Goal: Answer question/provide support: Answer question/provide support

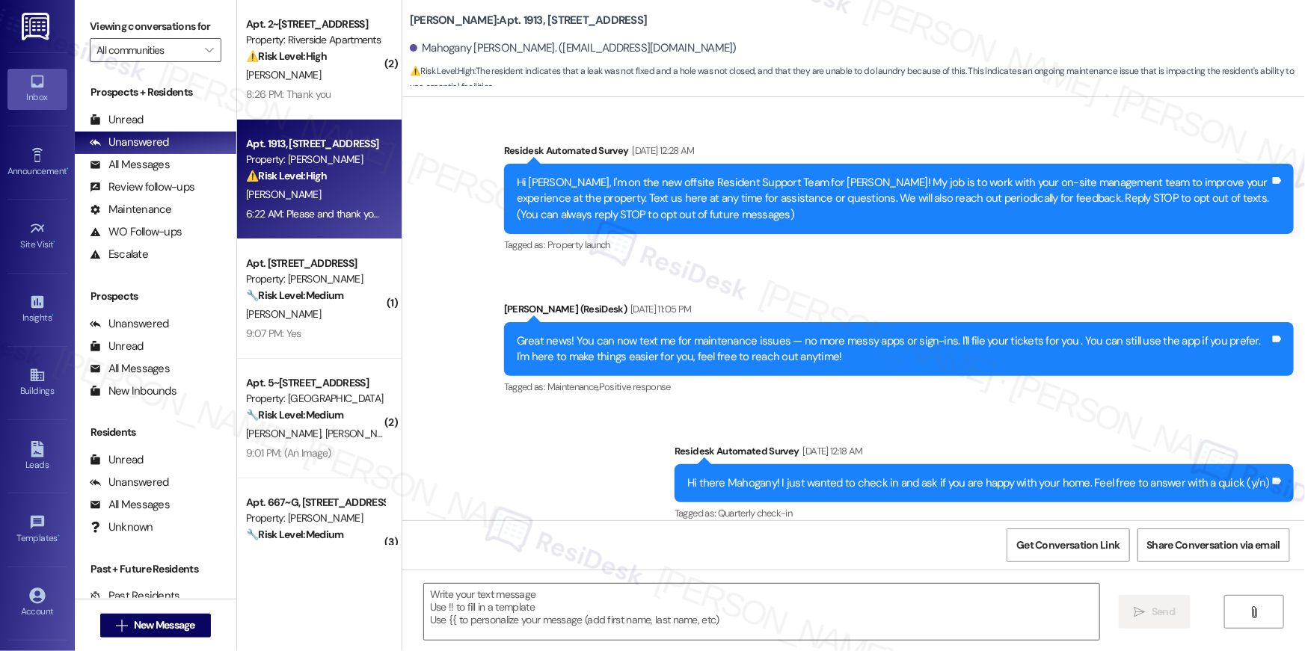
scroll to position [6307, 0]
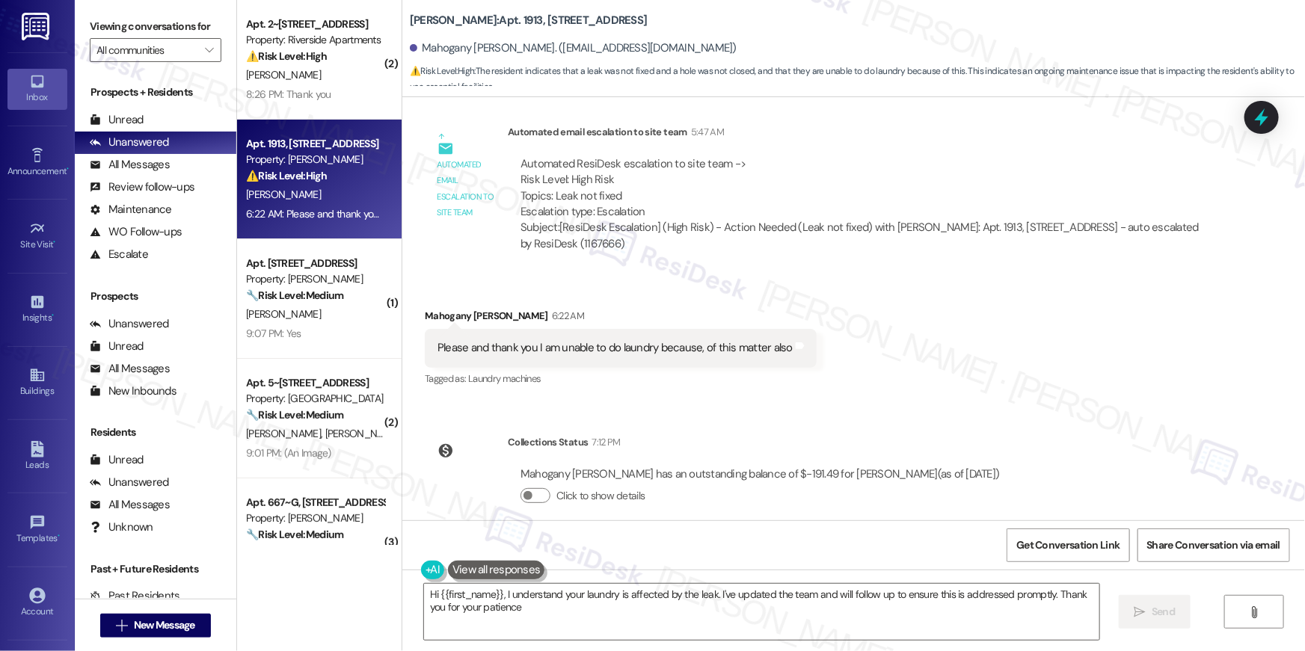
type textarea "Hi {{first_name}}, I understand your laundry is affected by the leak. I've upda…"
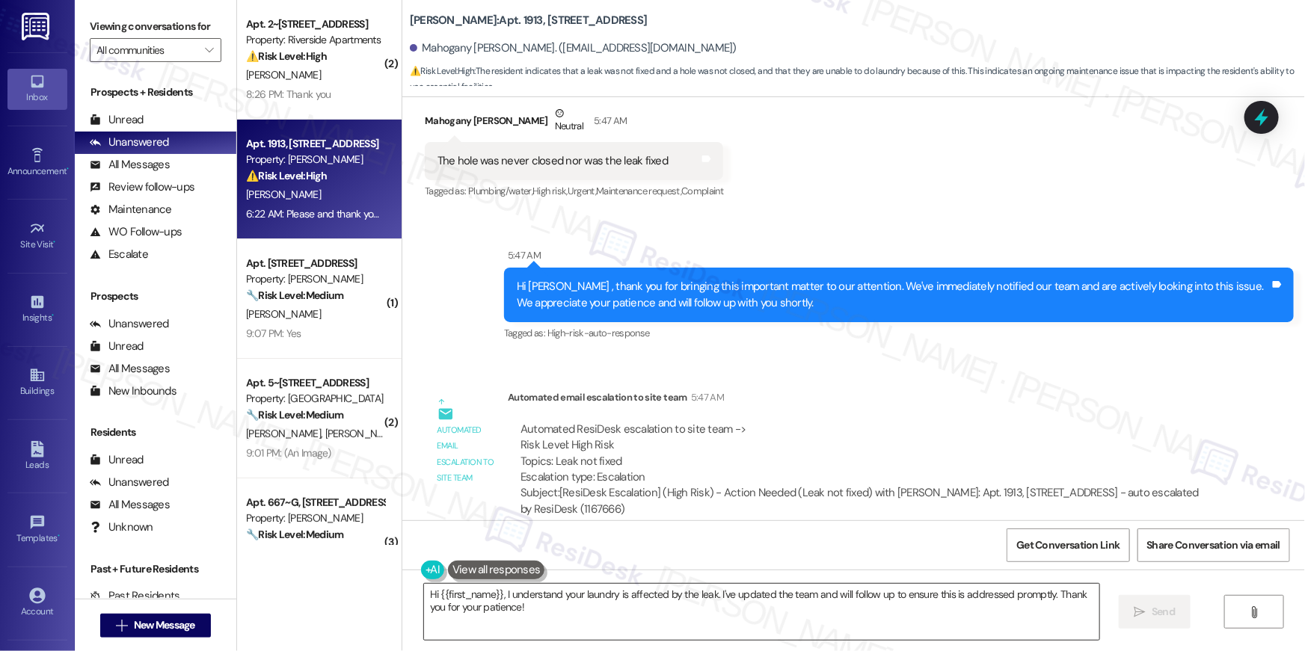
click at [758, 612] on textarea "Hi {{first_name}}, I understand your laundry is affected by the leak. I've upda…" at bounding box center [761, 612] width 675 height 56
click at [684, 625] on textarea "Hi {{first_name}}, I understand your laundry is affected by the leak. I've upda…" at bounding box center [761, 612] width 675 height 56
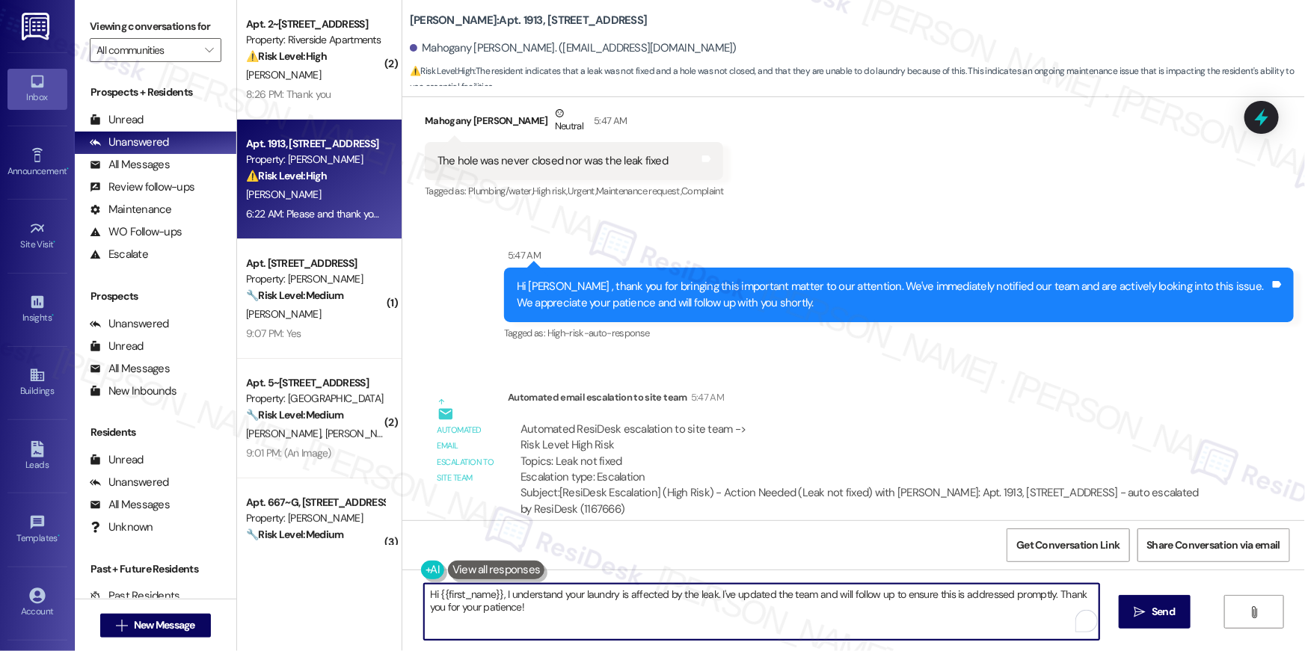
click at [503, 614] on textarea "Hi {{first_name}}, I understand your laundry is affected by the leak. I've upda…" at bounding box center [761, 612] width 675 height 56
click at [500, 604] on textarea "Hi {{first_name}}, I understand your laundry is affected by the leak. I've upda…" at bounding box center [761, 612] width 675 height 56
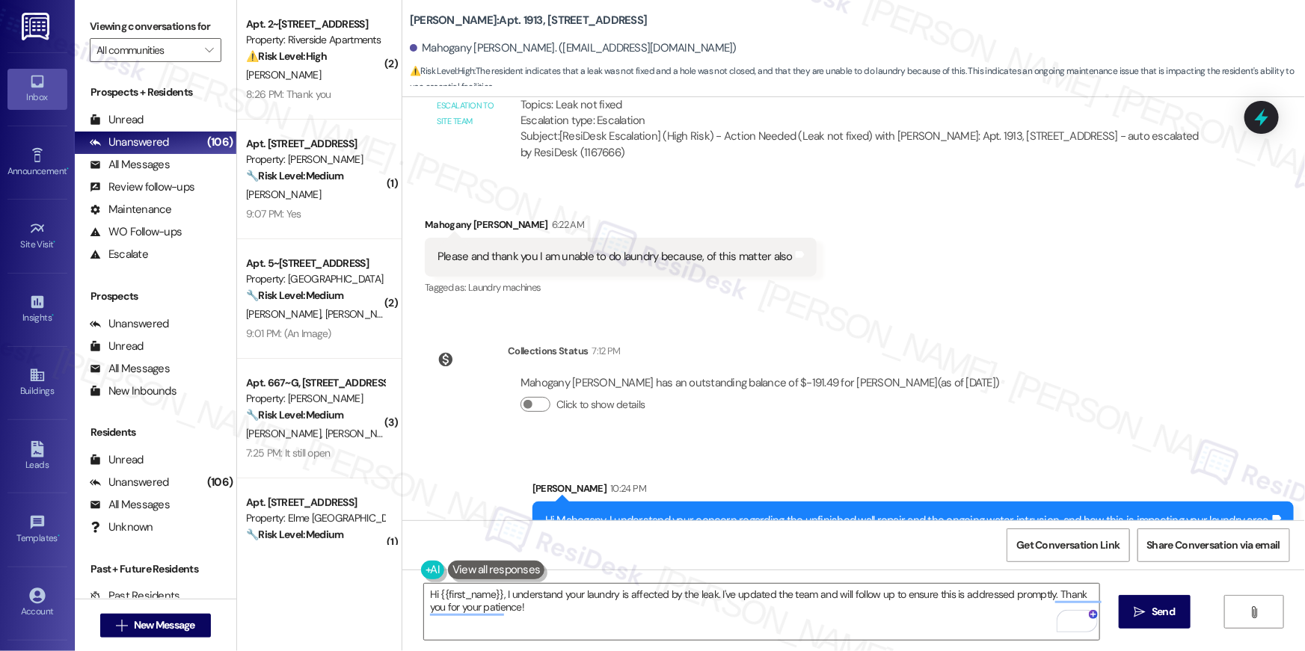
scroll to position [6620, 0]
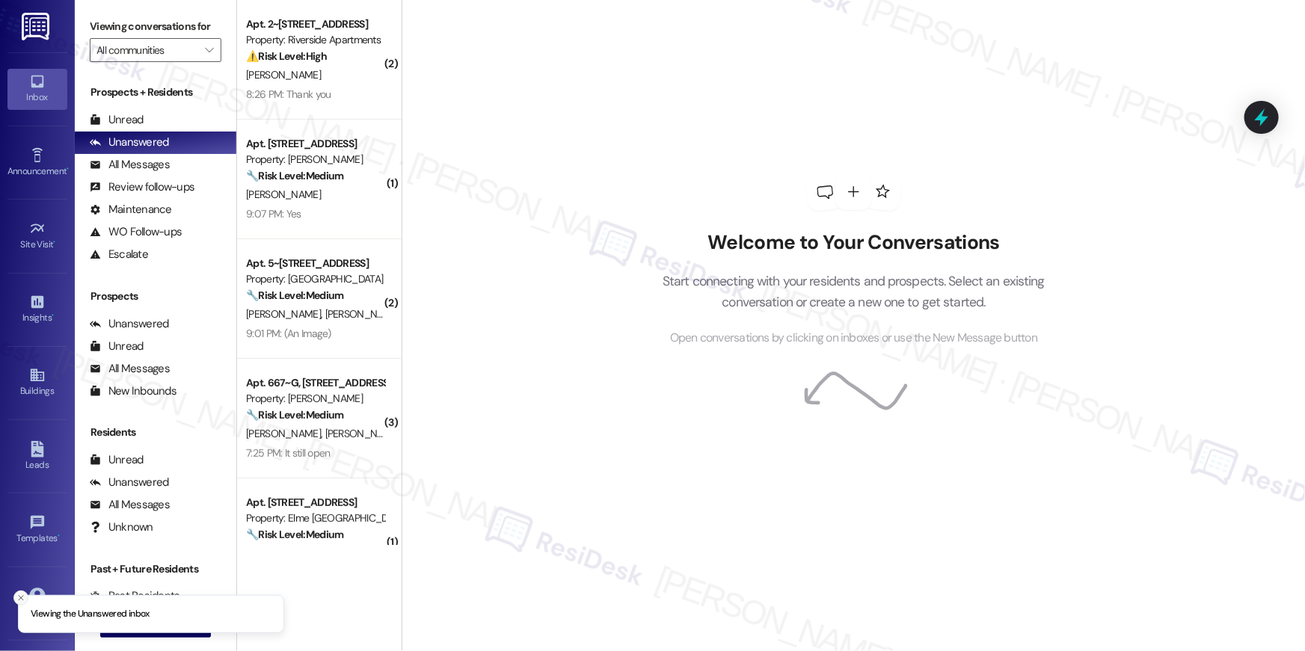
click at [19, 598] on line "Close toast" at bounding box center [21, 598] width 4 height 4
click at [140, 625] on span "New Message" at bounding box center [164, 626] width 61 height 16
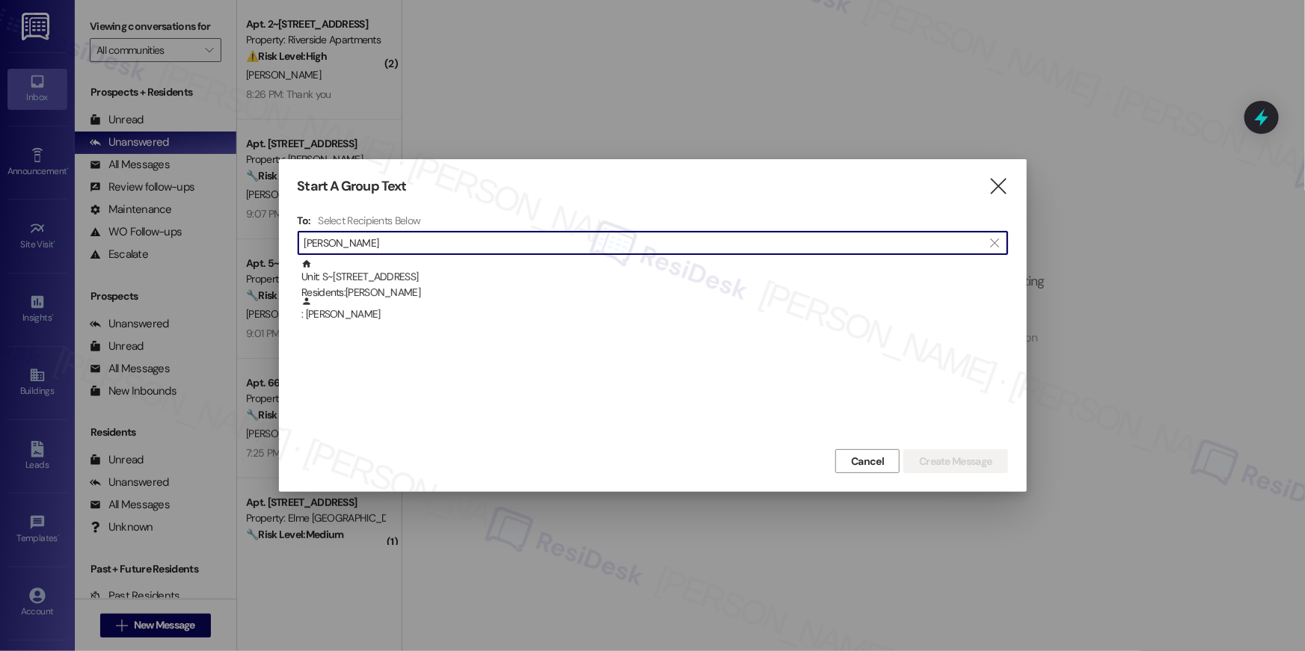
type input "joseph castro"
click at [389, 276] on div "Unit: S~537 - 1850 Columbia Pike Residents: Joseph Castro" at bounding box center [654, 280] width 707 height 43
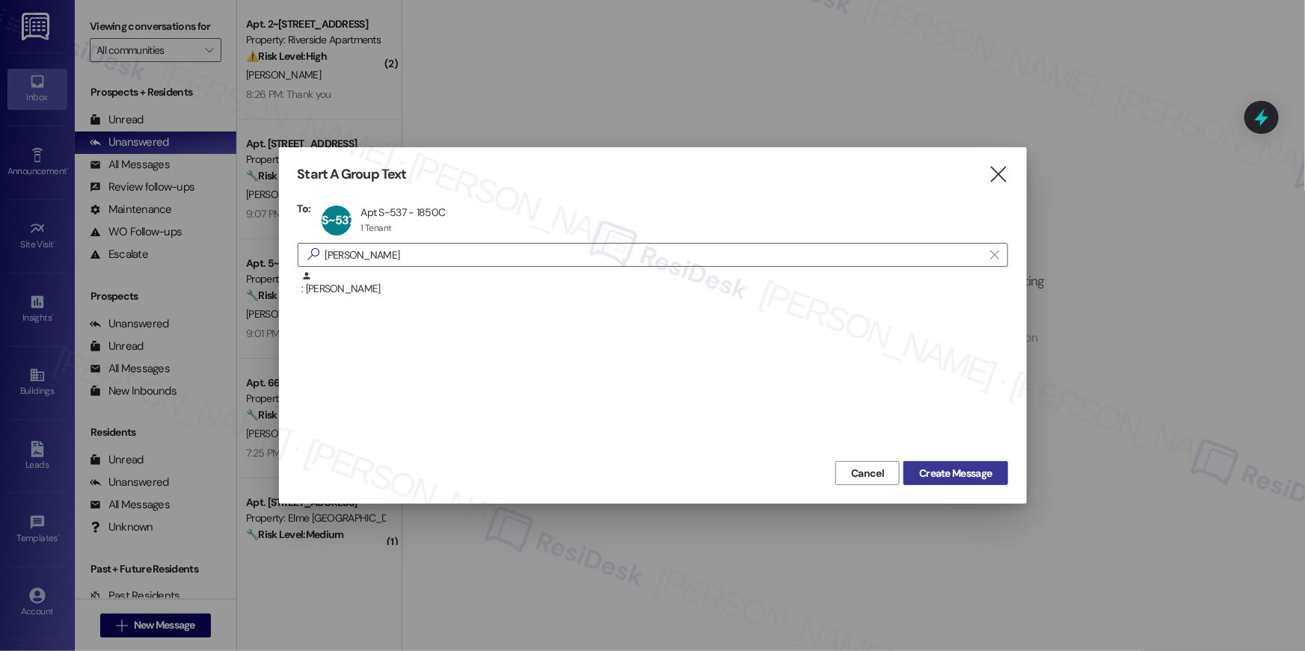
click at [921, 476] on span "Create Message" at bounding box center [955, 474] width 73 height 16
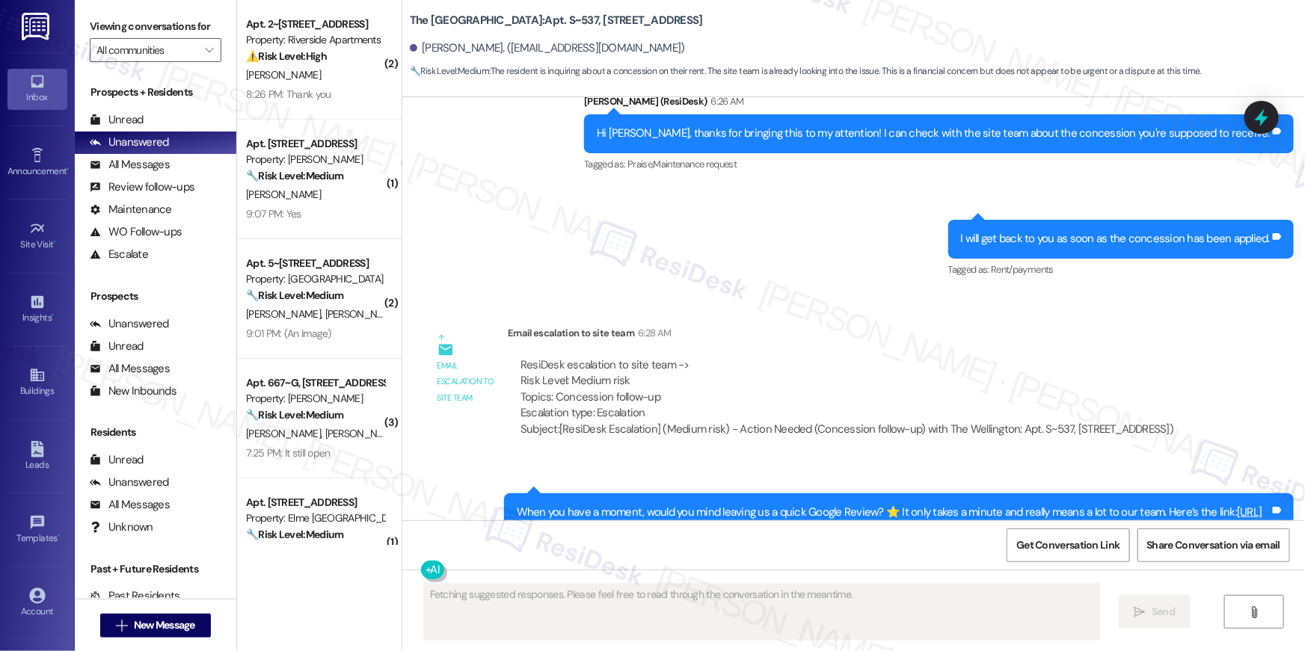
scroll to position [1756, 0]
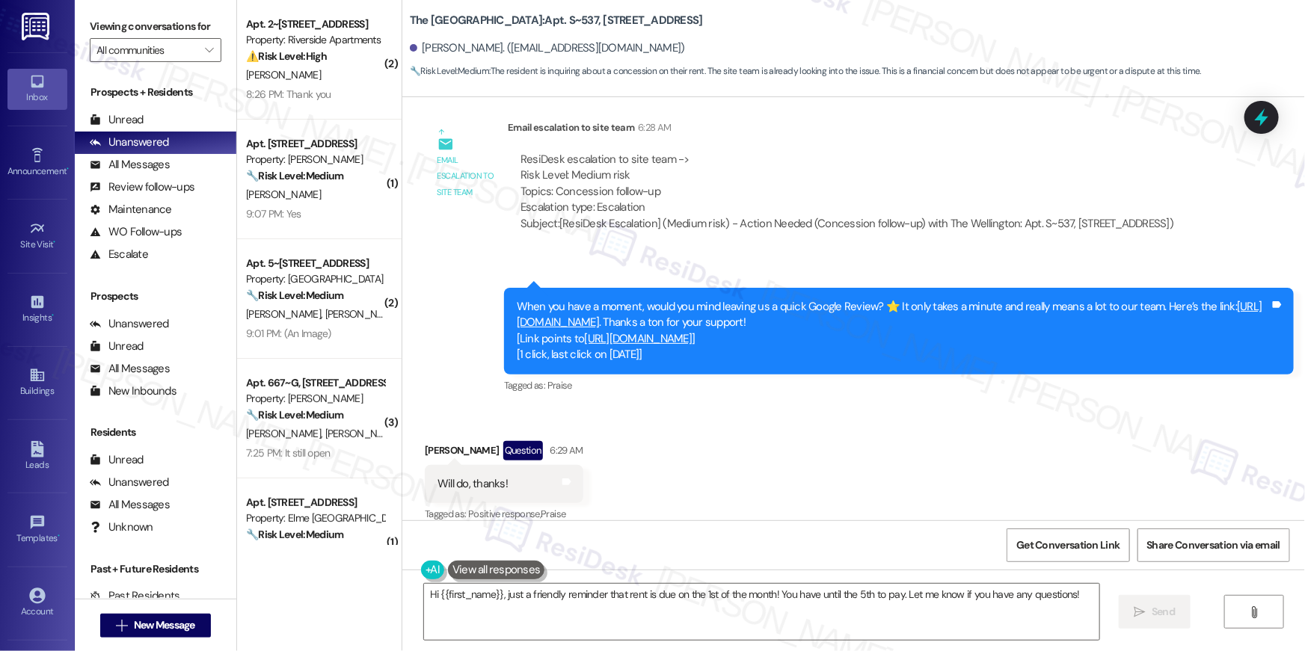
click at [643, 304] on link "https://www.theresidesk.com/links/review-C0HeOb1cJ" at bounding box center [890, 314] width 746 height 31
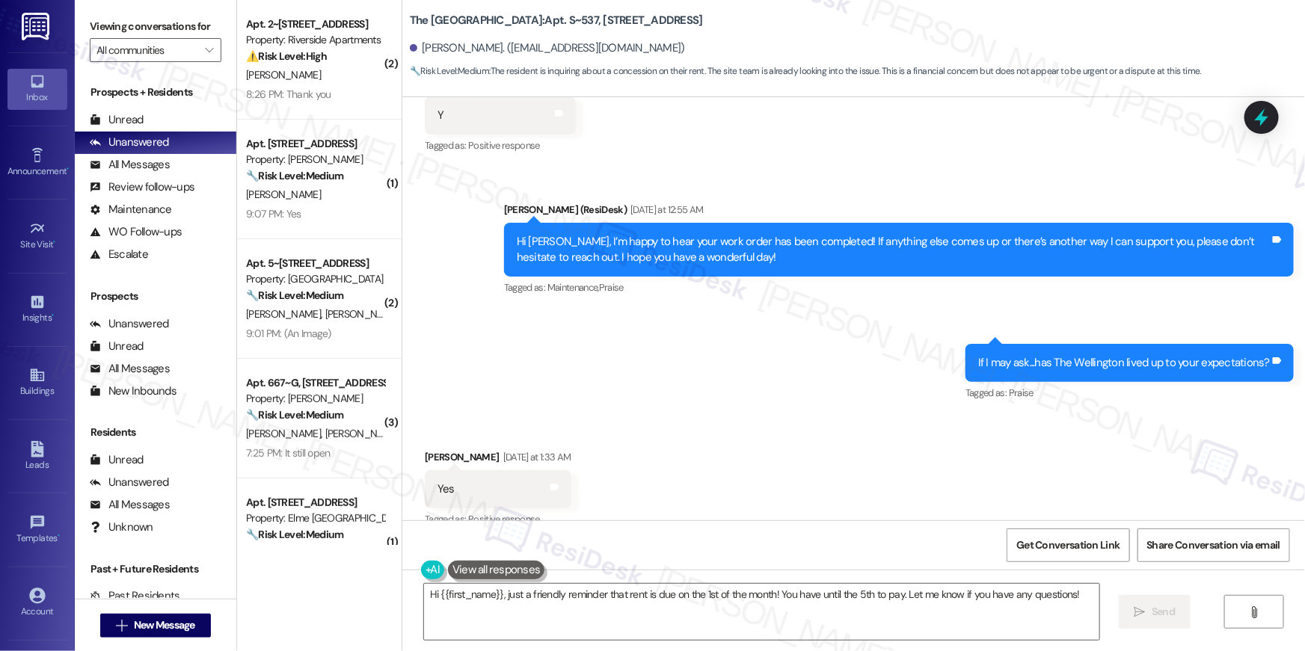
scroll to position [990, 0]
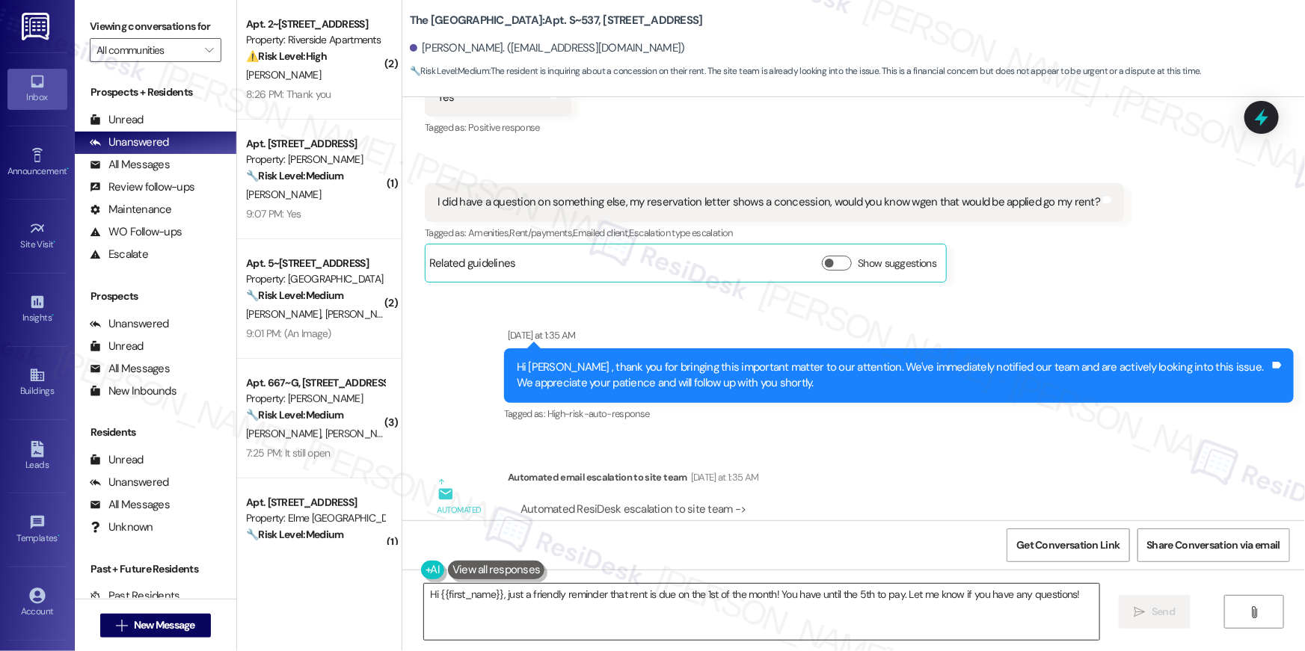
click at [604, 616] on textarea "Hi {{first_name}}, just a friendly reminder that rent is due on the 1st of the …" at bounding box center [761, 612] width 675 height 56
click at [632, 608] on textarea "Hi {{first_name}}, just a friendly reminder that rent is due on the 1st of the …" at bounding box center [761, 612] width 675 height 56
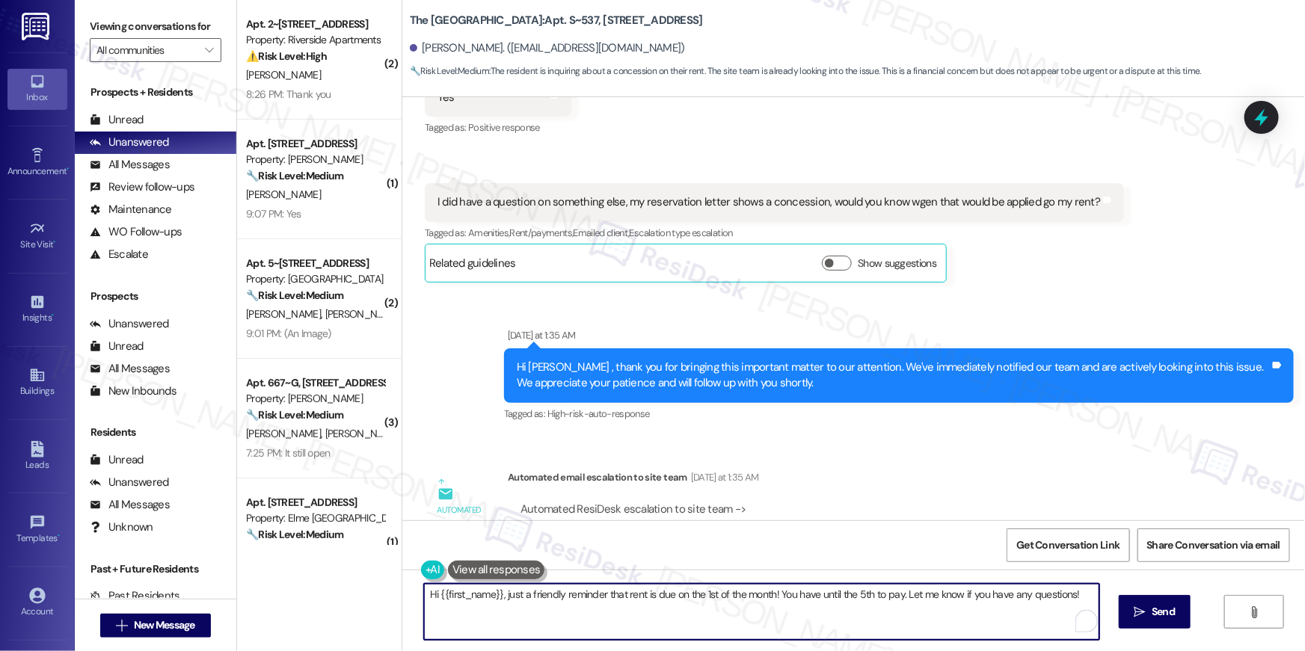
drag, startPoint x: 506, startPoint y: 622, endPoint x: 511, endPoint y: 630, distance: 8.7
click at [511, 631] on textarea "Hi {{first_name}}, just a friendly reminder that rent is due on the 1st of the …" at bounding box center [761, 612] width 675 height 56
type textarea "Hi {{first_name}}, may I know when you moved in? And can you please send me a s…"
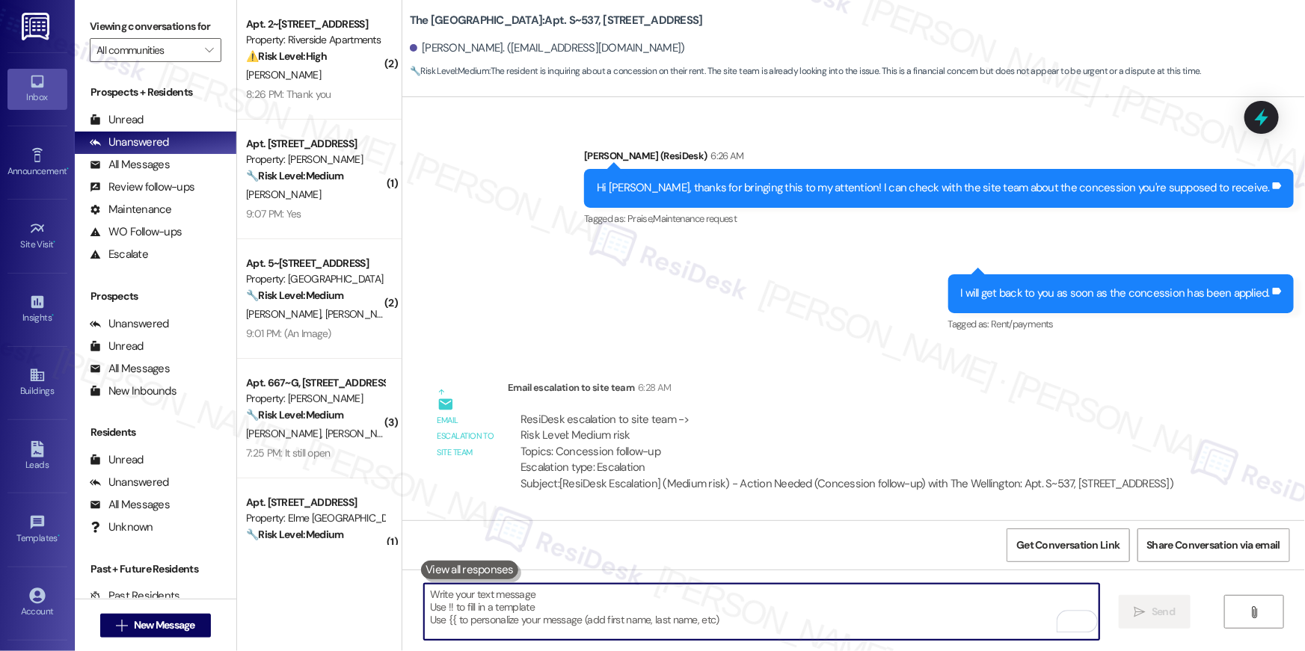
scroll to position [1756, 0]
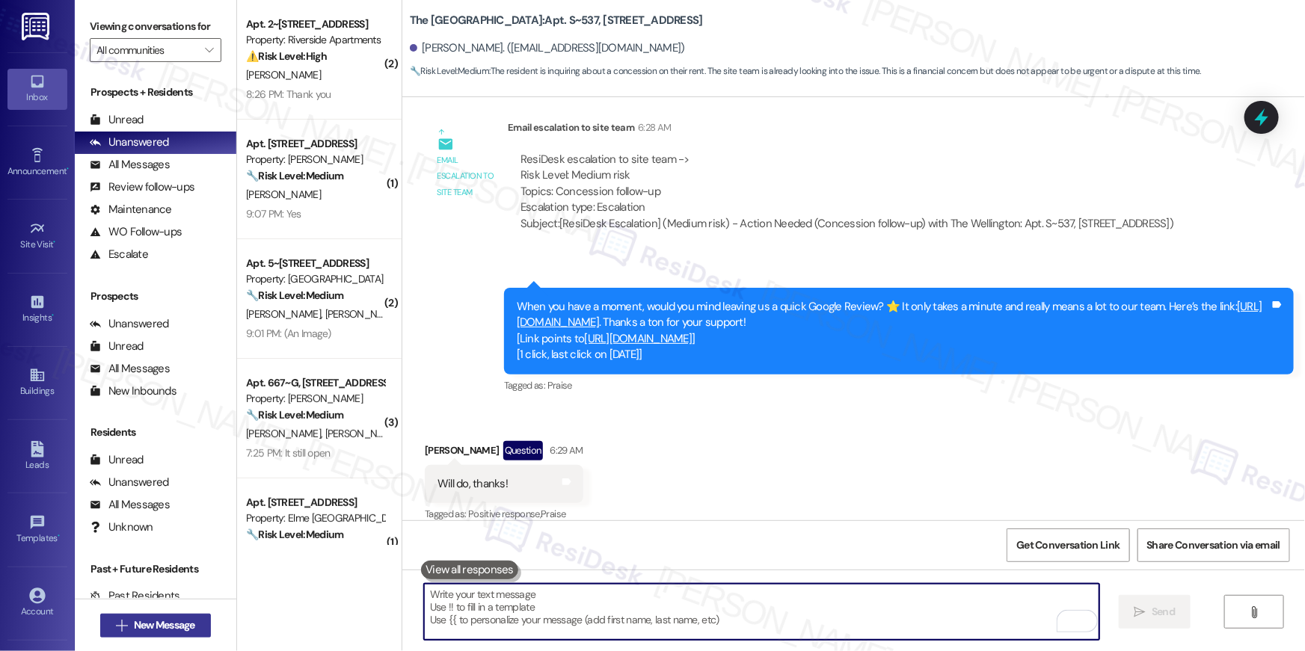
click at [188, 621] on span "New Message" at bounding box center [164, 626] width 61 height 16
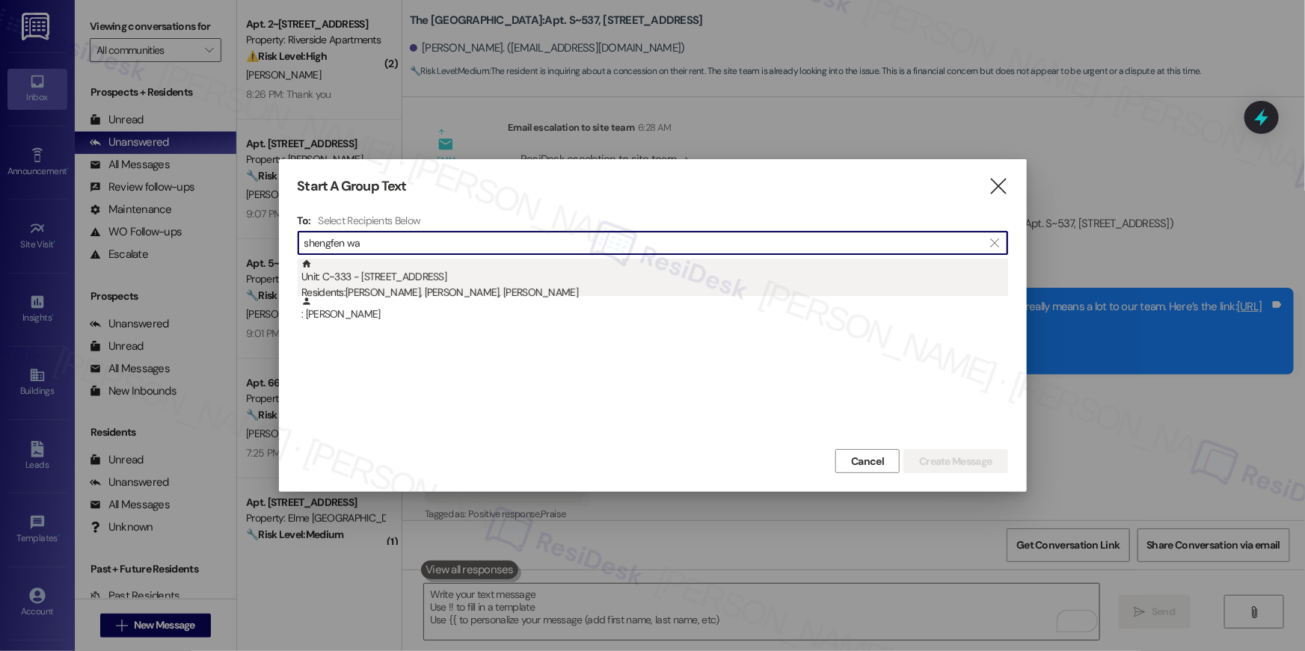
type input "shengfen wa"
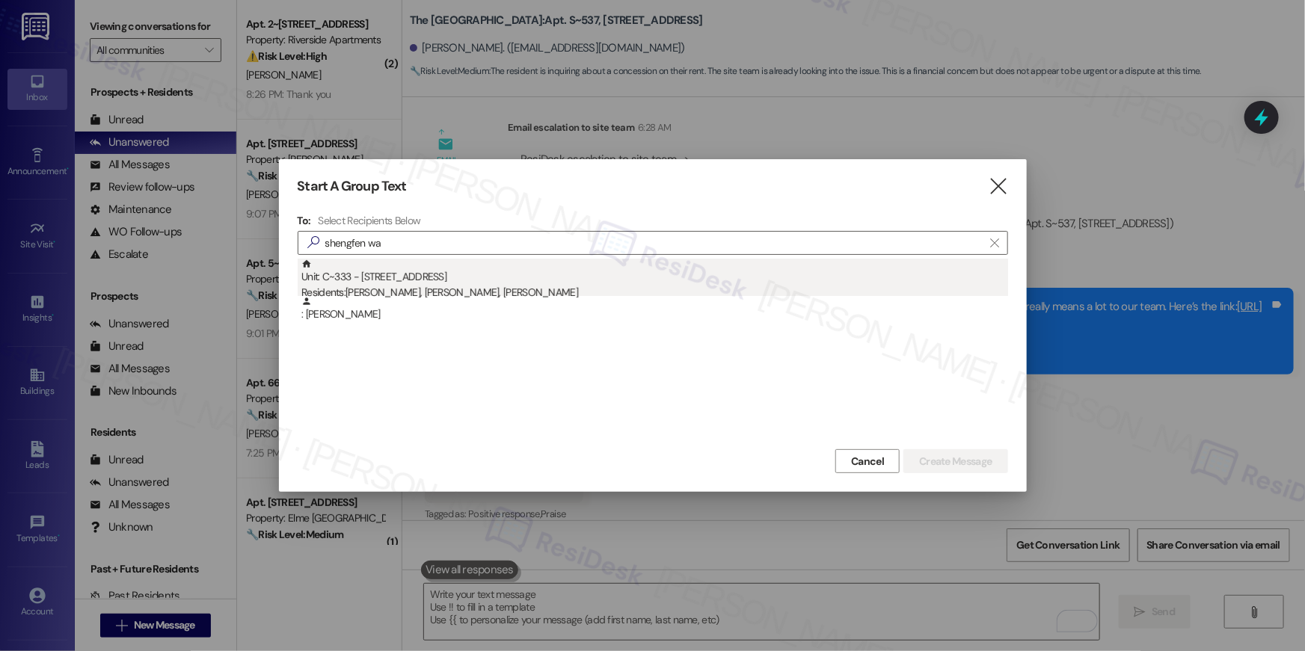
click at [542, 277] on div "Unit: C~333 - 1850 Columbia Pike Residents: Hao Yang, Fuxian Yu, Shengfeng Wan" at bounding box center [654, 280] width 707 height 43
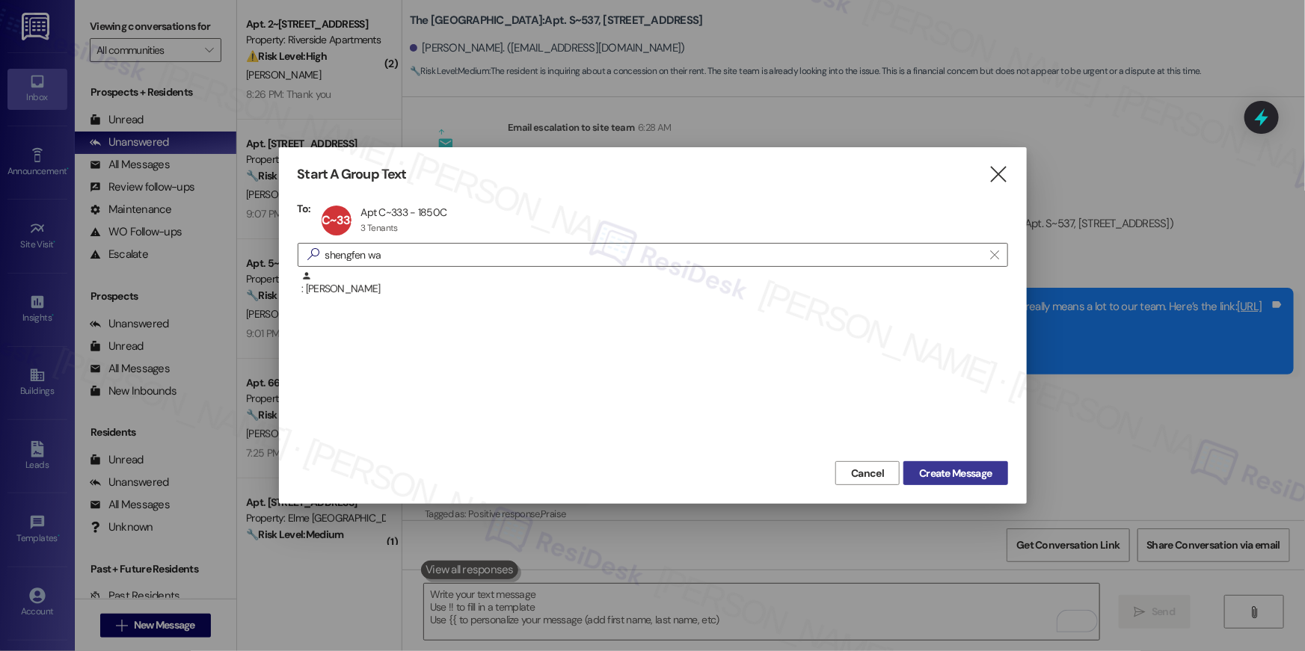
click at [978, 470] on span "Create Message" at bounding box center [955, 474] width 73 height 16
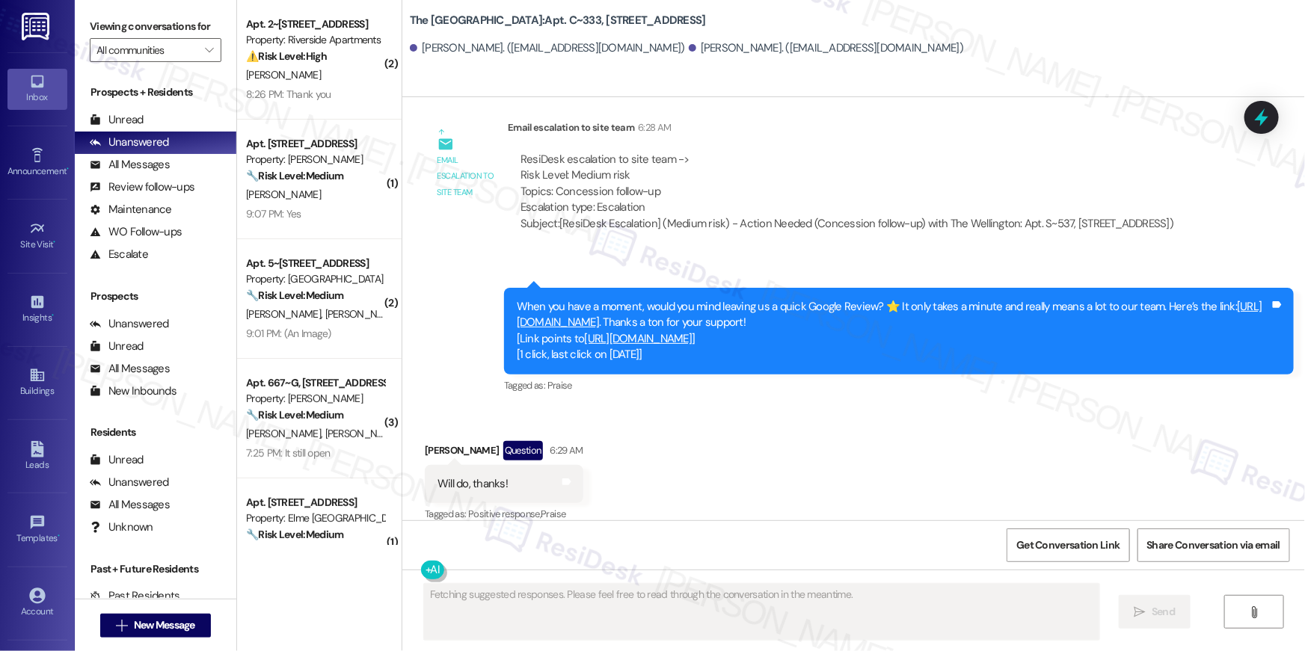
scroll to position [0, 0]
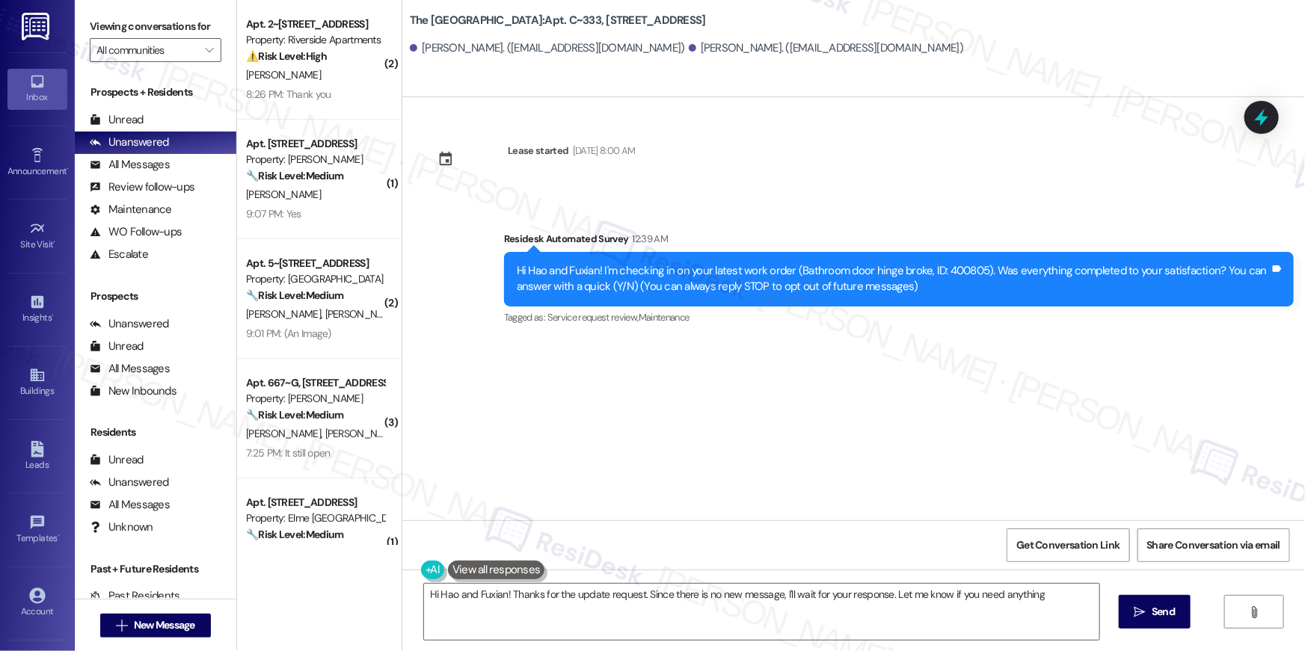
type textarea "Hi Hao and Fuxian! Thanks for the update request. Since there is no new message…"
click at [165, 619] on span "New Message" at bounding box center [164, 626] width 61 height 16
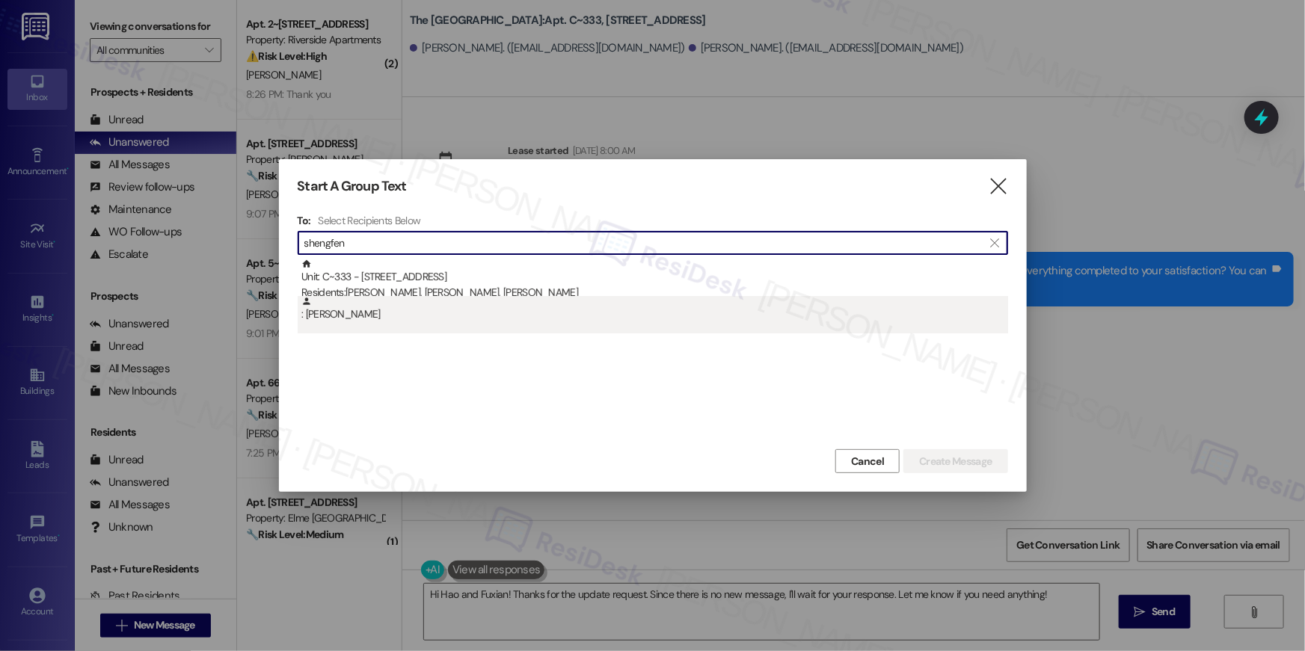
type input "shengfen"
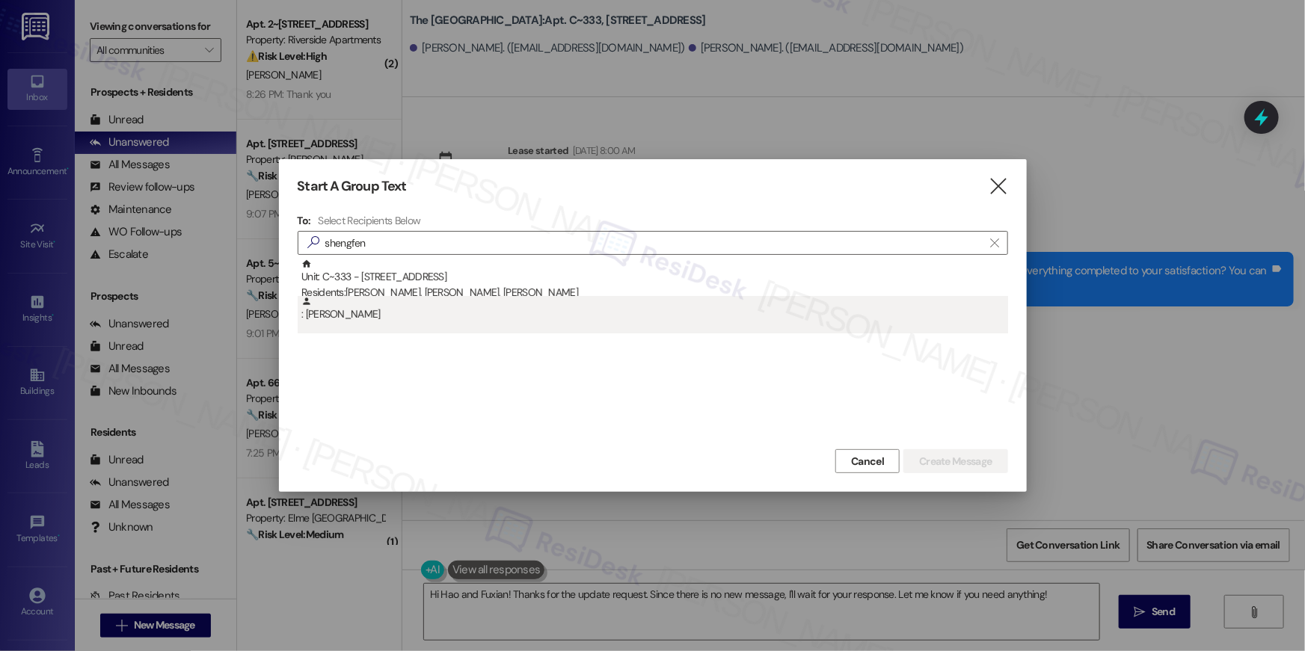
click at [436, 313] on div ": Shengfeng Wan" at bounding box center [654, 309] width 707 height 26
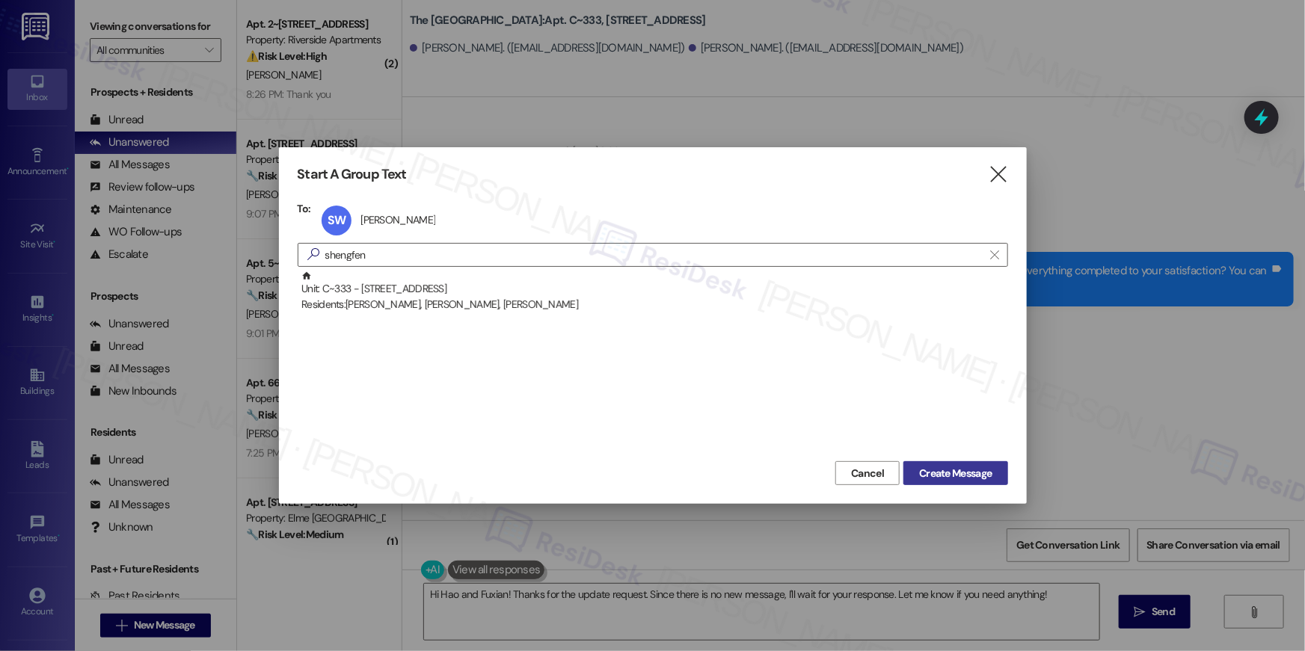
click at [974, 468] on span "Create Message" at bounding box center [955, 474] width 73 height 16
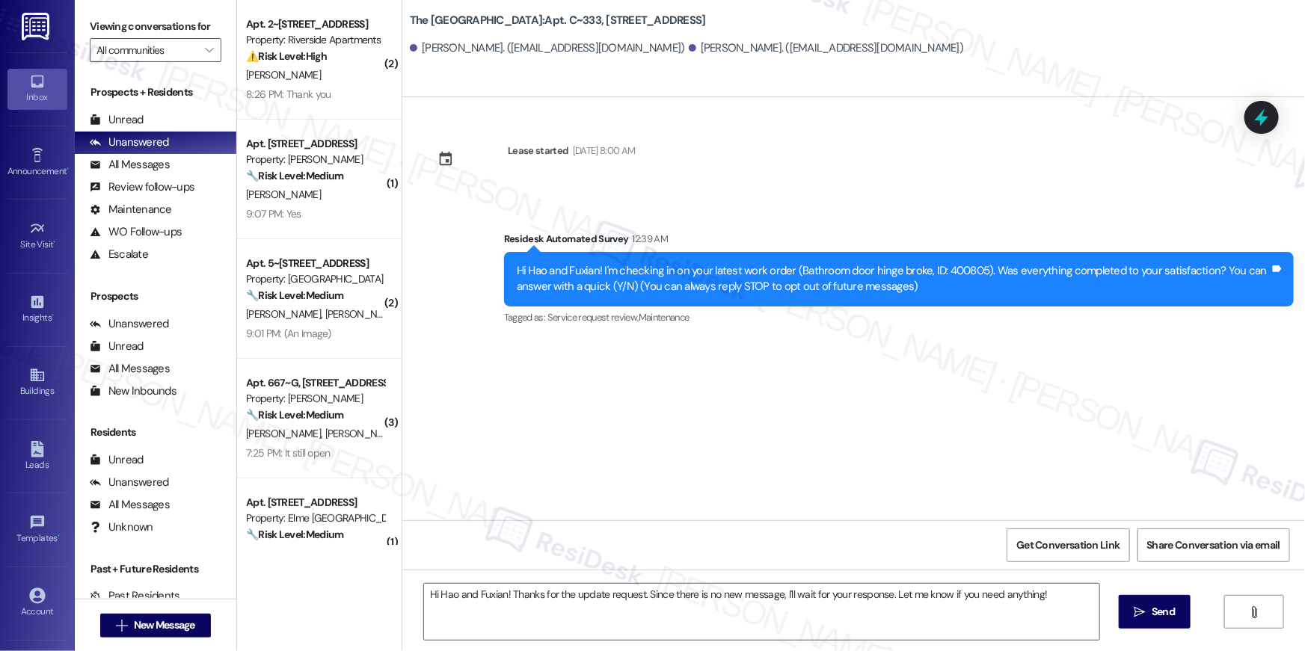
type textarea "Fetching suggested responses. Please feel free to read through the conversation…"
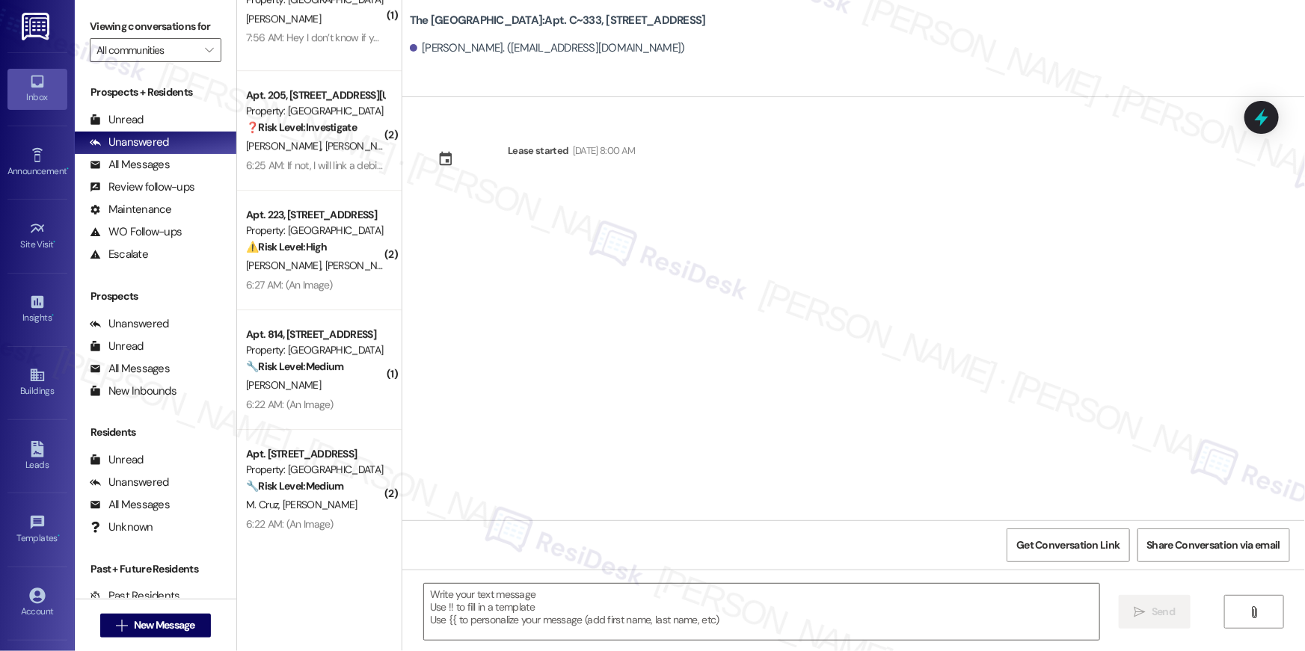
scroll to position [5438, 0]
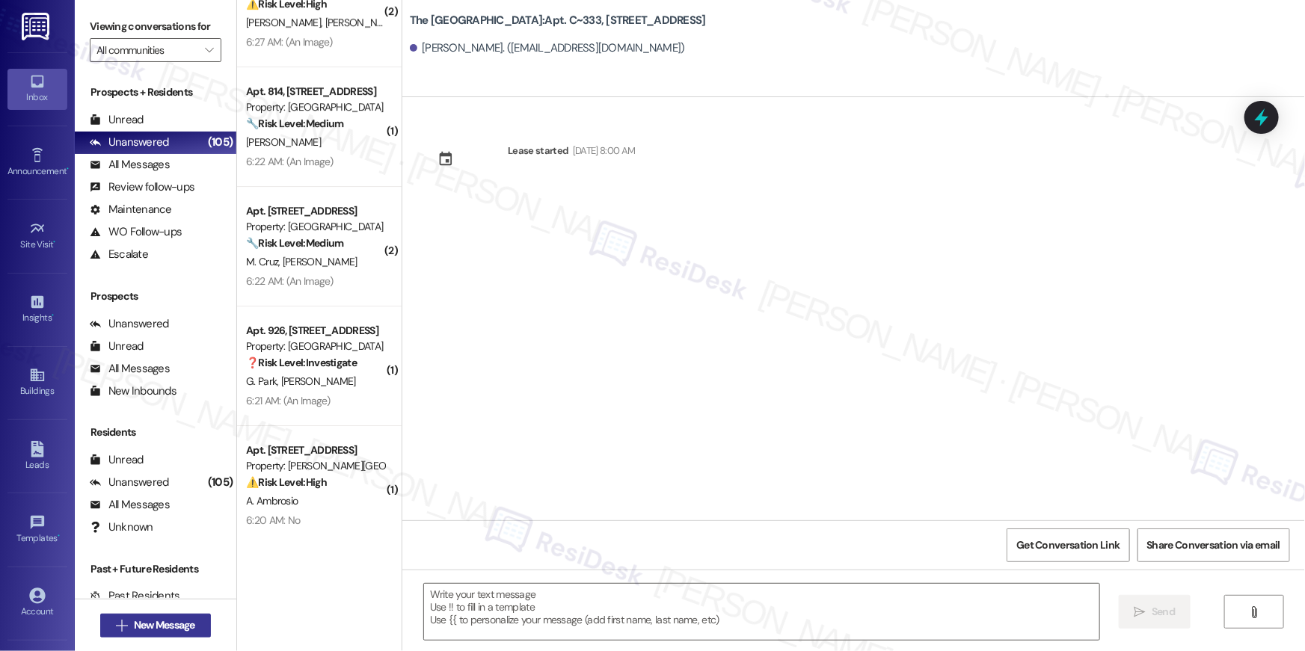
click at [183, 624] on span "New Message" at bounding box center [164, 626] width 61 height 16
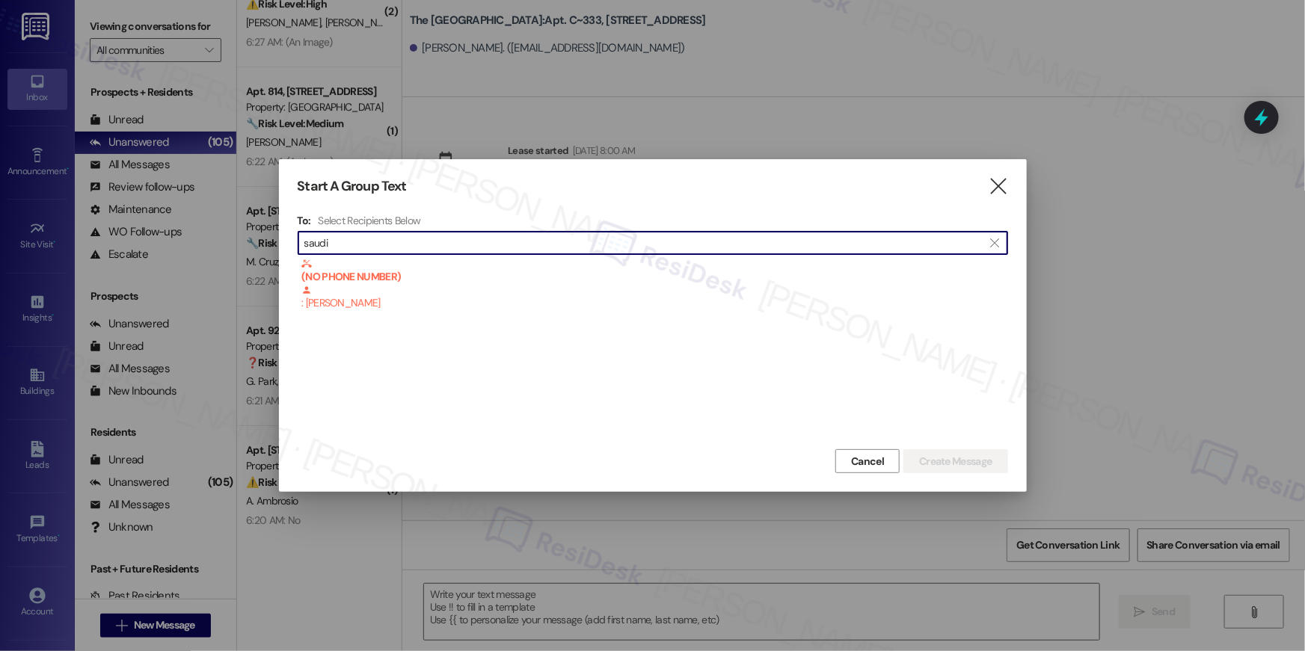
click at [463, 243] on input "saudi" at bounding box center [643, 243] width 679 height 21
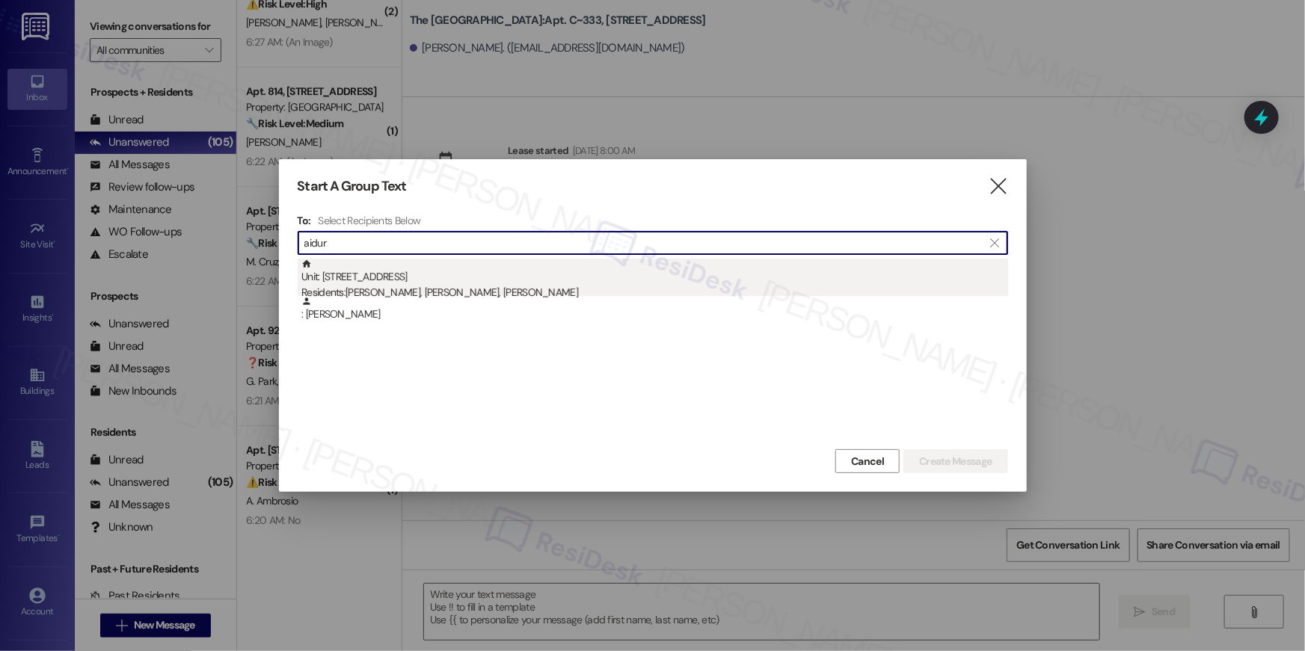
type input "aidur"
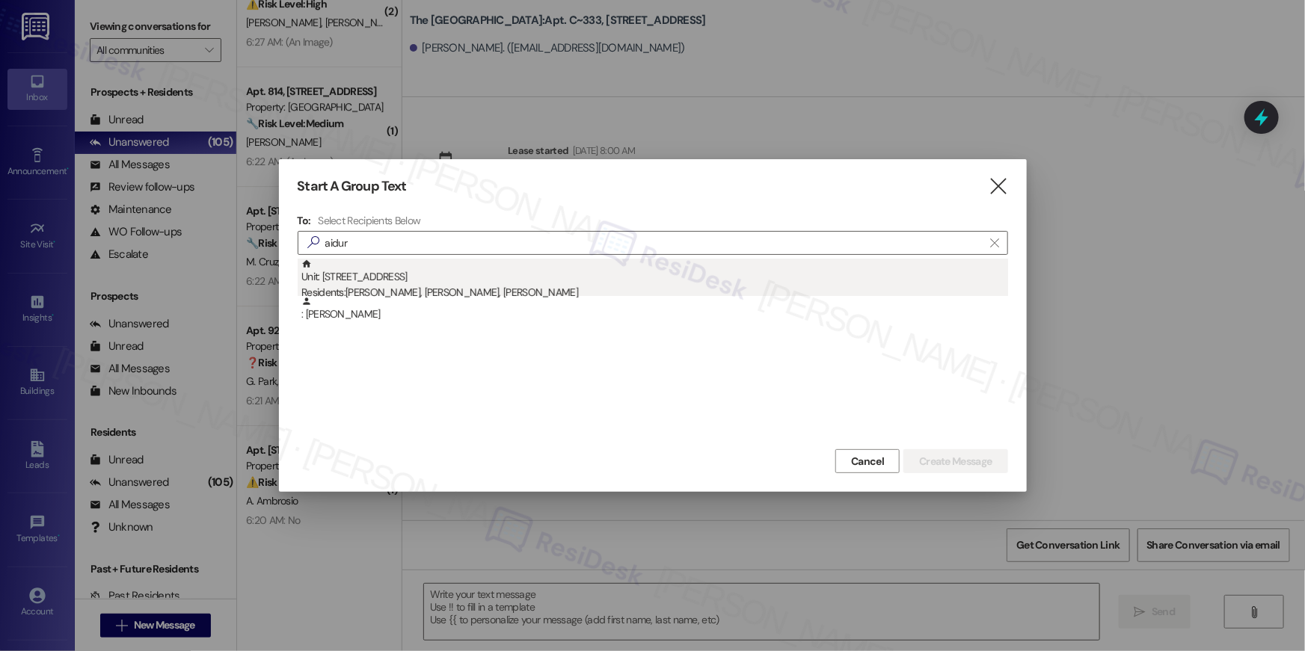
click at [615, 280] on div "Unit: 9133 - 10519 Lariat Lane Residents: Saidur Bhuyan, Farhana Rahman, Fatima…" at bounding box center [654, 280] width 707 height 43
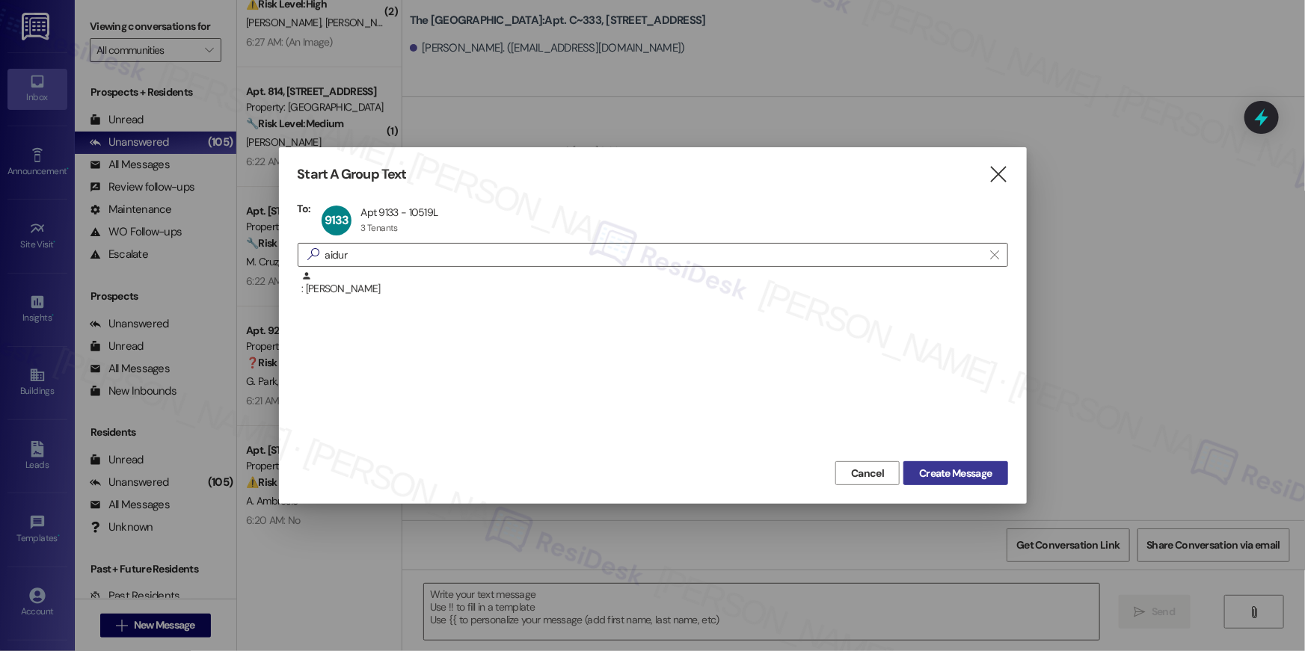
click at [932, 470] on span "Create Message" at bounding box center [955, 474] width 73 height 16
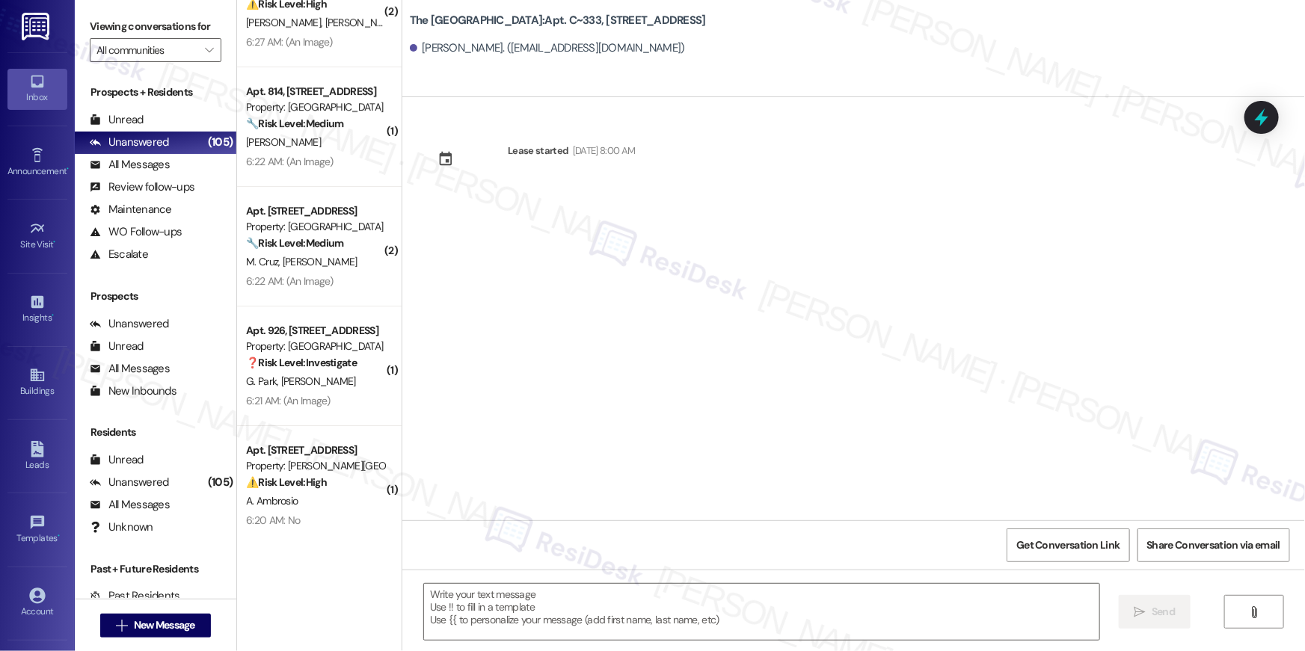
type textarea "Fetching suggested responses. Please feel free to read through the conversation…"
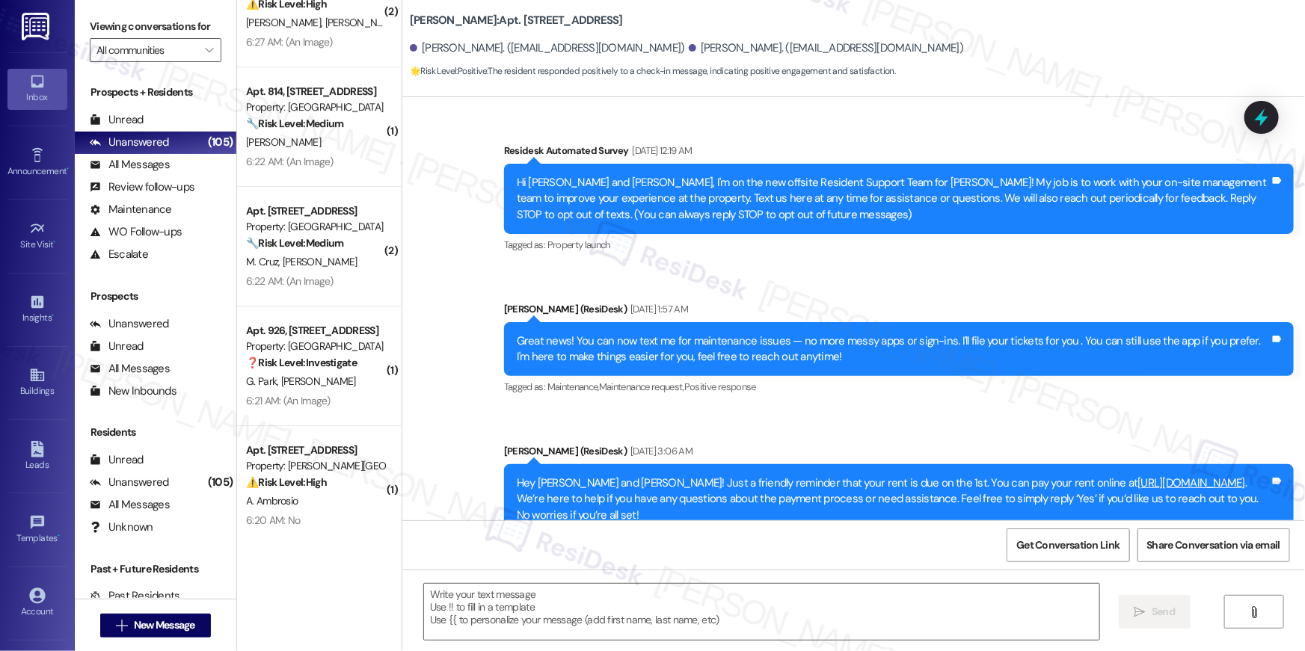
scroll to position [9267, 0]
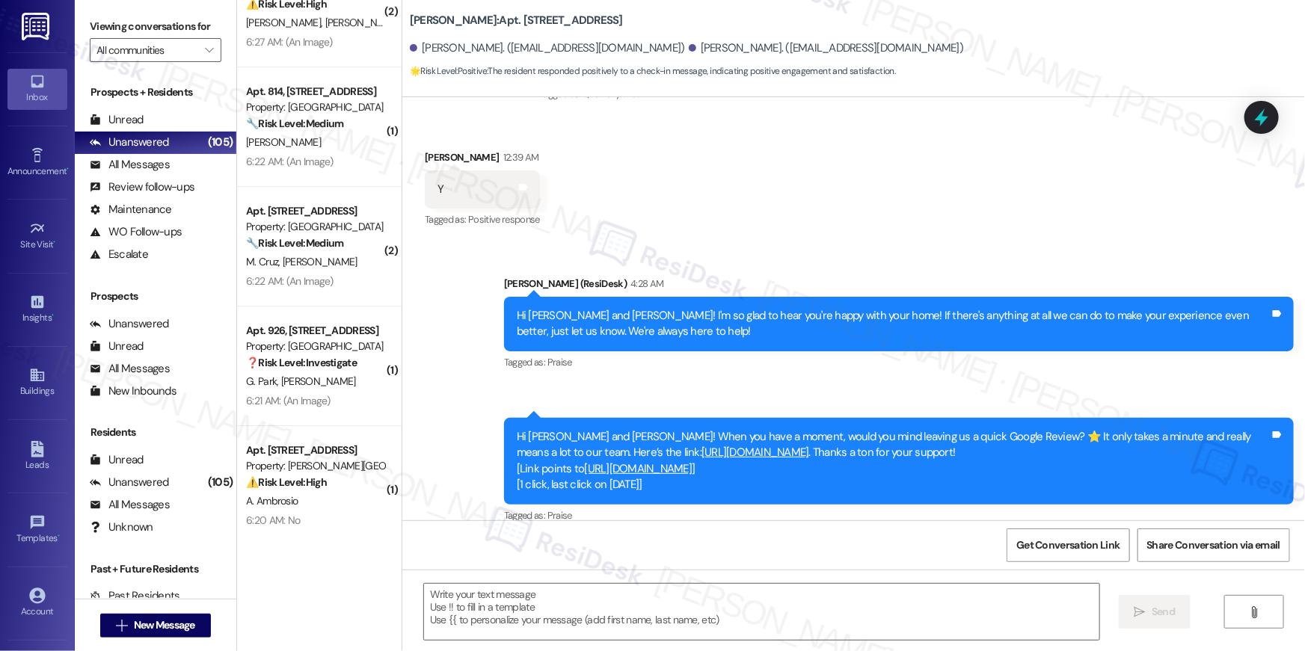
type textarea "Fetching suggested responses. Please feel free to read through the conversation…"
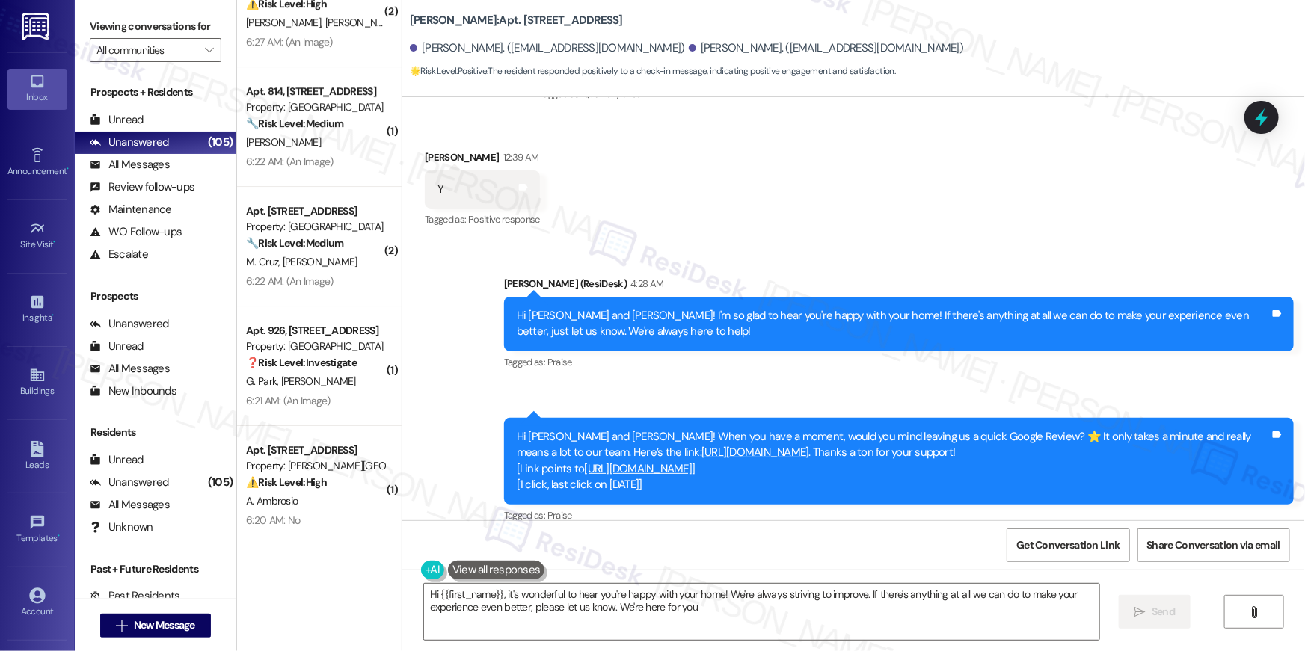
type textarea "Hi {{first_name}}, it's wonderful to hear you're happy with your home! We're al…"
click at [529, 22] on b "Elme Manassas: Apt. 9133, 10519 Lariat Lane" at bounding box center [516, 21] width 213 height 16
copy div "Elme Manassas: Apt. 9133, 10519 Lariat Lane"
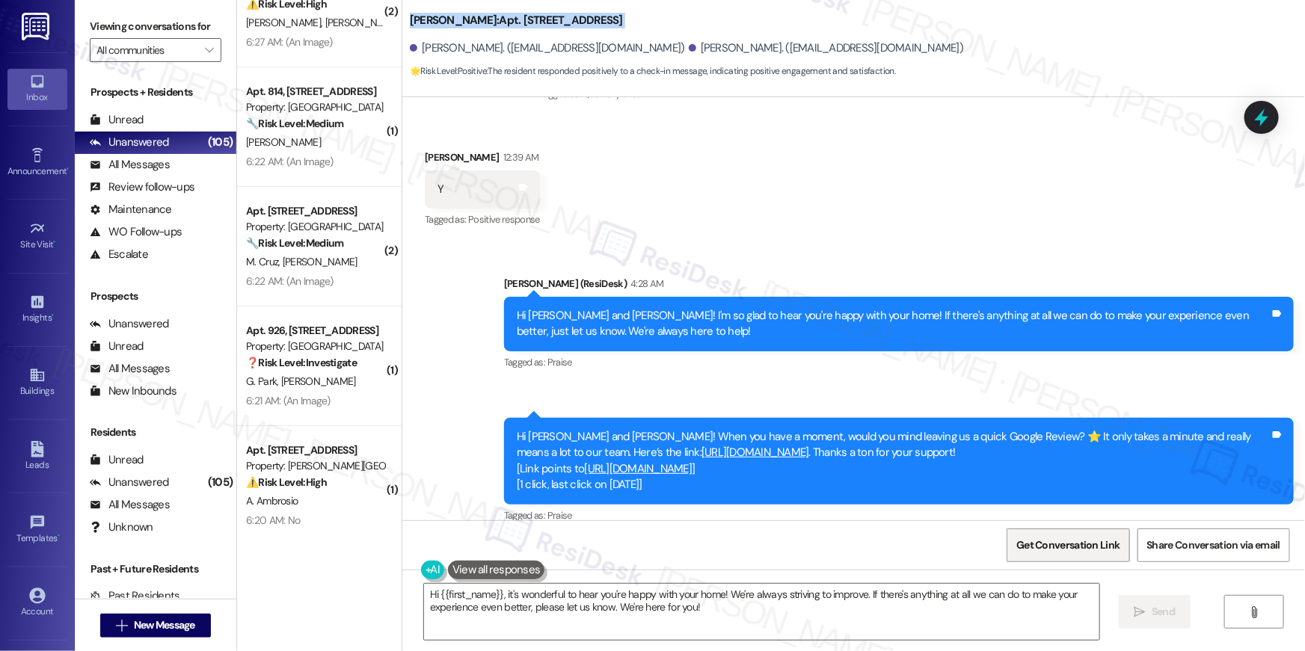
click at [1074, 543] on span "Get Conversation Link" at bounding box center [1067, 546] width 103 height 16
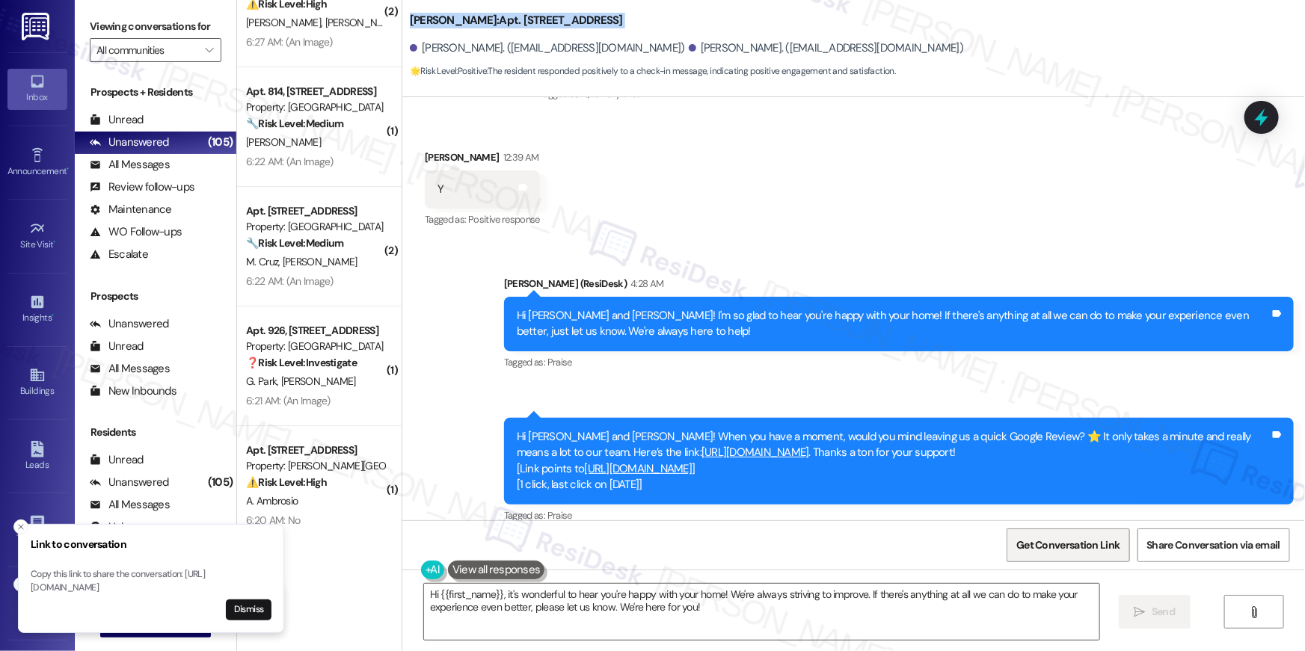
click at [1074, 543] on span "Get Conversation Link" at bounding box center [1067, 546] width 103 height 16
click at [702, 445] on link "https://www.theresidesk.com/links/review-xhaEUYDlk" at bounding box center [756, 452] width 108 height 15
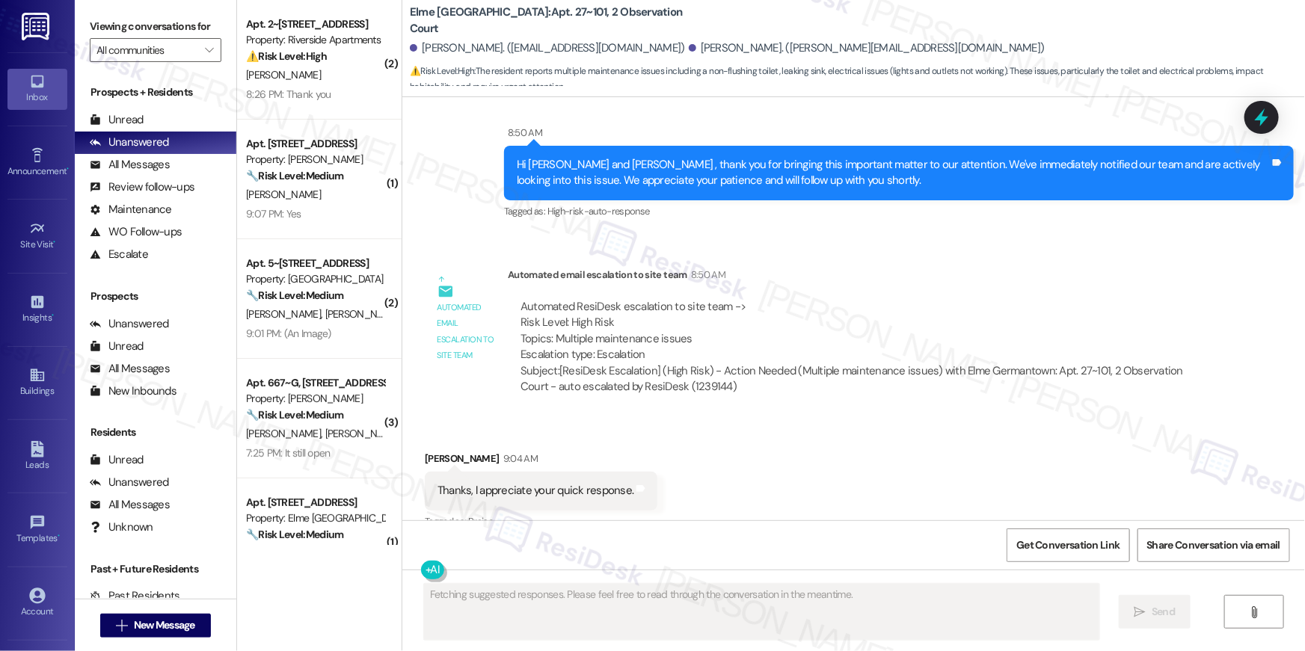
scroll to position [1346, 0]
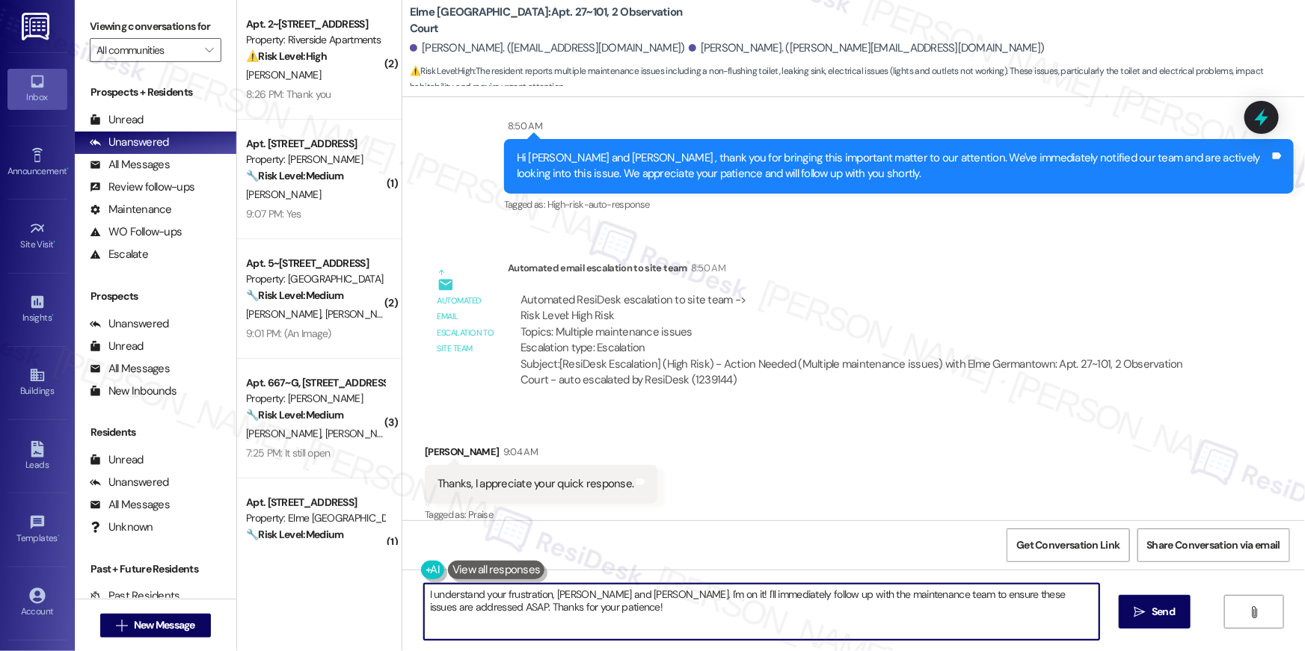
click at [752, 625] on textarea "I understand your frustration, Elizabeth and Emmanuel. I'm on it! I'll immediat…" at bounding box center [761, 612] width 675 height 56
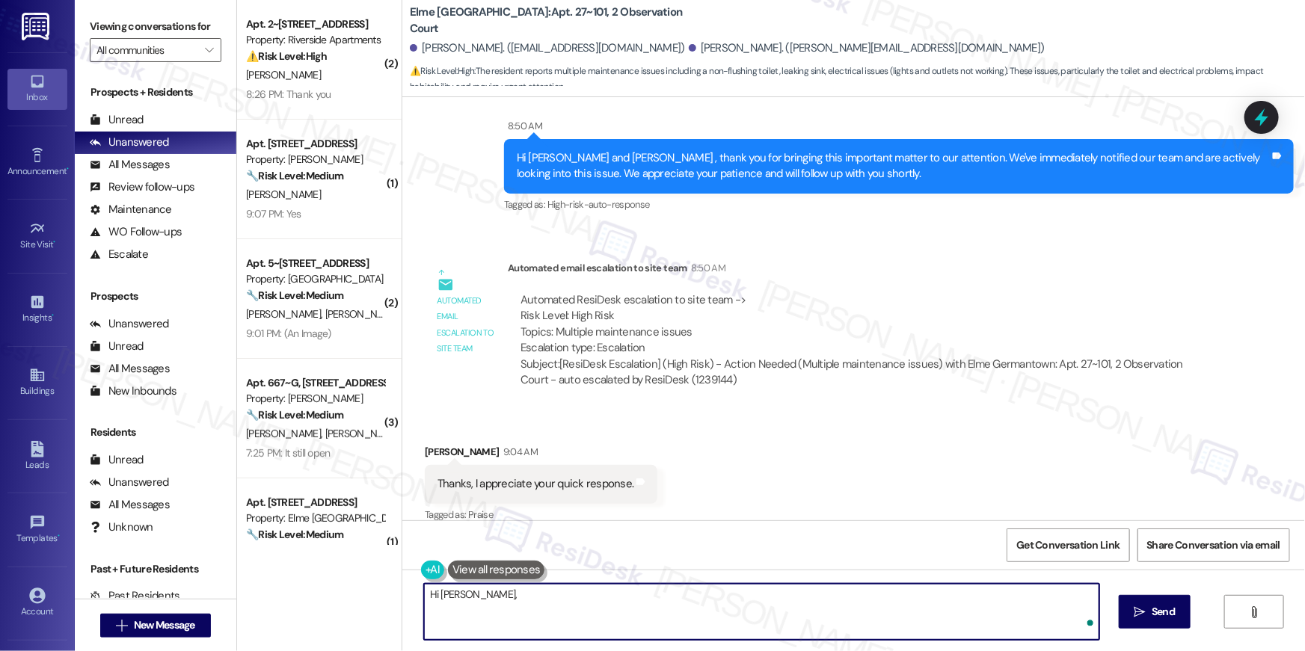
paste textarea "Please let them know that the technician will be over as soon as they can get t…"
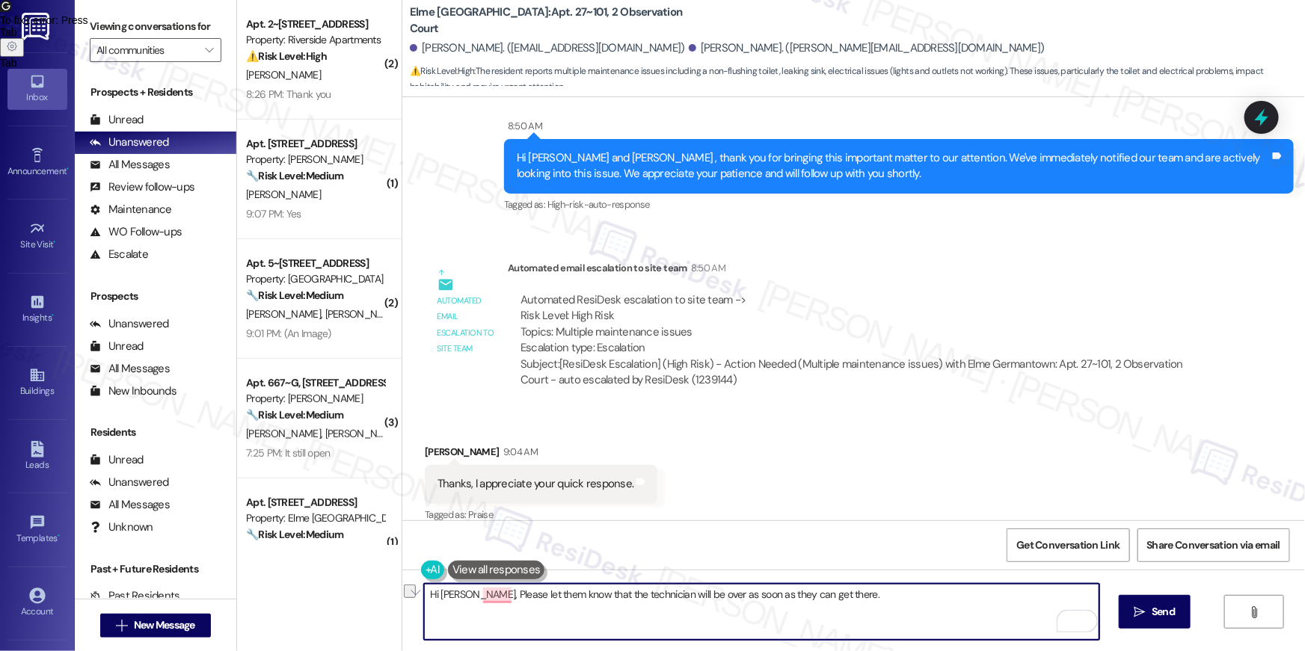
drag, startPoint x: 476, startPoint y: 597, endPoint x: 567, endPoint y: 595, distance: 90.5
click at [567, 595] on textarea "Hi Elizabeth, Please let them know that the technician will be over as soon as …" at bounding box center [761, 612] width 675 height 56
click at [917, 619] on textarea "Hi Elizabeth, the site team advised that the technician will be over as soon as…" at bounding box center [761, 612] width 675 height 56
type textarea "Hi Elizabeth, the site team advised that the technician will be over as soon as…"
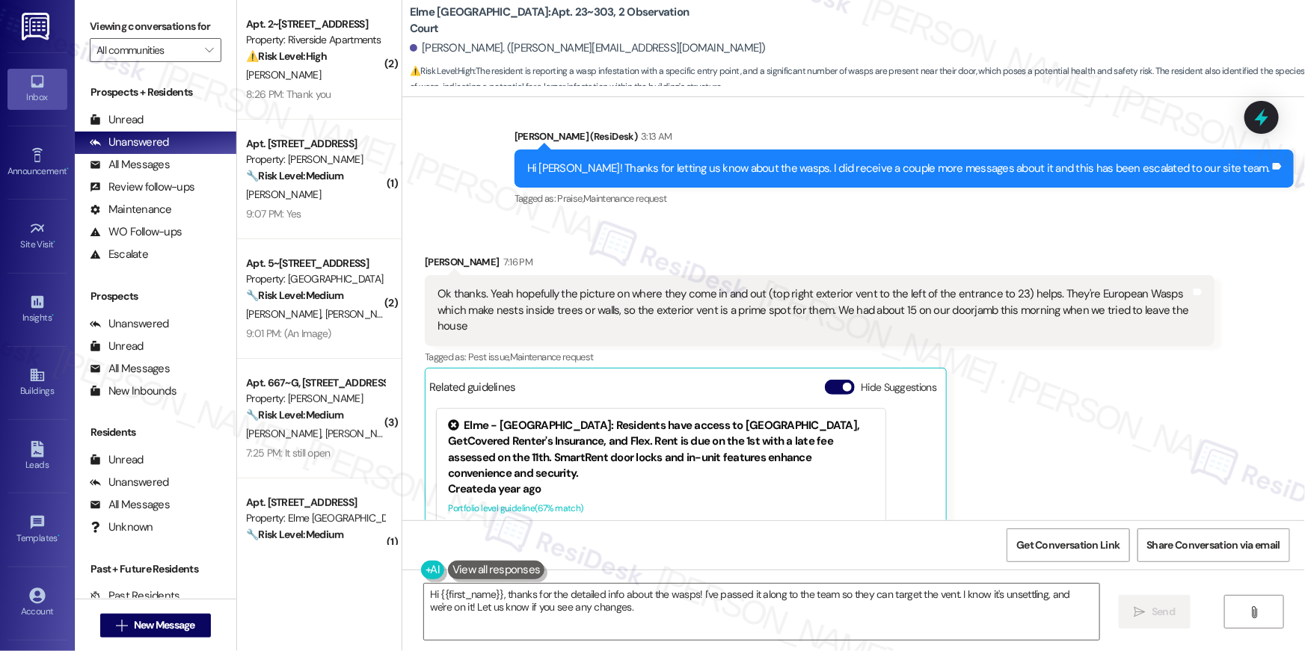
scroll to position [1981, 0]
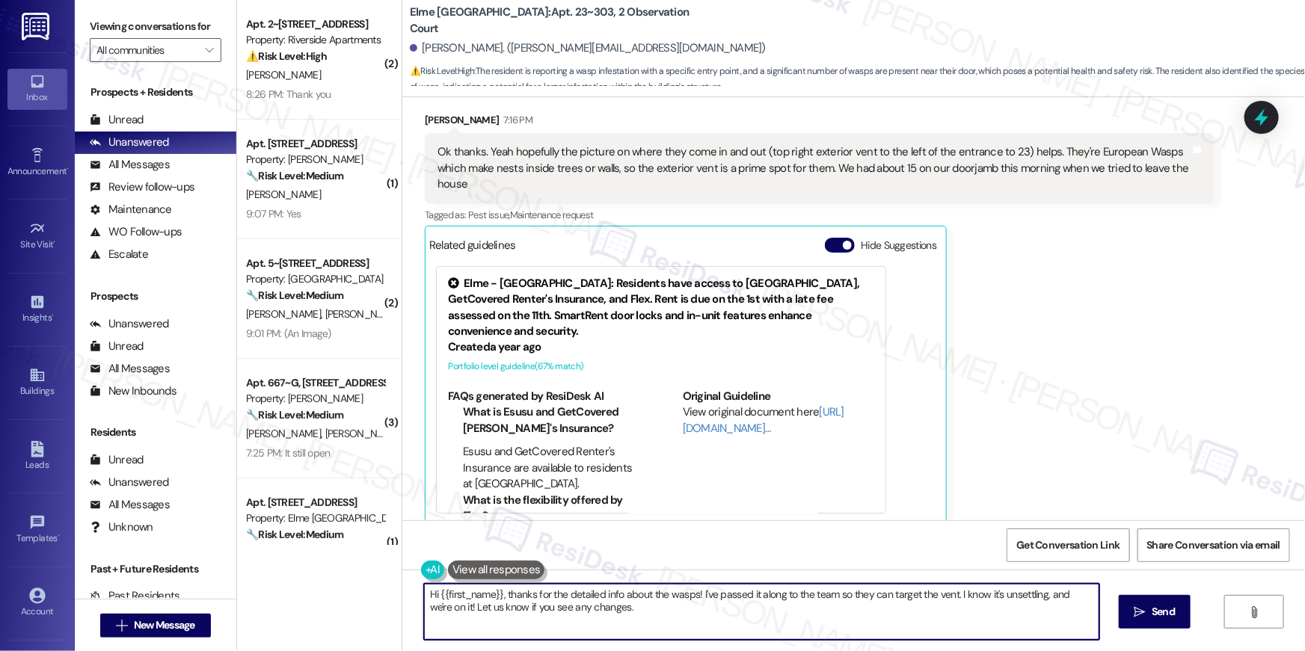
click at [612, 616] on textarea "Hi {{first_name}}, thanks for the detailed info about the wasps! I've passed it…" at bounding box center [761, 612] width 675 height 56
drag, startPoint x: 637, startPoint y: 610, endPoint x: 694, endPoint y: 597, distance: 59.1
click at [694, 597] on textarea "Hi {{first_name}}, thanks for the detailed info about the wasps! I've passed it…" at bounding box center [761, 612] width 675 height 56
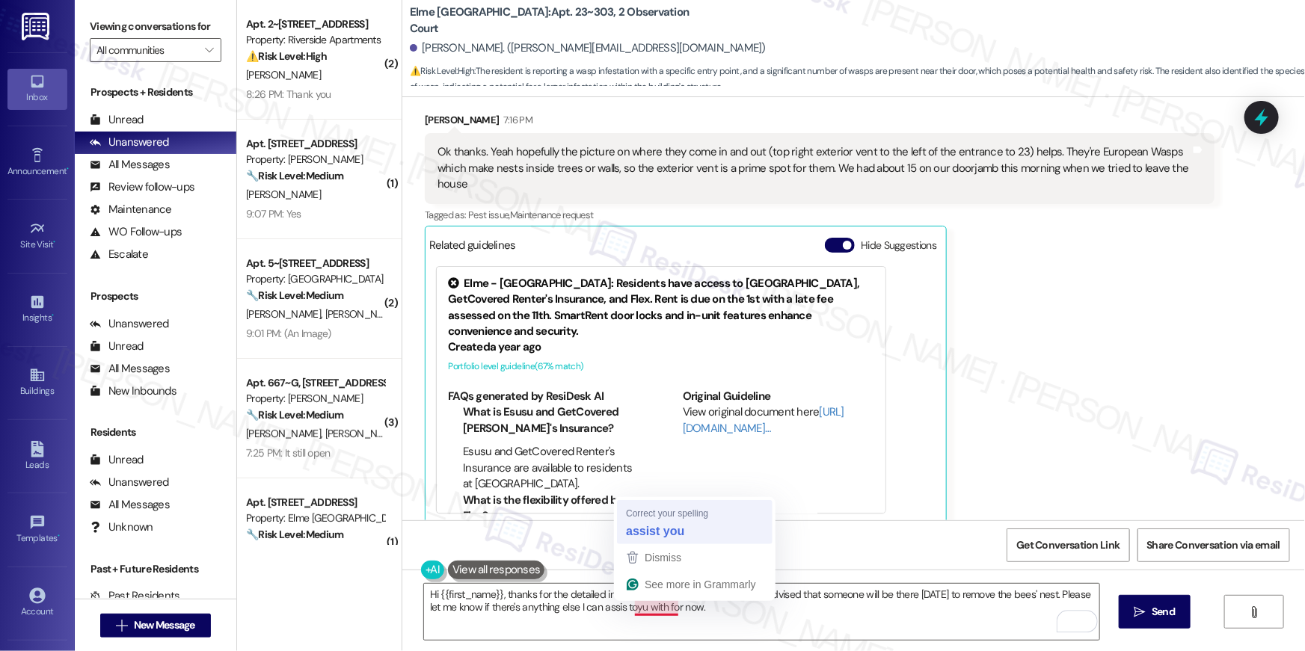
type textarea "Hi {{first_name}}, thanks for the detailed info about the wasps! The site team …"
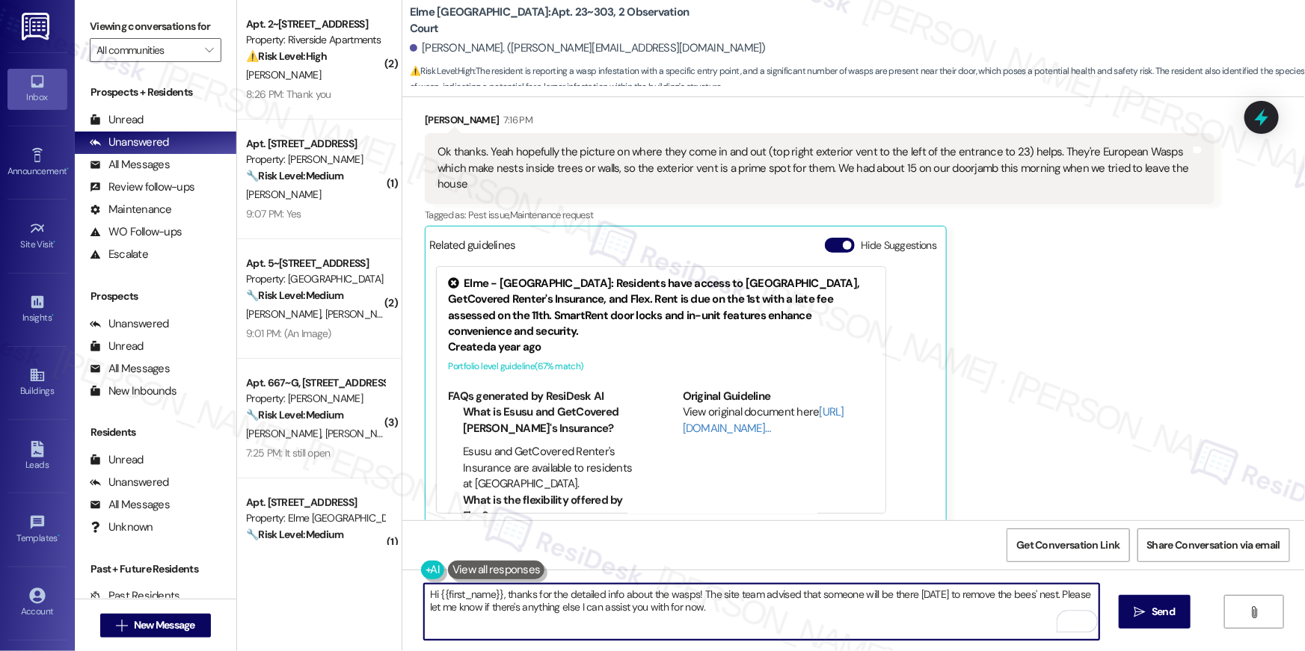
click at [780, 613] on textarea "Hi {{first_name}}, thanks for the detailed info about the wasps! The site team …" at bounding box center [761, 612] width 675 height 56
click at [1155, 613] on span "Send" at bounding box center [1163, 612] width 23 height 16
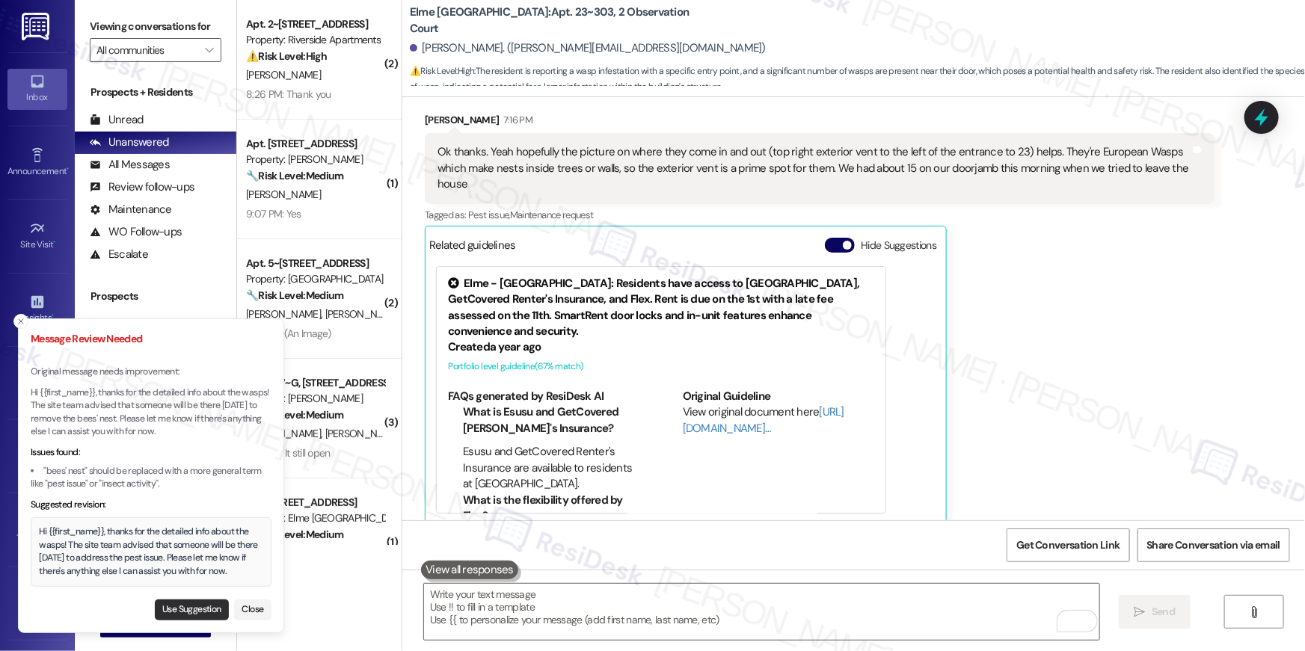
click at [201, 613] on button "Use Suggestion" at bounding box center [192, 610] width 74 height 21
type textarea "Hi {{first_name}}, thanks for the detailed info about the wasps! The site team …"
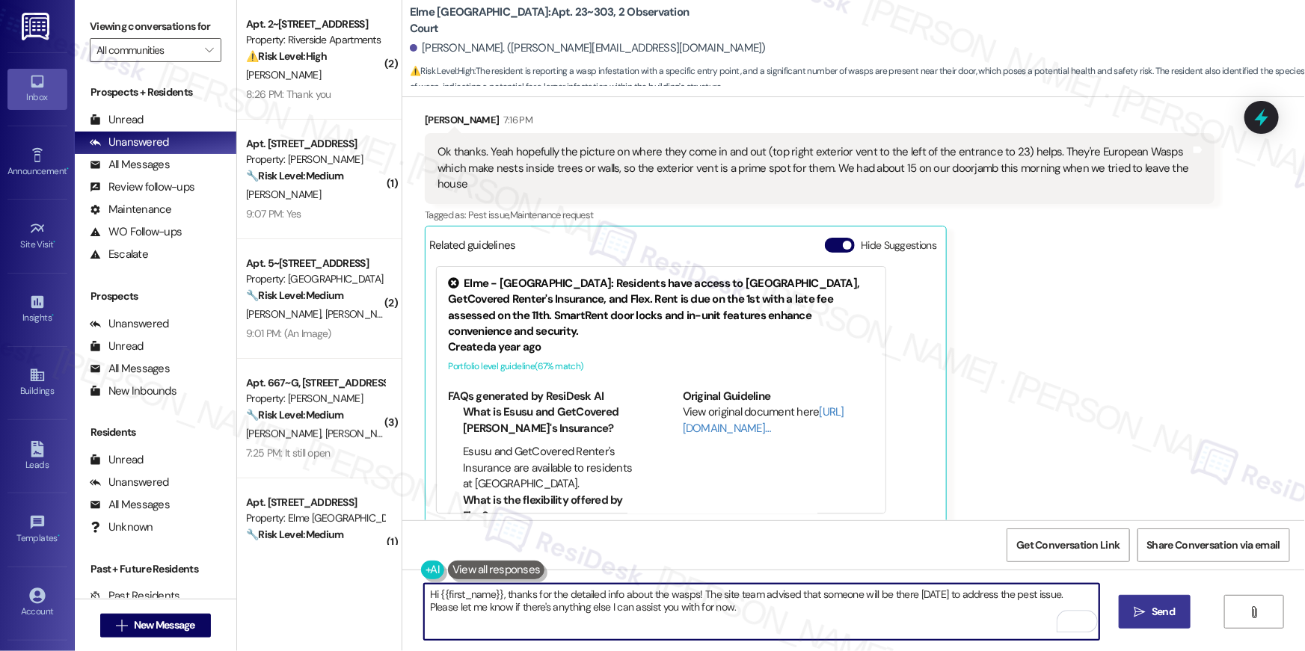
click at [849, 604] on textarea "Hi {{first_name}}, thanks for the detailed info about the wasps! The site team …" at bounding box center [761, 612] width 675 height 56
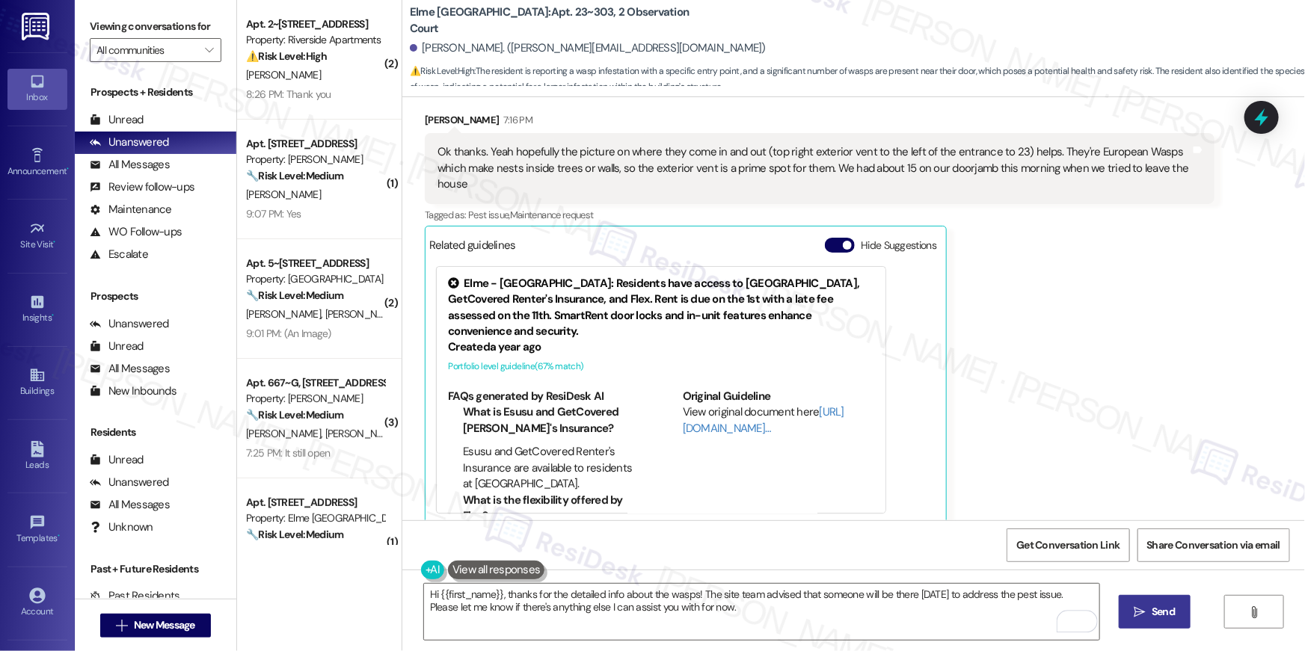
click at [1135, 616] on icon "" at bounding box center [1140, 613] width 11 height 12
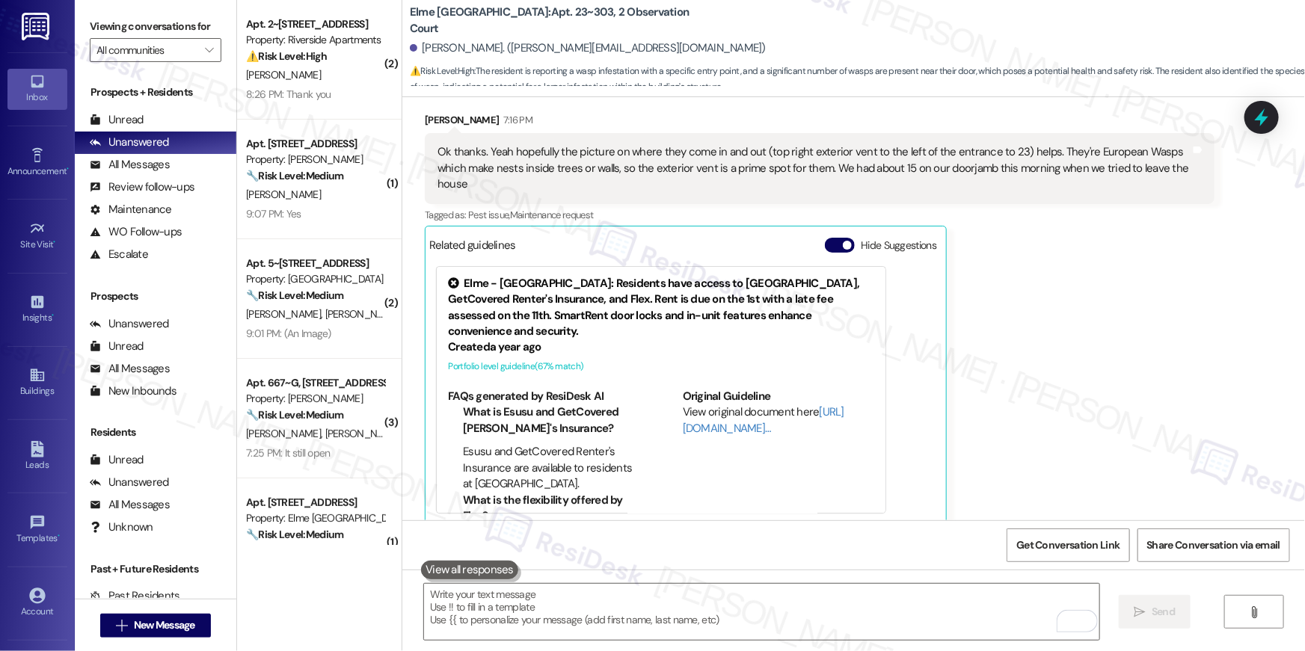
scroll to position [1979, 0]
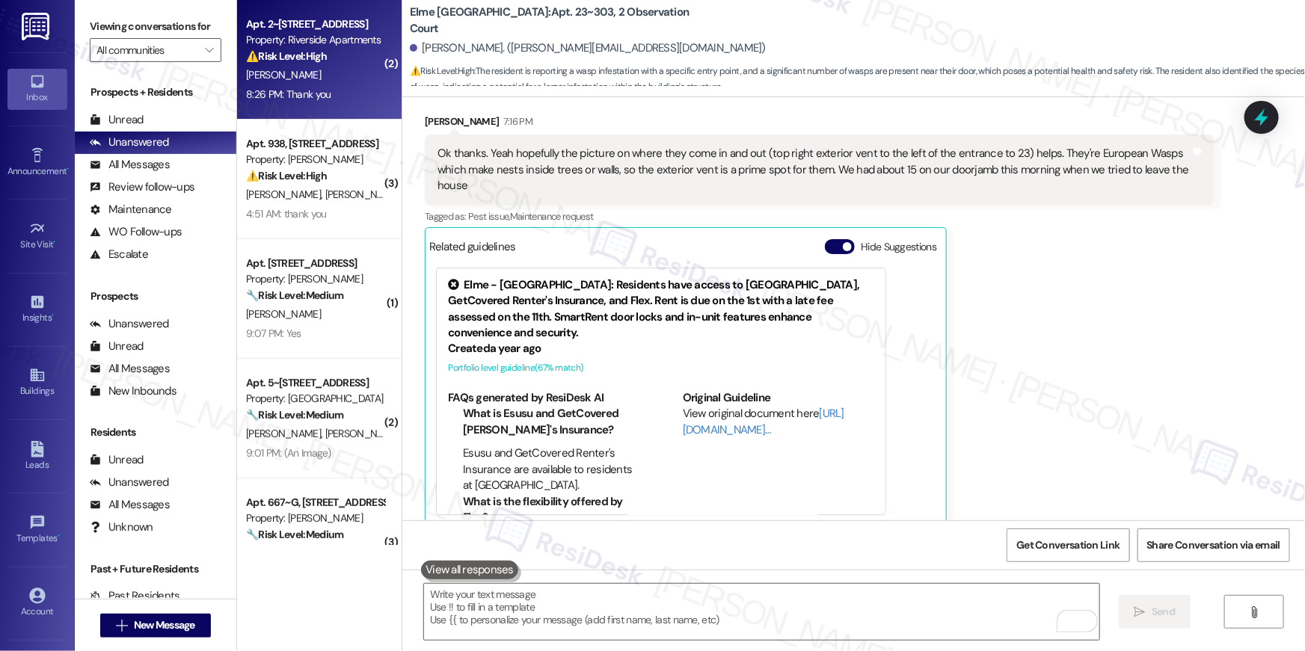
click at [296, 63] on div "⚠️ Risk Level: High The resident is requesting to extend their move-out date, w…" at bounding box center [315, 57] width 138 height 16
type textarea "Fetching suggested responses. Please feel free to read through the conversation…"
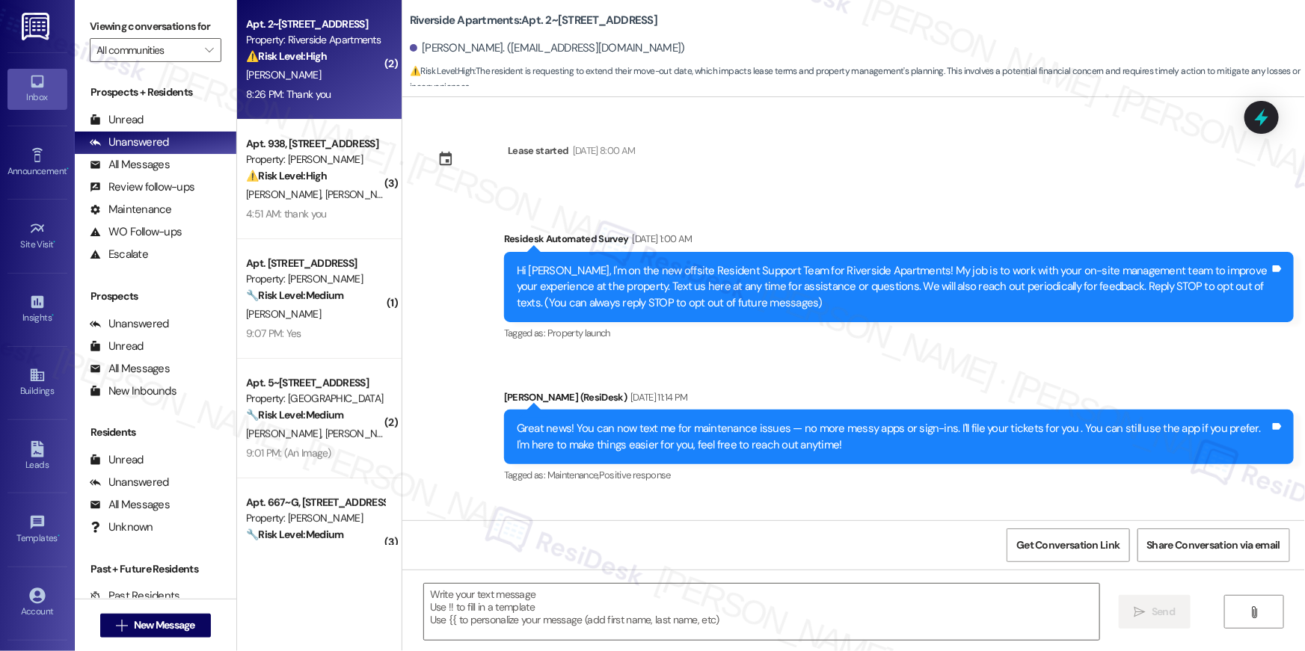
type textarea "Fetching suggested responses. Please feel free to read through the conversation…"
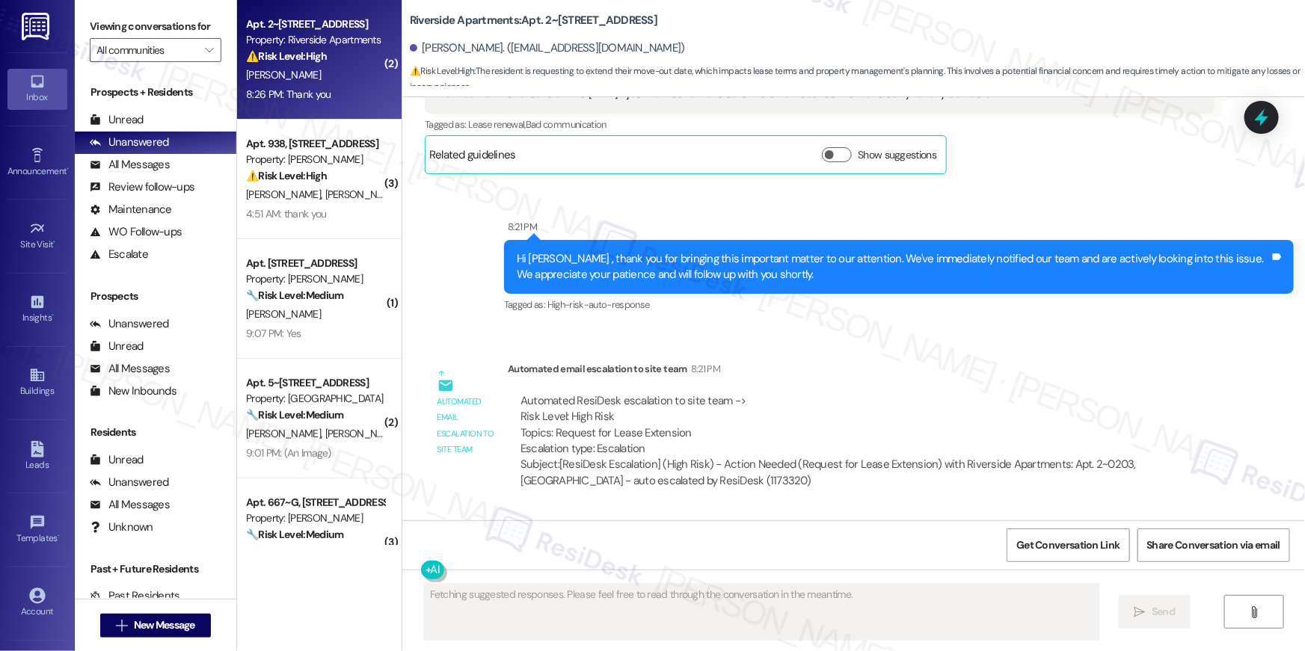
scroll to position [14710, 0]
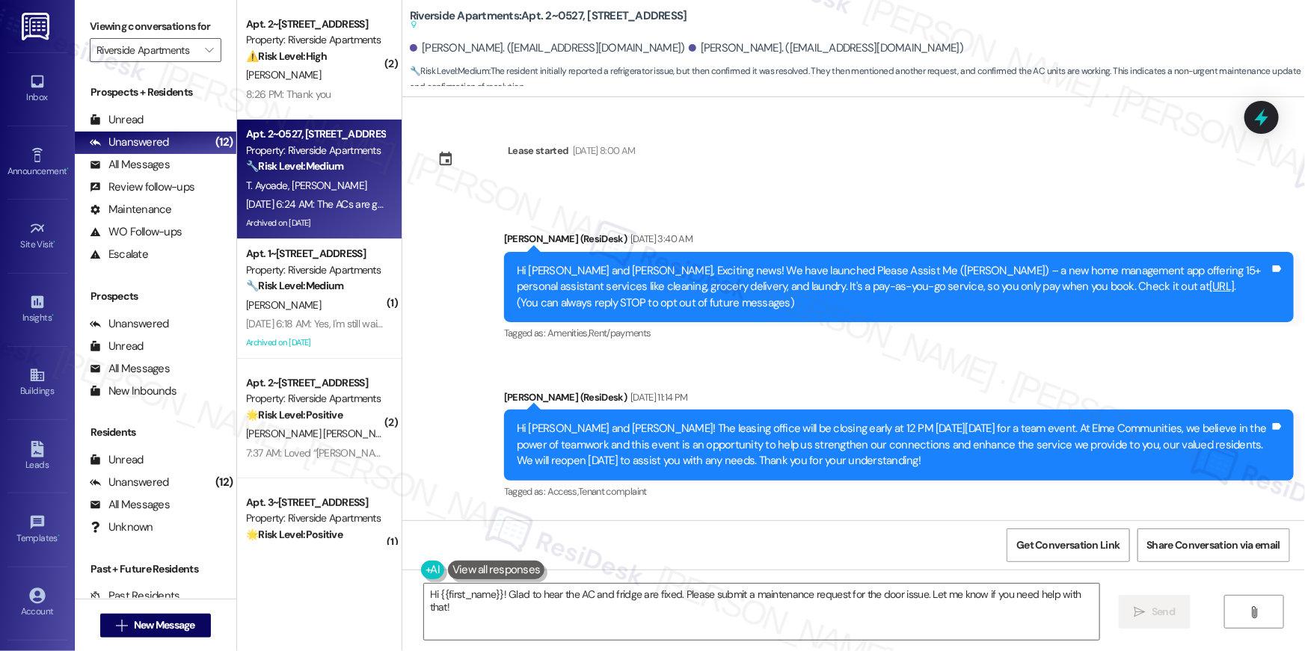
scroll to position [10938, 0]
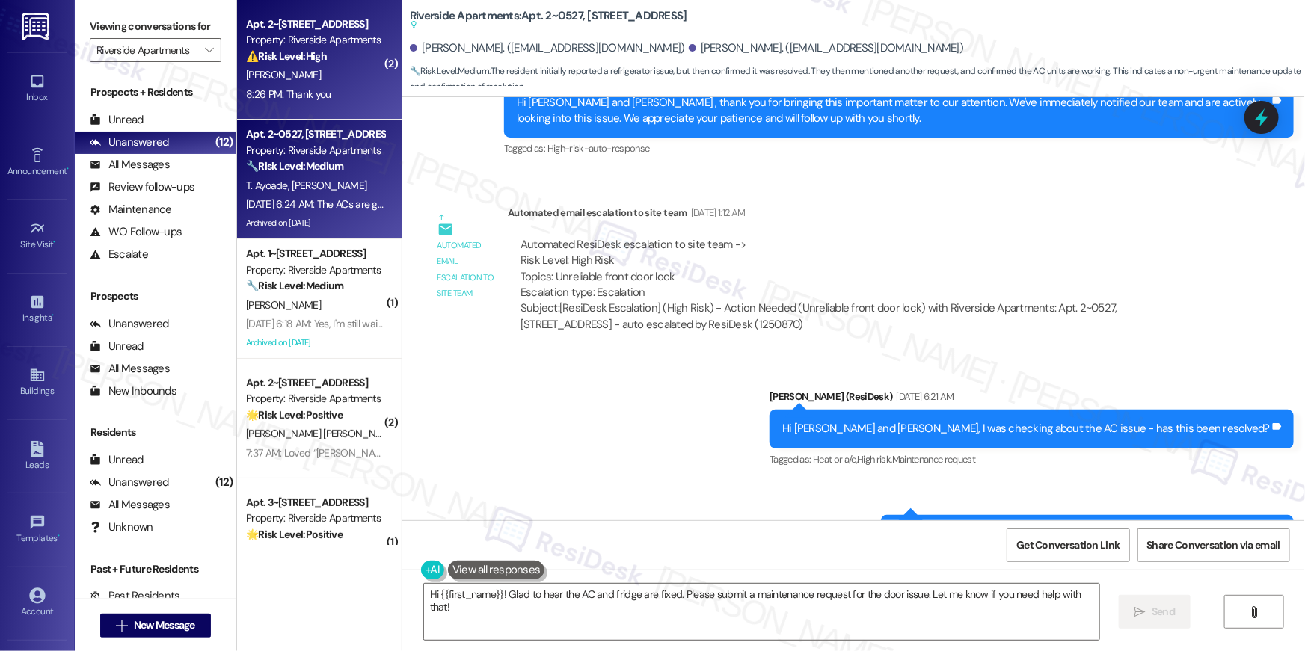
click at [351, 79] on div "[PERSON_NAME]" at bounding box center [315, 75] width 141 height 19
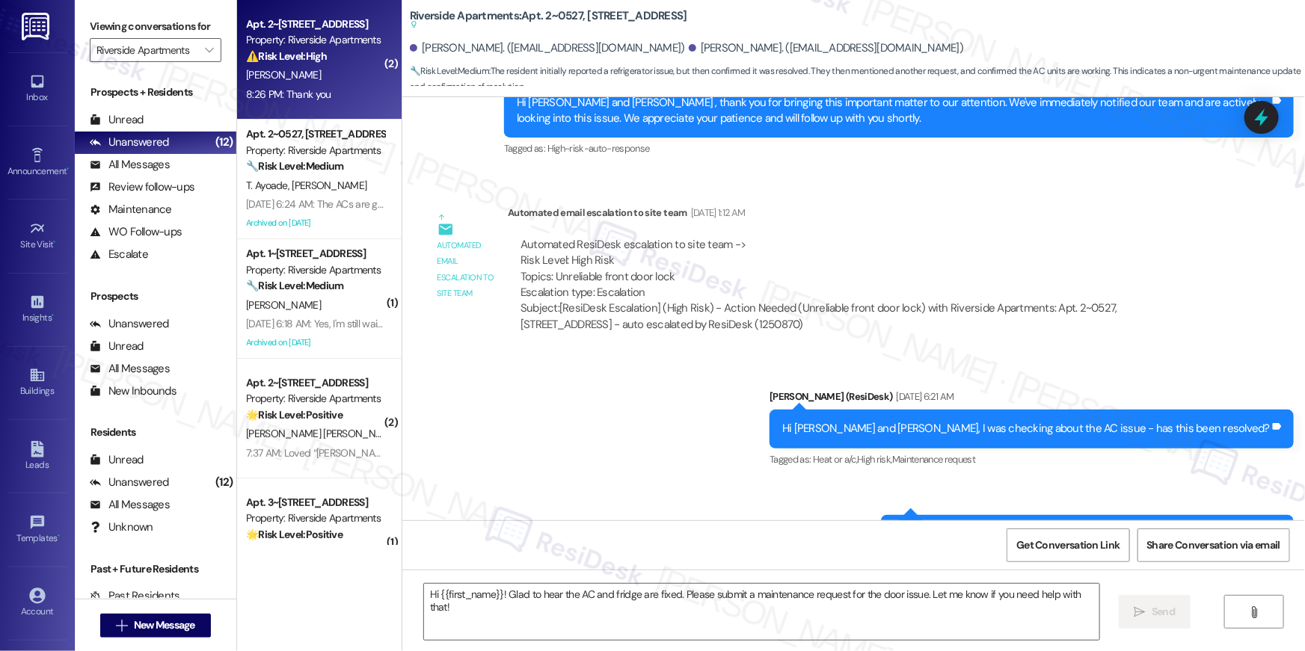
type textarea "Fetching suggested responses. Please feel free to read through the conversation…"
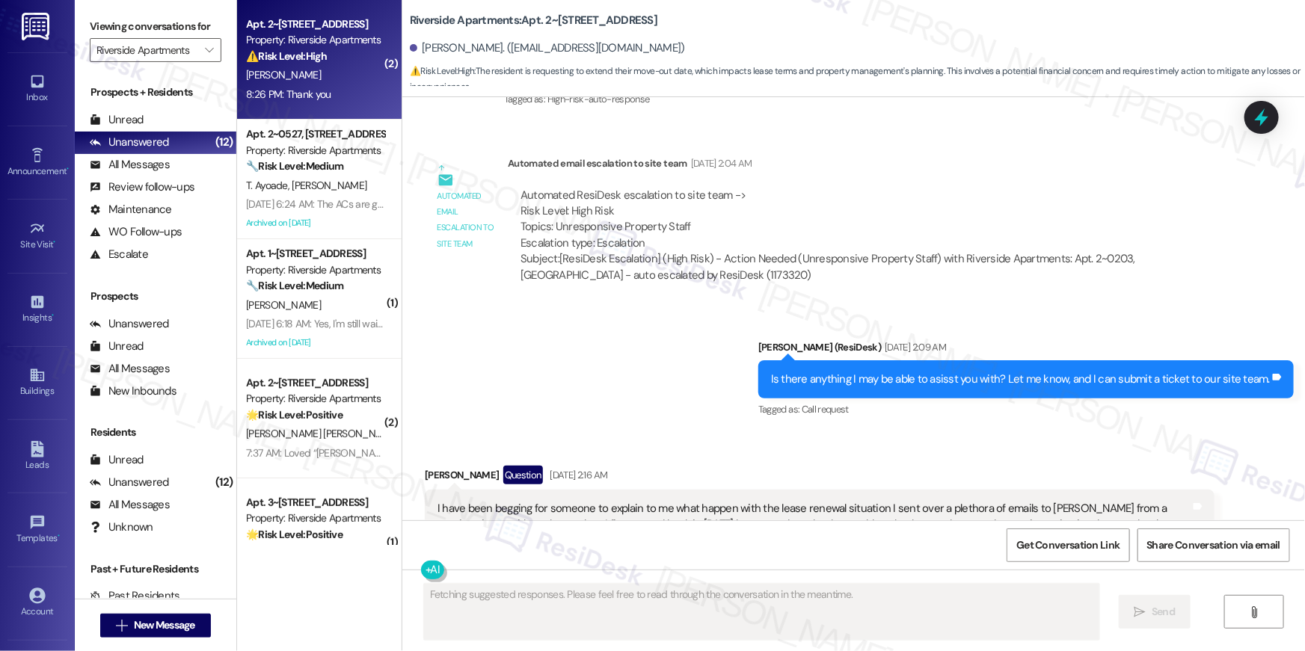
scroll to position [14710, 0]
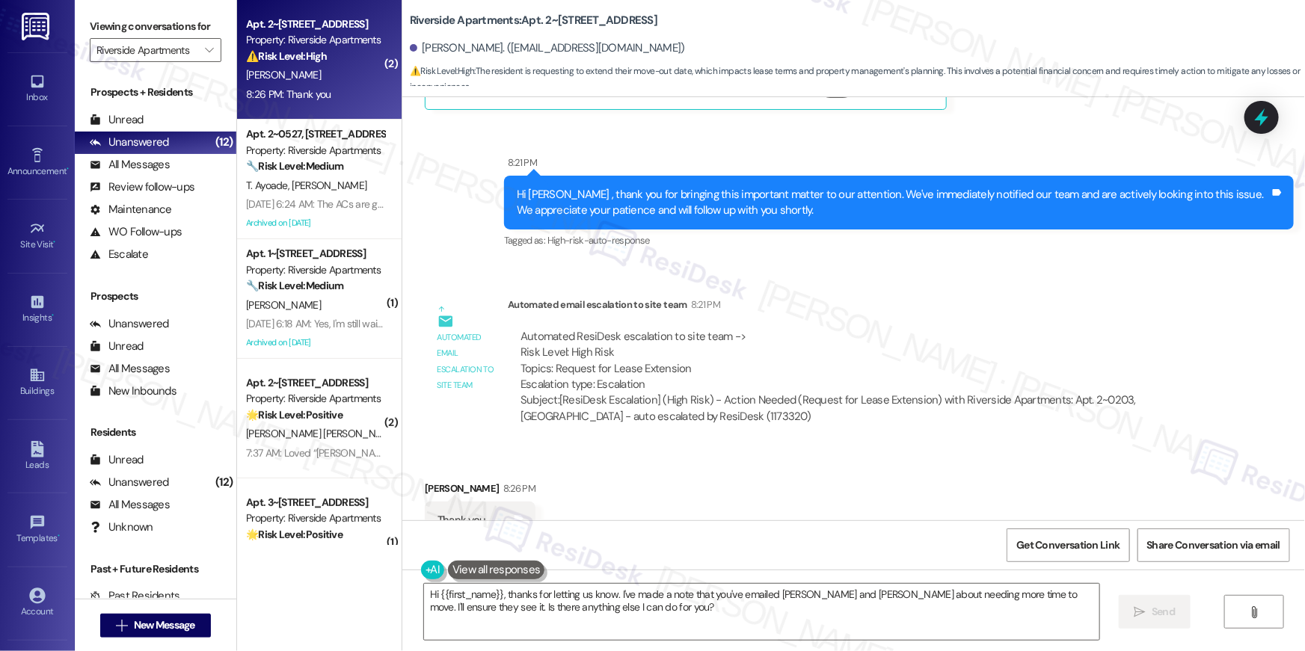
click at [351, 79] on div "[PERSON_NAME]" at bounding box center [315, 75] width 141 height 19
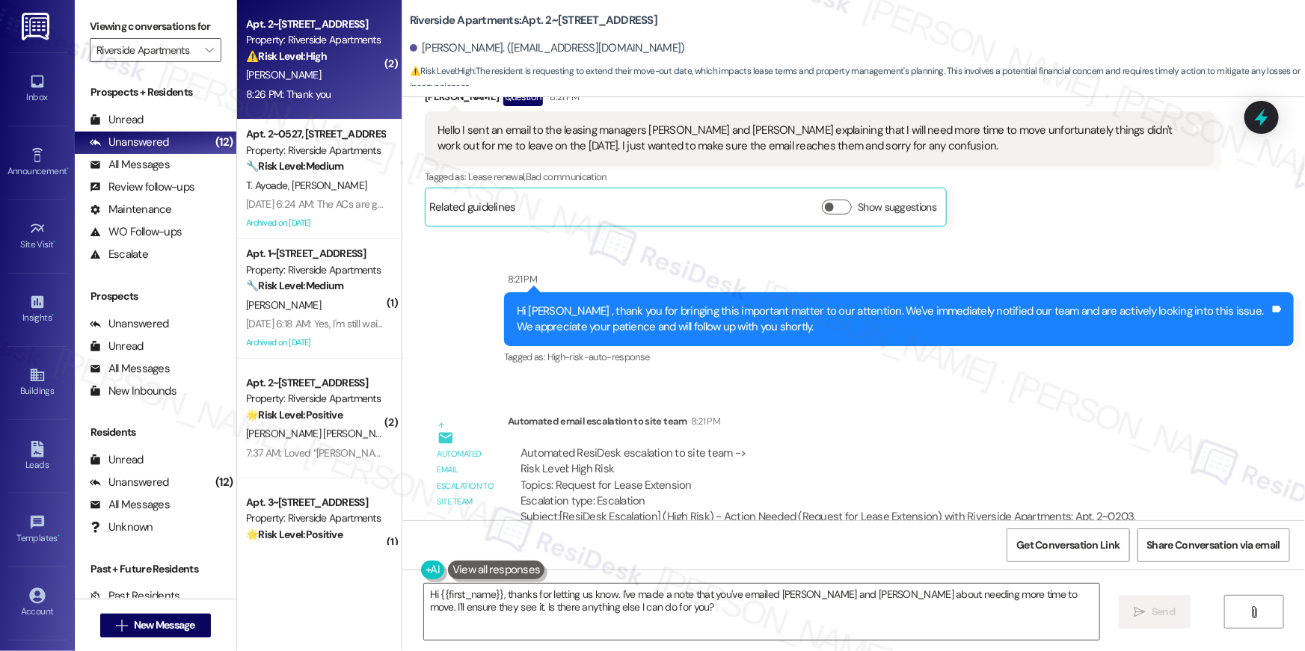
scroll to position [14540, 0]
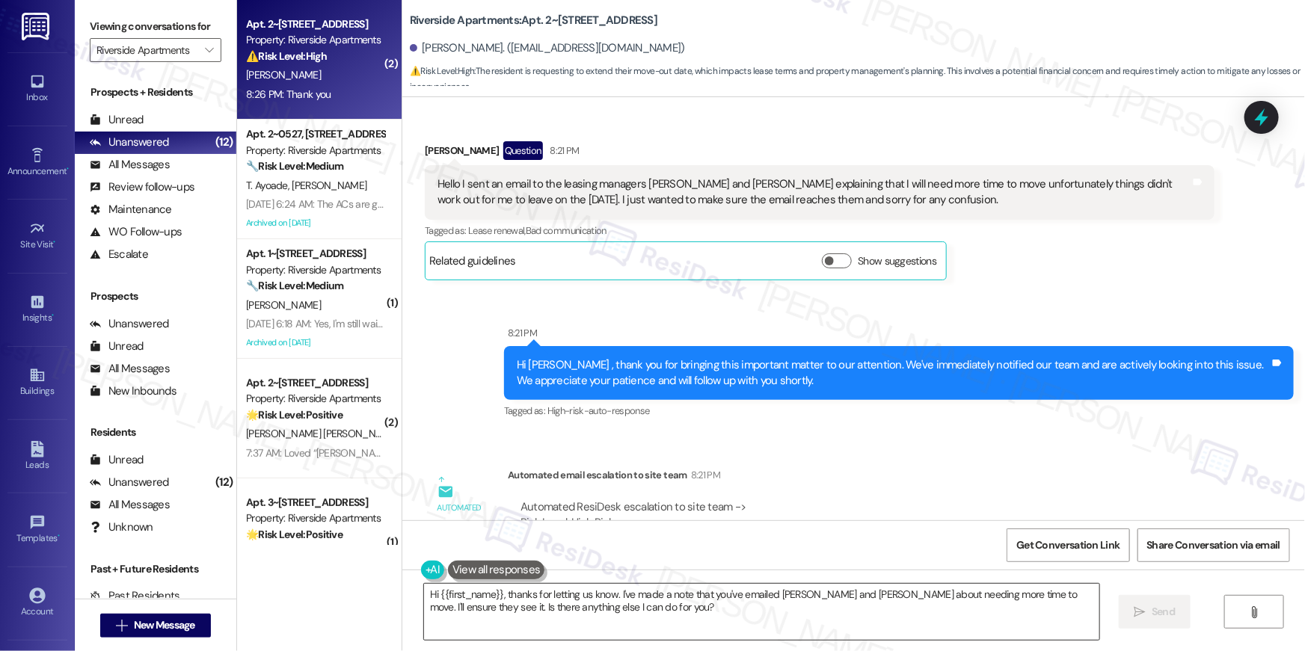
click at [642, 606] on textarea "Hi {{first_name}}, thanks for letting us know. I've made a note that you've ema…" at bounding box center [761, 612] width 675 height 56
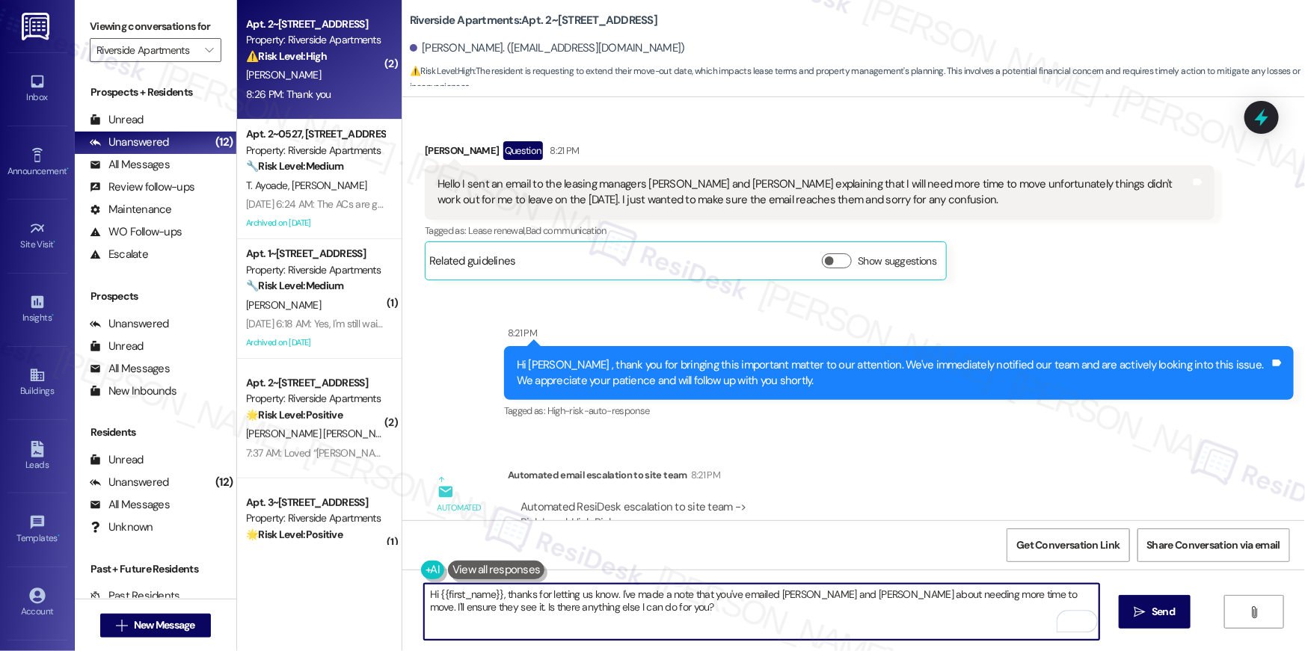
drag, startPoint x: 647, startPoint y: 604, endPoint x: 615, endPoint y: 594, distance: 33.6
click at [615, 594] on textarea "Hi {{first_name}}, thanks for letting us know. I've made a note that you've ema…" at bounding box center [761, 612] width 675 height 56
click at [638, 619] on textarea "Hi {{first_name}}, thanks for letting us know. I've made a note that you've ema…" at bounding box center [761, 612] width 675 height 56
drag, startPoint x: 638, startPoint y: 617, endPoint x: 613, endPoint y: 595, distance: 33.4
click at [613, 595] on textarea "Hi {{first_name}}, thanks for letting us know. I've made a note that you've ema…" at bounding box center [761, 612] width 675 height 56
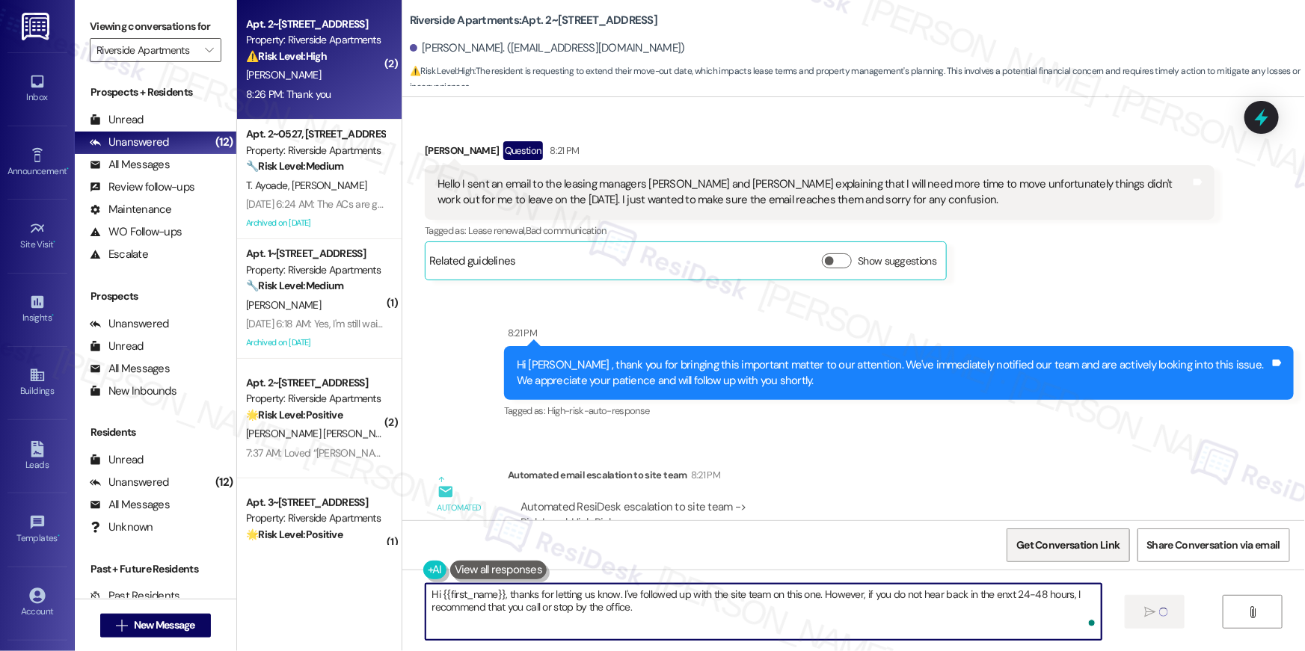
type textarea "Hi {{first_name}}, thanks for letting us know. I've followed up with the site t…"
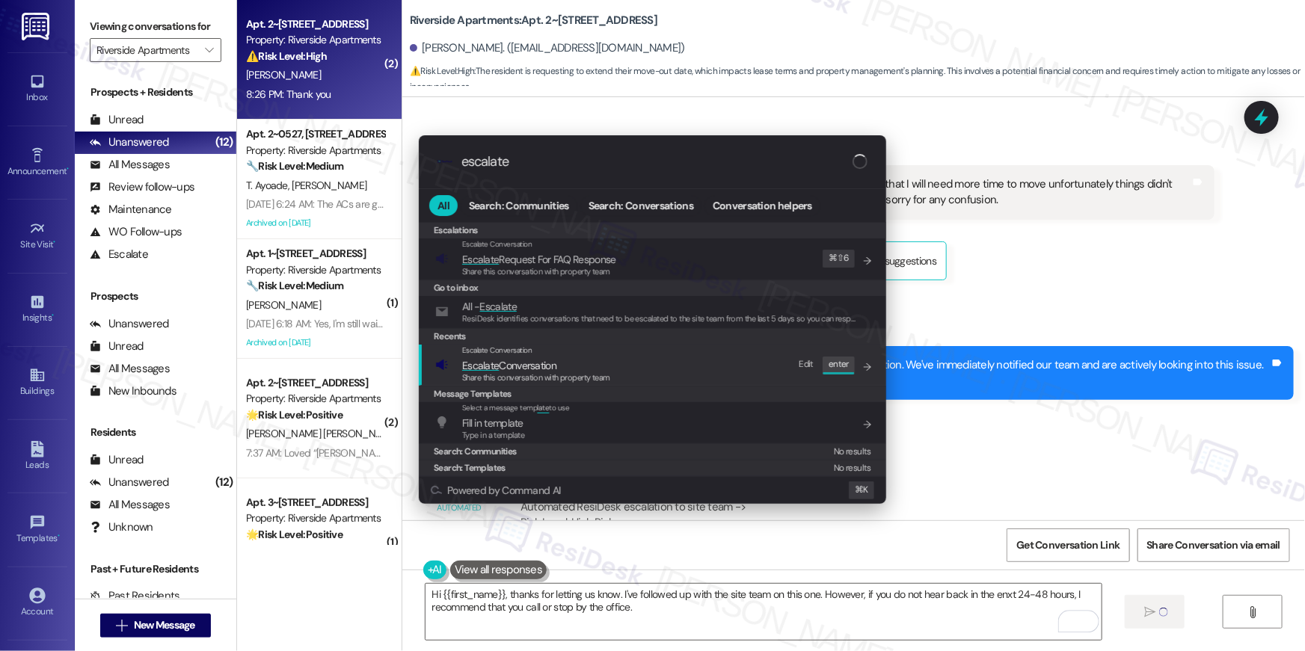
type input "escalate"
click at [607, 353] on div "Escalate Conversation" at bounding box center [536, 351] width 148 height 12
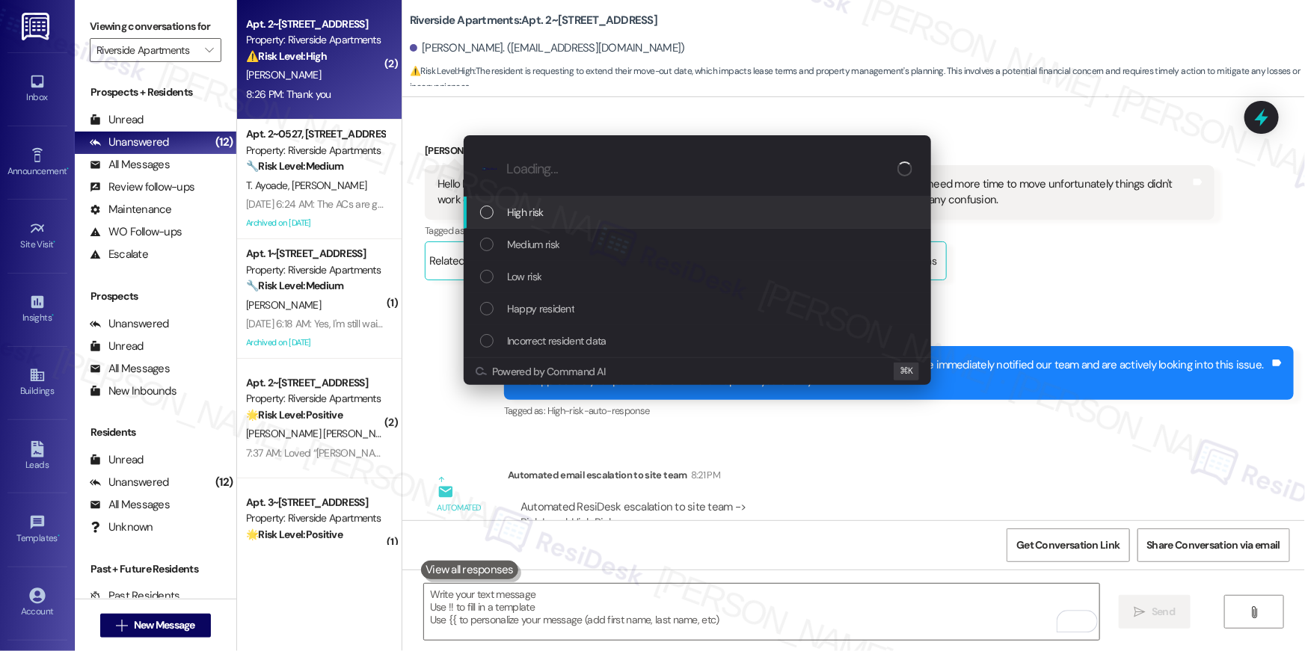
scroll to position [14710, 0]
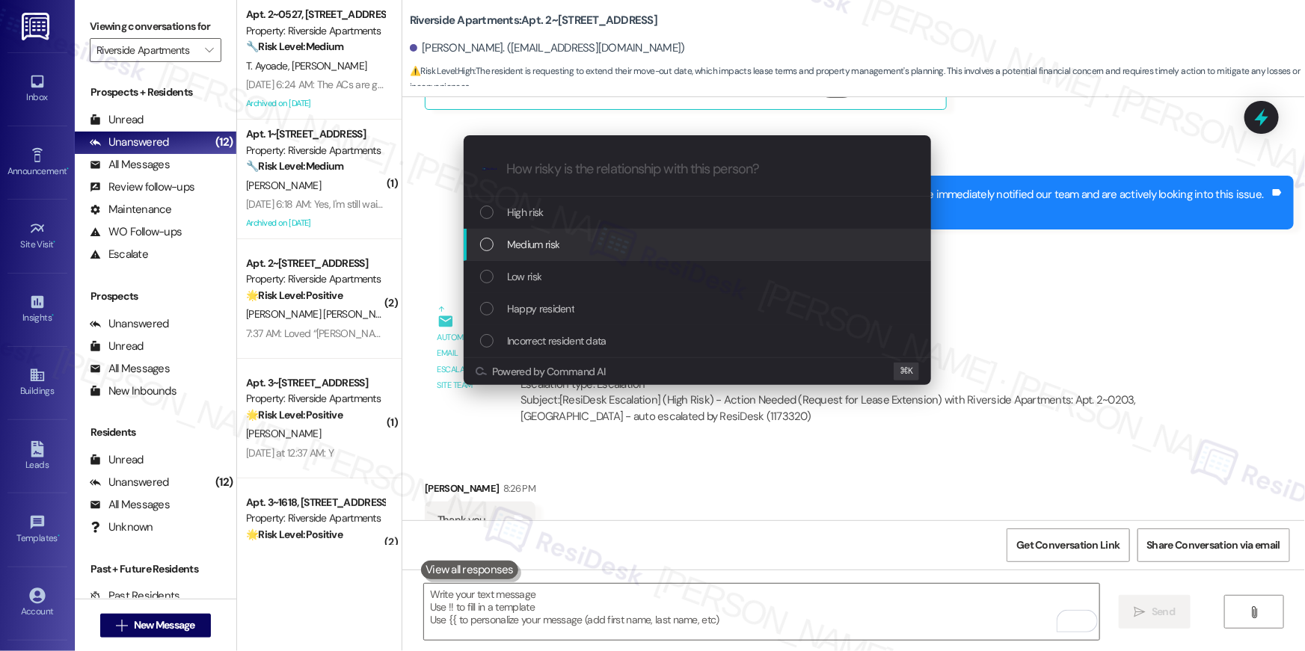
click at [579, 251] on div "Medium risk" at bounding box center [699, 244] width 438 height 16
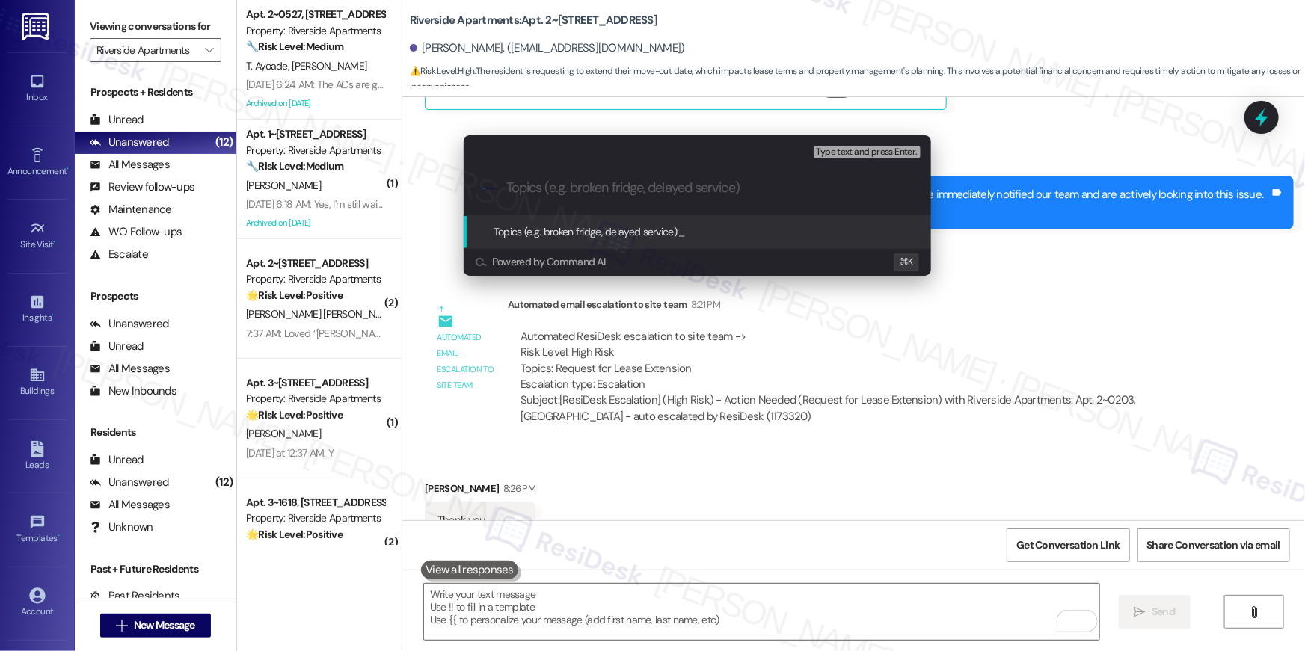
click at [658, 607] on div "Escalate Conversation Medium risk Topics (e.g. broken fridge, delayed service) …" at bounding box center [652, 325] width 1305 height 651
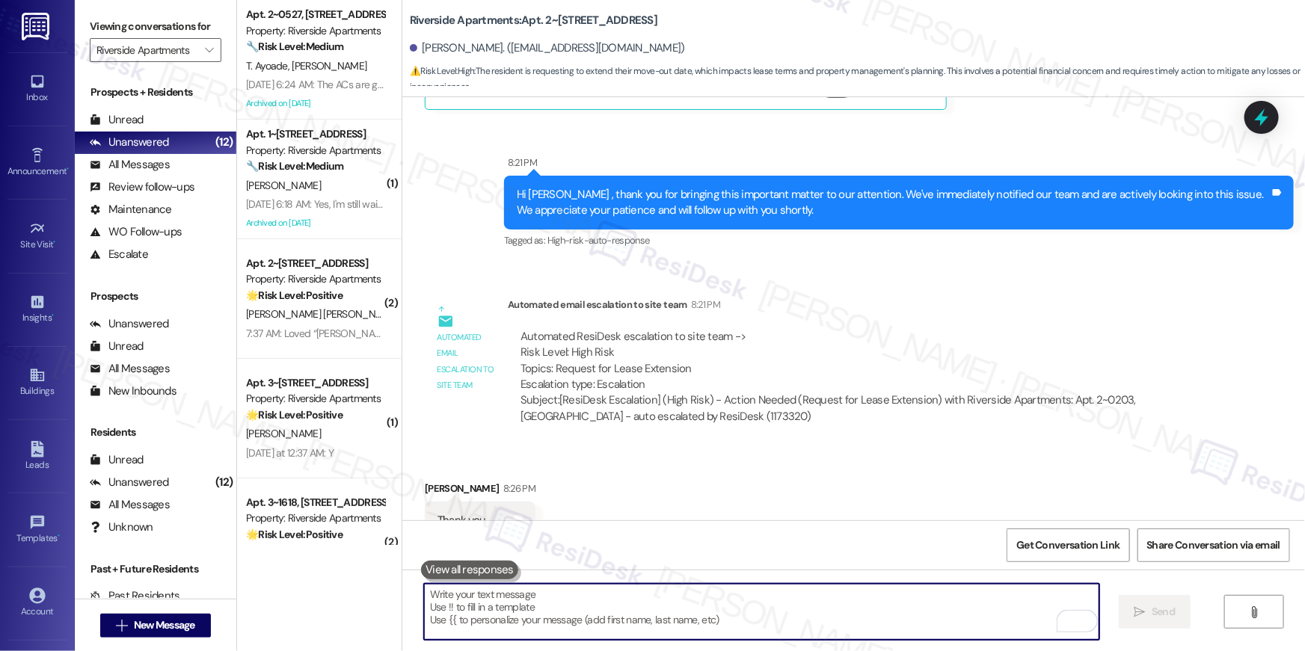
click at [658, 606] on textarea "To enrich screen reader interactions, please activate Accessibility in Grammarl…" at bounding box center [761, 612] width 675 height 56
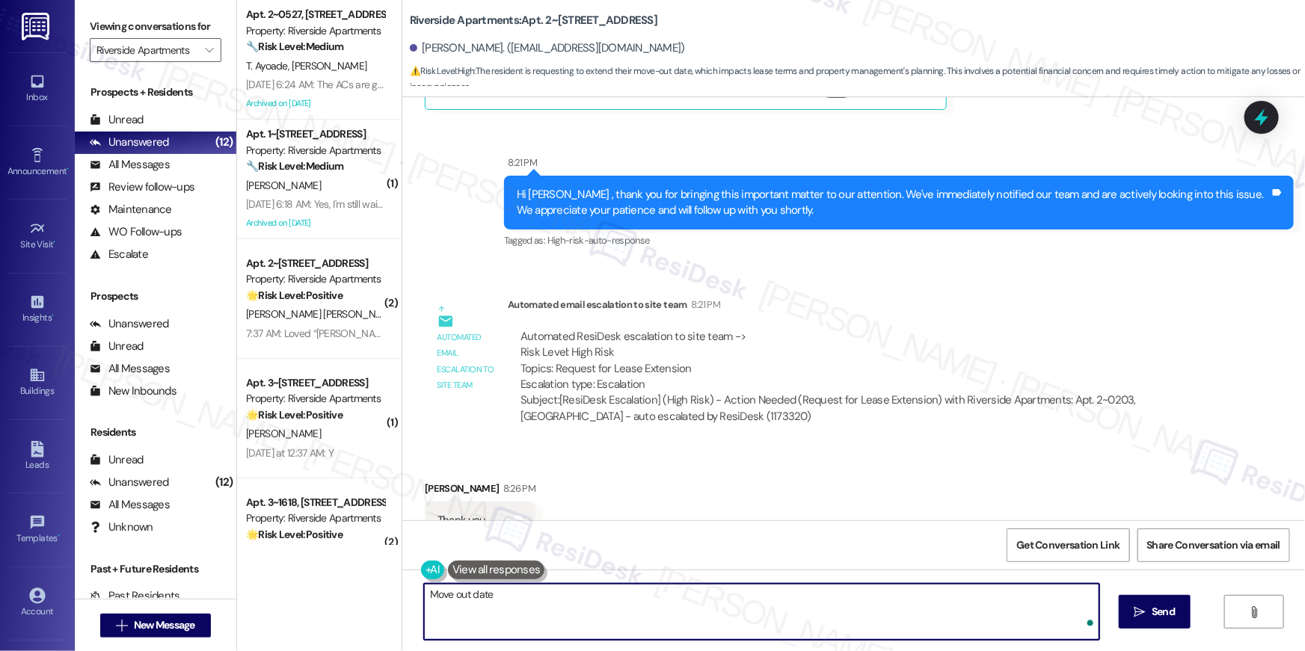
type textarea "Move out date"
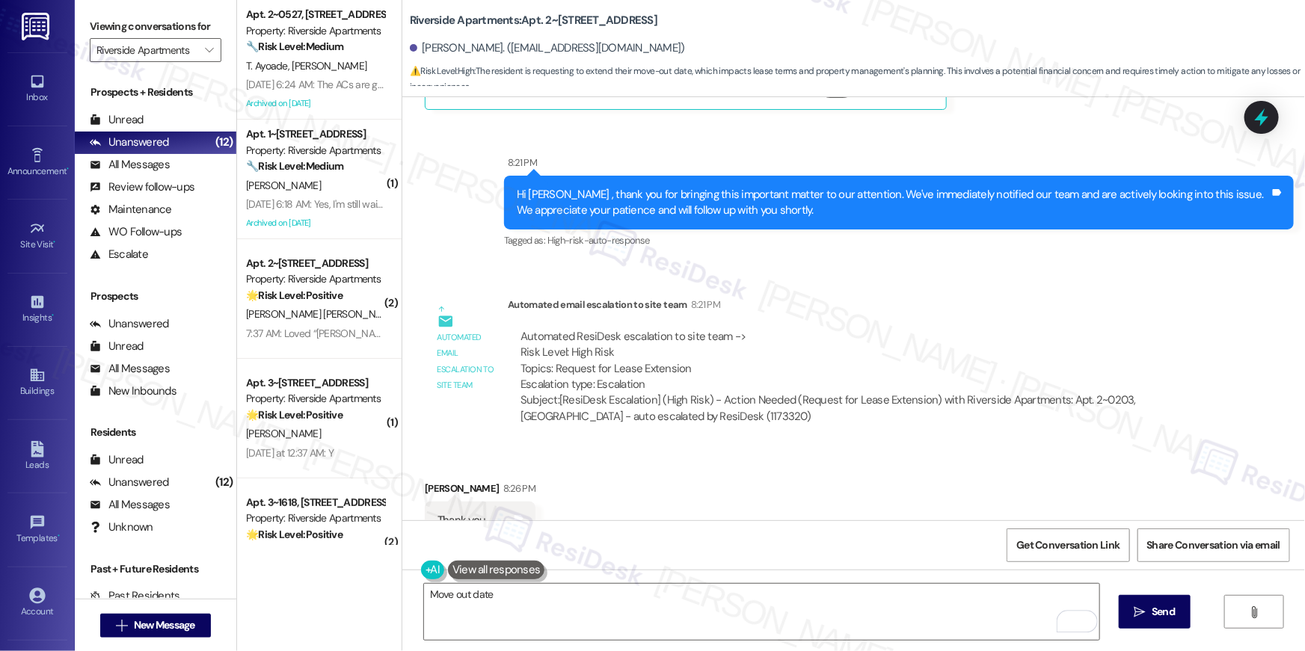
click at [821, 475] on div "Received via SMS Stephanie Corlley 8:26 PM Thank you Tags and notes Tagged as: …" at bounding box center [853, 510] width 903 height 126
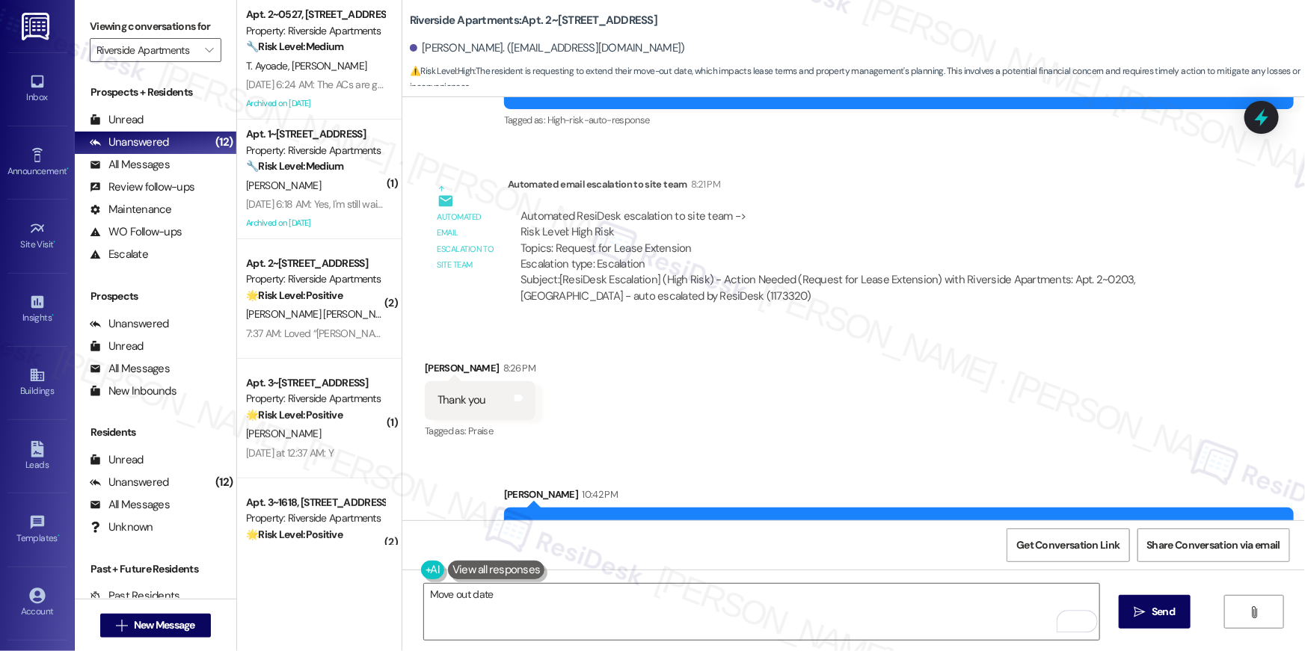
click at [824, 453] on div "Sent via SMS Sarah 10:42 PM Hi Stephanie, thanks for letting us know. I've foll…" at bounding box center [853, 513] width 903 height 120
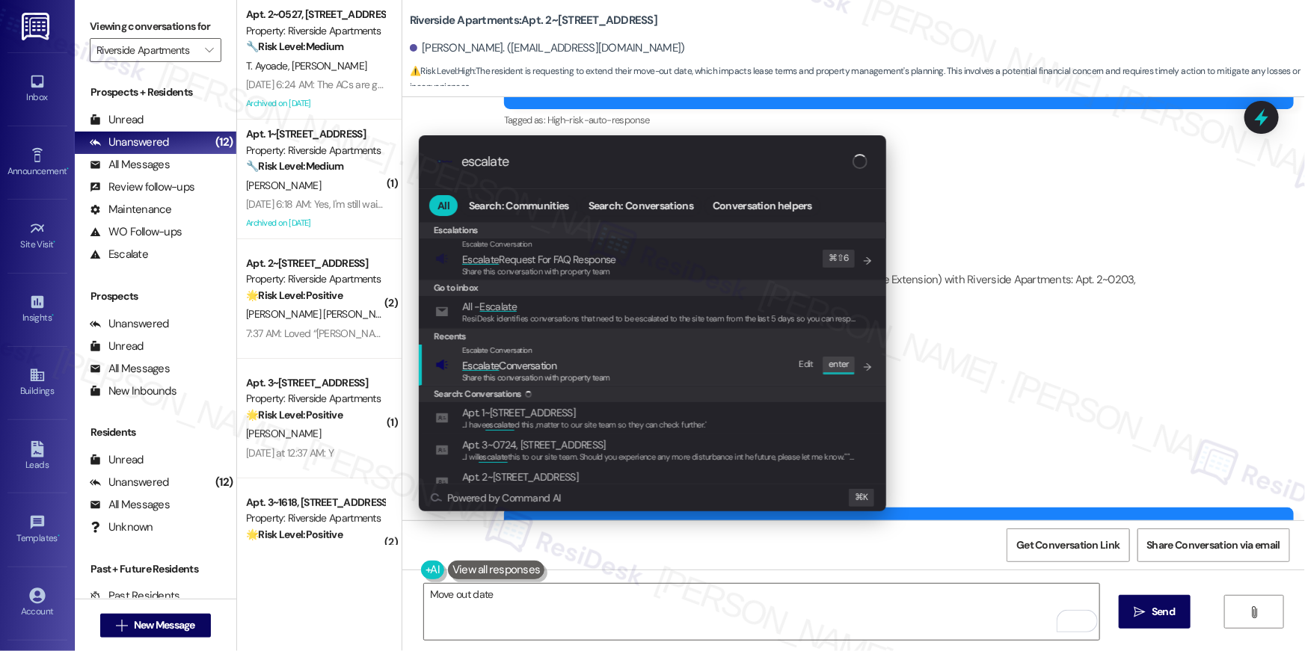
type input "escalate"
click at [664, 358] on div "Escalate Conversation Escalate Conversation Share this conversation with proper…" at bounding box center [654, 365] width 438 height 40
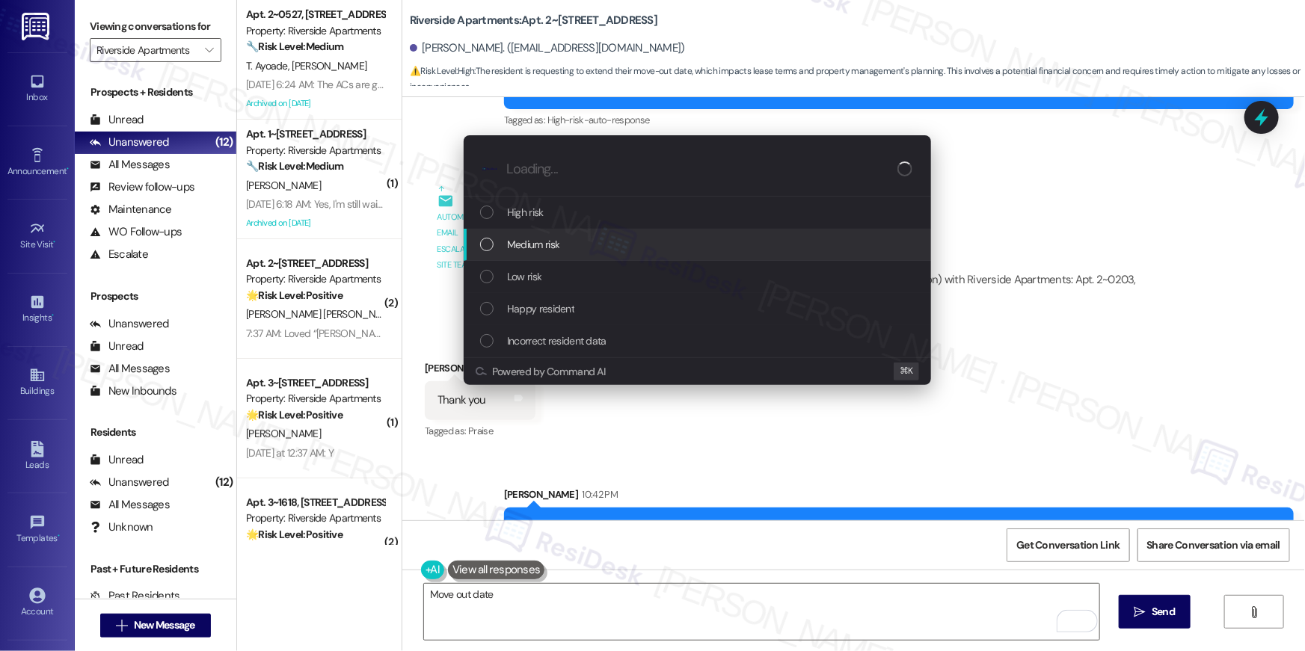
click at [580, 249] on div "Medium risk" at bounding box center [699, 244] width 438 height 16
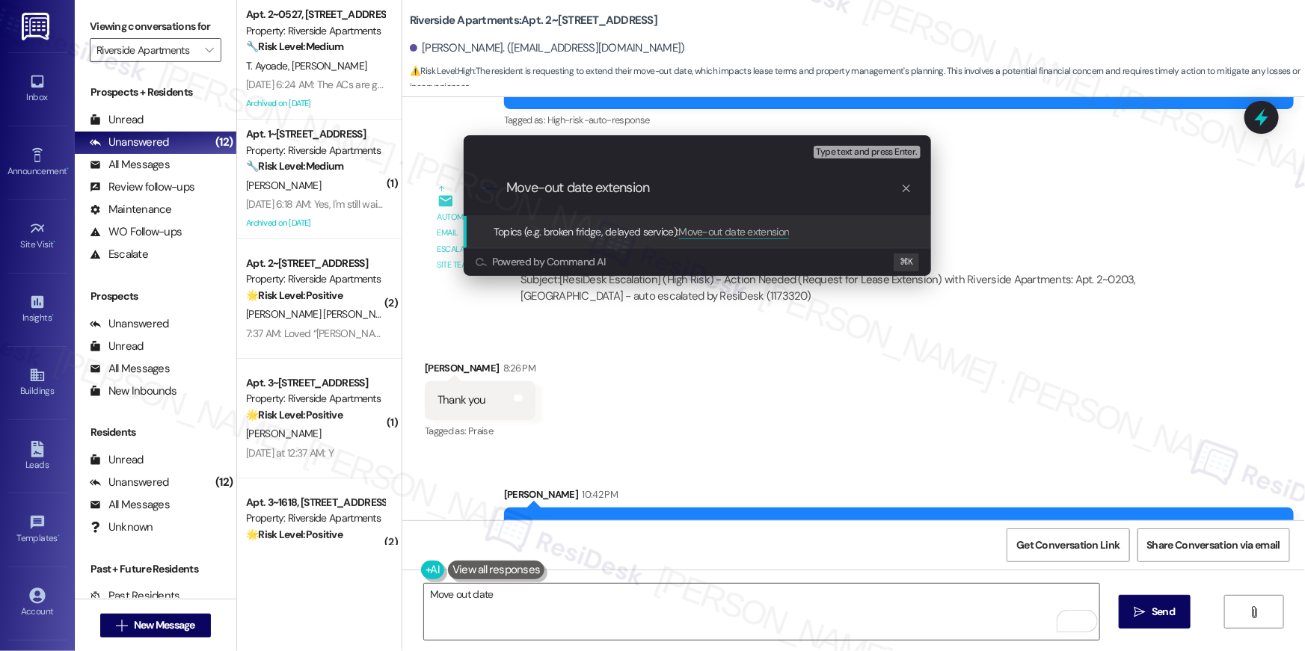
click at [718, 183] on input "Move-out date extension" at bounding box center [703, 188] width 394 height 16
drag, startPoint x: 699, startPoint y: 185, endPoint x: 692, endPoint y: 186, distance: 7.5
click at [699, 185] on input "Move-out date extension - Trnant followign up" at bounding box center [703, 188] width 394 height 16
click at [690, 187] on input "Move-out date extension - Trnant followign up" at bounding box center [703, 188] width 394 height 16
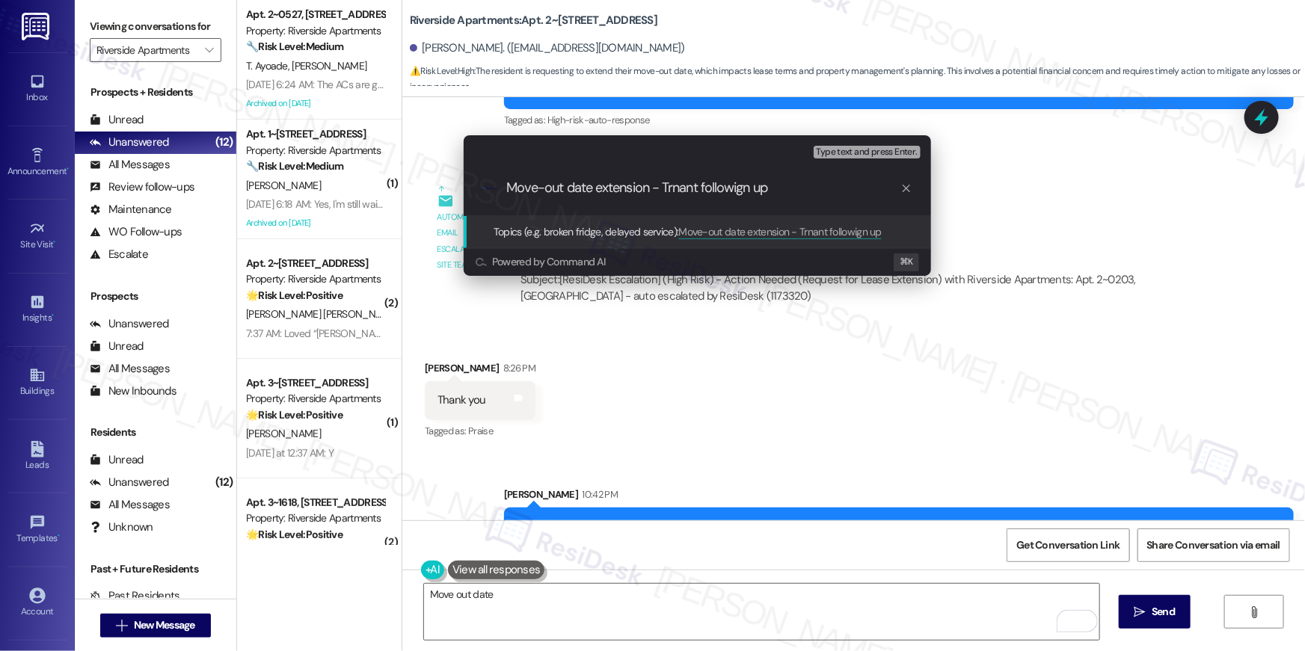
click at [690, 187] on input "Move-out date extension - Trnant followign up" at bounding box center [703, 188] width 394 height 16
drag, startPoint x: 729, startPoint y: 190, endPoint x: 743, endPoint y: 191, distance: 14.3
click at [730, 190] on input "Move-out date extension - Tenant followign up" at bounding box center [703, 188] width 394 height 16
type input "Move-out date extension - Tenant following up"
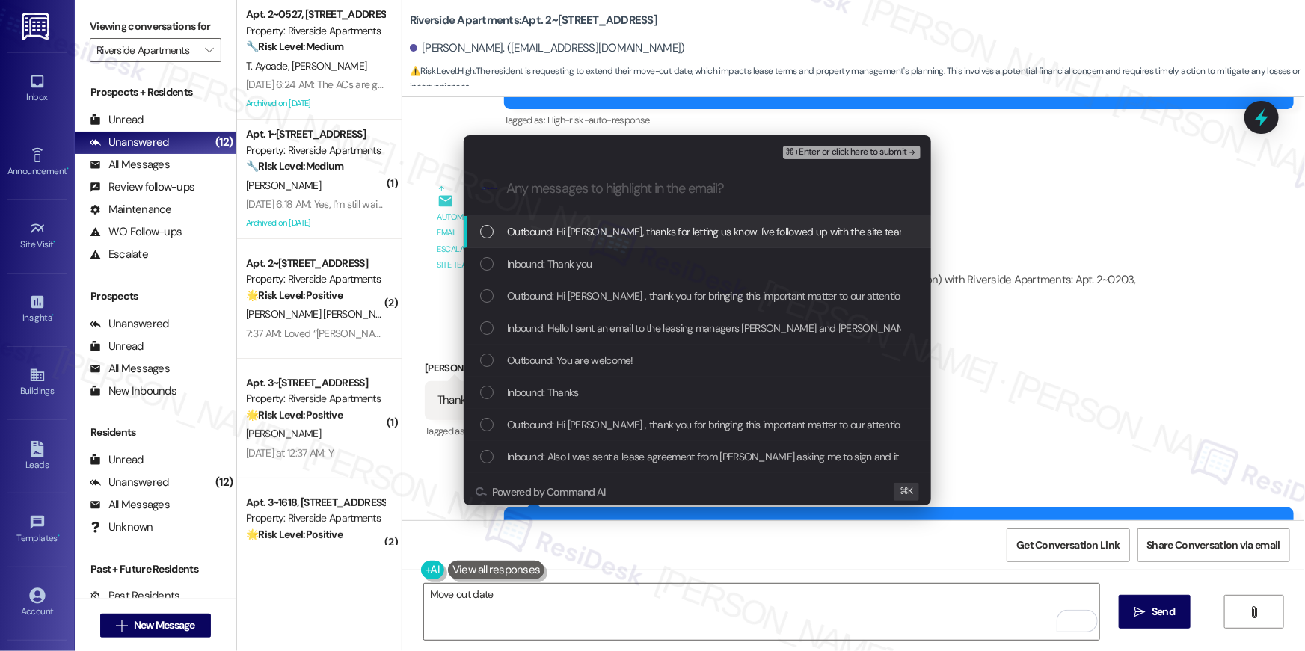
click at [640, 227] on span "Outbound: Hi Stephanie, thanks for letting us know. I've followed up with the s…" at bounding box center [963, 232] width 913 height 16
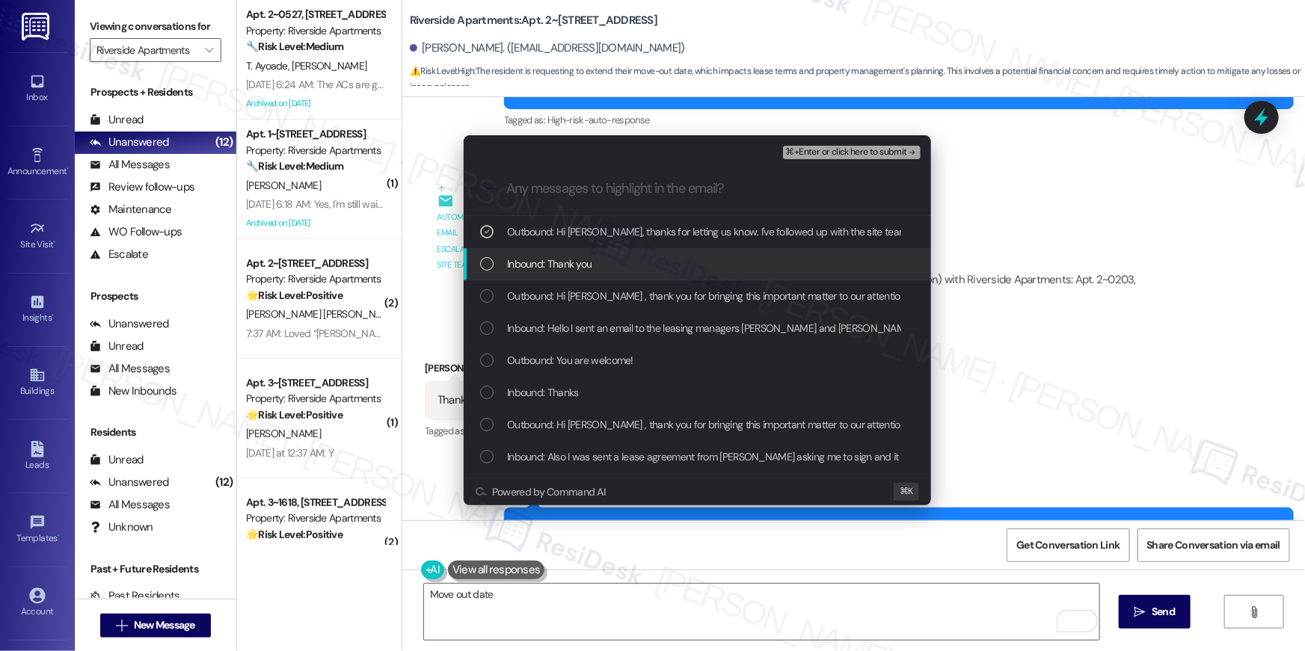
drag, startPoint x: 620, startPoint y: 261, endPoint x: 619, endPoint y: 292, distance: 31.4
click at [619, 275] on div "Inbound: Thank you" at bounding box center [697, 264] width 467 height 32
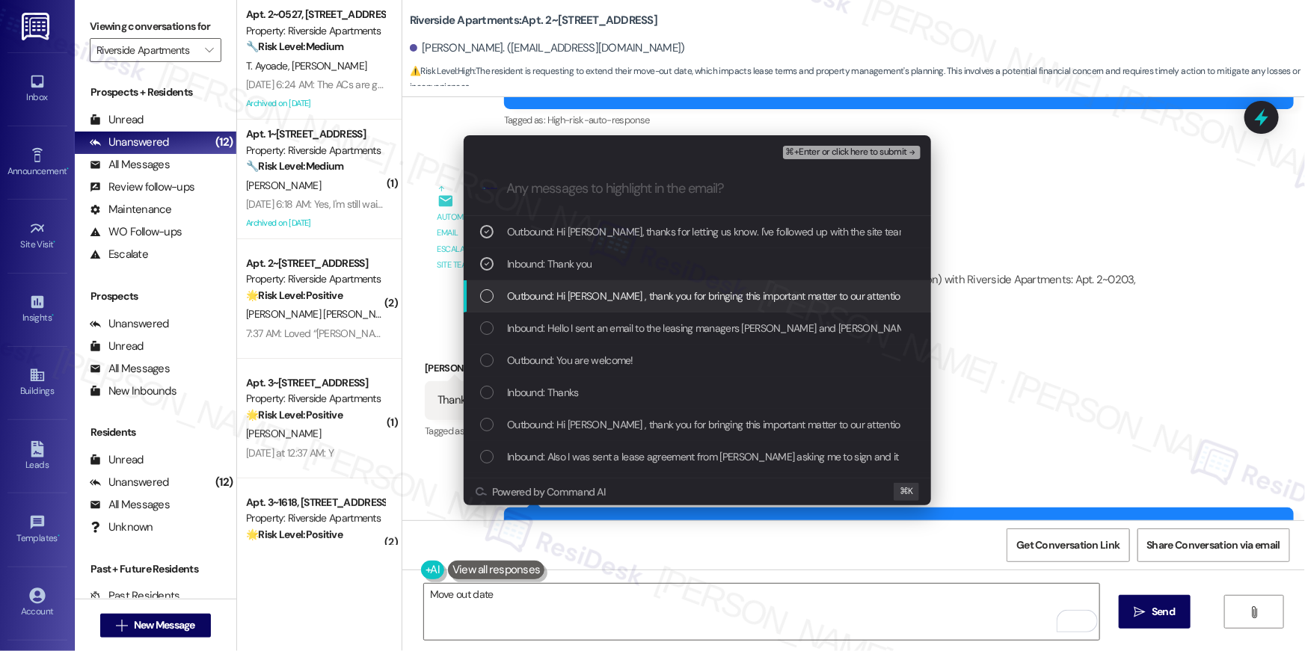
drag, startPoint x: 622, startPoint y: 299, endPoint x: 633, endPoint y: 311, distance: 16.4
click at [622, 301] on span "Outbound: Hi Stephanie , thank you for bringing this important matter to our at…" at bounding box center [1009, 296] width 1005 height 16
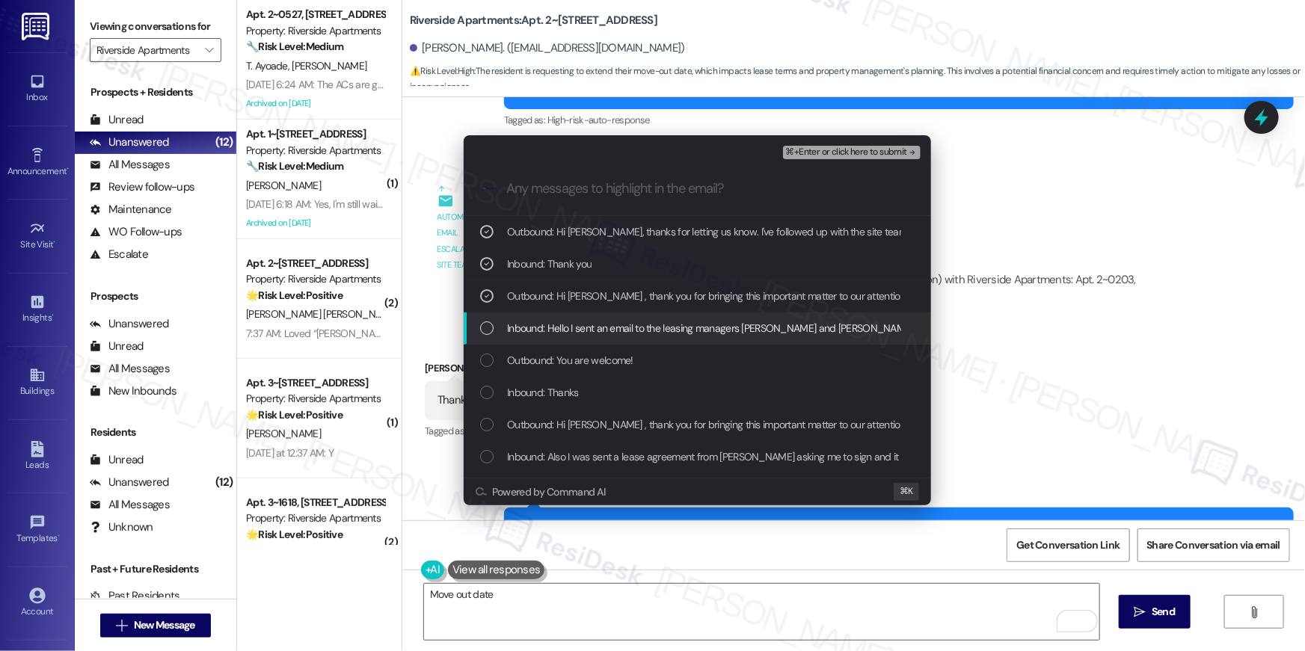
drag, startPoint x: 628, startPoint y: 324, endPoint x: 628, endPoint y: 355, distance: 31.4
click at [628, 325] on span "Inbound: Hello I sent an email to the leasing managers Jose and Jennifer explai…" at bounding box center [1121, 328] width 1229 height 16
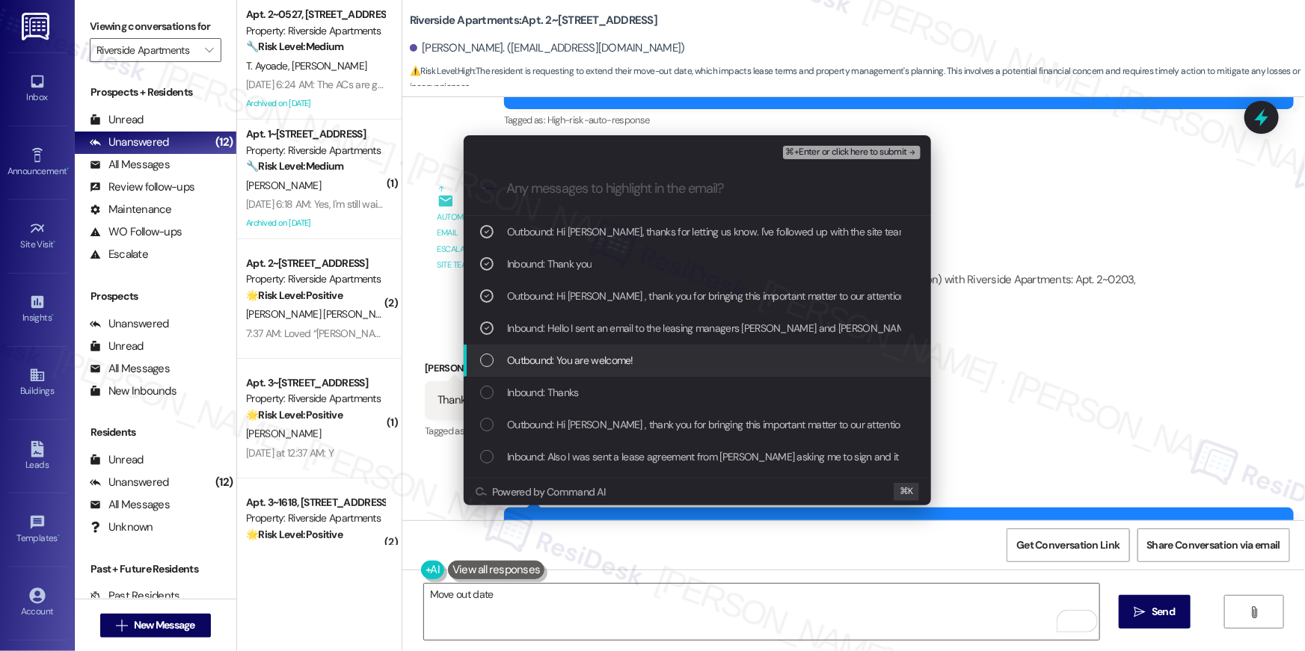
click at [626, 358] on span "Outbound: You are welcome!" at bounding box center [570, 360] width 126 height 16
click at [632, 361] on span "Outbound: You are welcome!" at bounding box center [570, 360] width 126 height 16
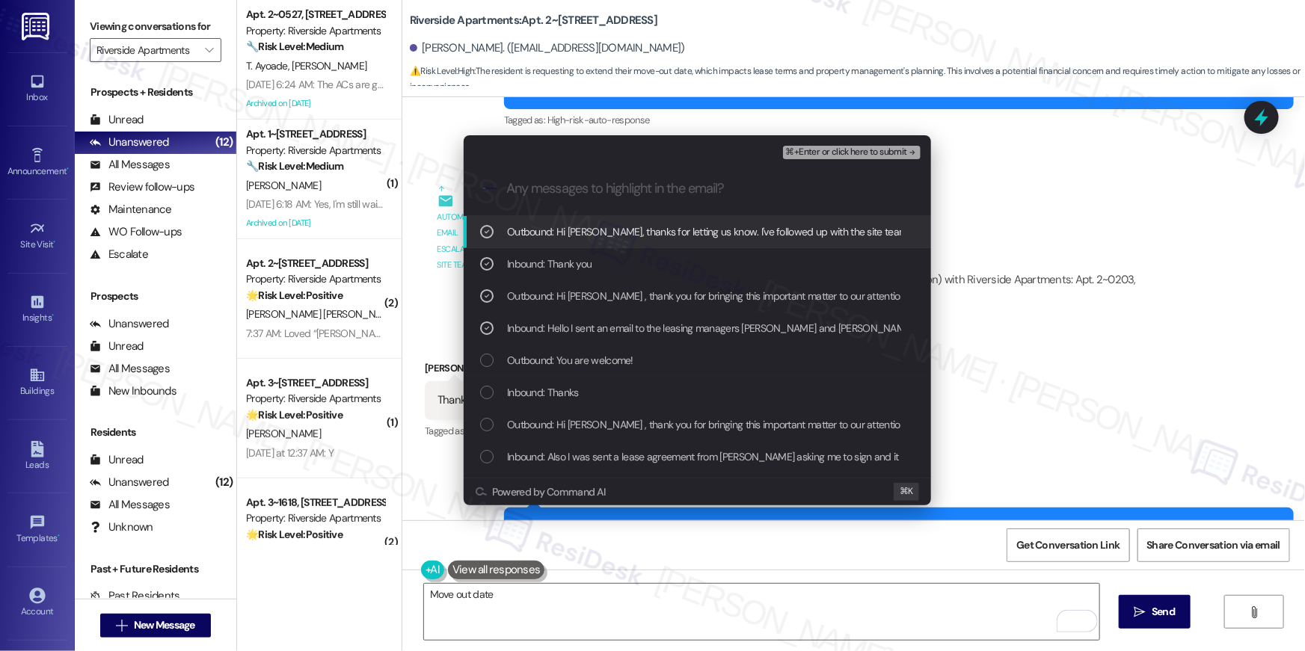
click at [806, 153] on span "⌘+Enter or click here to submit" at bounding box center [846, 152] width 121 height 10
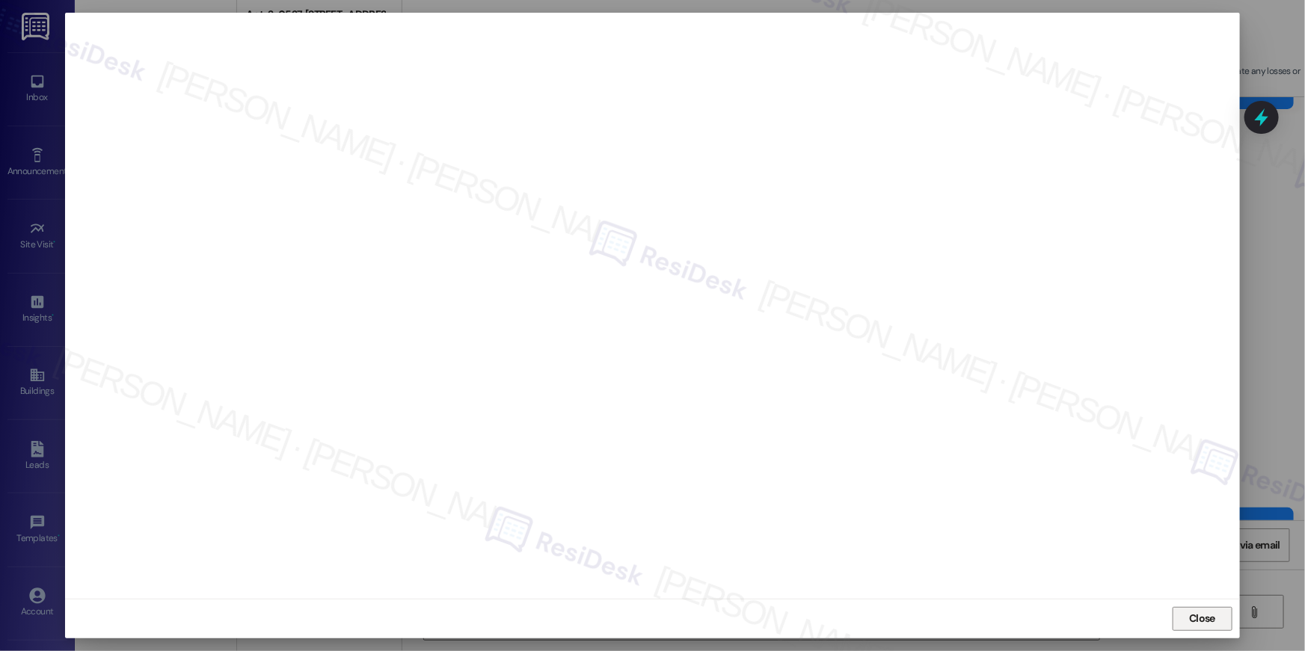
click at [1184, 617] on button "Close" at bounding box center [1203, 619] width 60 height 24
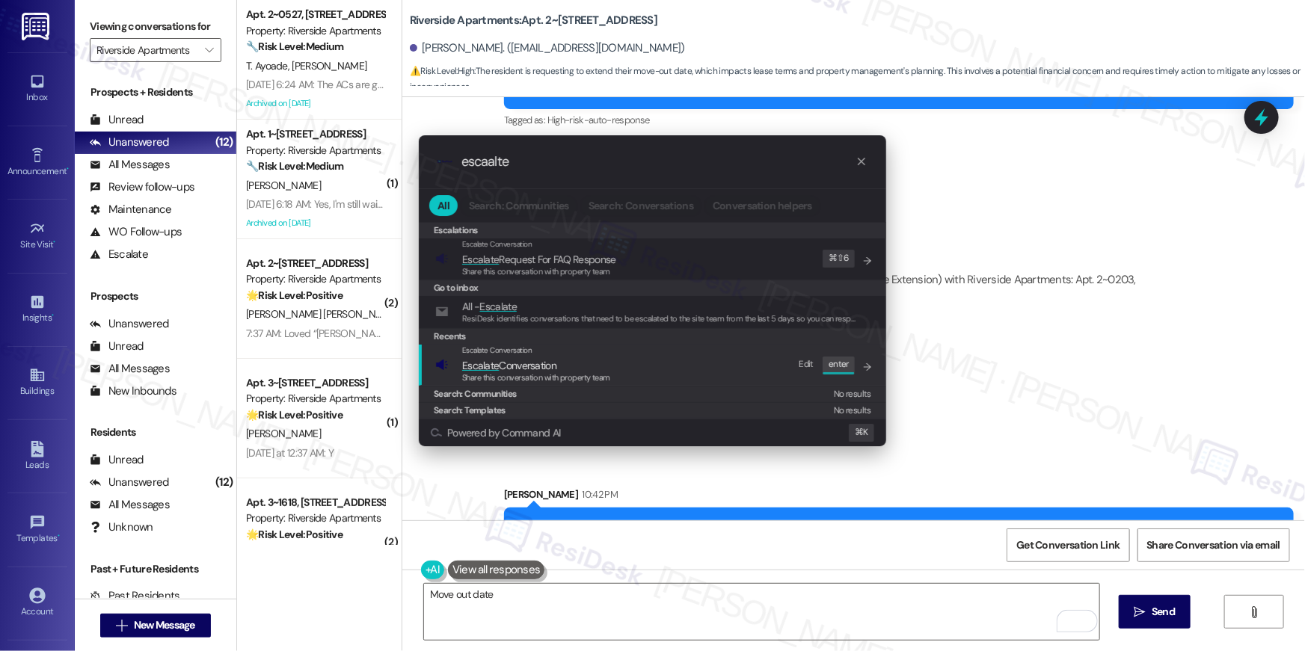
type input "escaalte"
click at [581, 367] on span "Escalate Conversation" at bounding box center [536, 366] width 148 height 16
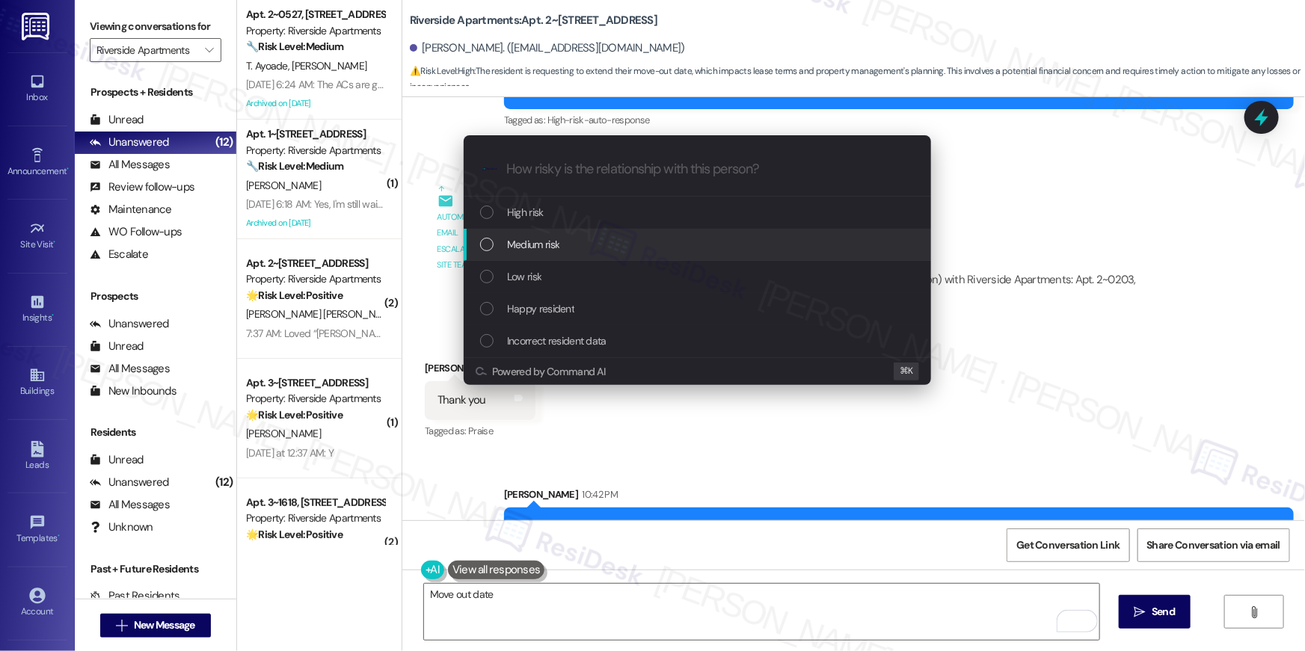
click at [566, 245] on div "Medium risk" at bounding box center [699, 244] width 438 height 16
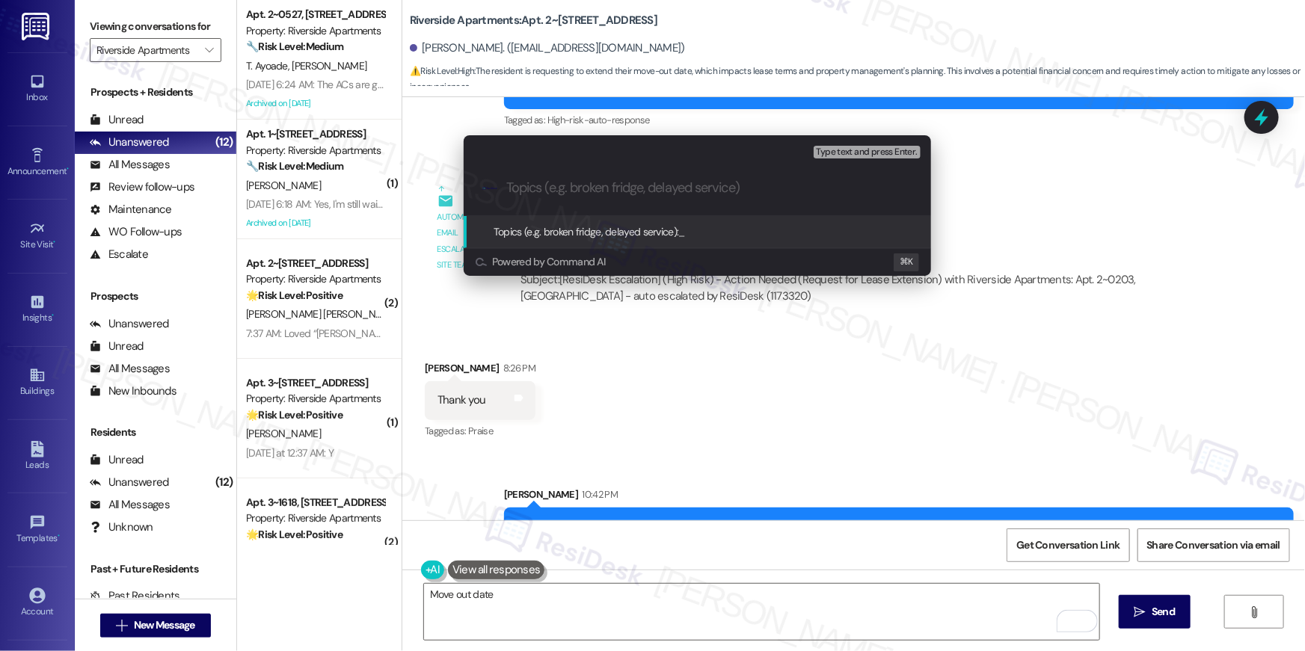
paste input "Move-out date extension - Tenant following up"
type input "Move-out date extension - Tenant following up"
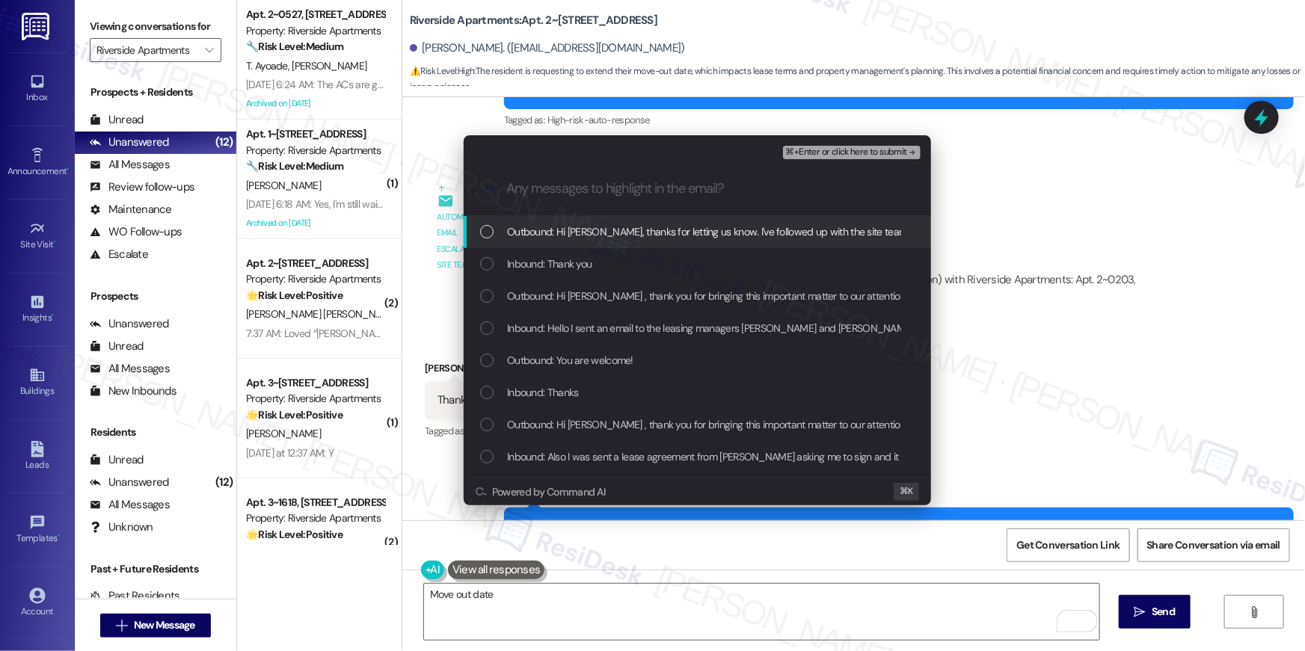
click at [592, 236] on span "Outbound: Hi Stephanie, thanks for letting us know. I've followed up with the s…" at bounding box center [963, 232] width 913 height 16
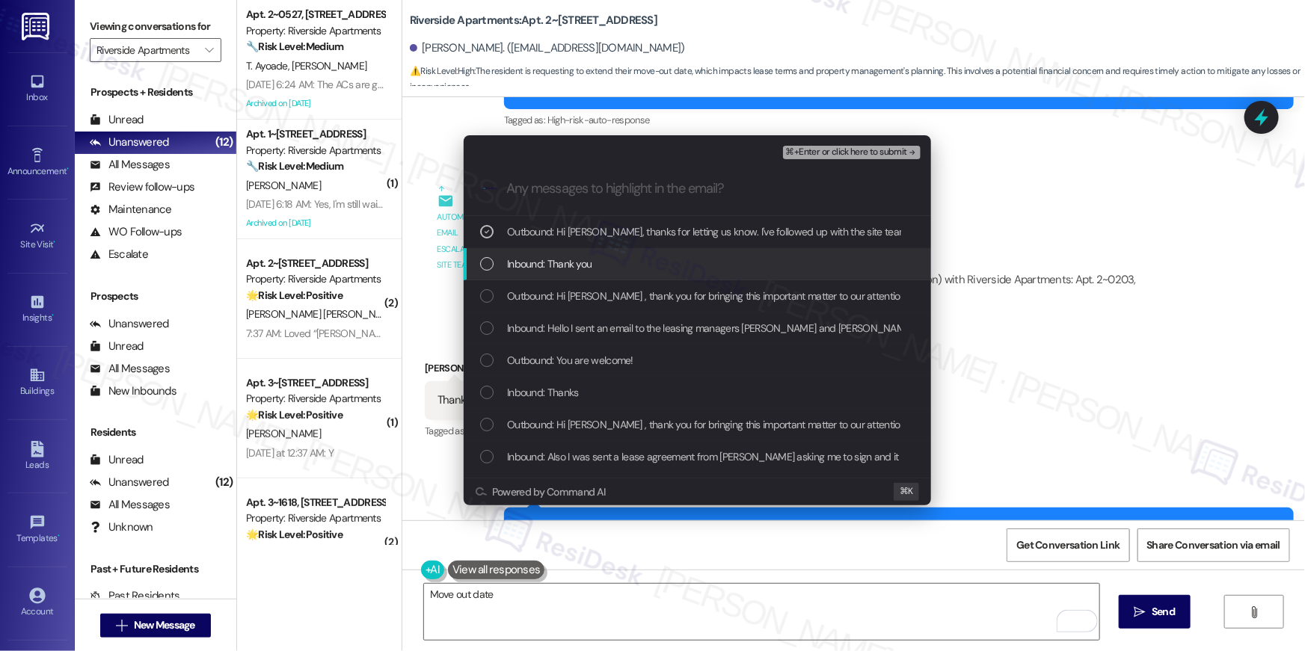
click at [578, 262] on span "Inbound: Thank you" at bounding box center [549, 264] width 85 height 16
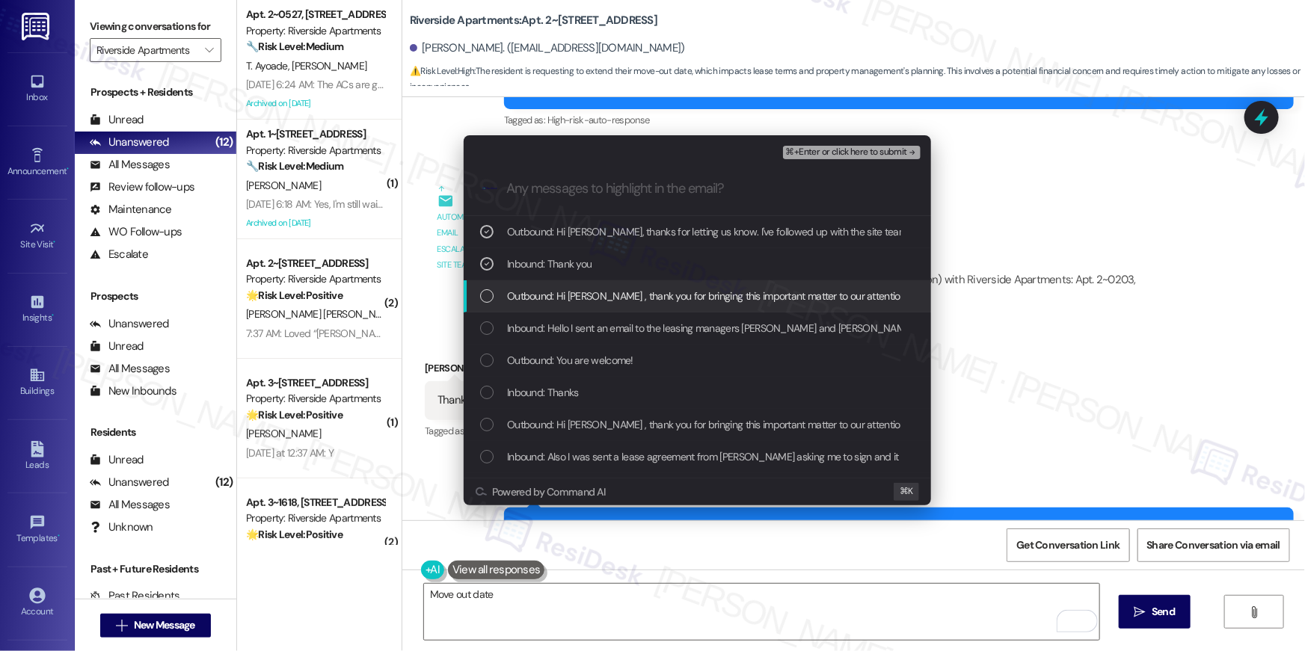
drag, startPoint x: 565, startPoint y: 293, endPoint x: 563, endPoint y: 315, distance: 21.8
click at [565, 293] on span "Outbound: Hi Stephanie , thank you for bringing this important matter to our at…" at bounding box center [1009, 296] width 1005 height 16
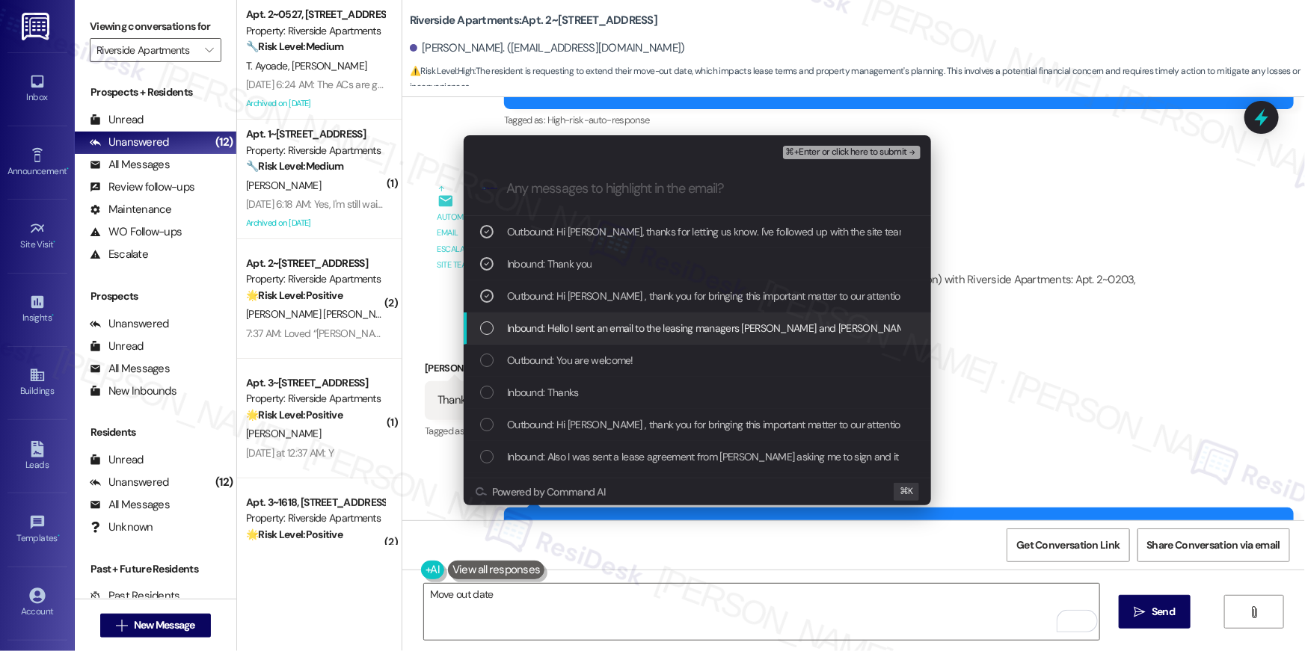
click at [563, 316] on div "Inbound: Hello I sent an email to the leasing managers Jose and Jennifer explai…" at bounding box center [697, 329] width 467 height 32
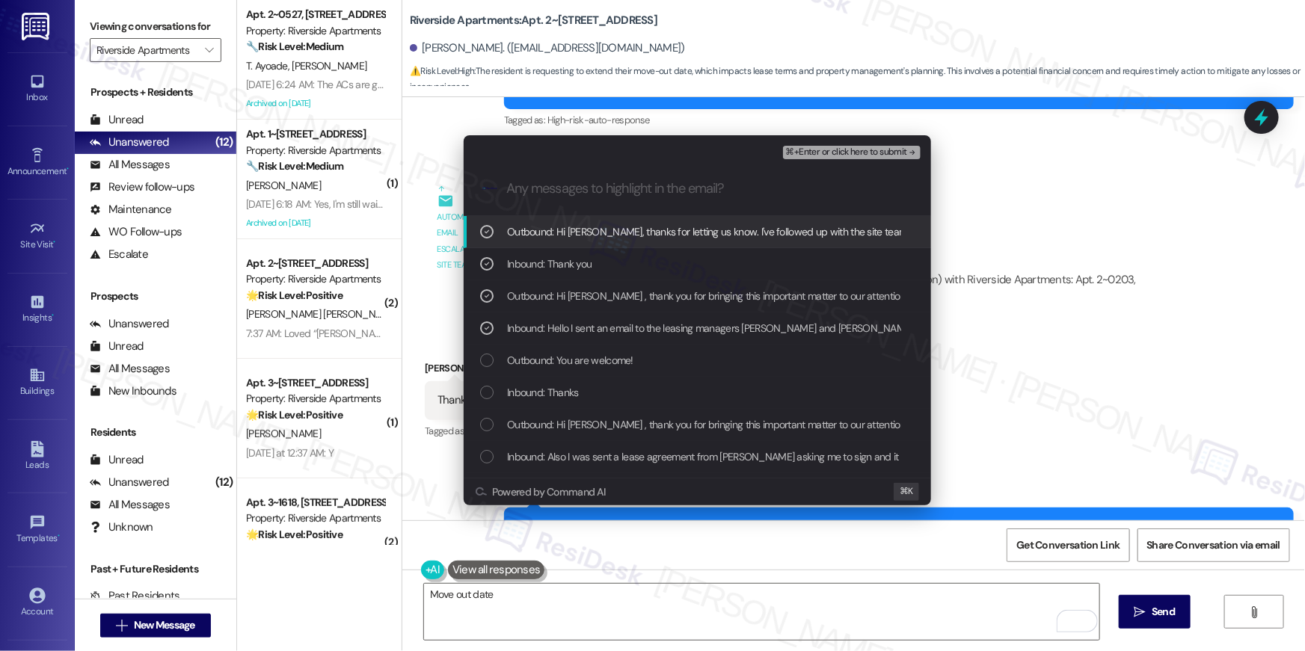
click at [876, 158] on button "⌘+Enter or click here to submit" at bounding box center [852, 152] width 138 height 13
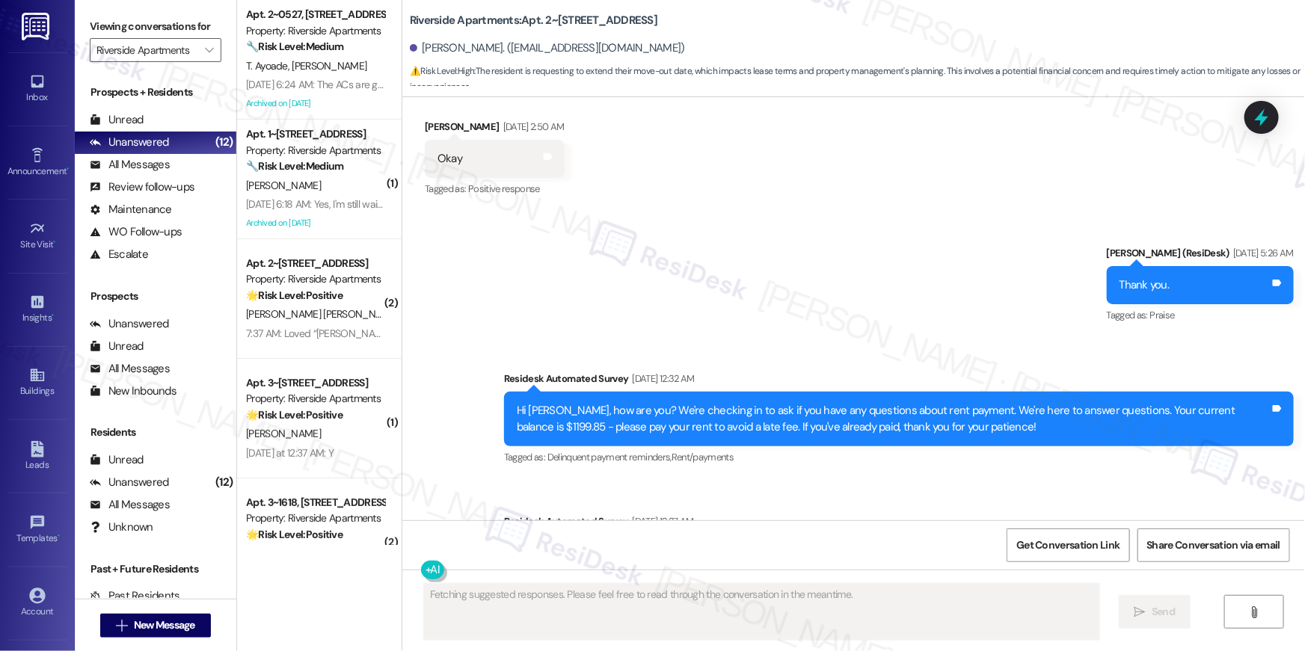
scroll to position [14710, 0]
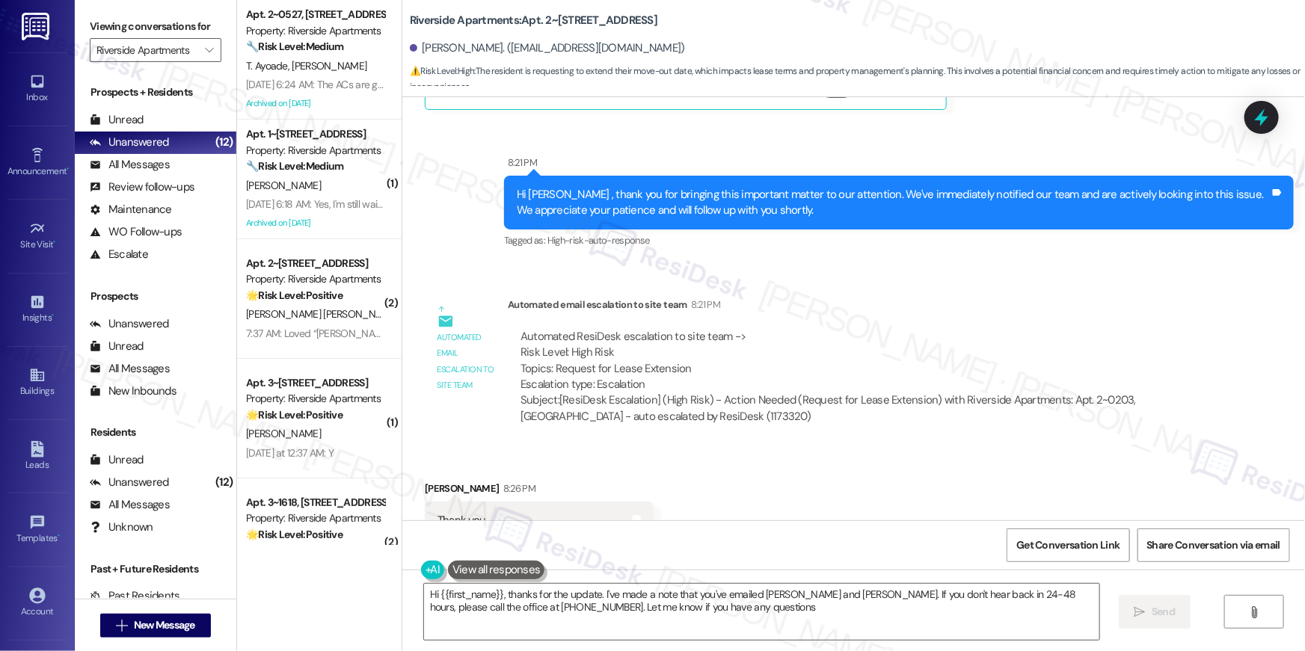
type textarea "Hi {{first_name}}, thanks for the update. I've made a note that you've emailed …"
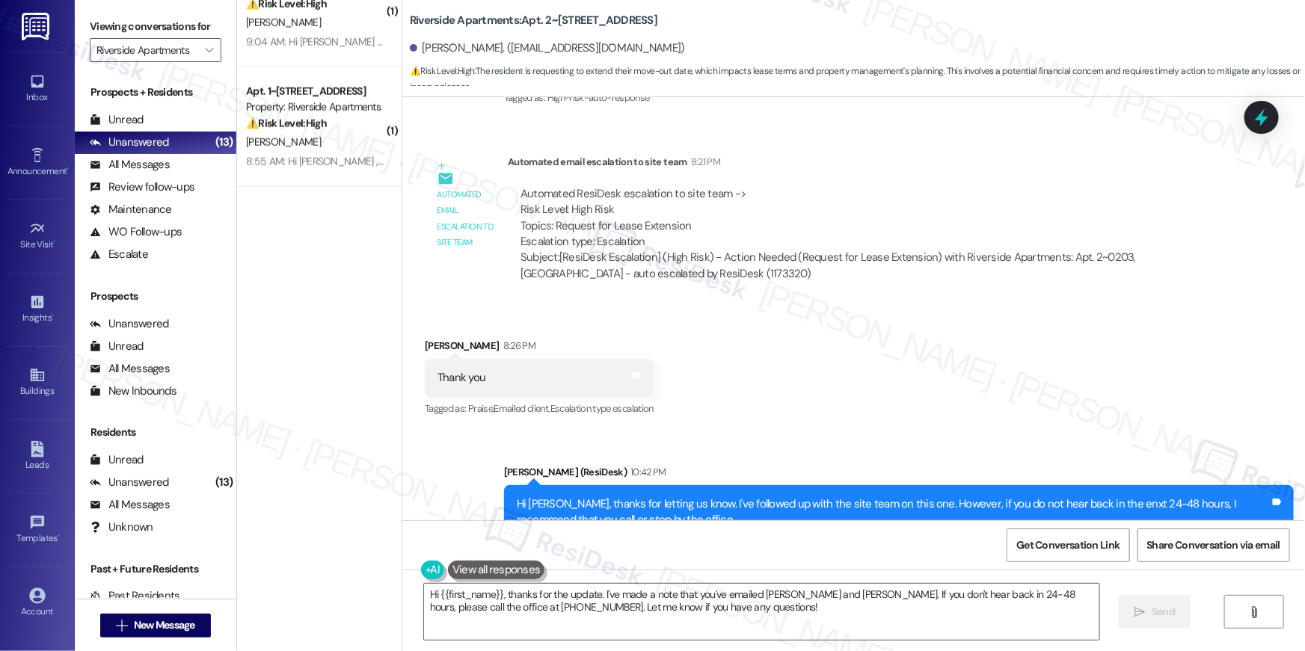
scroll to position [0, 0]
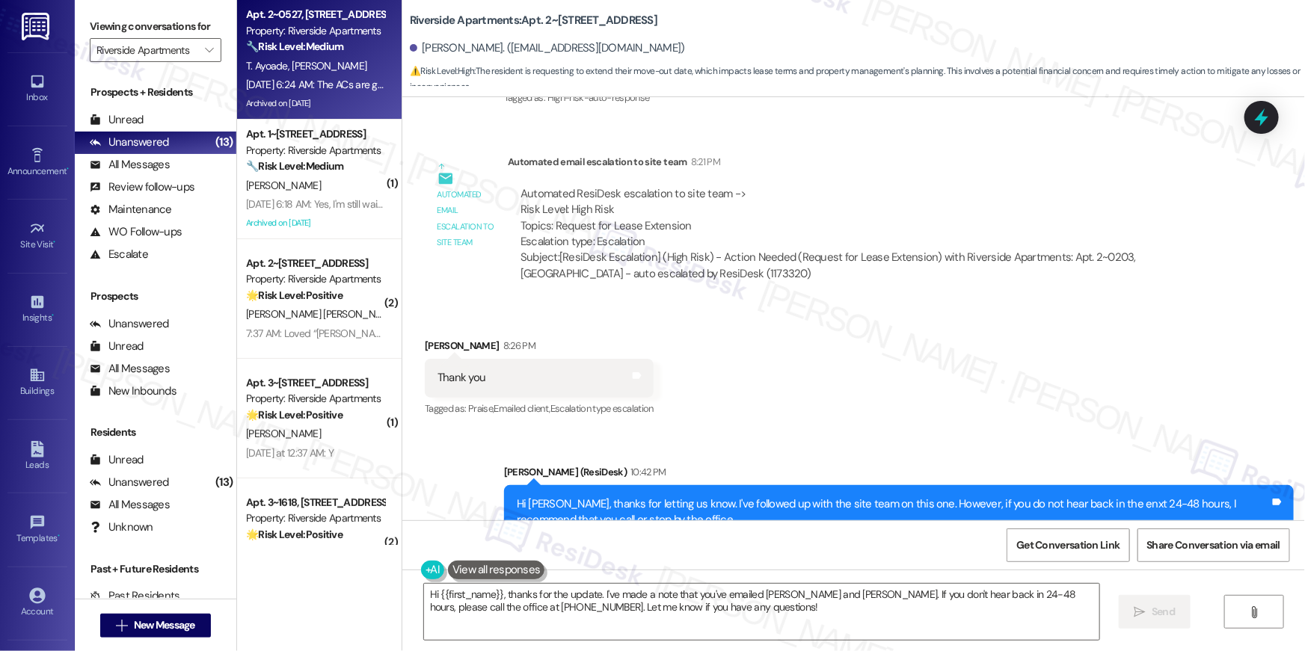
click at [315, 82] on div "Sep 09, 2025 at 6:24 AM: The ACs are good Sep 09, 2025 at 6:24 AM: The ACs are …" at bounding box center [320, 84] width 149 height 13
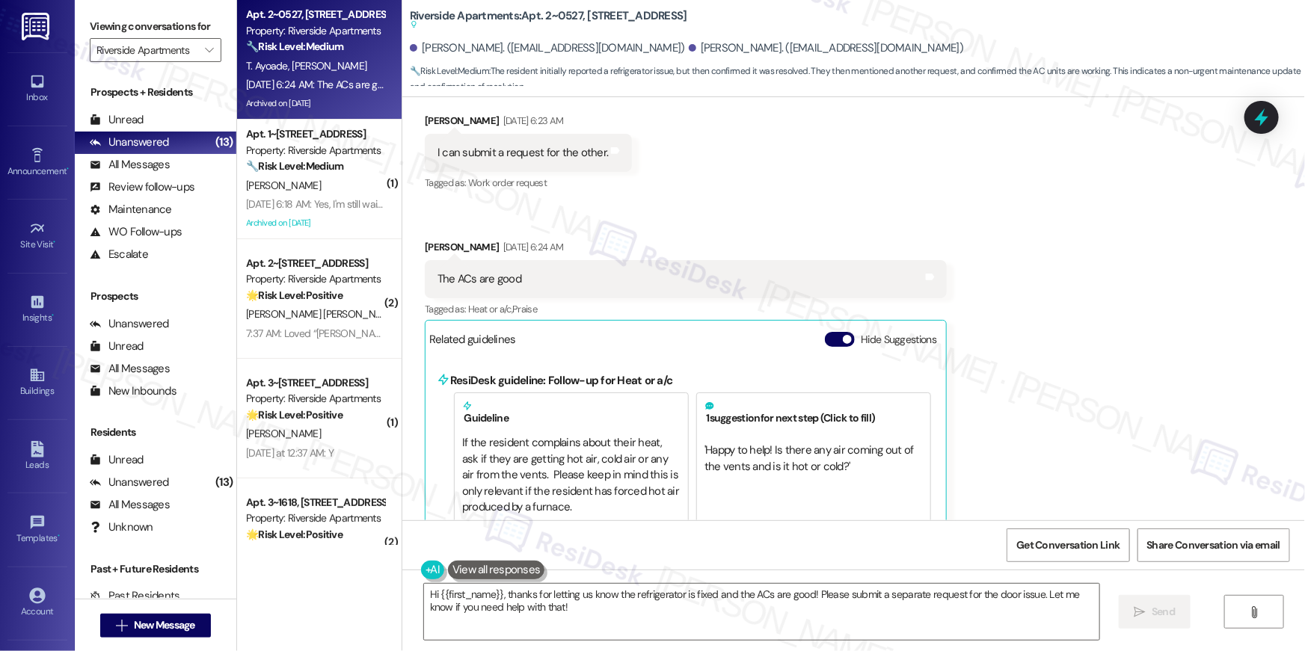
scroll to position [12134, 0]
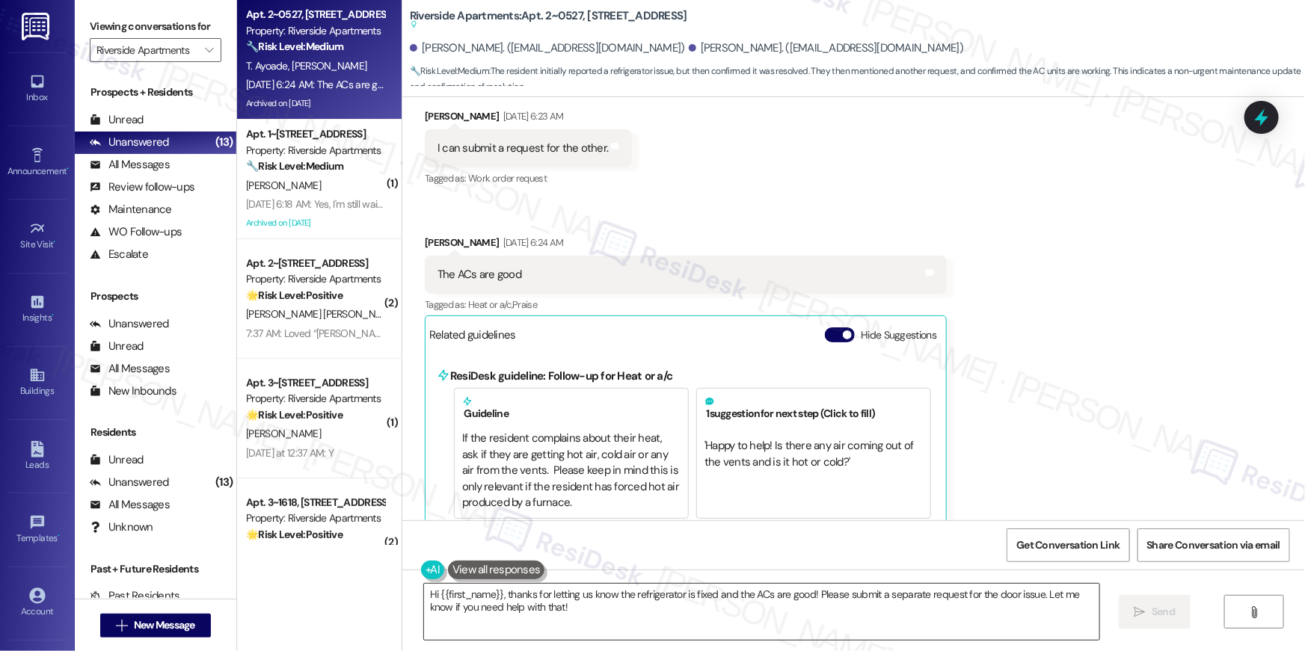
click at [565, 602] on textarea "Hi {{first_name}}, thanks for letting us know the refrigerator is fixed and the…" at bounding box center [761, 612] width 675 height 56
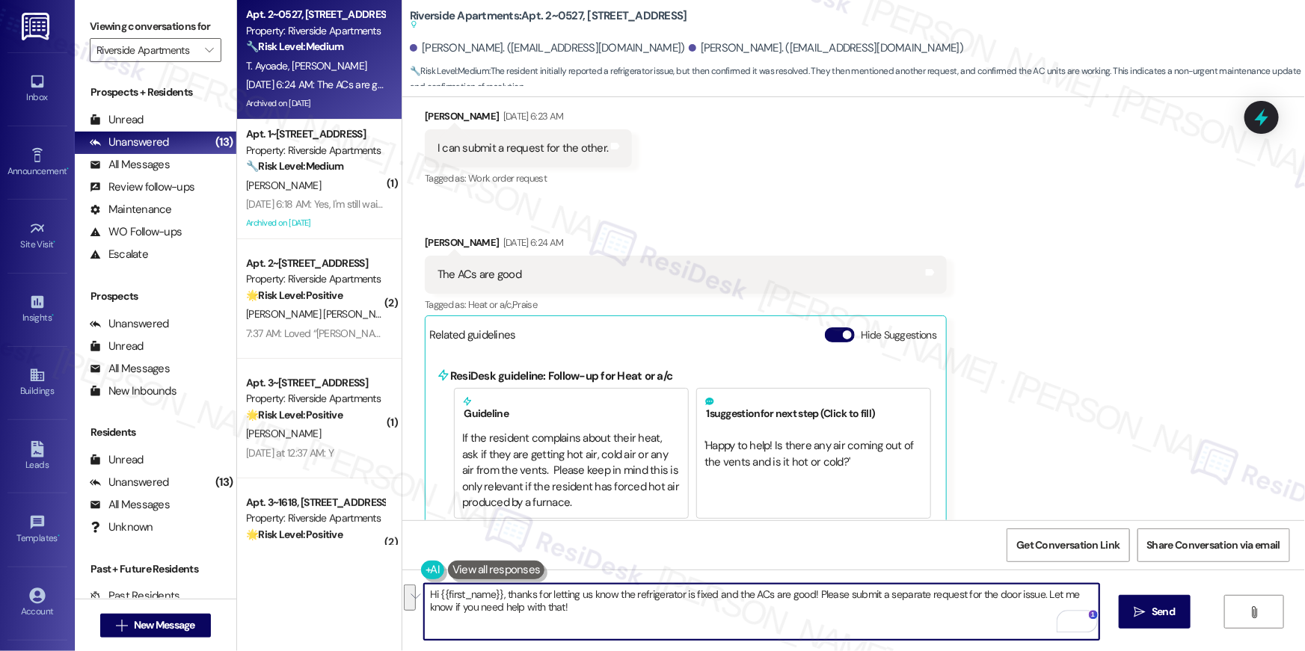
drag, startPoint x: 583, startPoint y: 608, endPoint x: 809, endPoint y: 597, distance: 226.9
click at [809, 597] on textarea "Hi {{first_name}}, thanks for letting us know the refrigerator is fixed and the…" at bounding box center [761, 612] width 675 height 56
type textarea "Hi {{first_name}}, thanks for letting us know the refrigerator is fixed and the…"
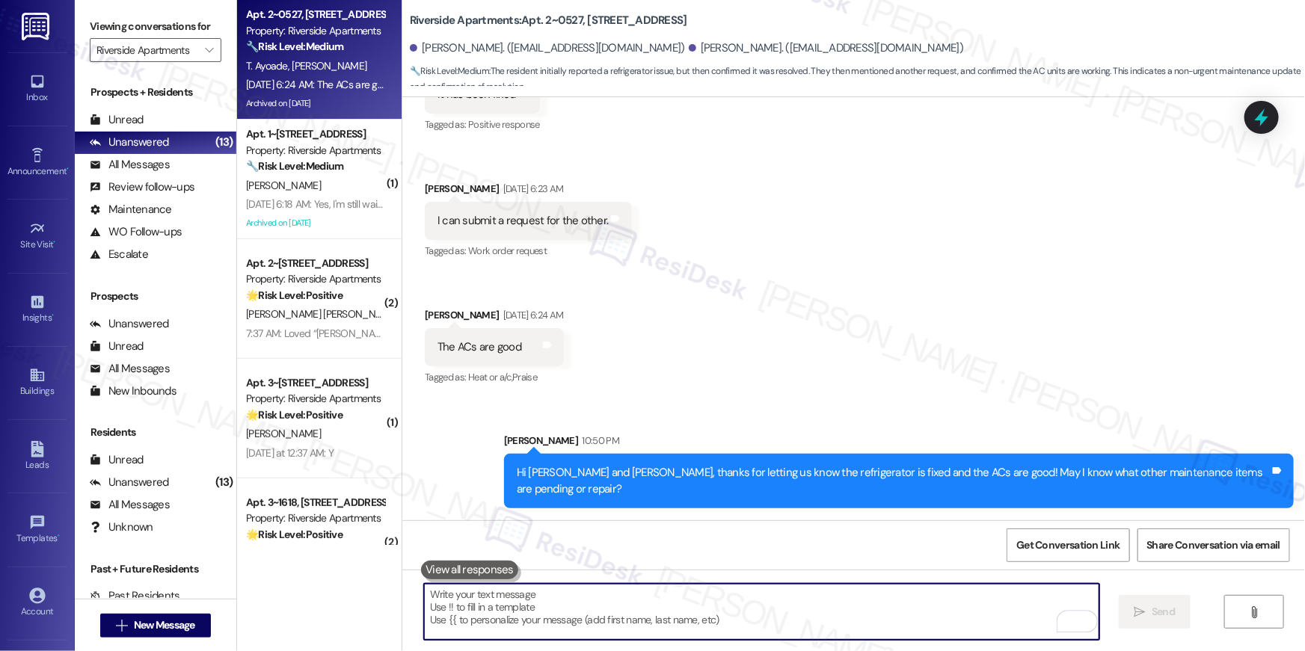
scroll to position [12008, 0]
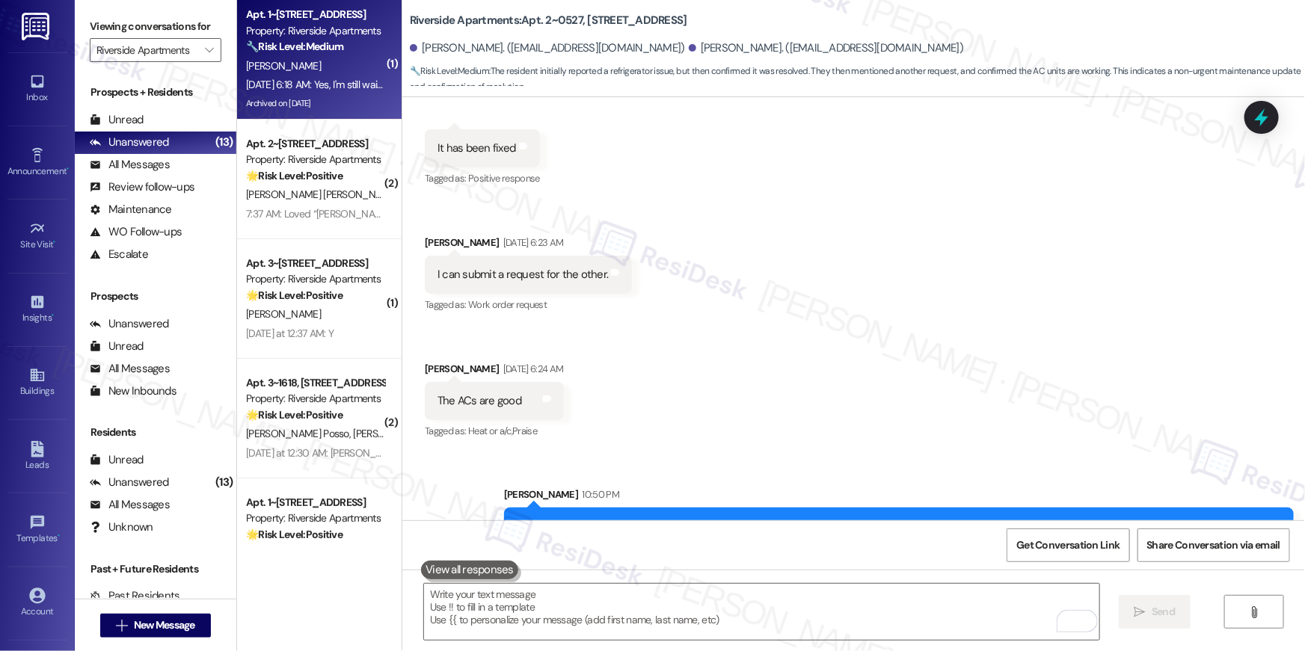
click at [331, 104] on div "Archived on 09/03/2025" at bounding box center [315, 103] width 141 height 19
type textarea "Fetching suggested responses. Please feel free to read through the conversation…"
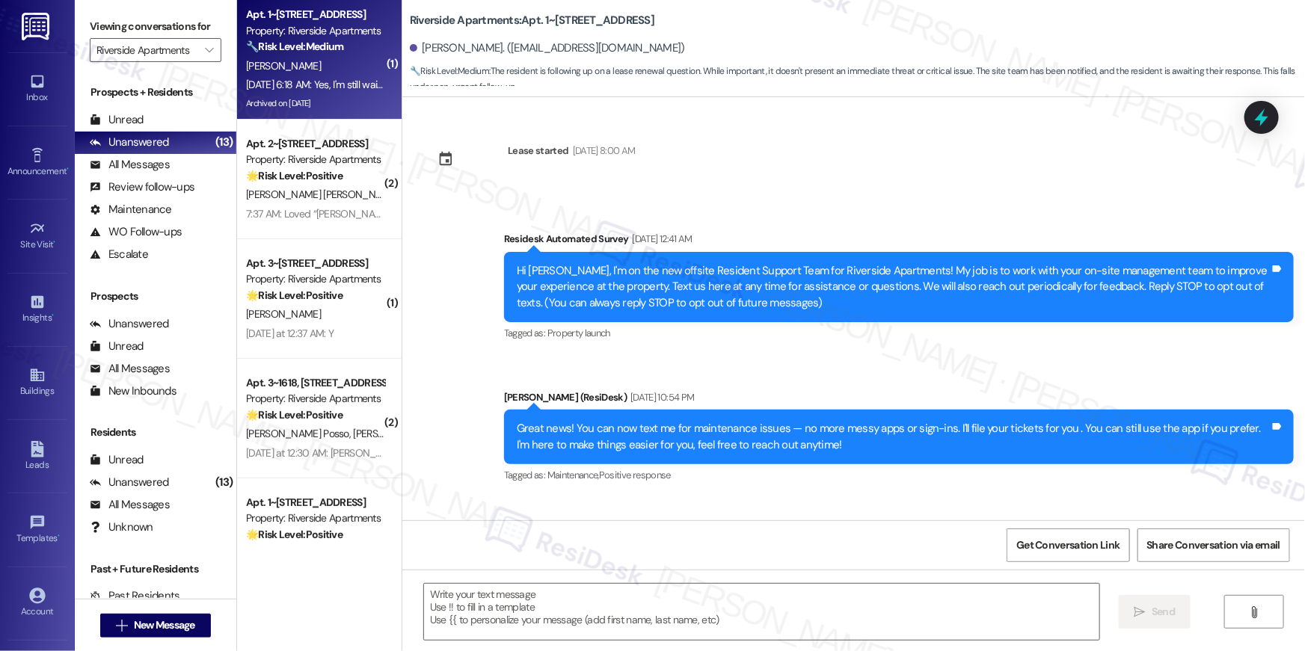
scroll to position [13084, 0]
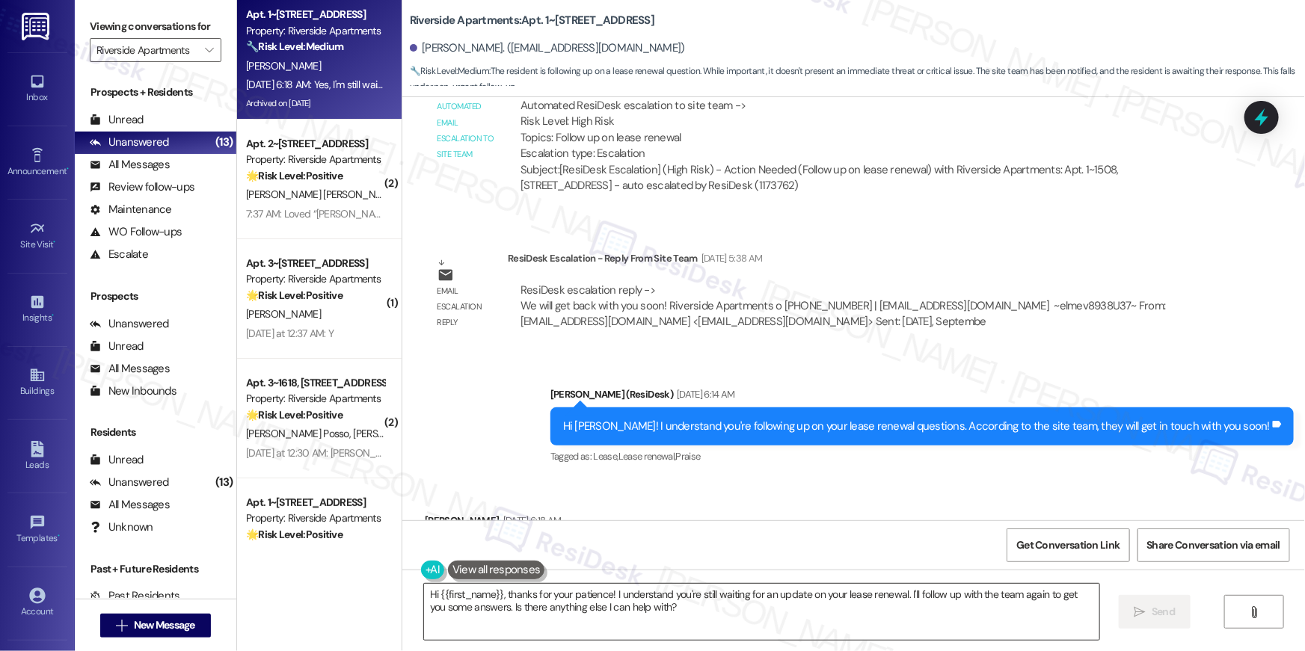
click at [737, 625] on textarea "Hi {{first_name}}, thanks for your patience! I understand you're still waiting …" at bounding box center [761, 612] width 675 height 56
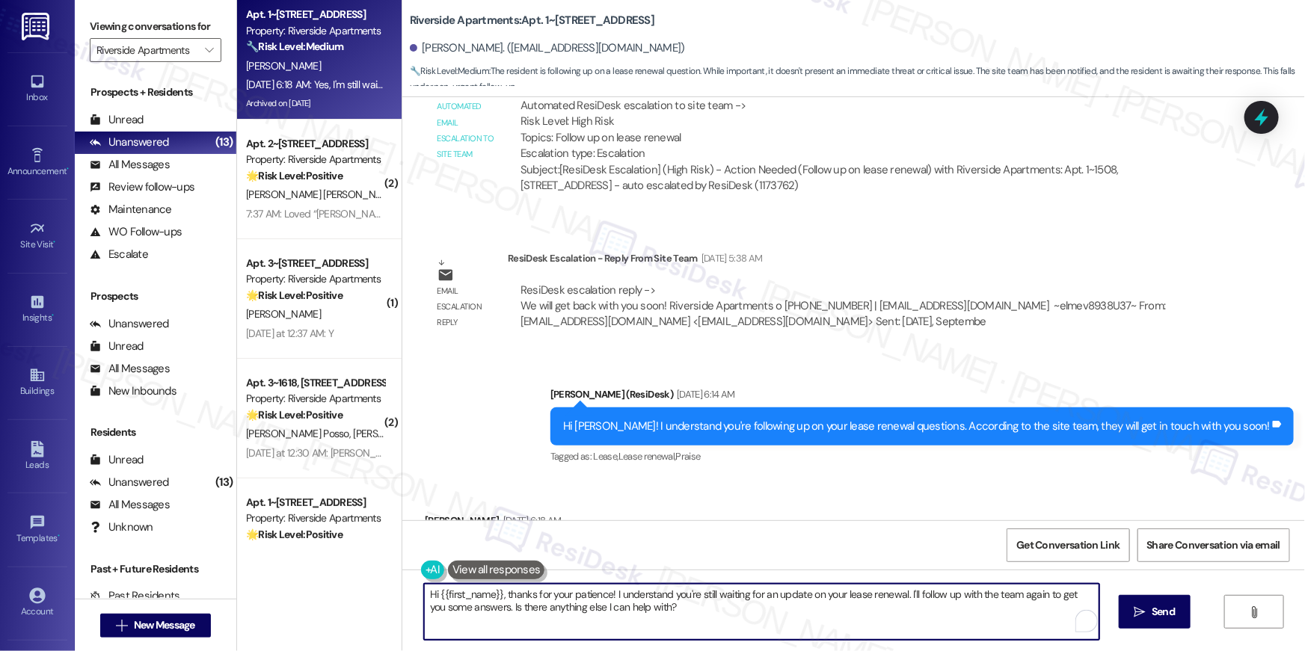
click at [737, 625] on textarea "Hi {{first_name}}, thanks for your patience! I understand you're still waiting …" at bounding box center [761, 612] width 675 height 56
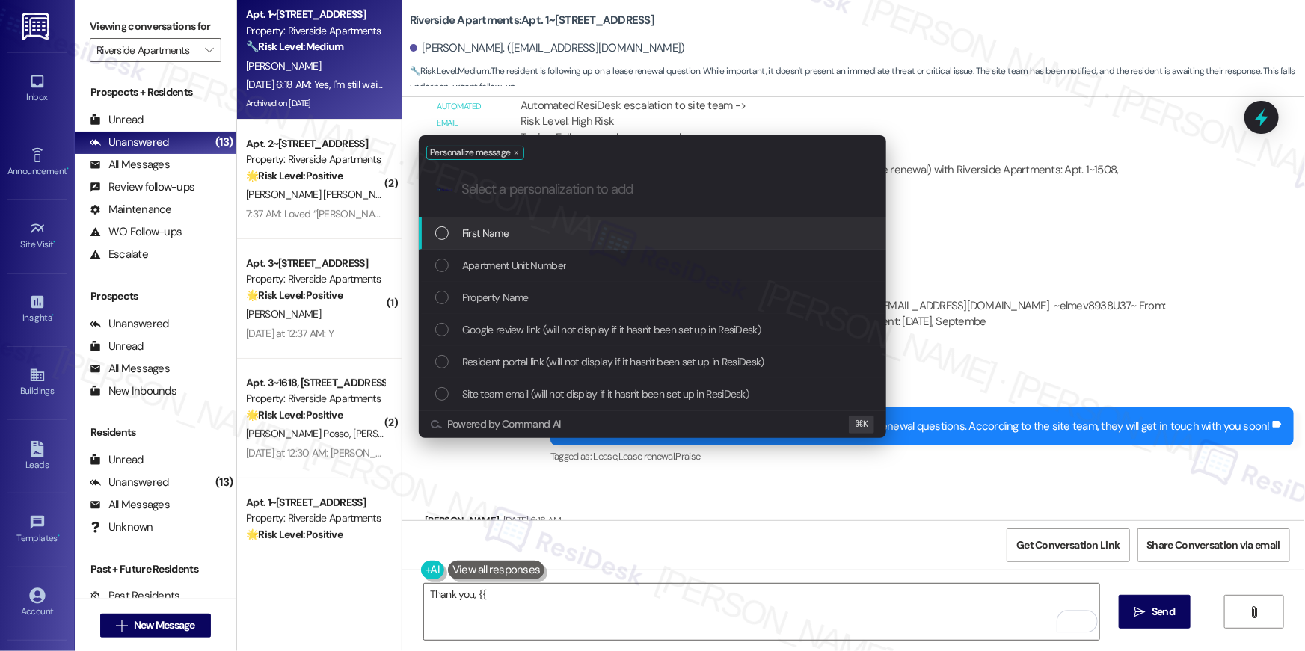
click at [683, 239] on div "First Name" at bounding box center [654, 233] width 438 height 16
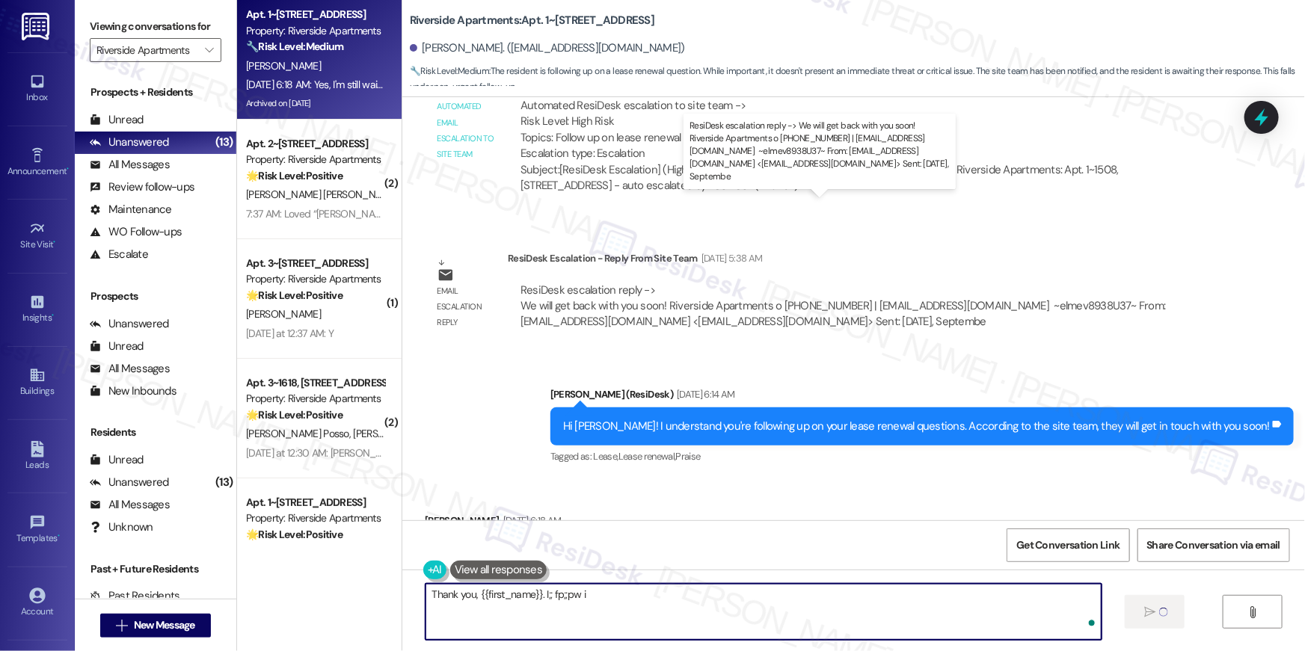
type textarea "Thank you, {{first_name}}. I;; fp;;pw"
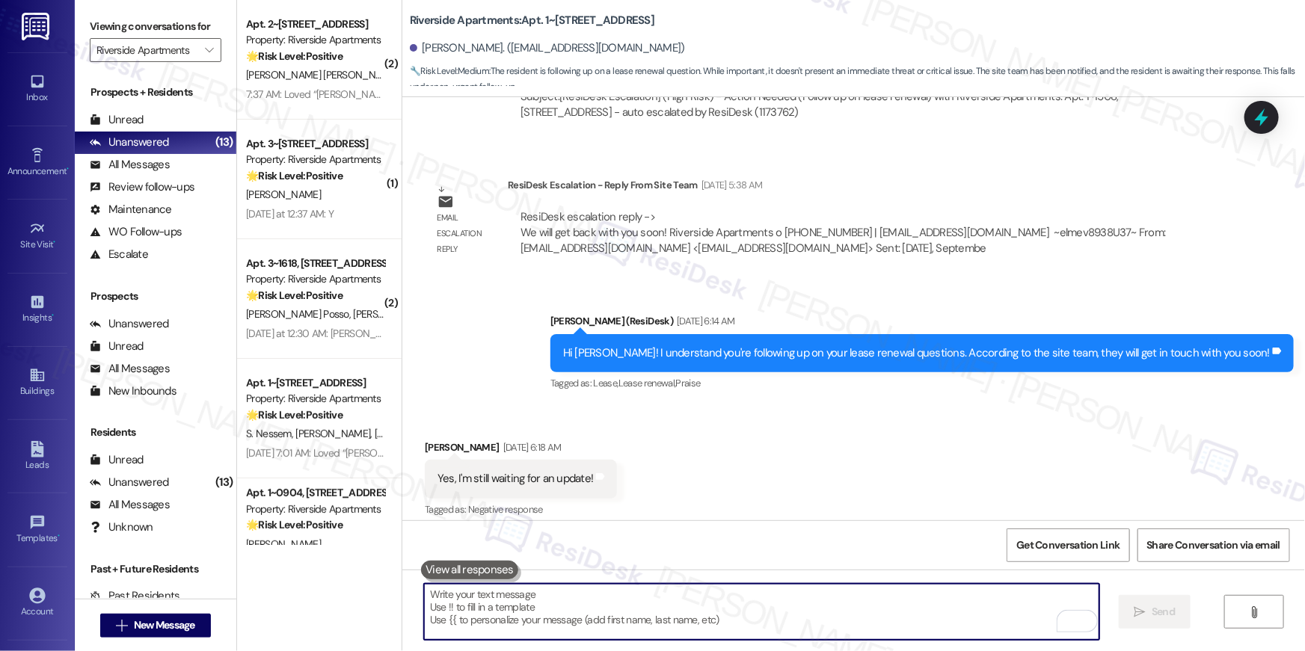
scroll to position [13188, 0]
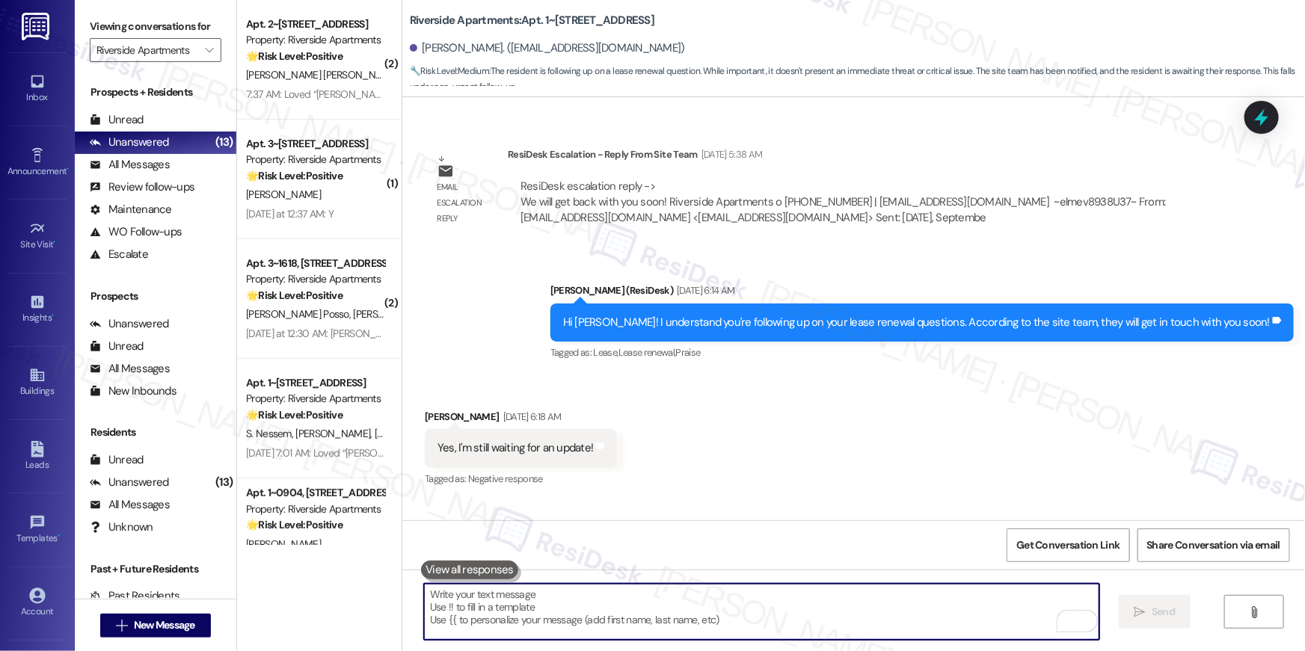
click at [780, 588] on textarea "To enrich screen reader interactions, please activate Accessibility in Grammarl…" at bounding box center [761, 612] width 675 height 56
drag, startPoint x: 790, startPoint y: 610, endPoint x: 802, endPoint y: 602, distance: 14.5
click at [791, 609] on textarea "To enrich screen reader interactions, please activate Accessibility in Grammarl…" at bounding box center [761, 612] width 675 height 56
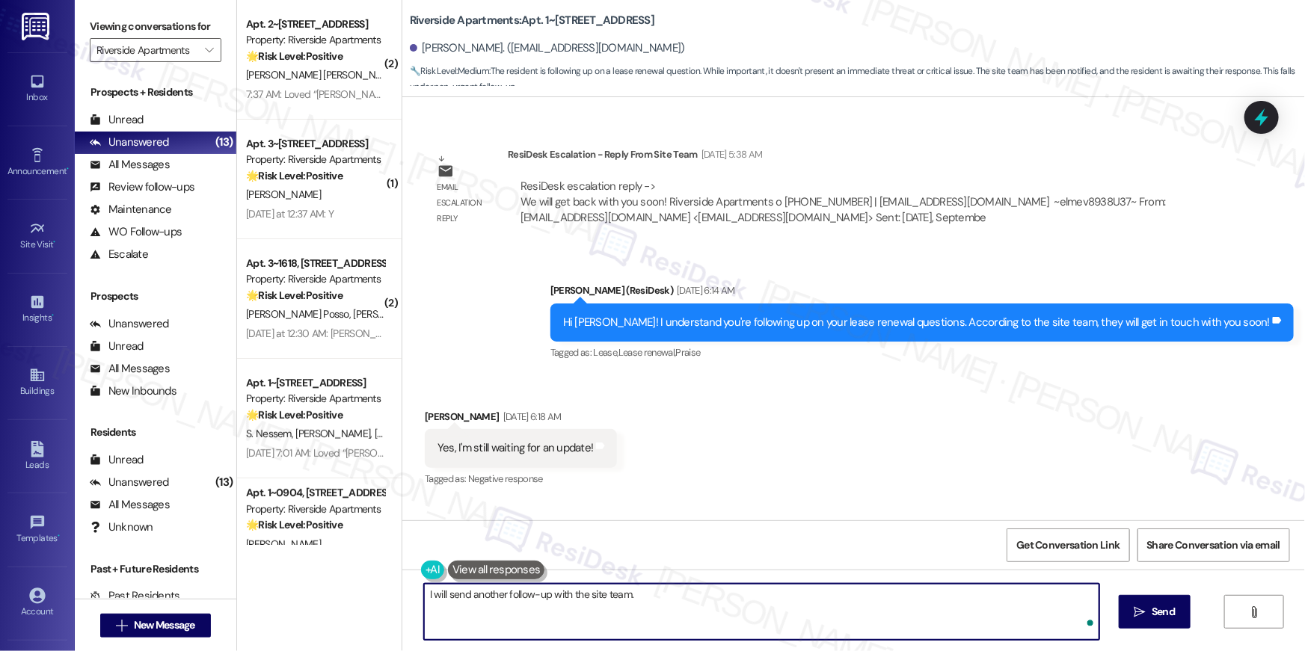
type textarea "I will send another follow-up with the site team."
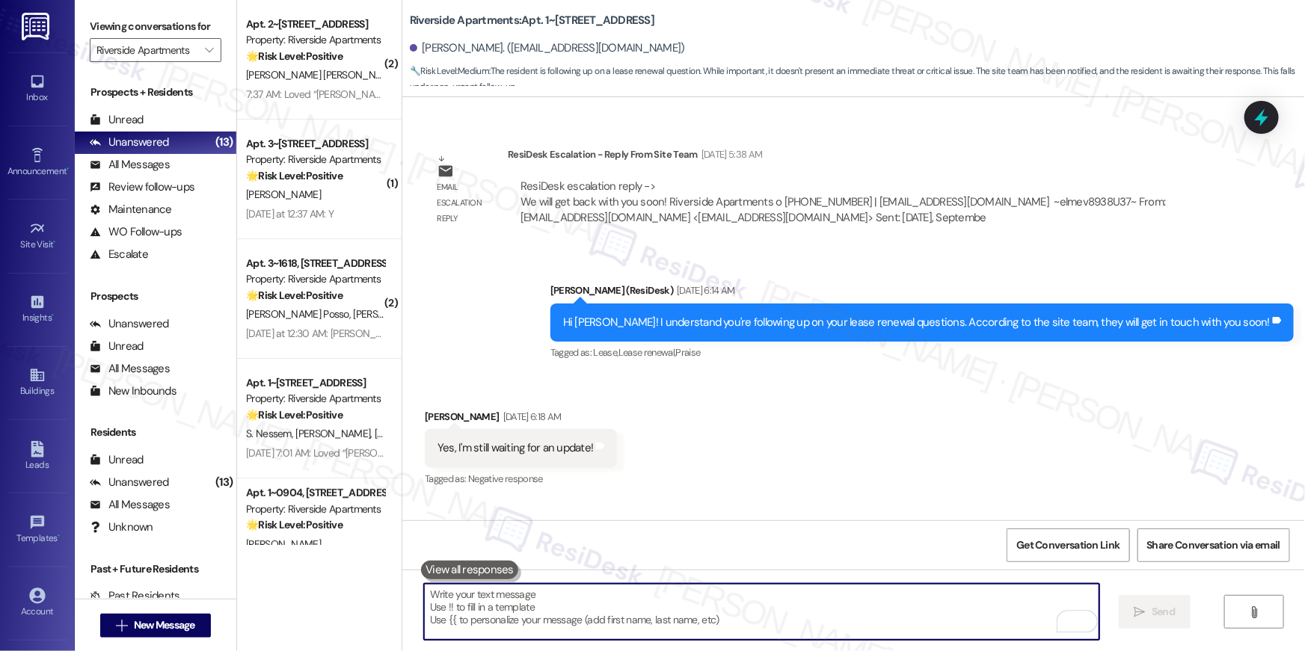
scroll to position [13084, 0]
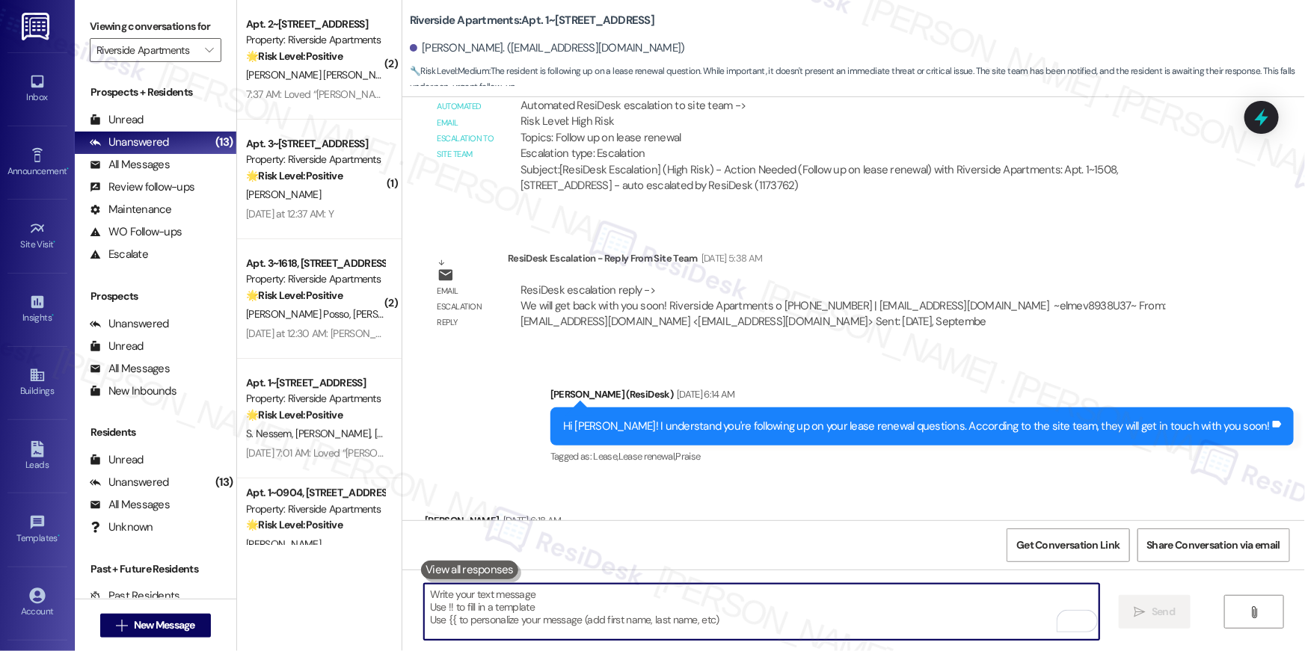
click at [638, 479] on div "Received via SMS Sintayehu Abebe Sep 09, 2025 at 6:18 AM Yes, I'm still waiting…" at bounding box center [853, 542] width 903 height 126
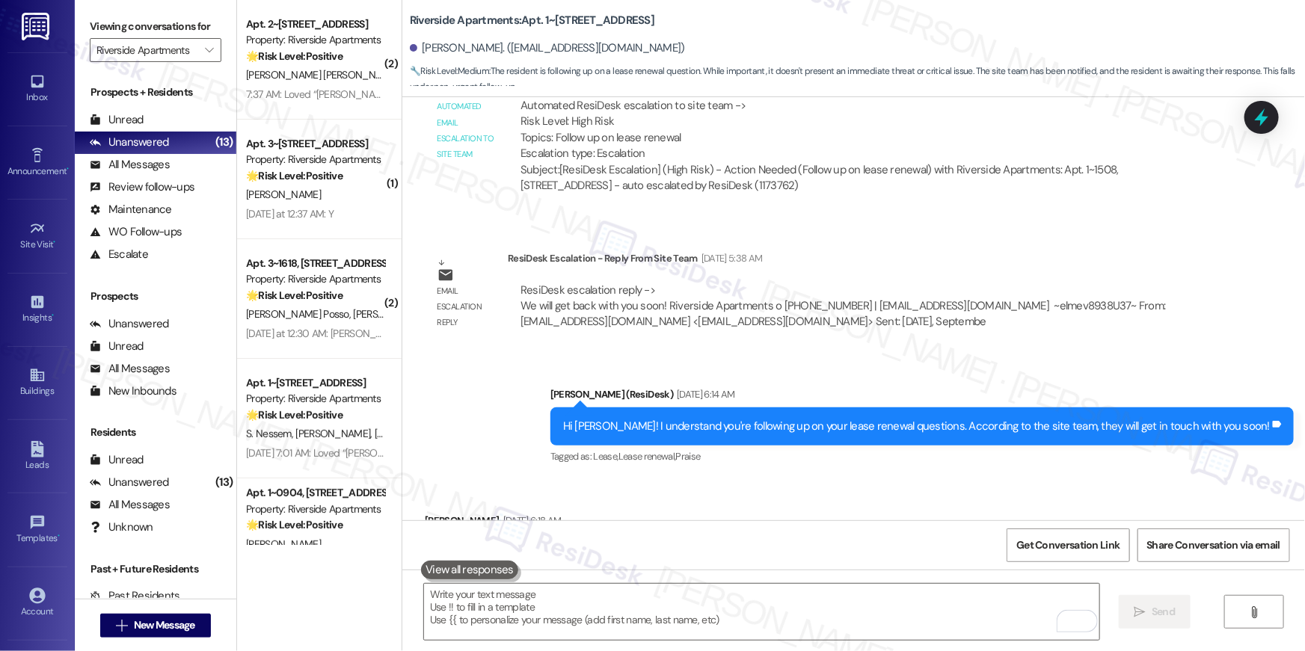
scroll to position [13293, 0]
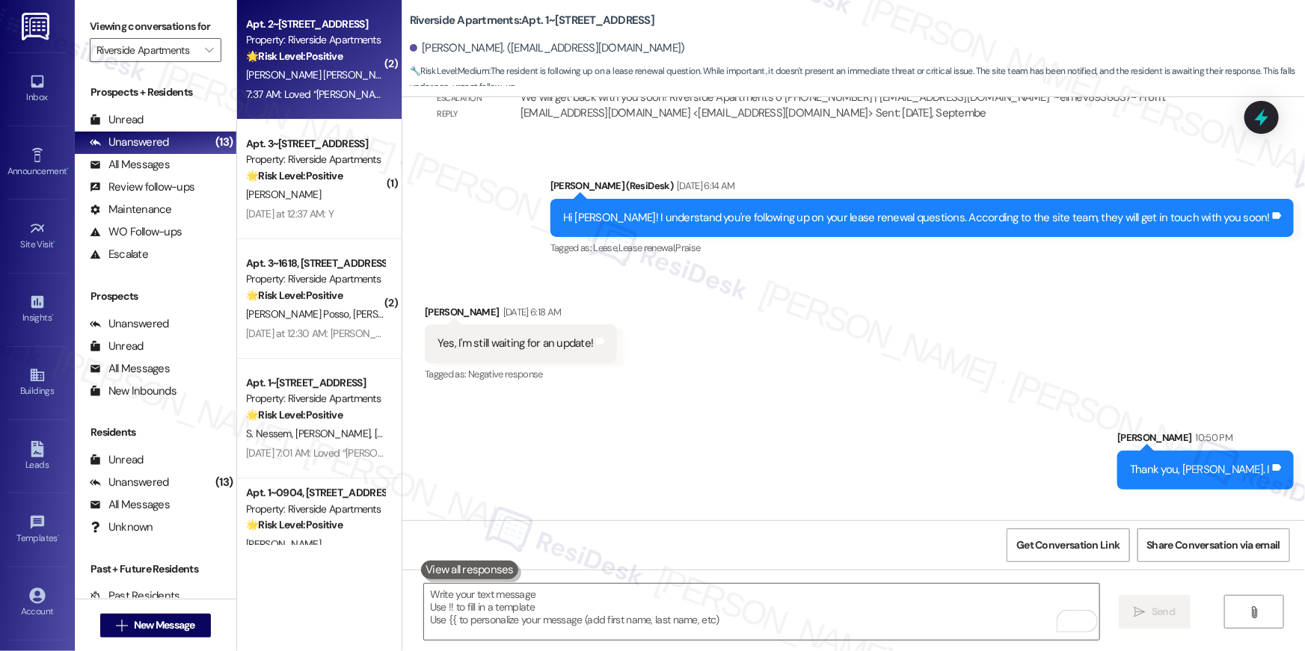
click at [307, 85] on div "7:37 AM: Loved “Ella (Riverside Apartments): Thank you so much, Helen! I look f…" at bounding box center [315, 94] width 141 height 19
type textarea "Fetching suggested responses. Please feel free to read through the conversation…"
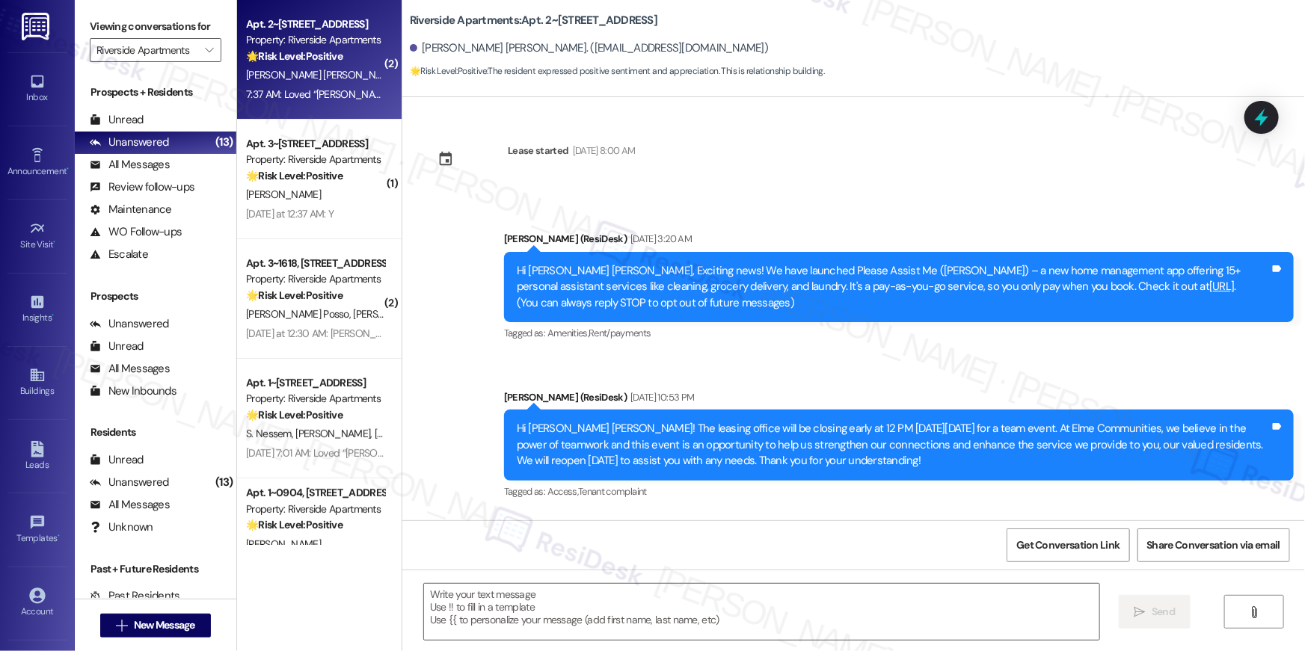
scroll to position [3000, 0]
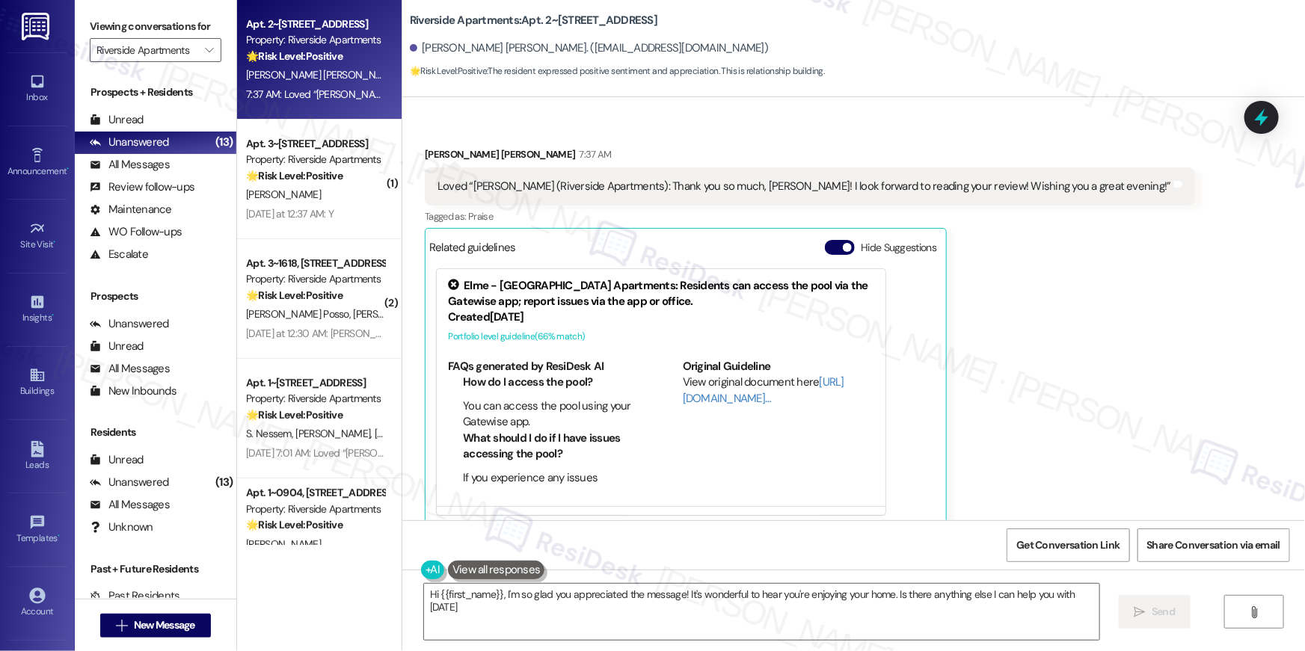
type textarea "Hi {{first_name}}, I'm so glad you appreciated the message! It's wonderful to h…"
click at [942, 277] on div "Helen Adele Depolo Mccormack 7:37 AM Loved “Ella (Riverside Apartments): Thank …" at bounding box center [810, 337] width 770 height 381
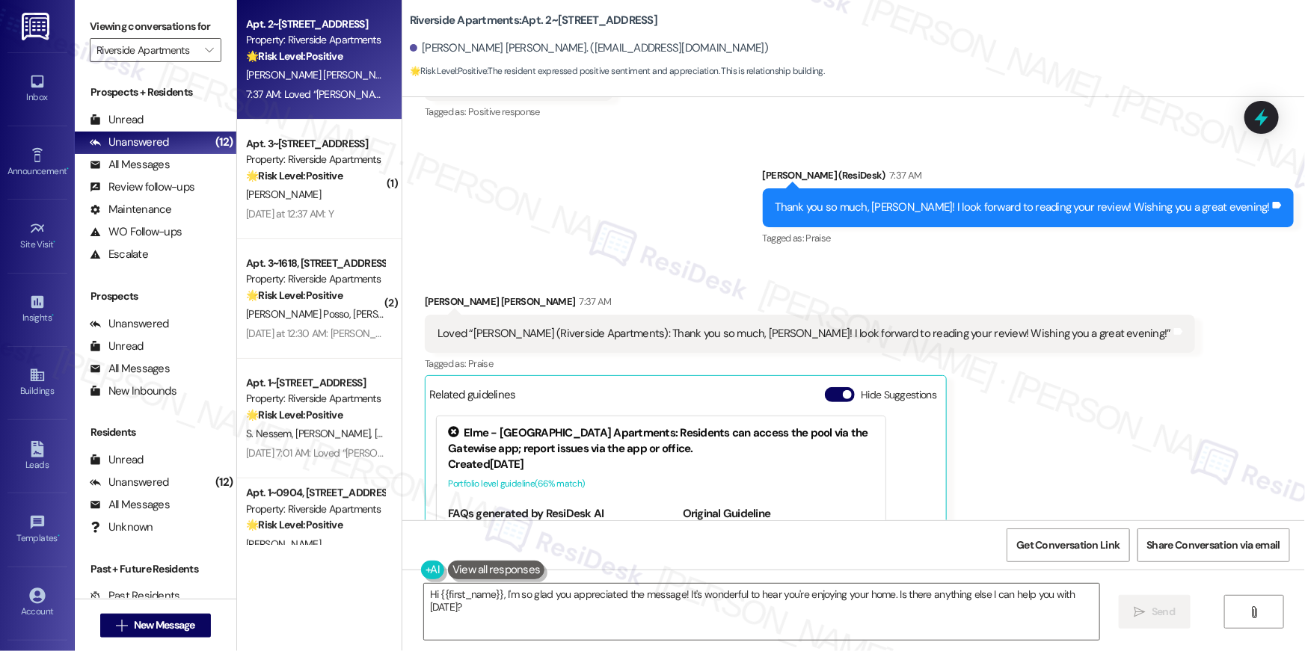
scroll to position [3001, 0]
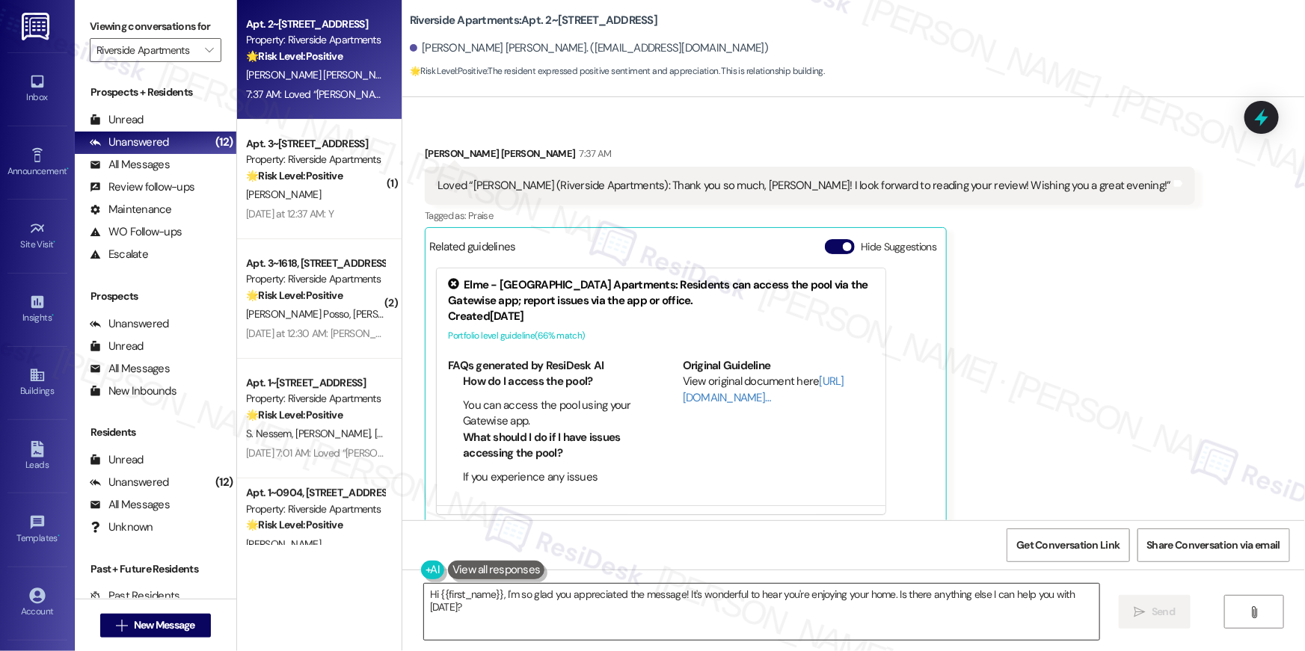
click at [695, 627] on textarea "Hi {{first_name}}, I'm so glad you appreciated the message! It's wonderful to h…" at bounding box center [761, 612] width 675 height 56
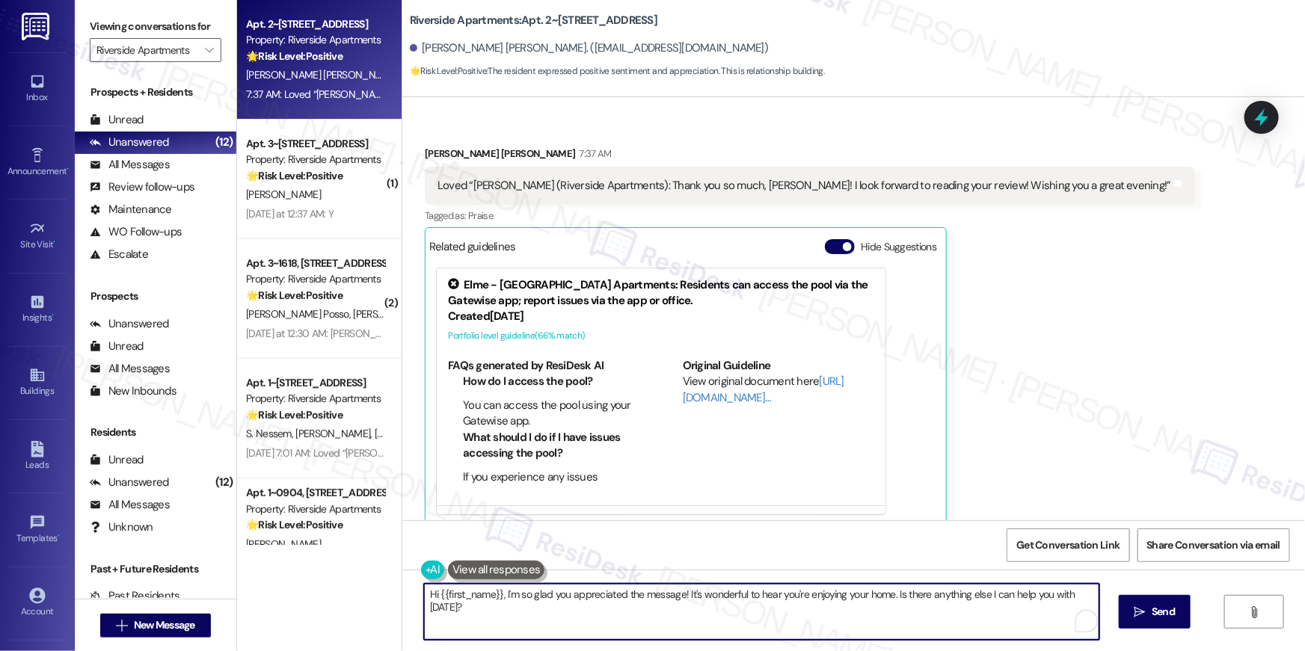
click at [695, 627] on textarea "Hi {{first_name}}, I'm so glad you appreciated the message! It's wonderful to h…" at bounding box center [761, 612] width 675 height 56
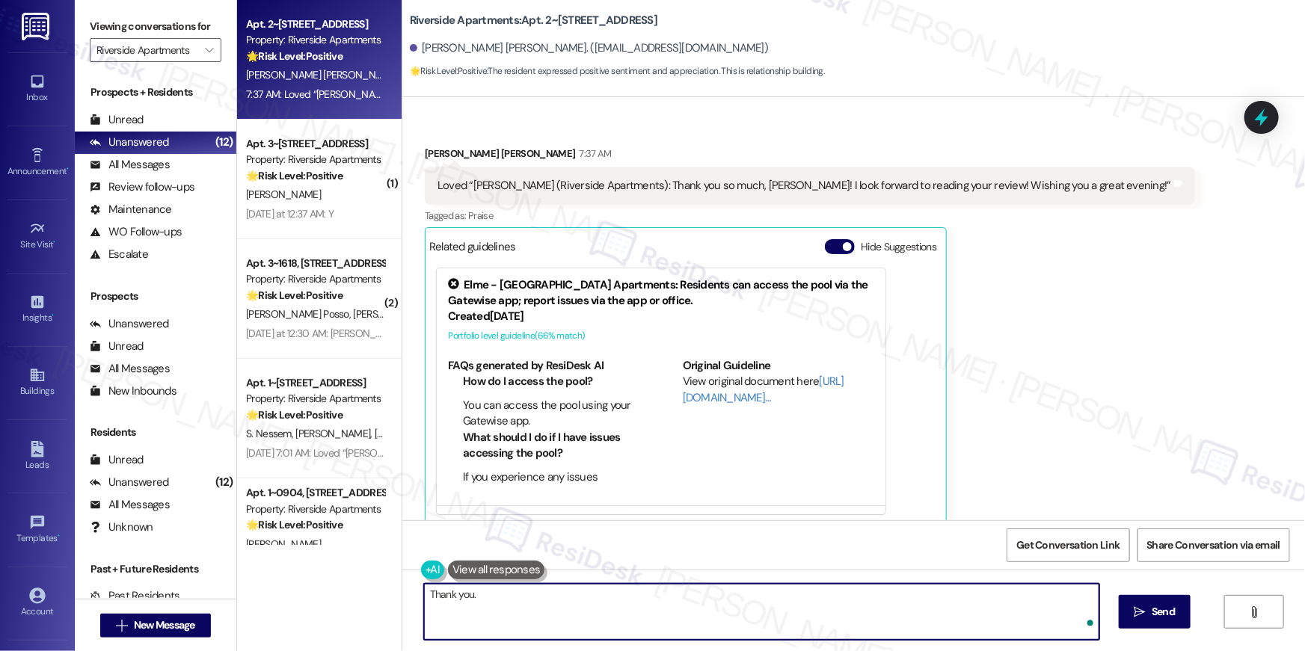
type textarea "Thank you."
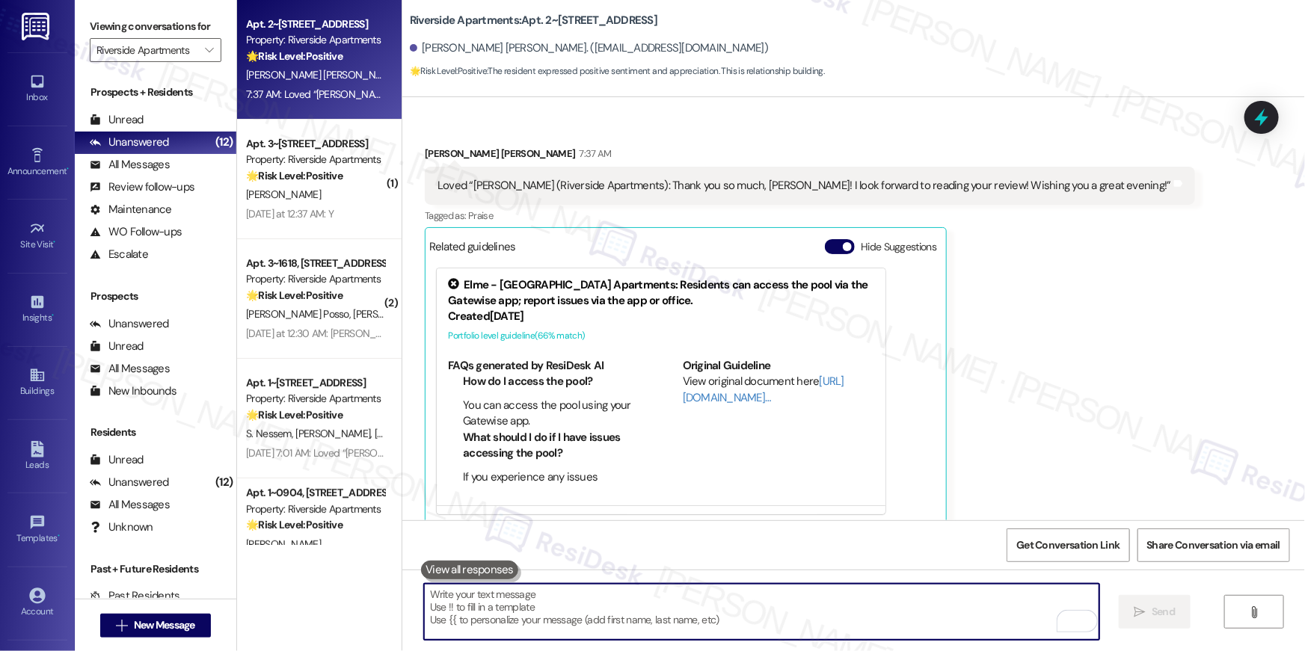
scroll to position [3000, 0]
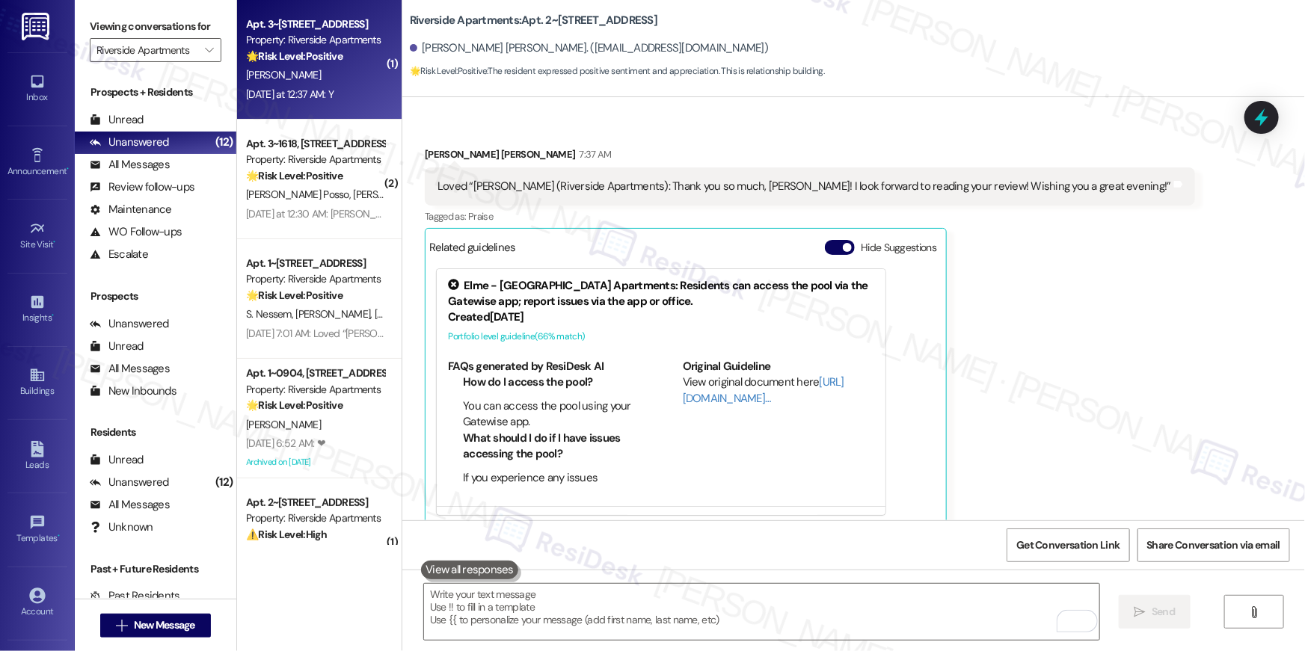
click at [333, 108] on div "Apt. 3~0819, 5860 Cameron Run Terrace Property: Riverside Apartments 🌟 Risk Lev…" at bounding box center [319, 60] width 165 height 120
type textarea "Fetching suggested responses. Please feel free to read through the conversation…"
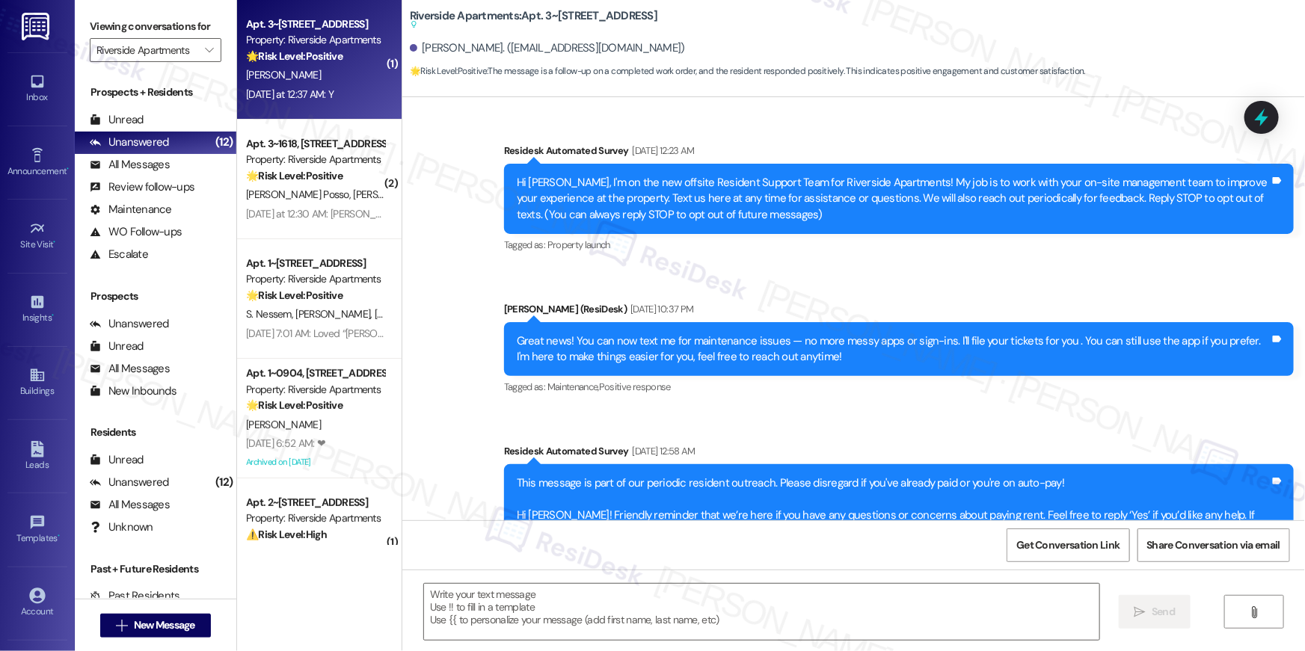
scroll to position [4674, 0]
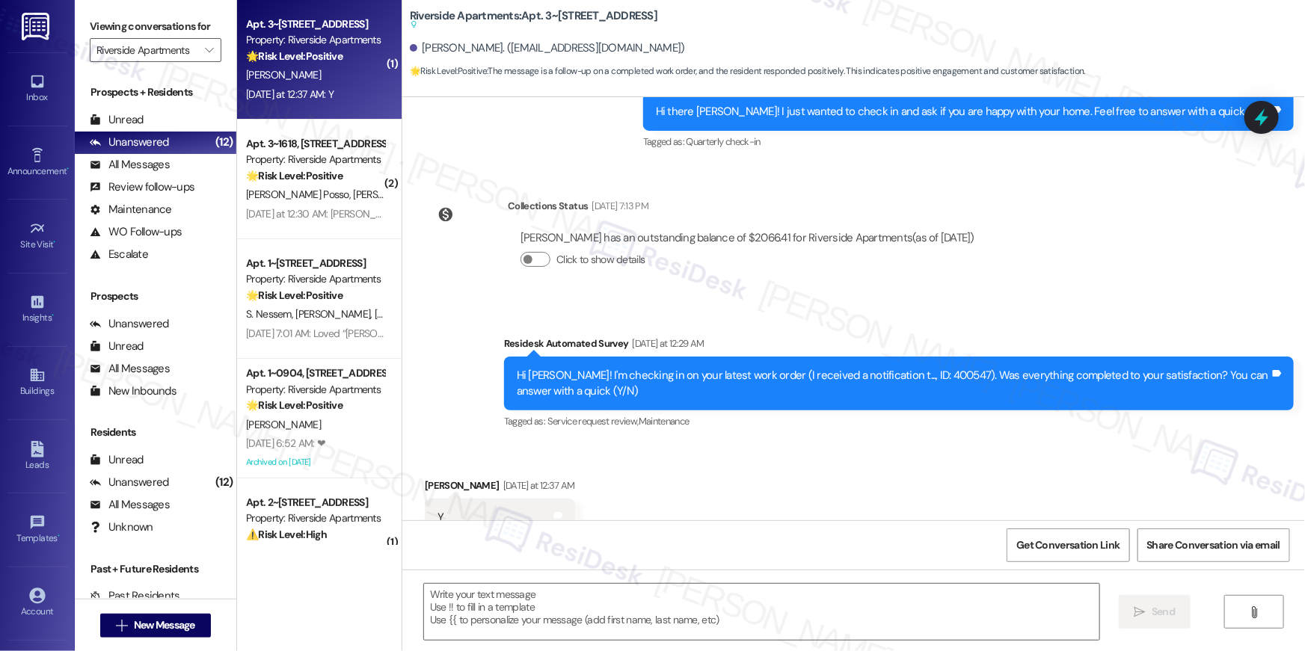
type textarea "Fetching suggested responses. Please feel free to read through the conversation…"
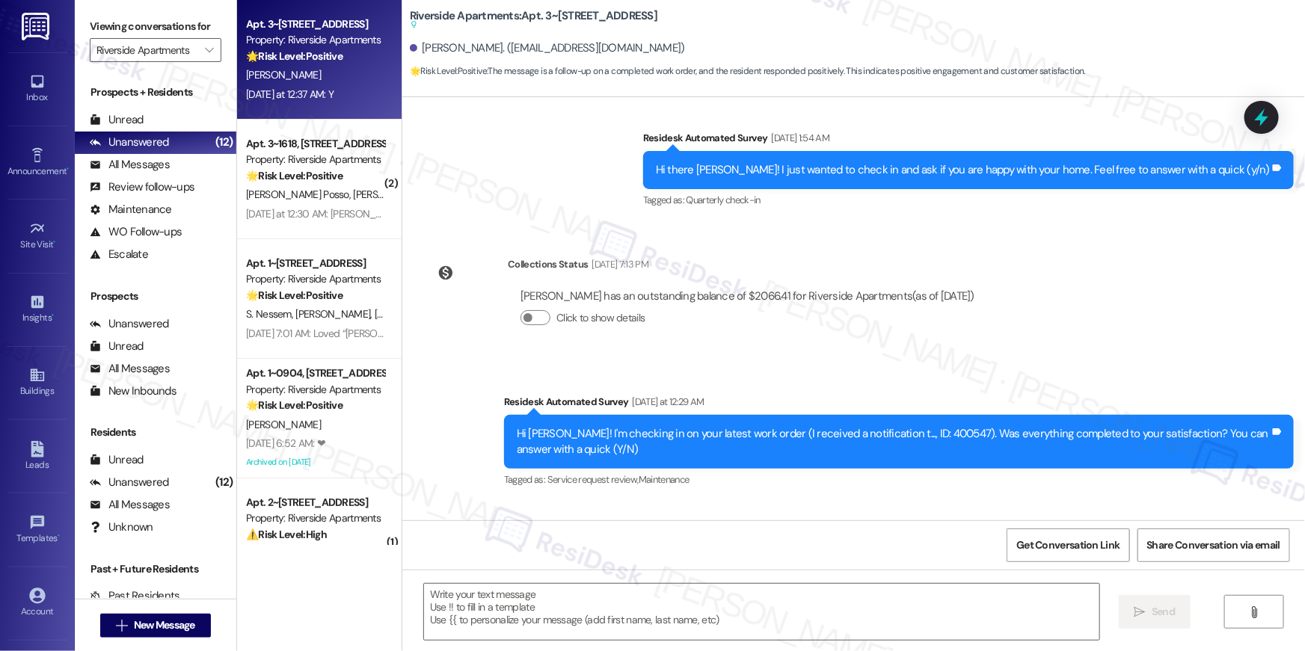
scroll to position [4675, 0]
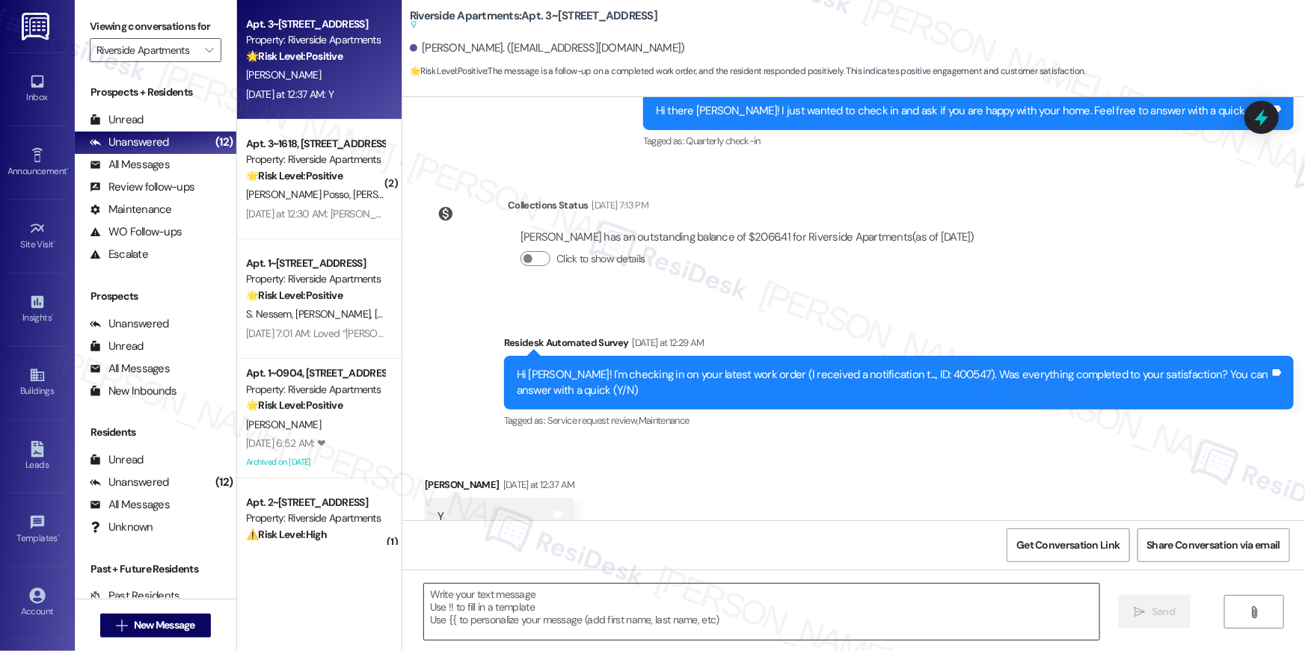
click at [770, 598] on textarea at bounding box center [761, 612] width 675 height 56
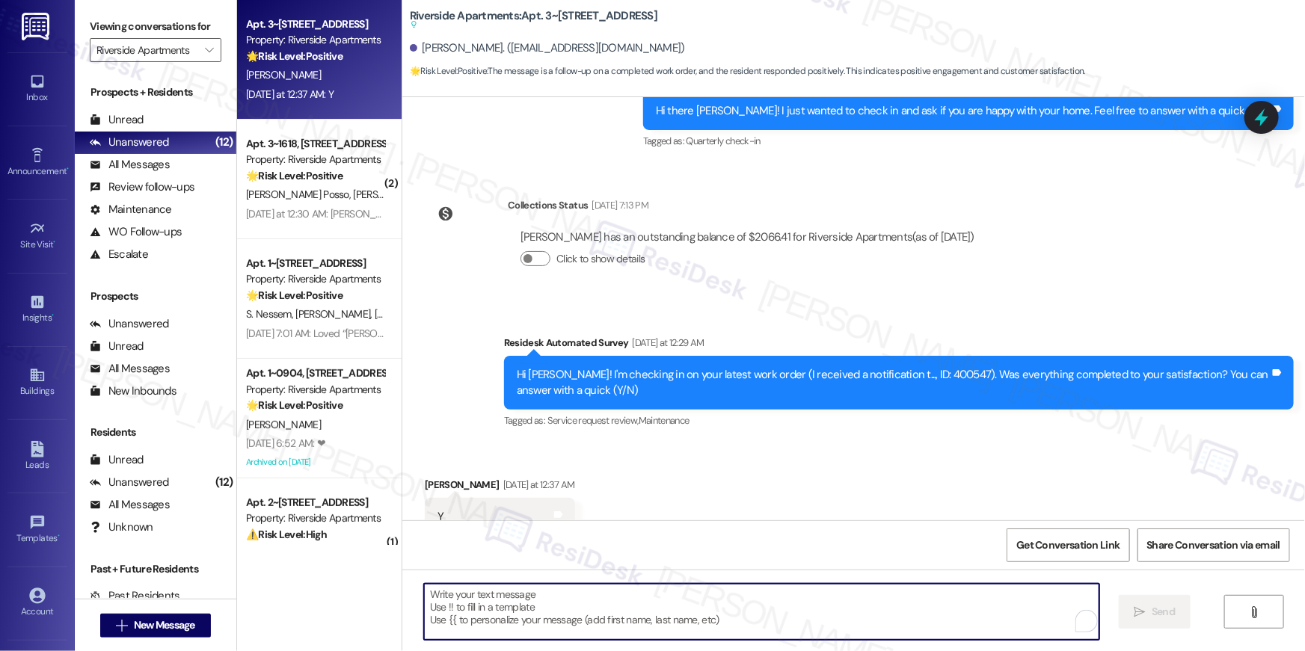
paste textarea "Hi {{first_name}}, I’m happy to hear your work order has been completed! If any…"
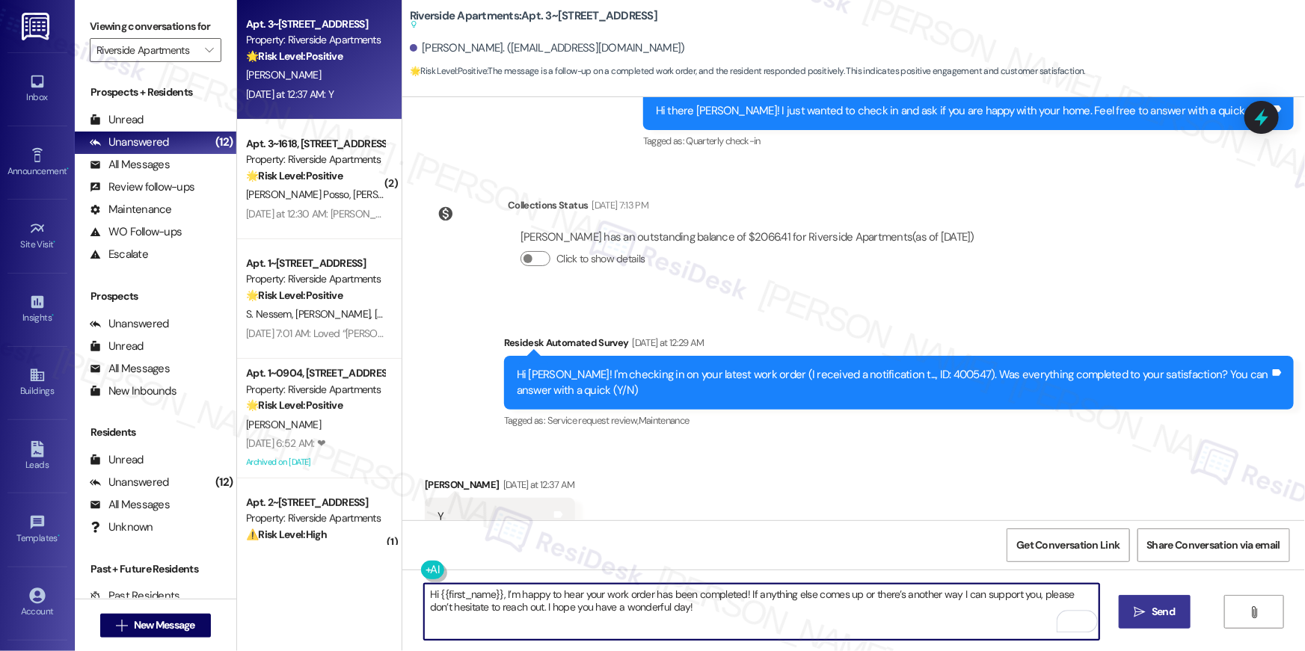
type textarea "Hi {{first_name}}, I’m happy to hear your work order has been completed! If any…"
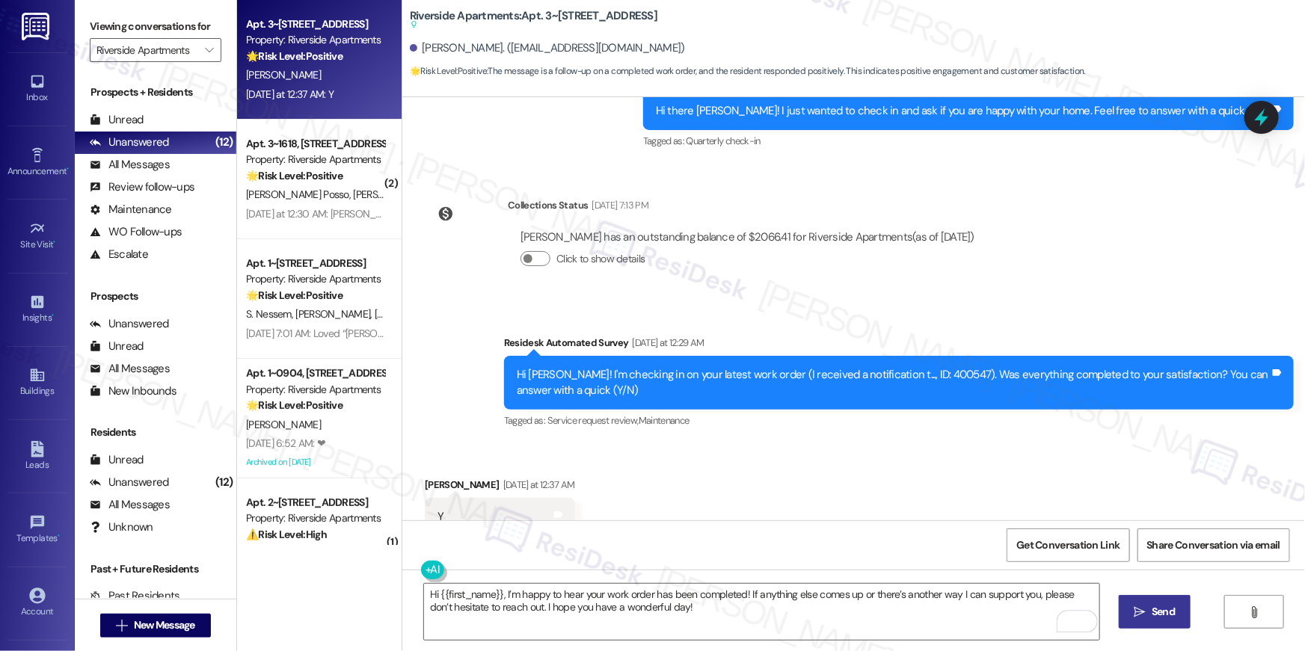
click at [1136, 608] on icon "" at bounding box center [1140, 613] width 11 height 12
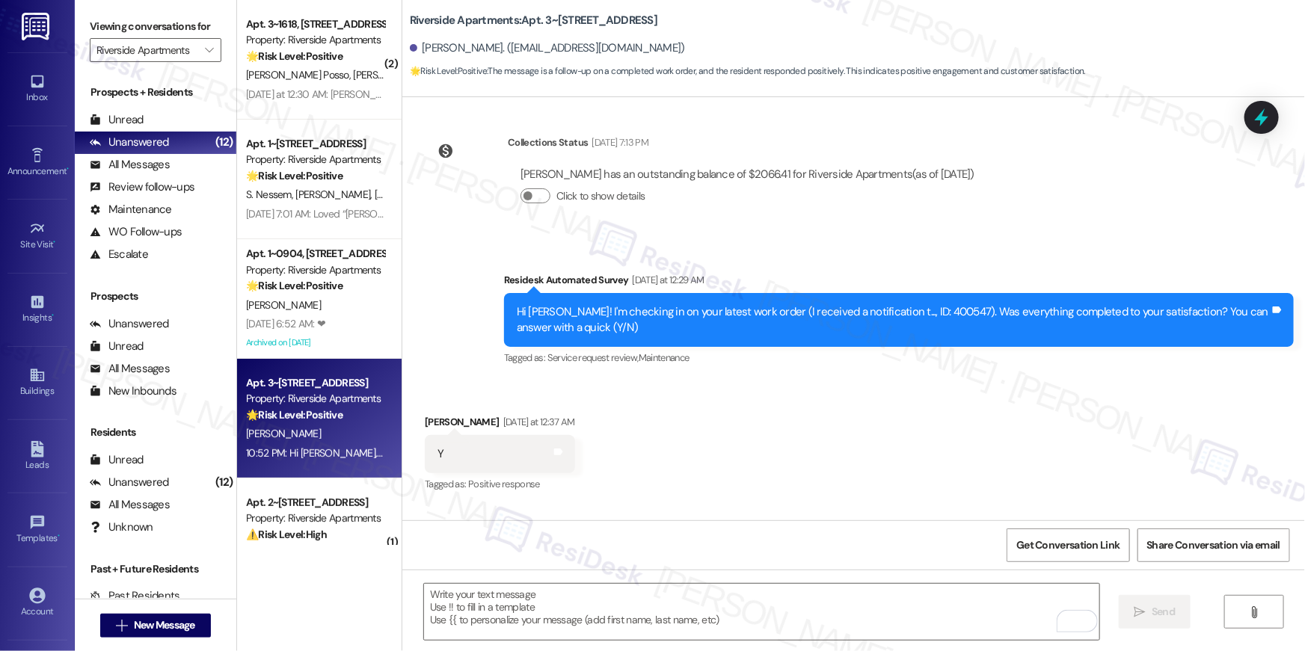
scroll to position [4794, 0]
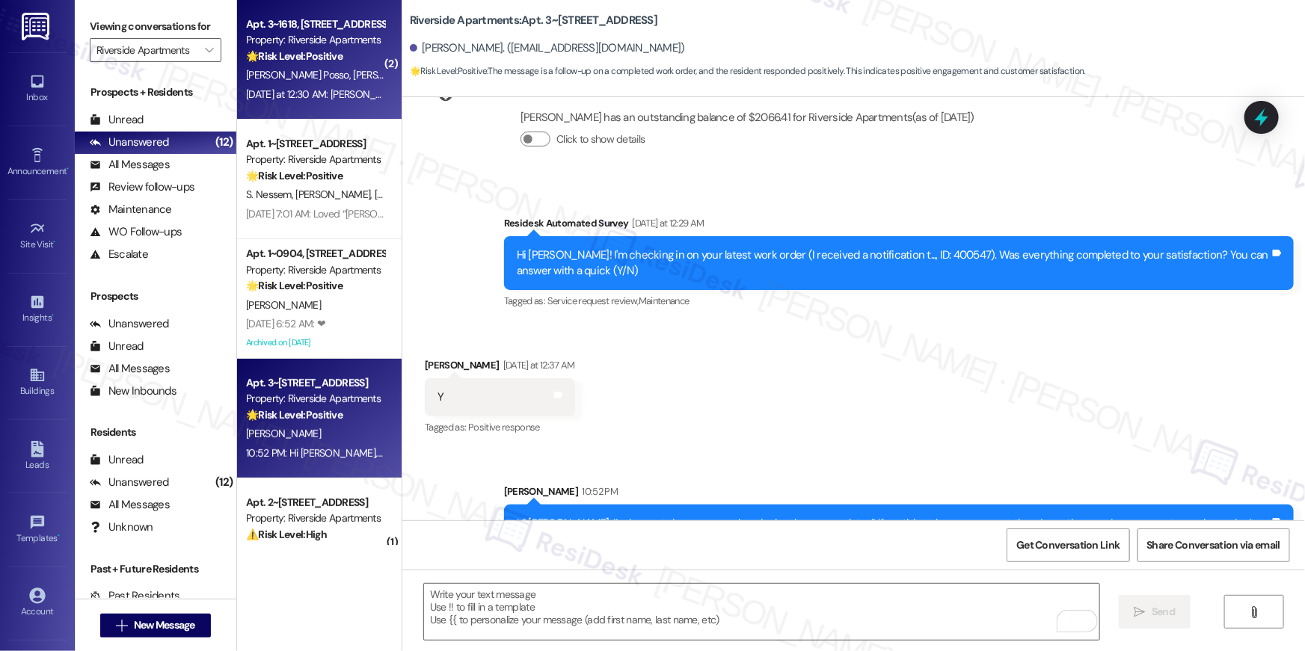
click at [351, 105] on div "Apt. 3~1618, 5860 Cameron Run Terrace Property: Riverside Apartments 🌟 Risk Lev…" at bounding box center [319, 60] width 165 height 120
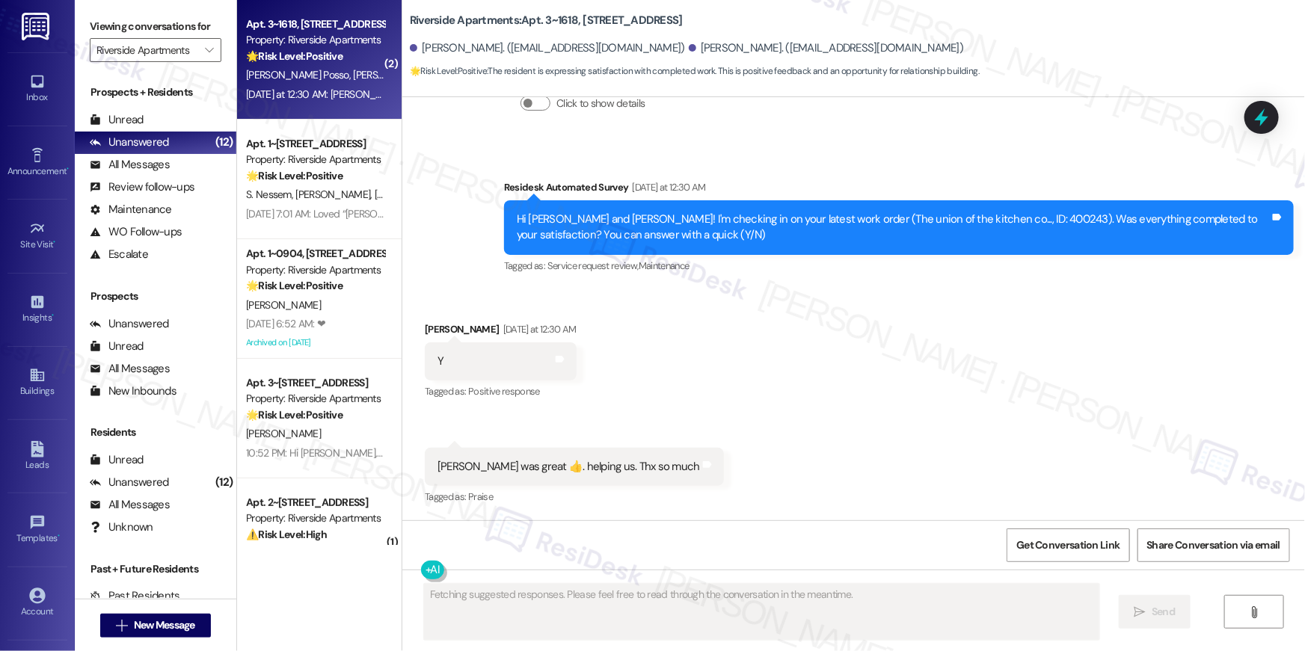
scroll to position [858, 0]
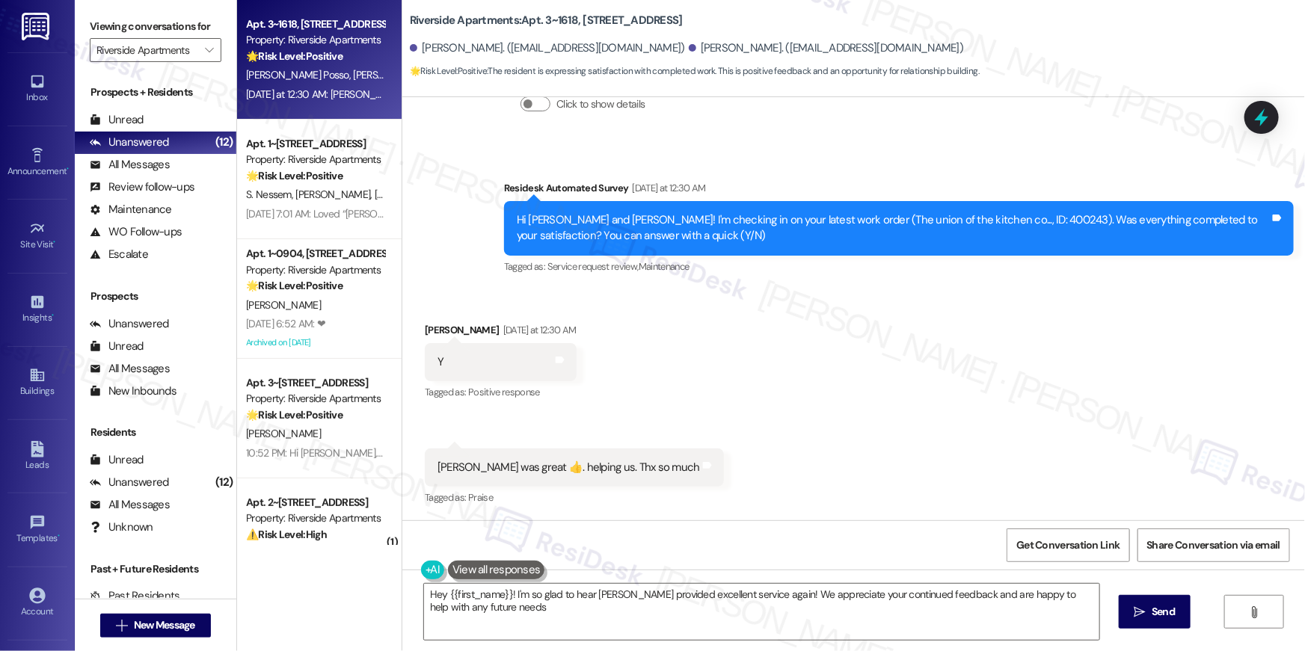
type textarea "Hey {{first_name}}! I'm so glad to hear Rudy provided excellent service again! …"
click at [930, 619] on textarea "Hey {{first_name}}! I'm so glad to hear Rudy provided excellent service again! …" at bounding box center [761, 612] width 675 height 56
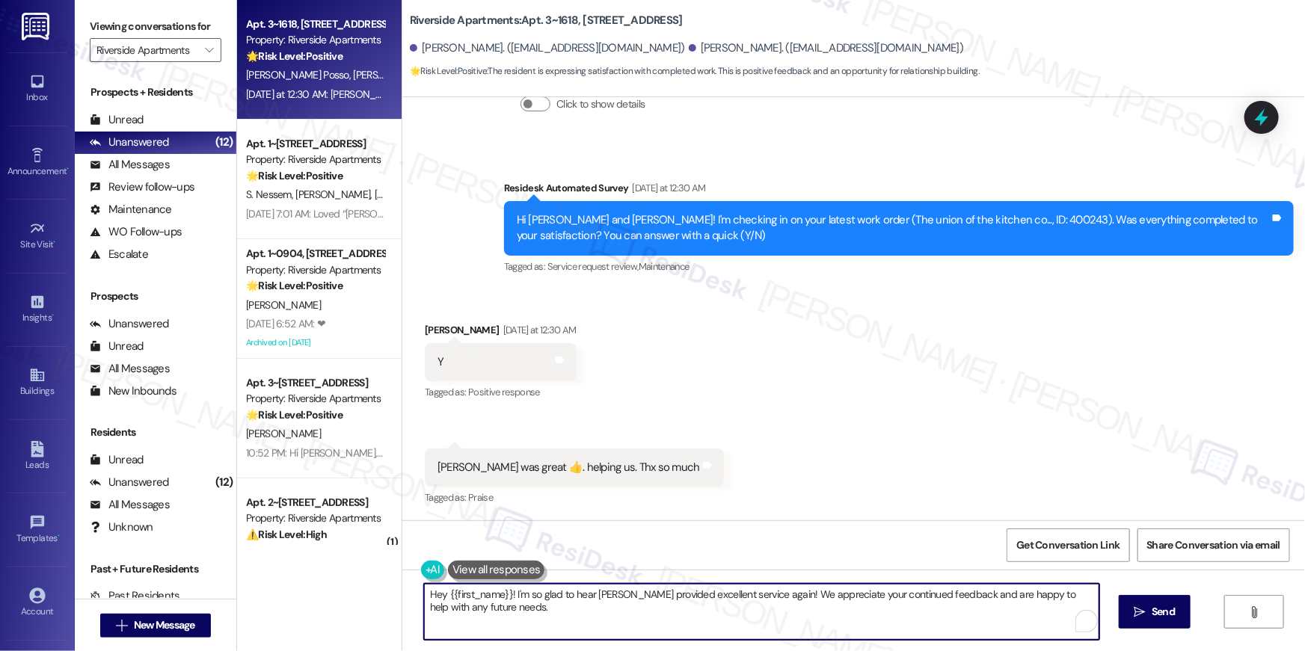
click at [955, 617] on textarea "Hey {{first_name}}! I'm so glad to hear Rudy provided excellent service again! …" at bounding box center [761, 612] width 675 height 56
click at [896, 617] on textarea "Hey {{first_name}}! I'm so glad to hear Rudy provided excellent service again! …" at bounding box center [761, 612] width 675 height 56
click at [1135, 609] on icon "" at bounding box center [1140, 613] width 11 height 12
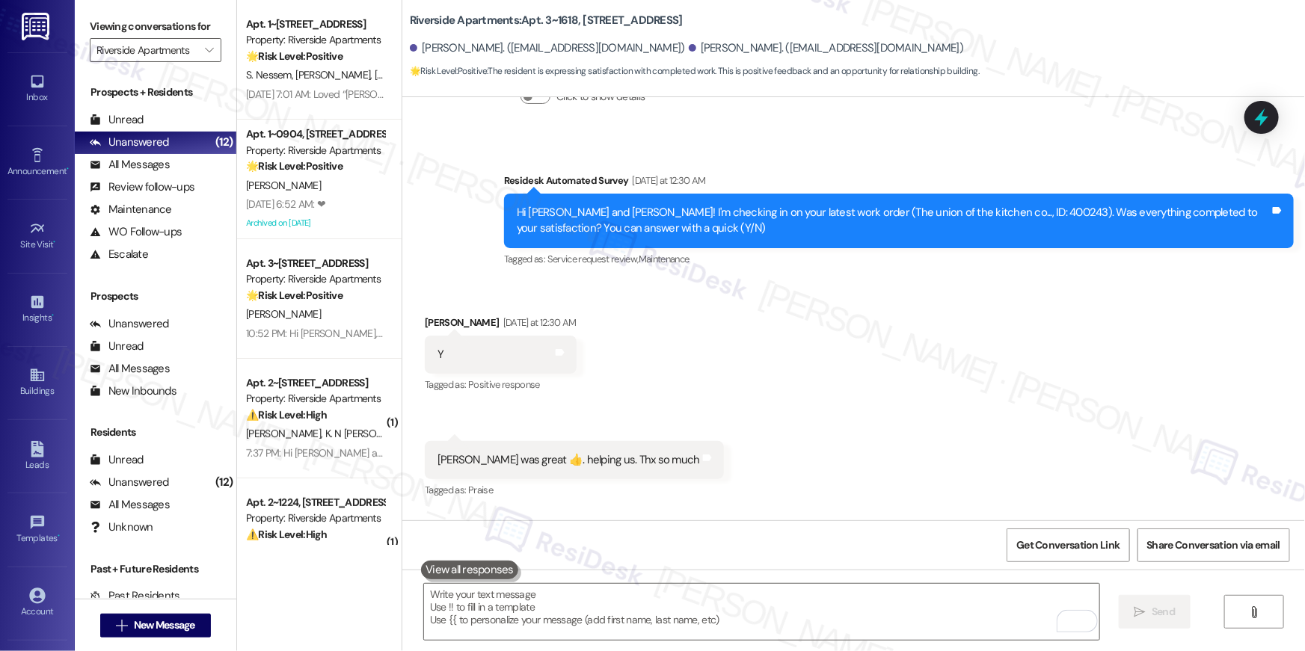
scroll to position [978, 0]
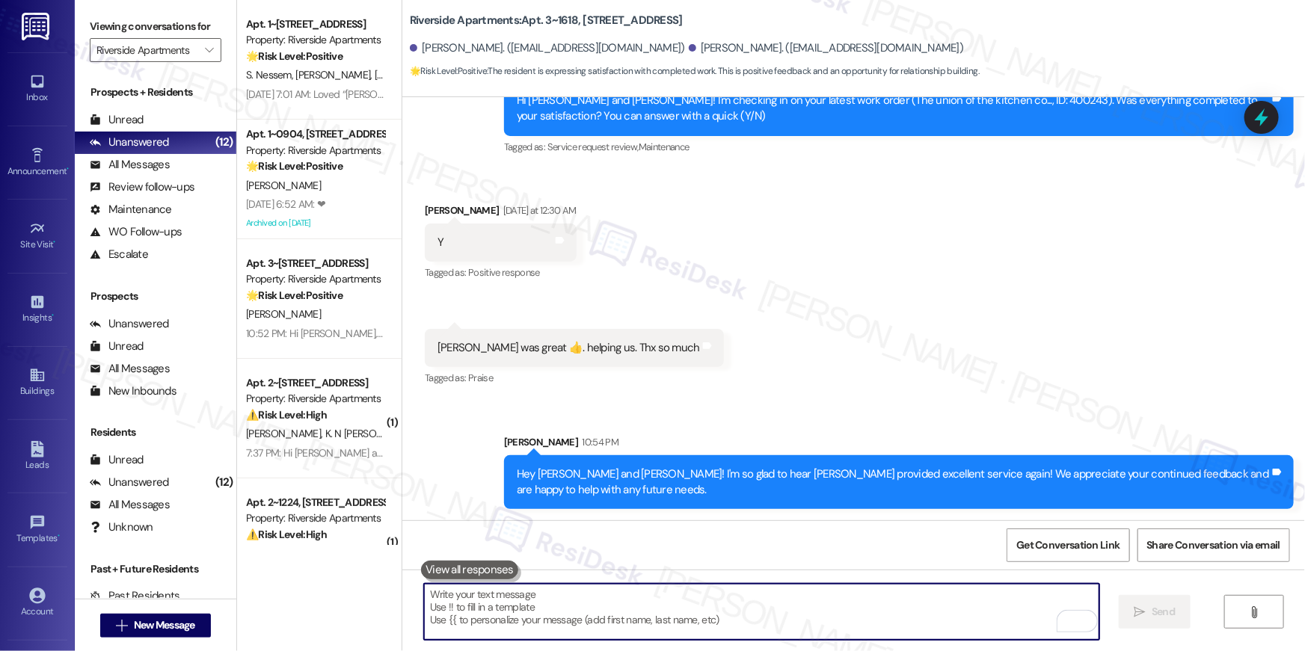
click at [794, 599] on textarea "To enrich screen reader interactions, please activate Accessibility in Grammarl…" at bounding box center [761, 612] width 675 height 56
paste textarea "I just wanted to follow up to see if you had a chance to leave us a quick Googl…"
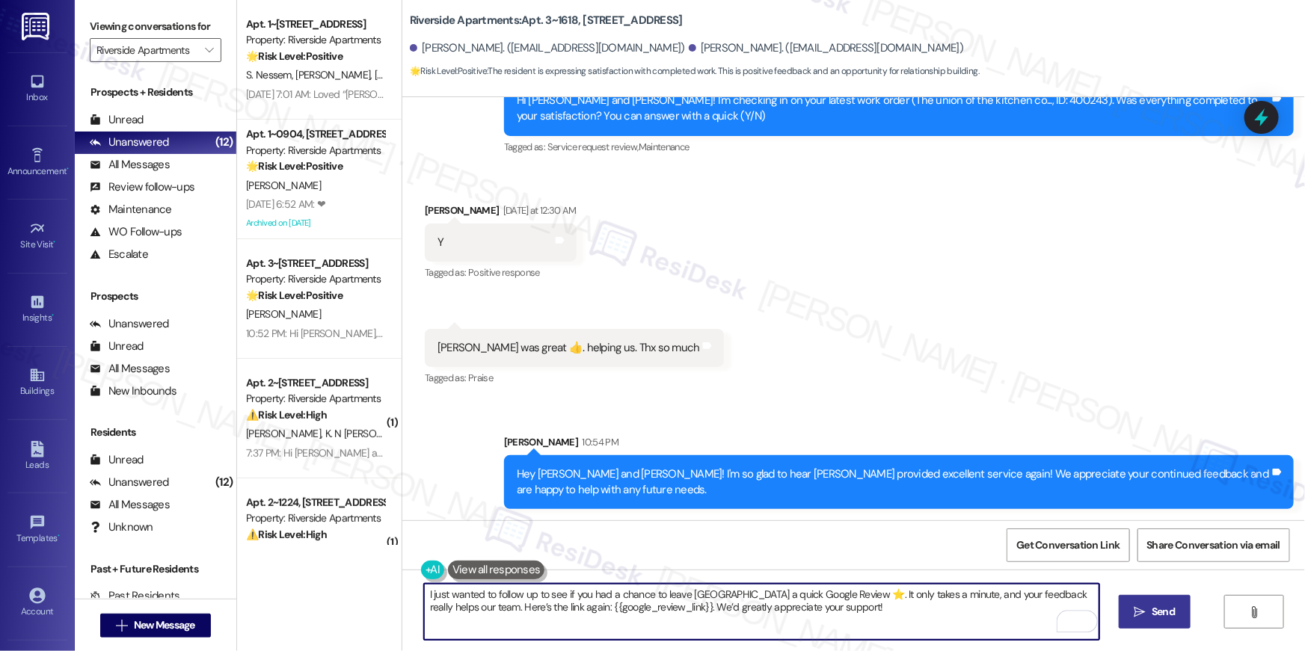
type textarea "I just wanted to follow up to see if you had a chance to leave us a quick Googl…"
click at [1143, 604] on button " Send" at bounding box center [1155, 612] width 73 height 34
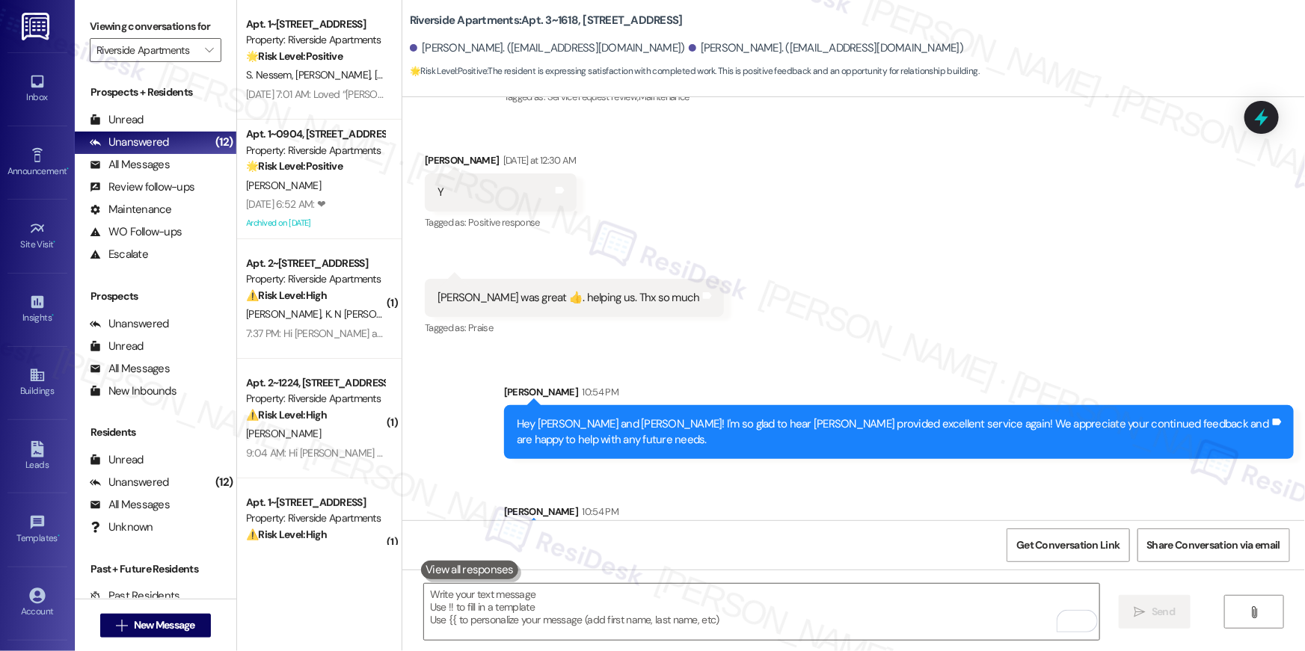
scroll to position [1098, 0]
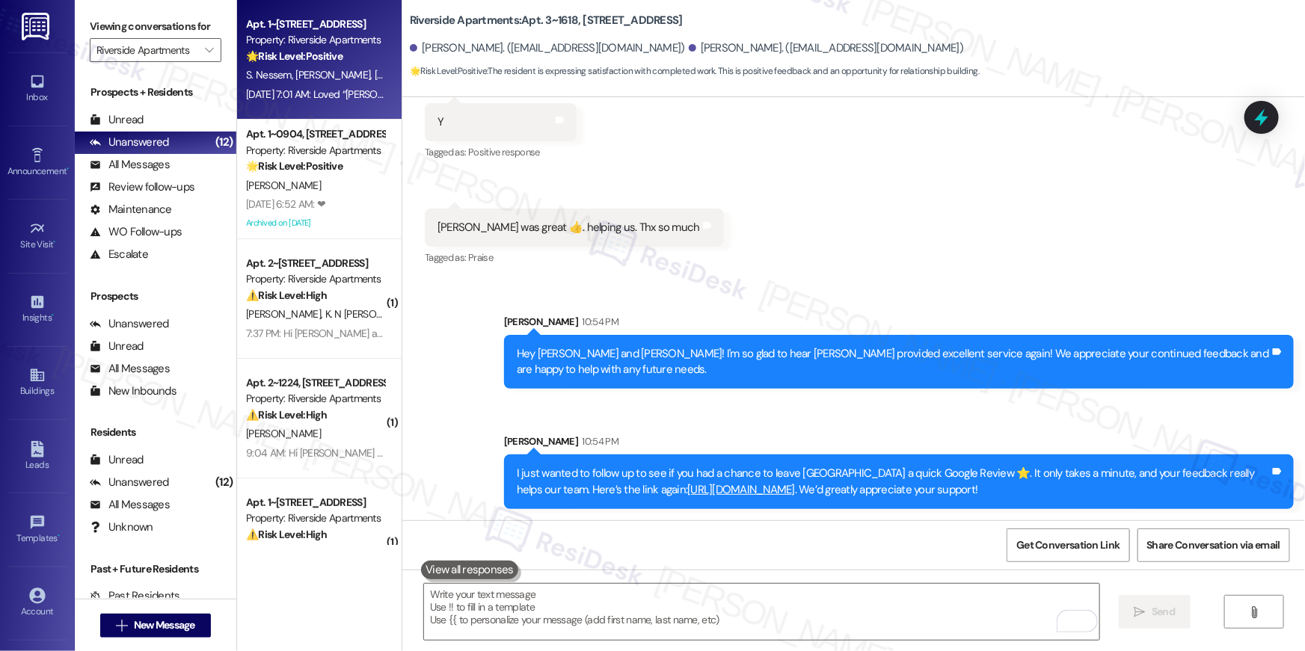
click at [298, 98] on div "[DATE] 7:01 AM: Loved “[PERSON_NAME] (Riverside Apartments): you're welcome!” […" at bounding box center [422, 94] width 353 height 13
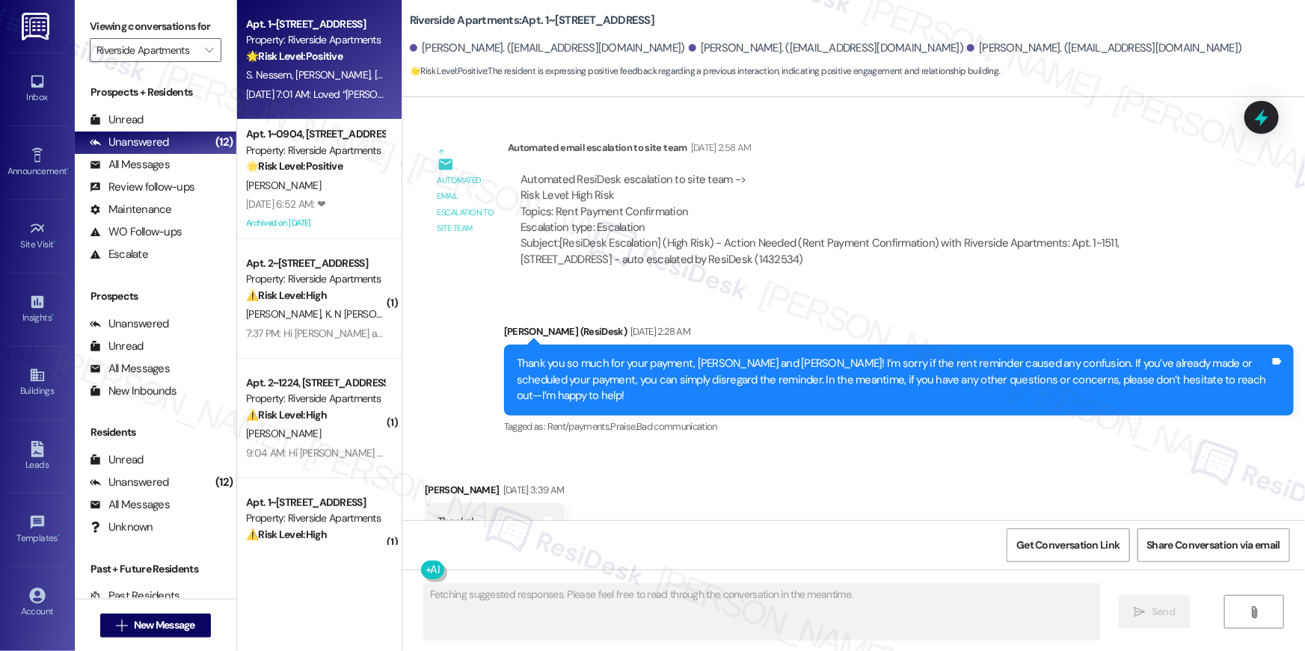
scroll to position [3916, 0]
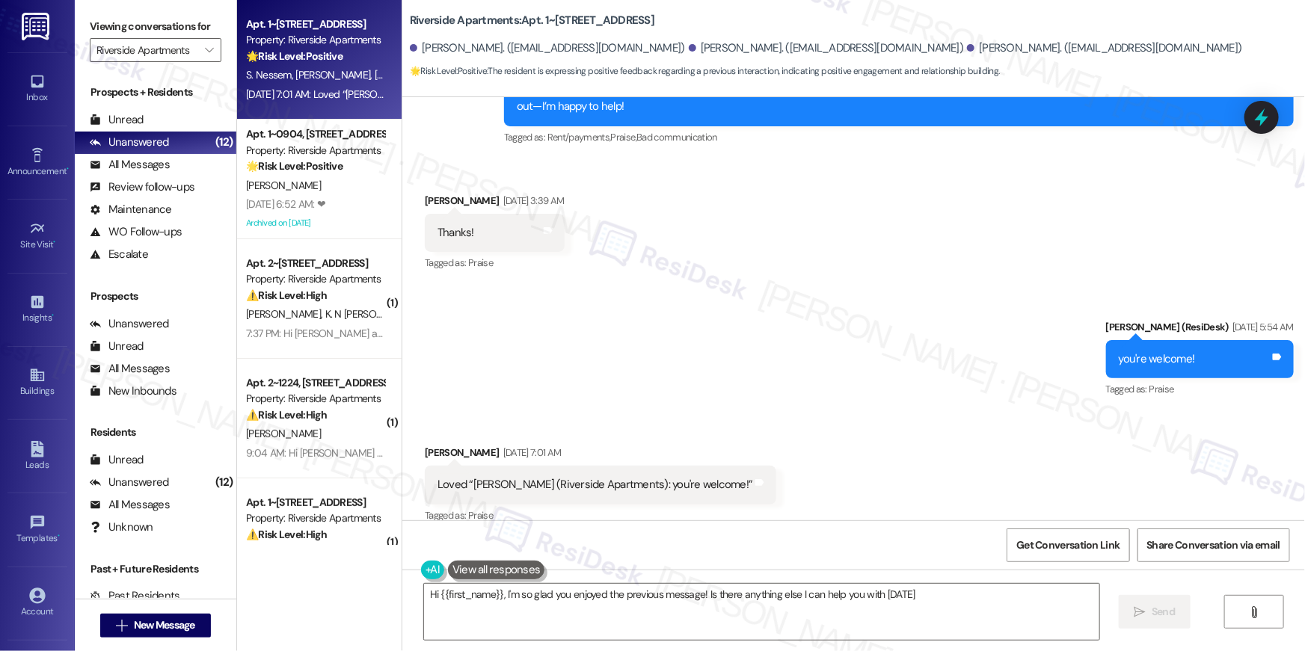
type textarea "Hi {{first_name}}, I'm so glad you enjoyed the previous message! Is there anyth…"
click at [815, 596] on textarea "Hi {{first_name}}, I'm so glad you enjoyed the previous message! Is there anyth…" at bounding box center [761, 612] width 675 height 56
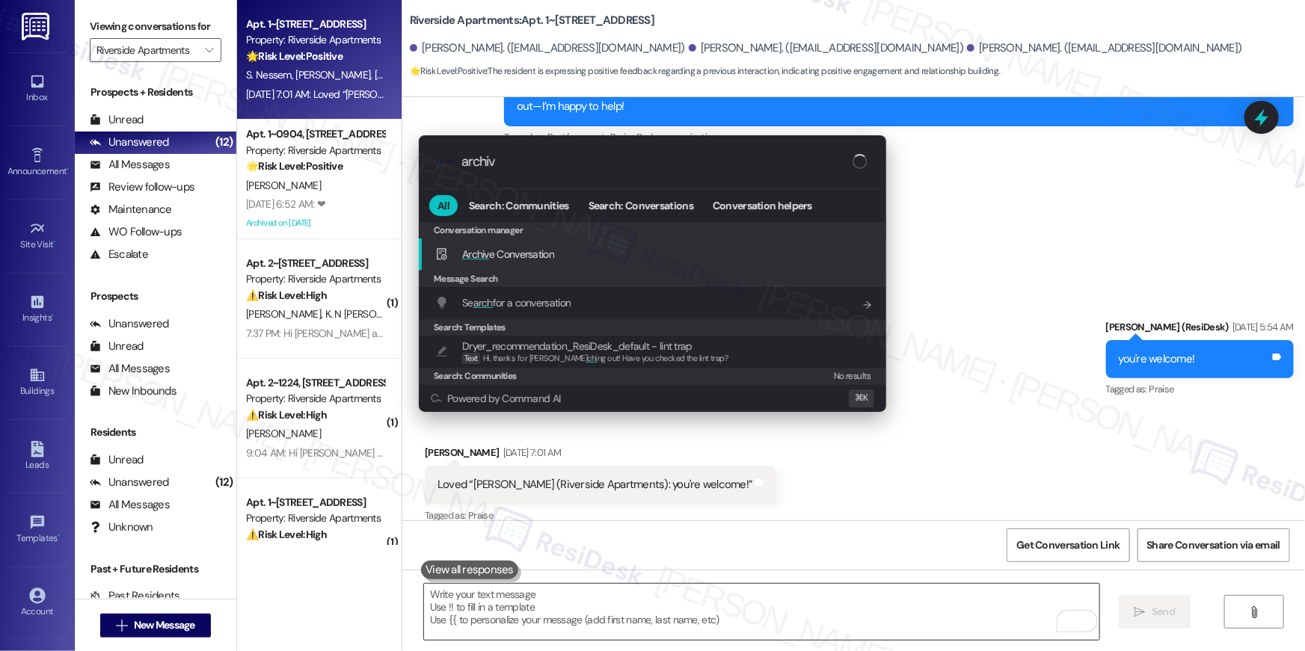
type input "archive"
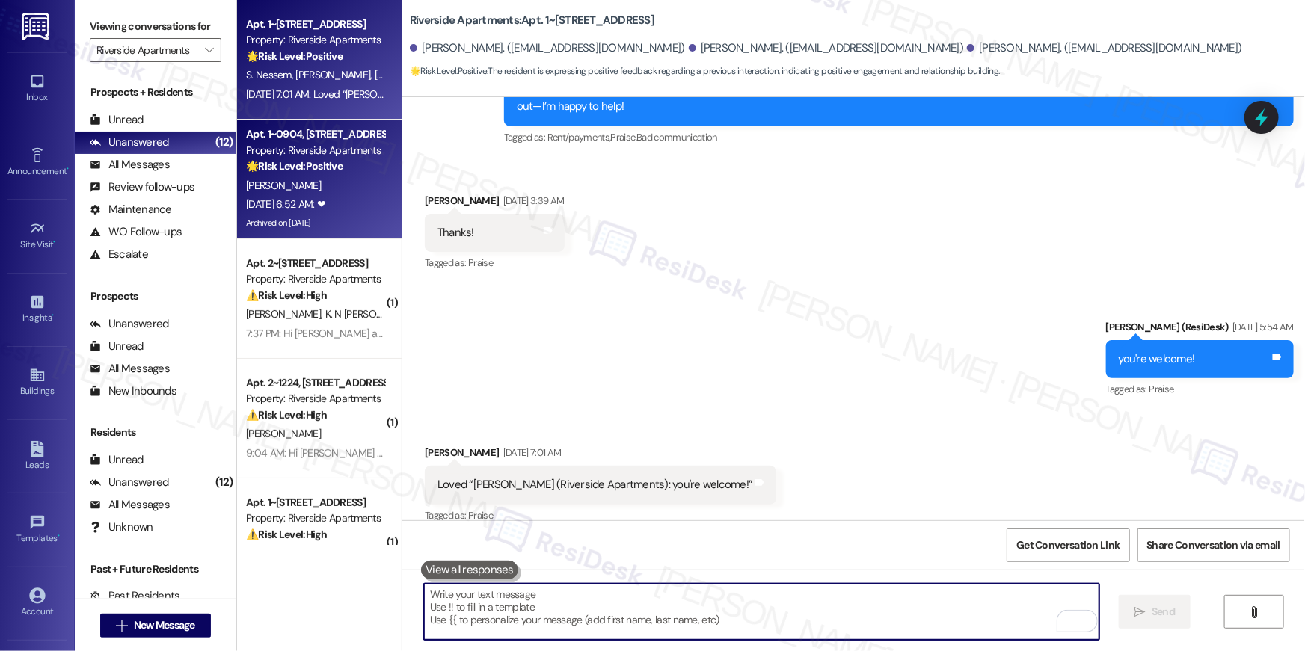
click at [271, 162] on strong "🌟 Risk Level: Positive" at bounding box center [294, 165] width 96 height 13
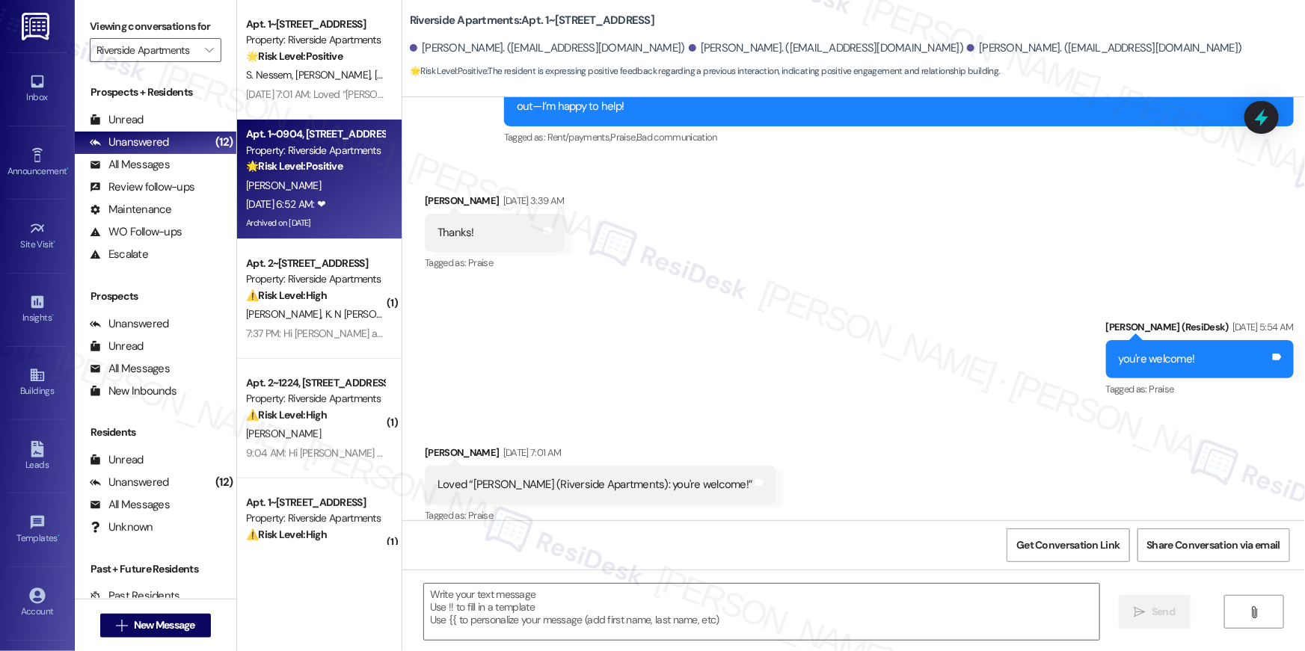
type textarea "Fetching suggested responses. Please feel free to read through the conversation…"
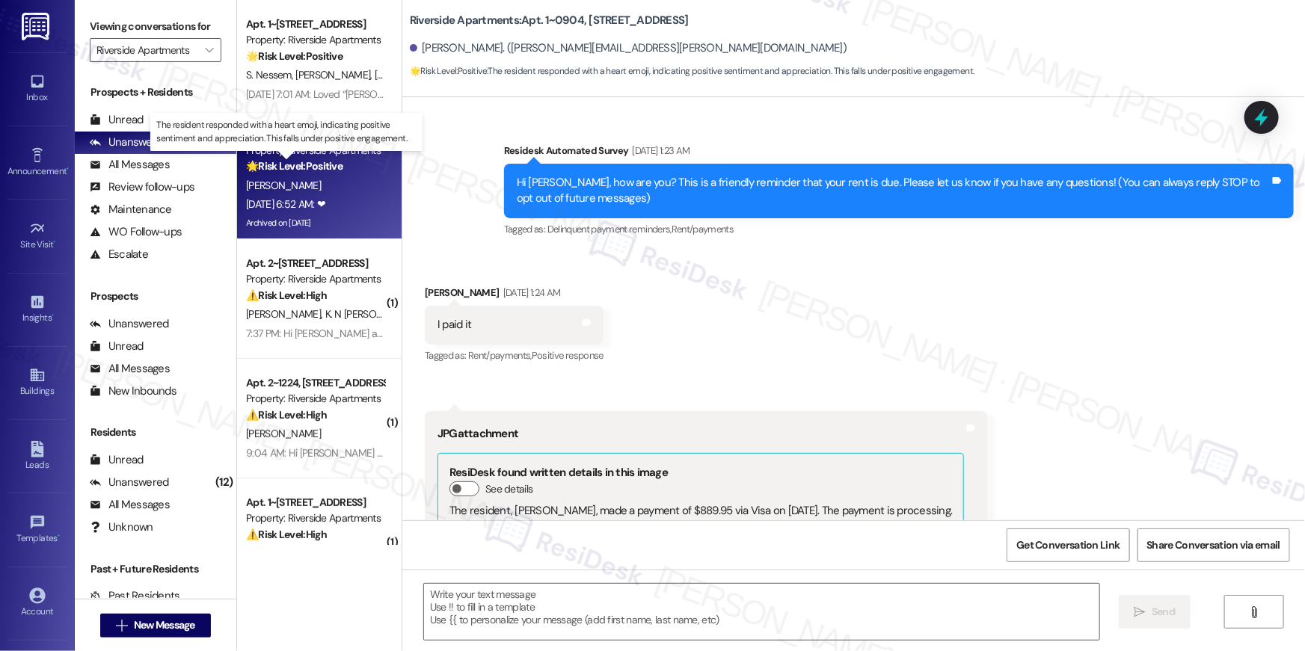
scroll to position [9567, 0]
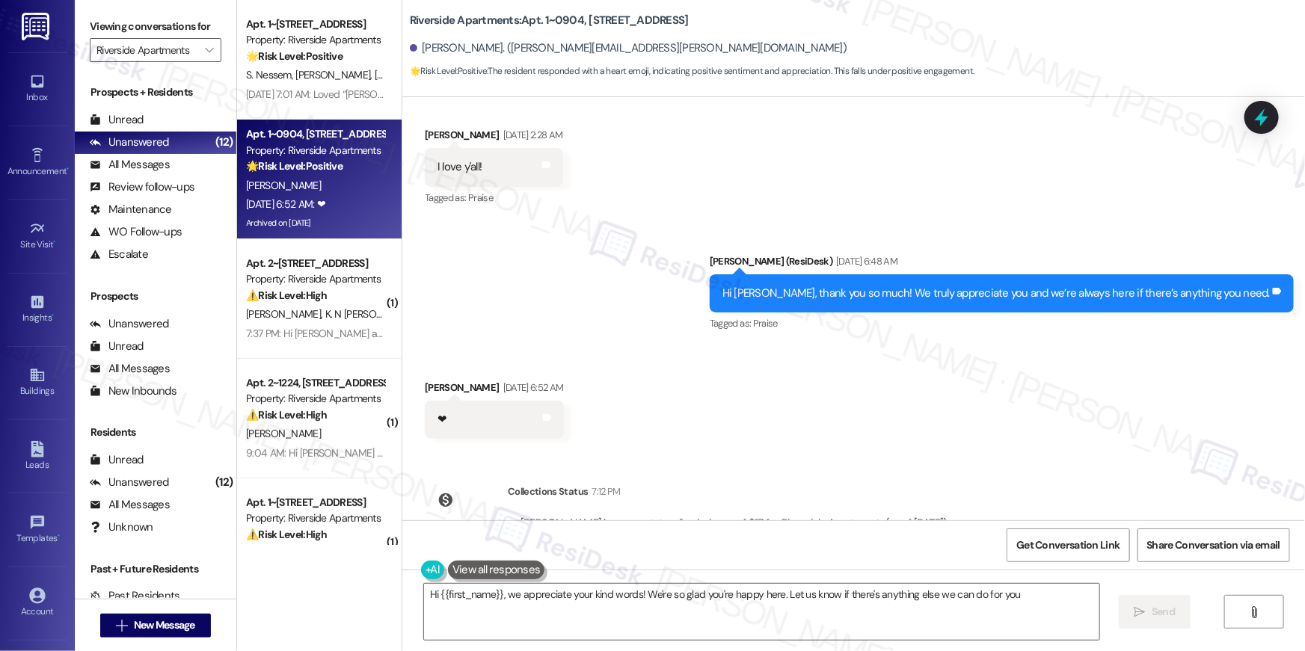
type textarea "Hi {{first_name}}, we appreciate your kind words! We're so glad you're happy he…"
click at [865, 615] on textarea "Hi {{first_name}}, we appreciate your kind words! We're so glad you're happy he…" at bounding box center [761, 612] width 675 height 56
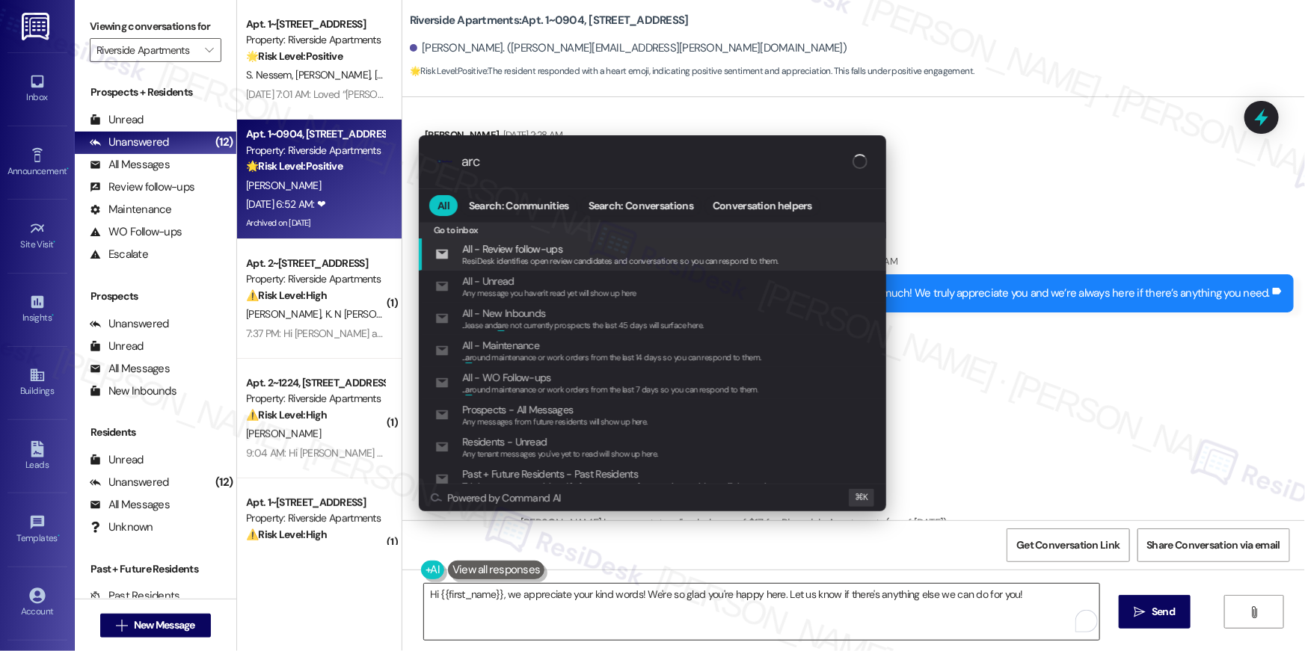
type input "arch"
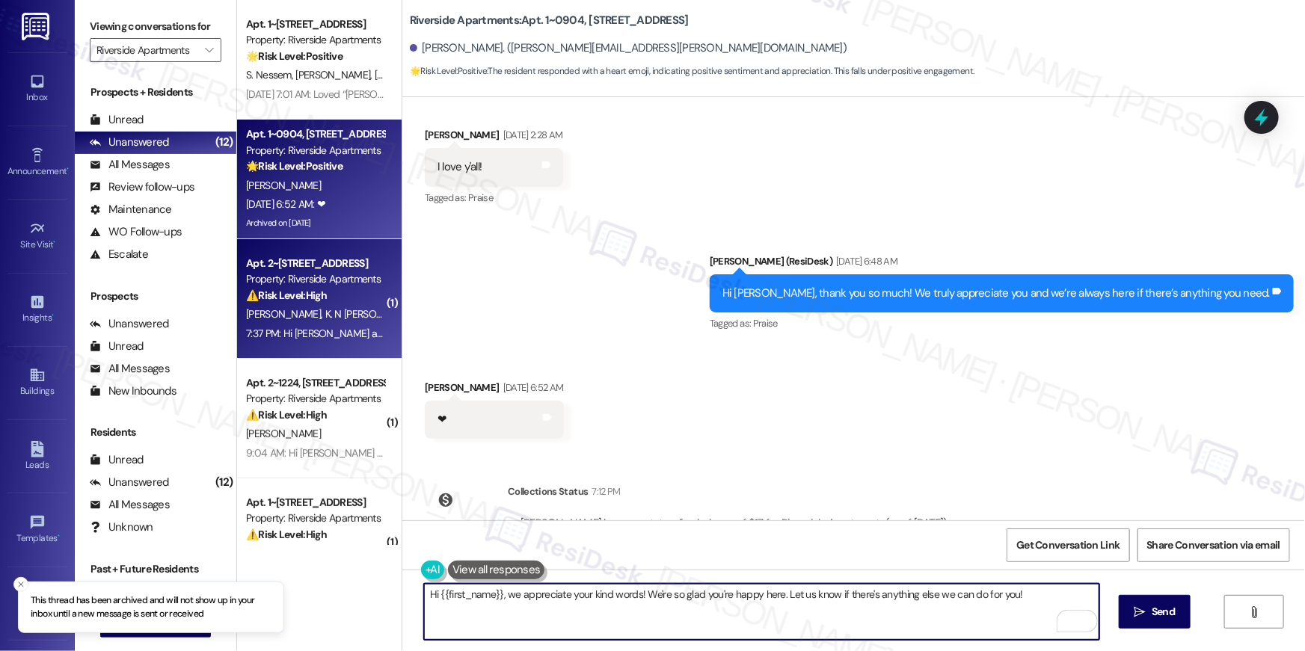
click at [325, 315] on span "K. N Vanessa Toure" at bounding box center [371, 313] width 93 height 13
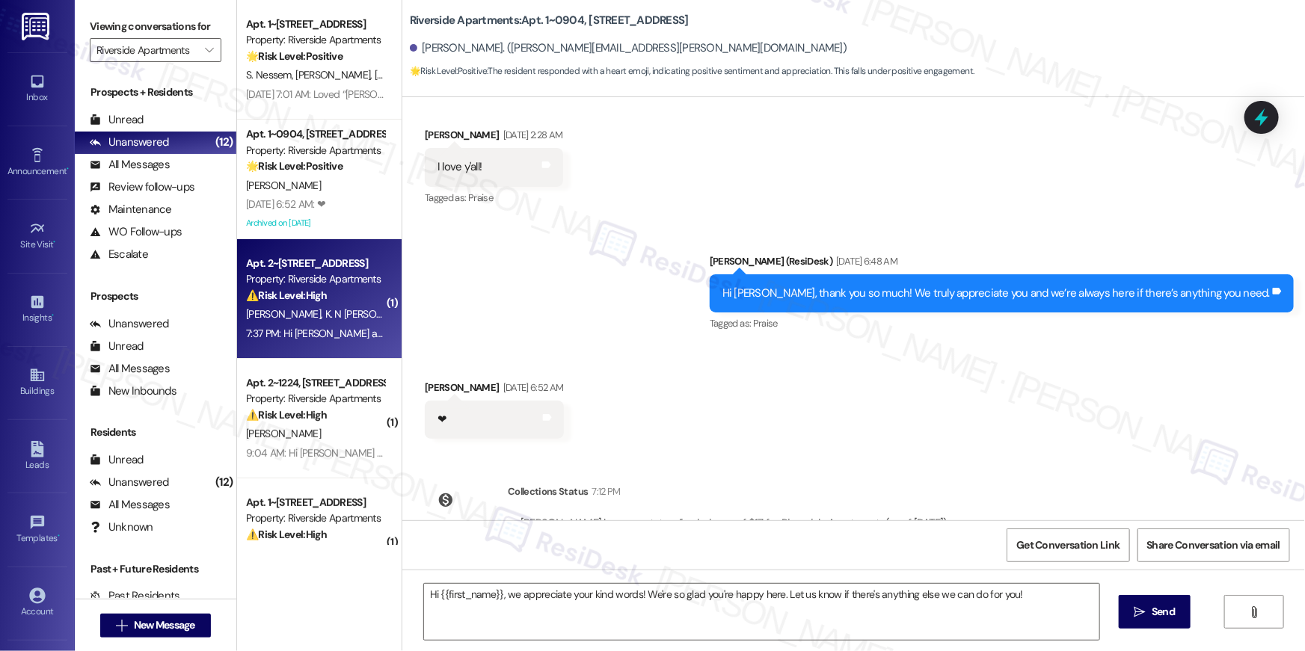
type textarea "Fetching suggested responses. Please feel free to read through the conversation…"
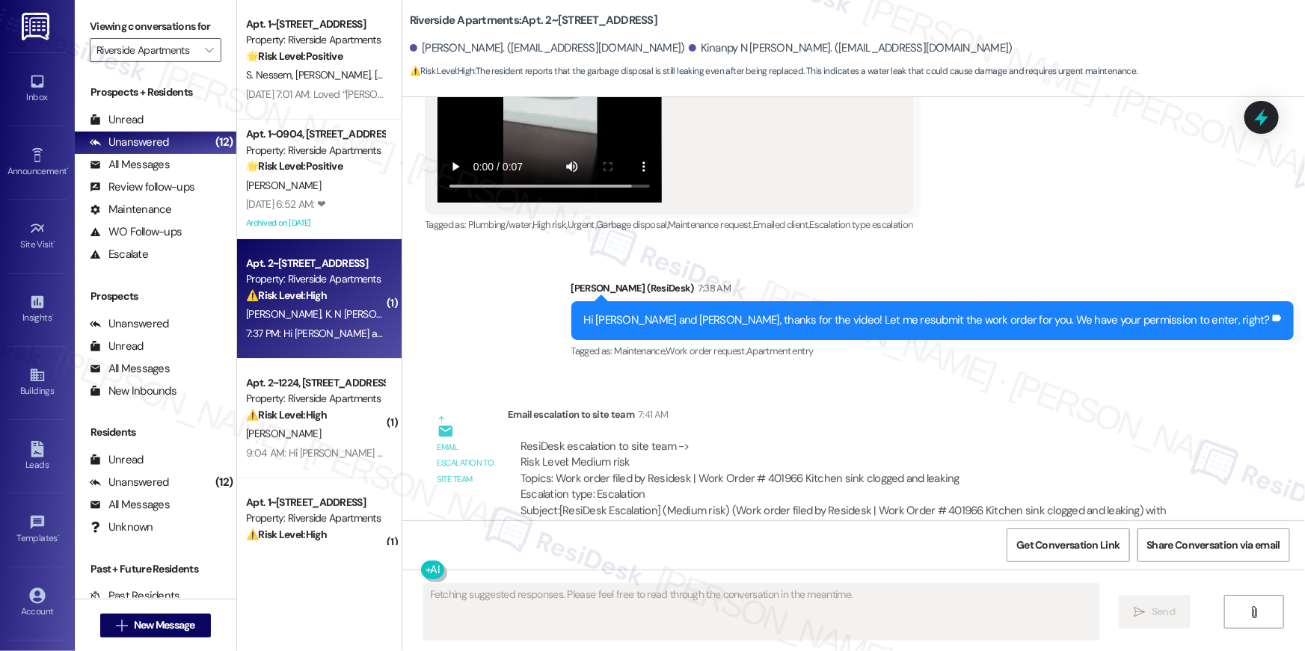
scroll to position [8148, 0]
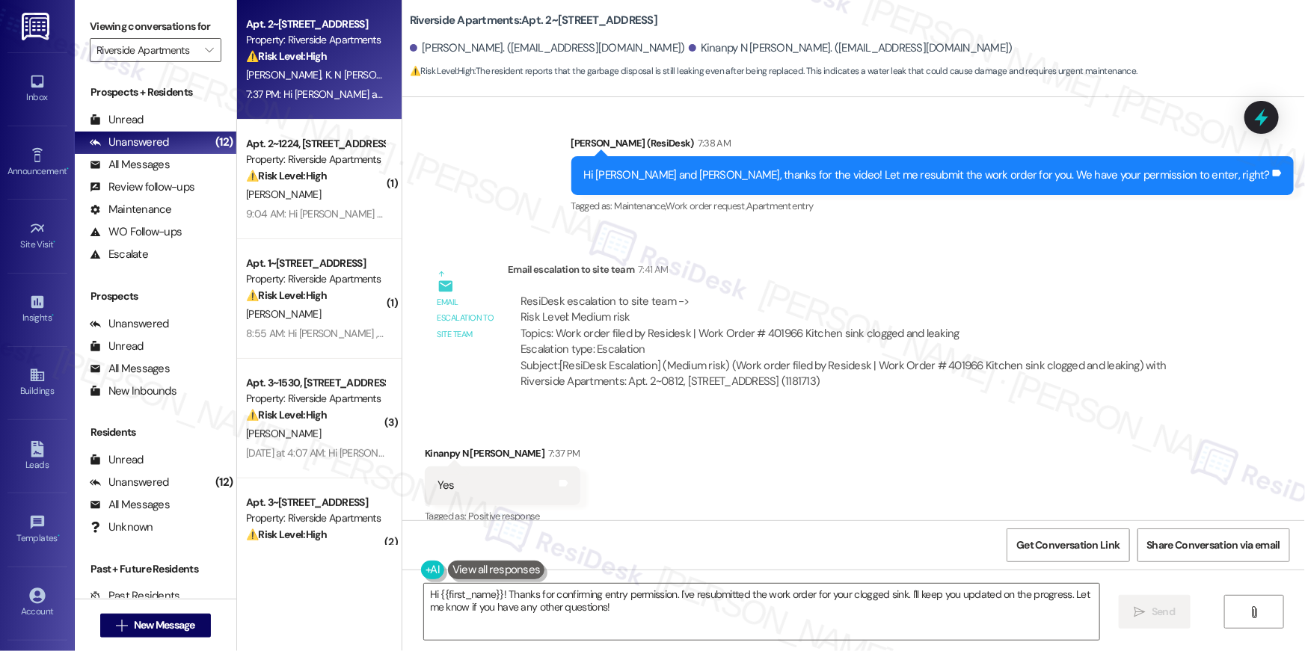
click at [824, 459] on div "Received via SMS Kinanpy N Vanessa Toure 7:37 PM Yes Tags and notes Tagged as: …" at bounding box center [853, 475] width 903 height 126
click at [827, 616] on textarea "Hi {{first_name}}! Thanks for confirming entry permission. I've resubmitted the…" at bounding box center [761, 612] width 675 height 56
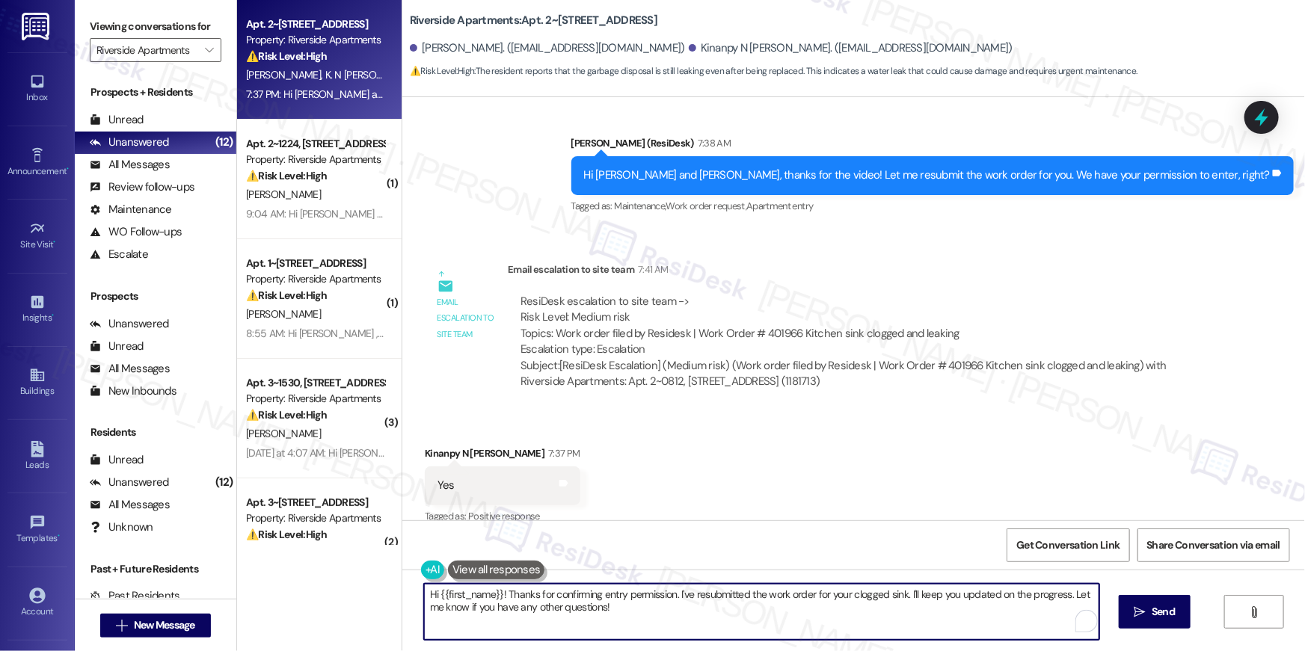
paste textarea "Thank you, {{first_name}}! I’ve submitted your request, and our maintenance tea…"
type textarea "Thank you, {{first_name}}! I’ve submitted your request, and our maintenance tea…"
click at [1136, 619] on span " Send" at bounding box center [1155, 612] width 47 height 16
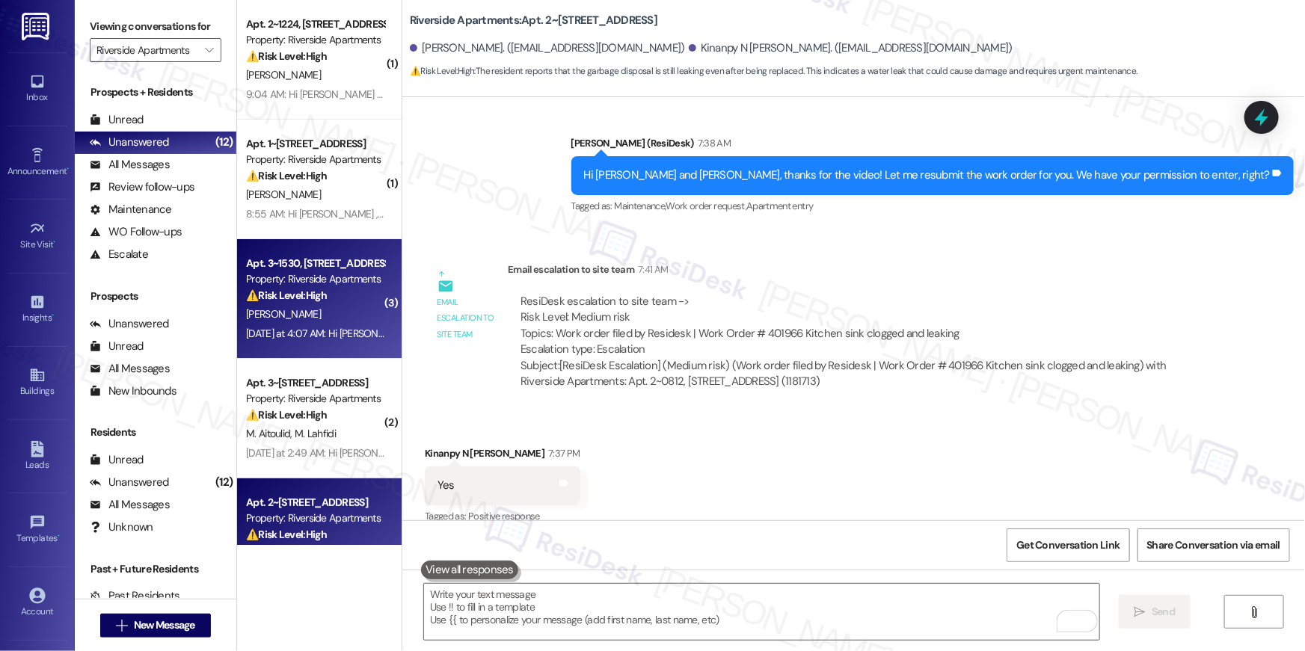
click at [313, 283] on div "Property: Riverside Apartments" at bounding box center [315, 280] width 138 height 16
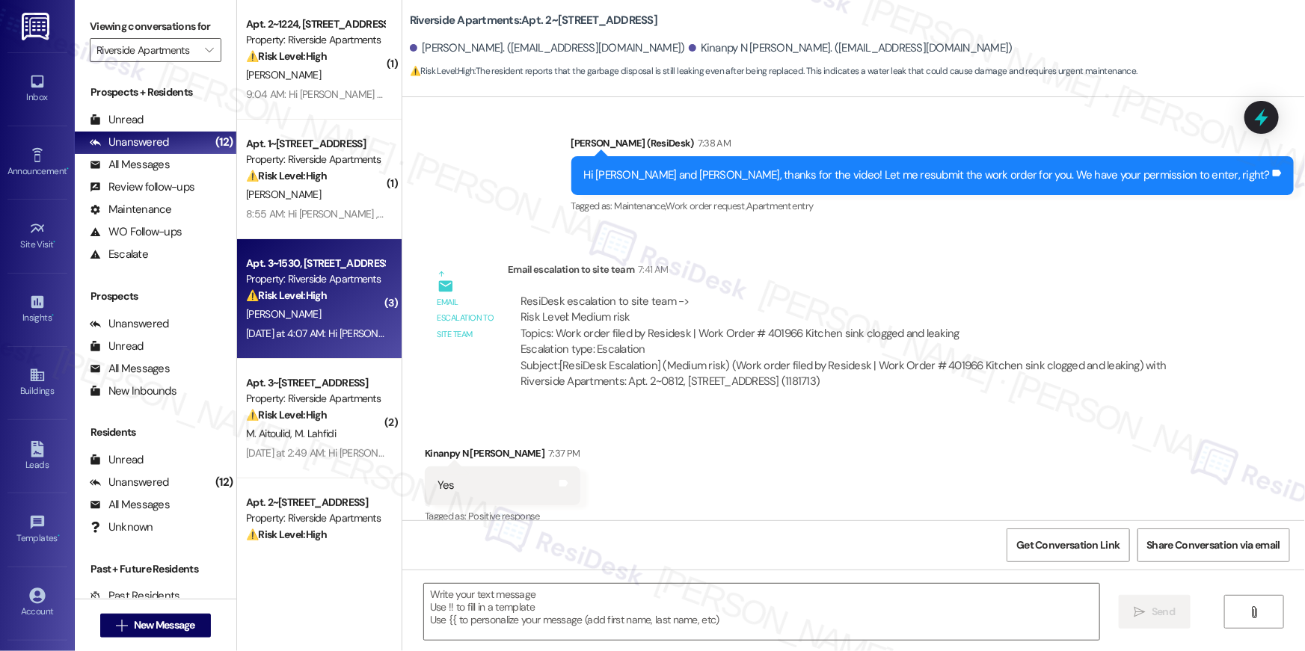
type textarea "Fetching suggested responses. Please feel free to read through the conversation…"
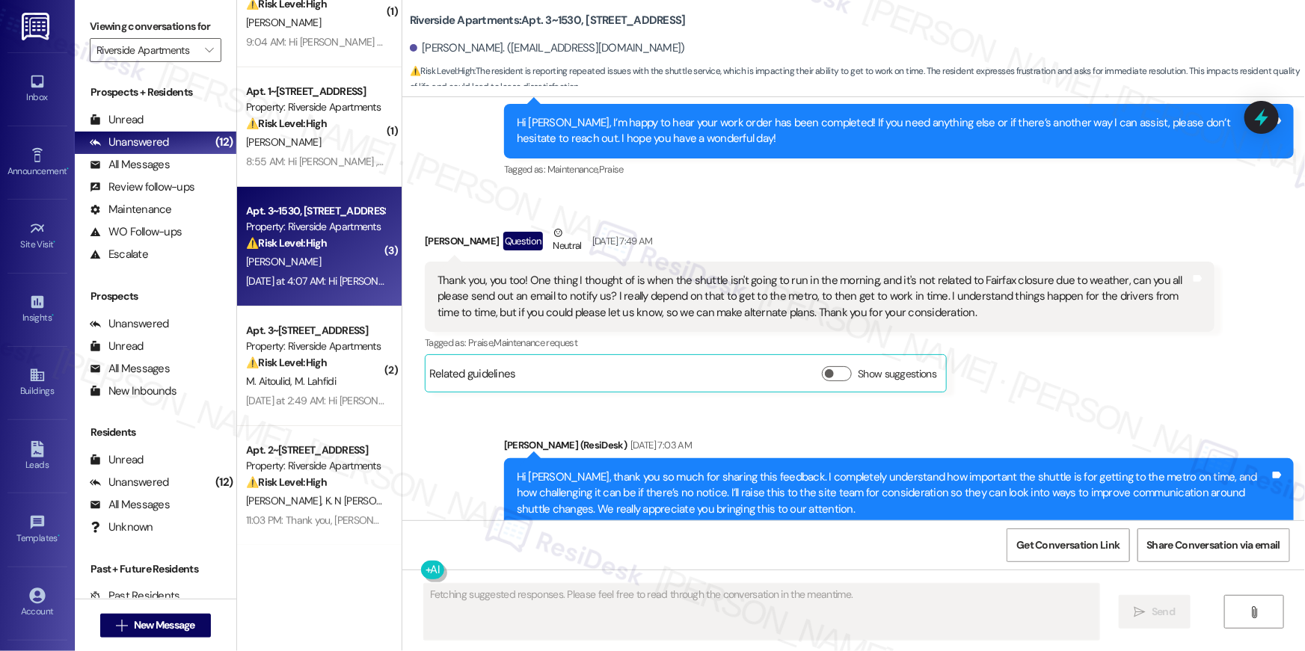
scroll to position [10380, 0]
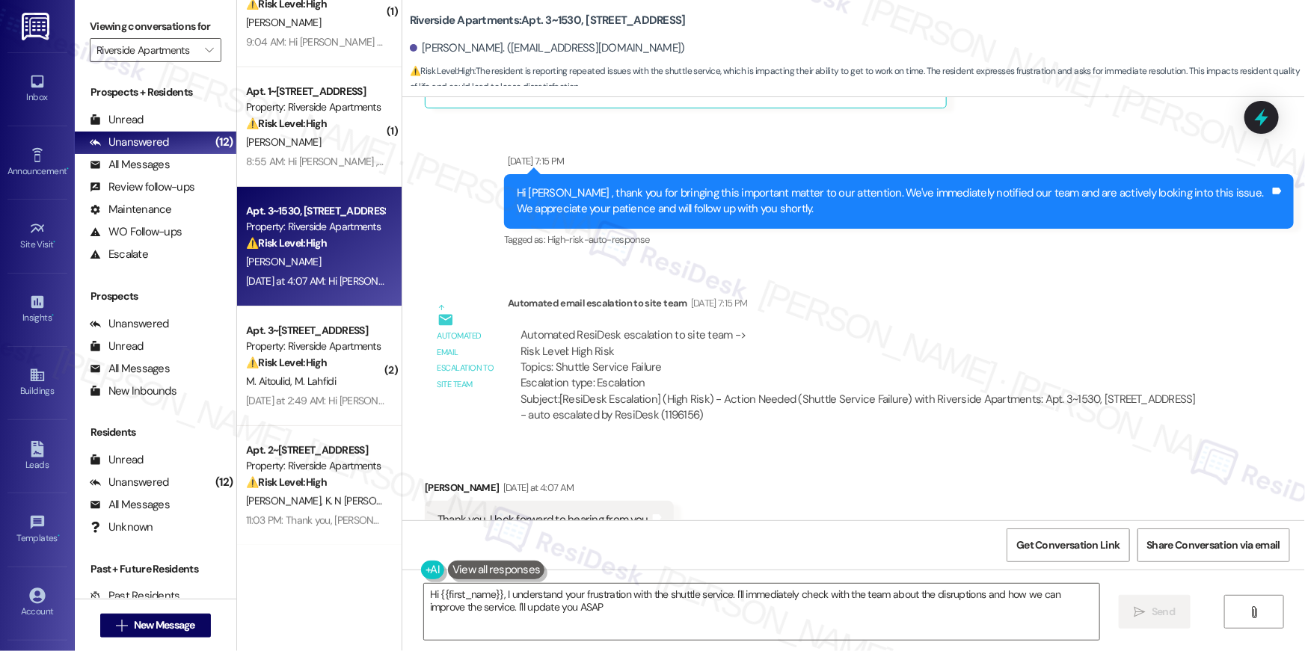
type textarea "Hi {{first_name}}, I understand your frustration with the shuttle service. I'll…"
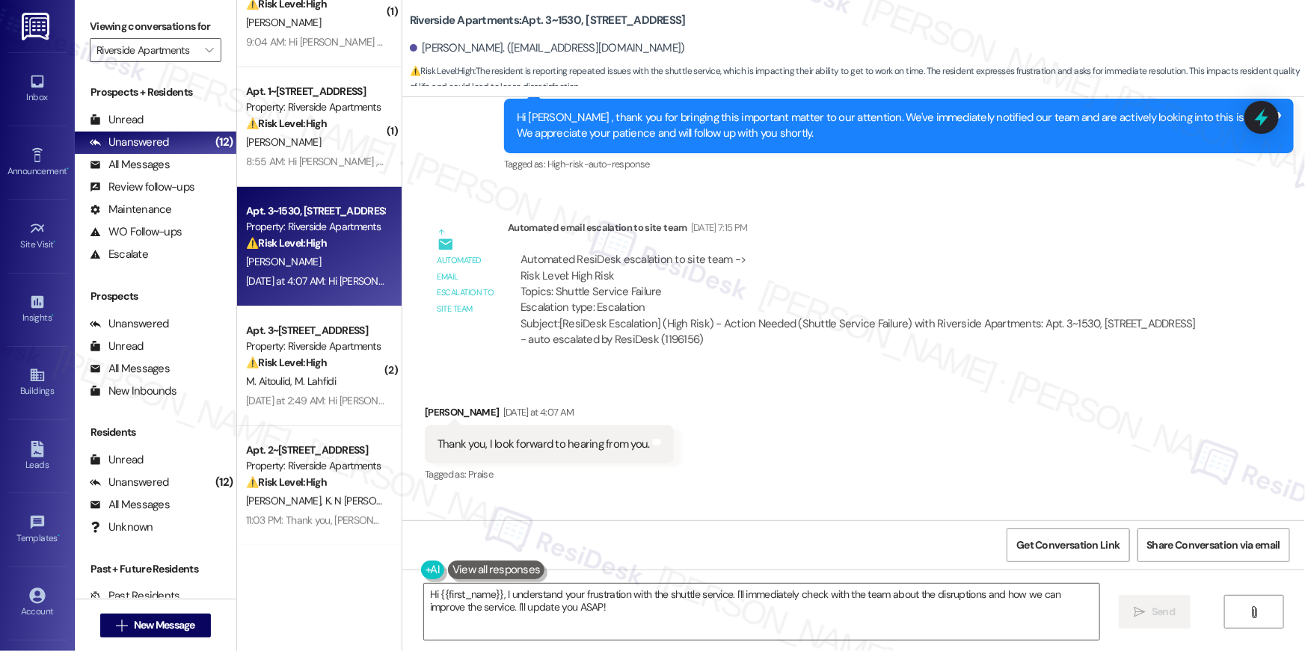
scroll to position [10706, 0]
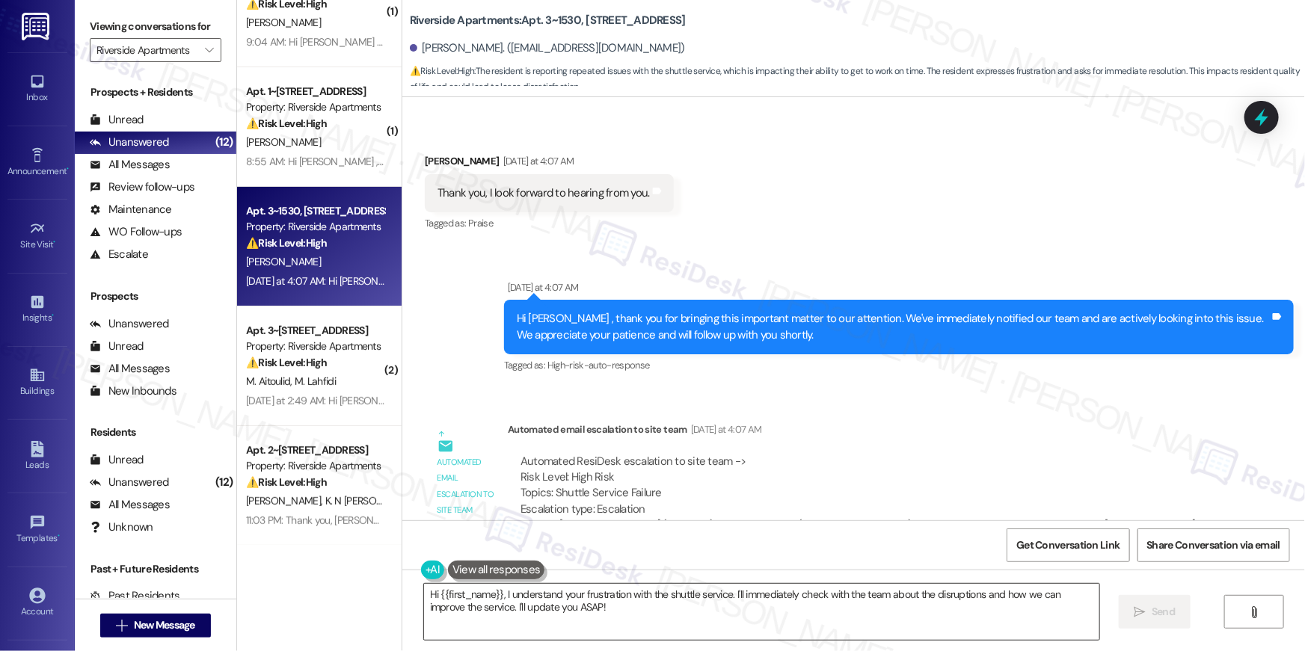
click at [690, 628] on textarea "Hi {{first_name}}, I understand your frustration with the shuttle service. I'll…" at bounding box center [761, 612] width 675 height 56
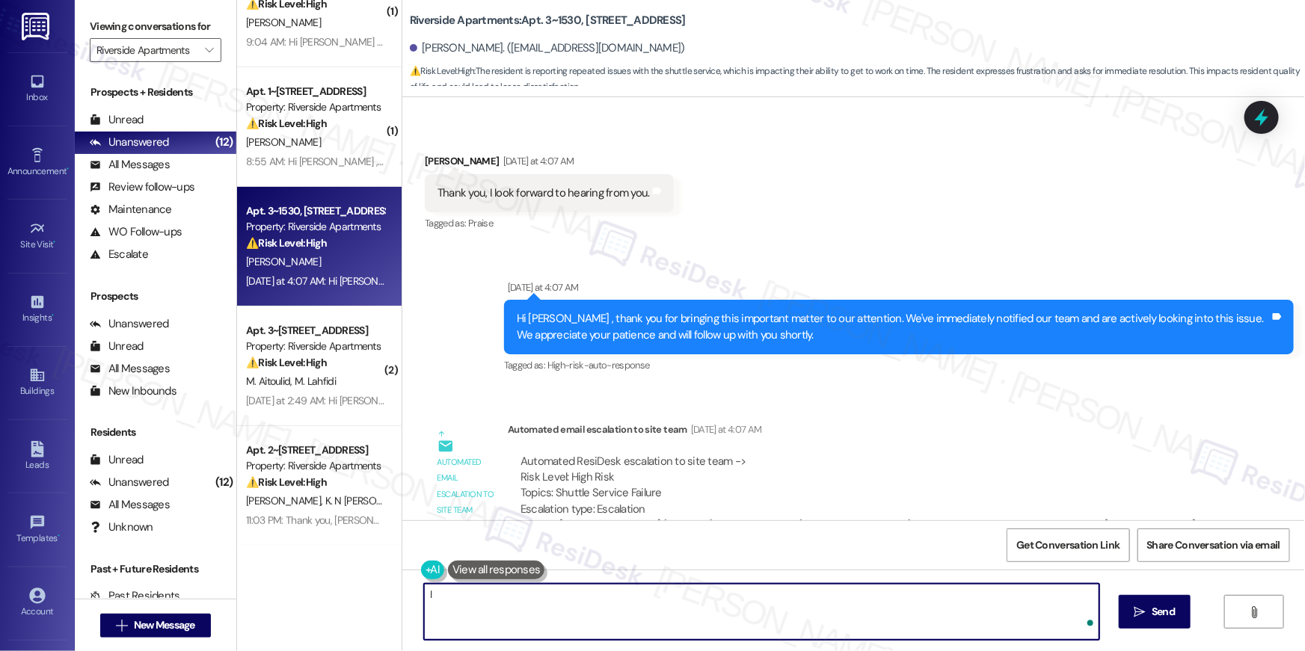
type textarea "I"
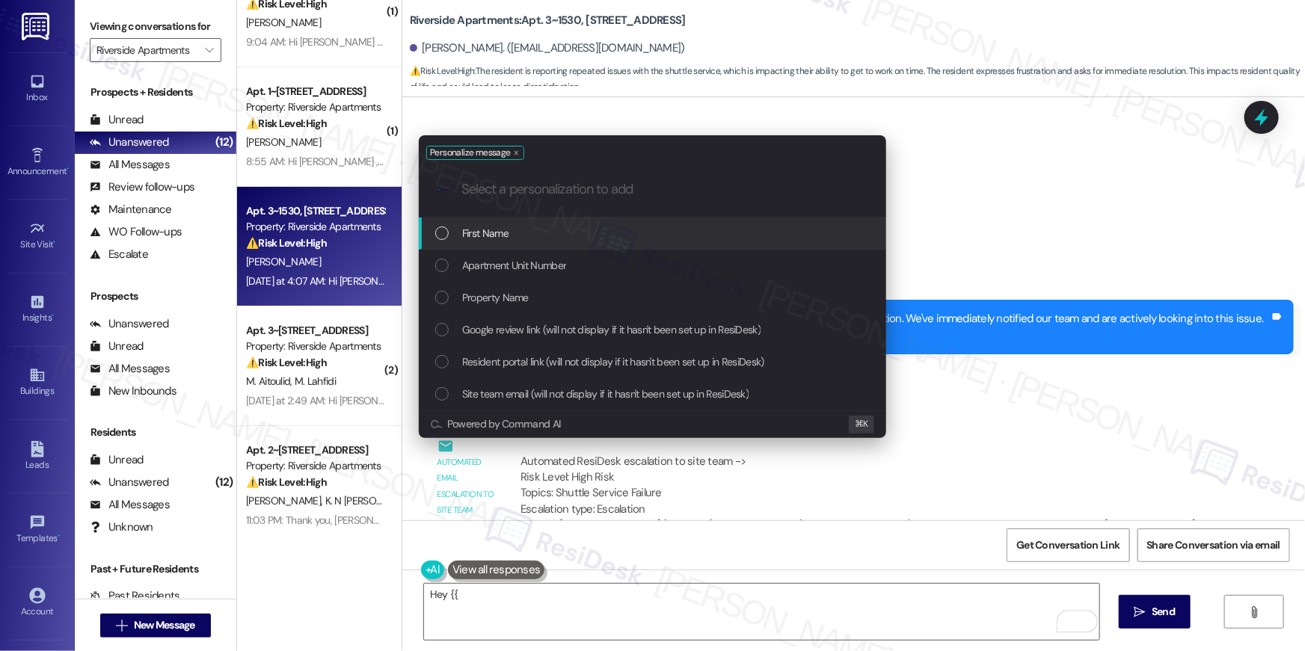
click at [760, 236] on div "First Name" at bounding box center [654, 233] width 438 height 16
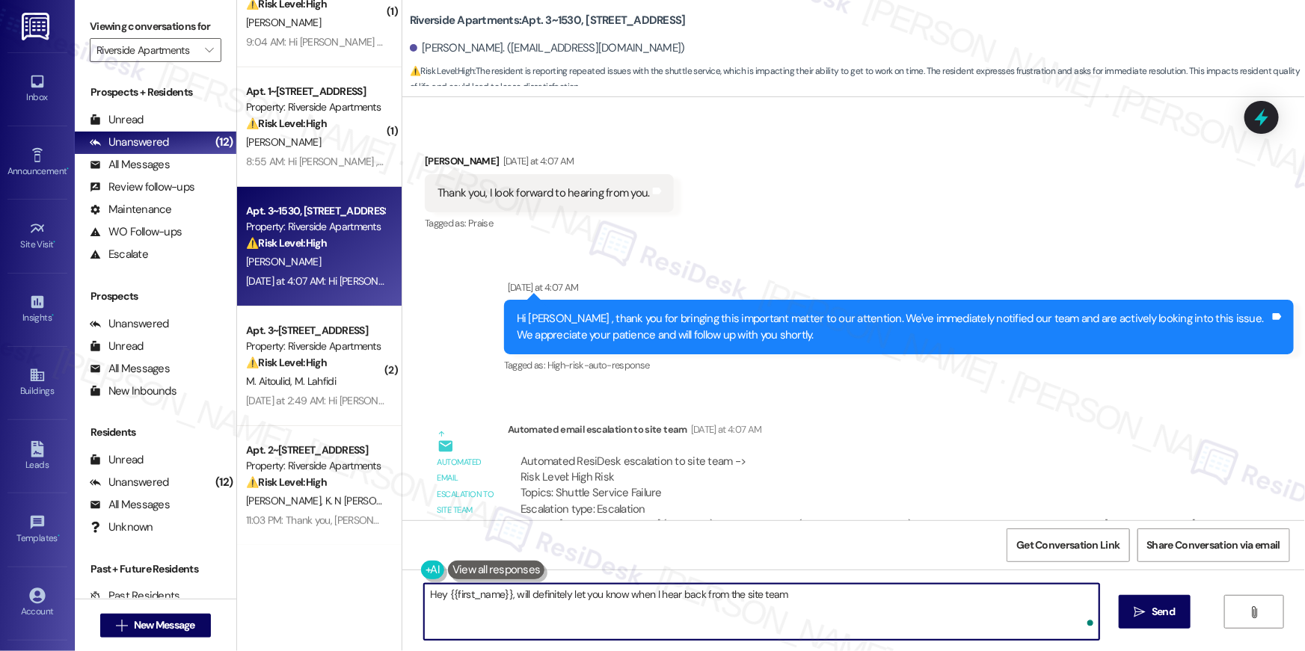
type textarea "Hey {{first_name}}, will definitely let you know when I hear back from the site…"
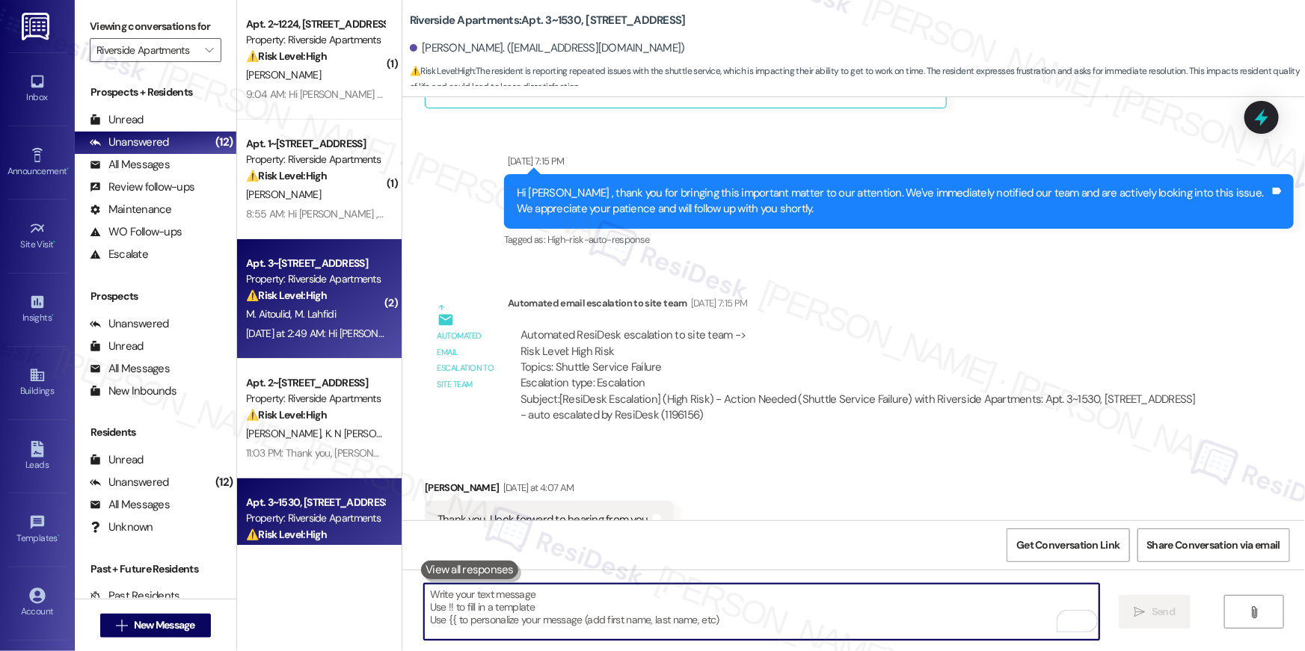
scroll to position [0, 0]
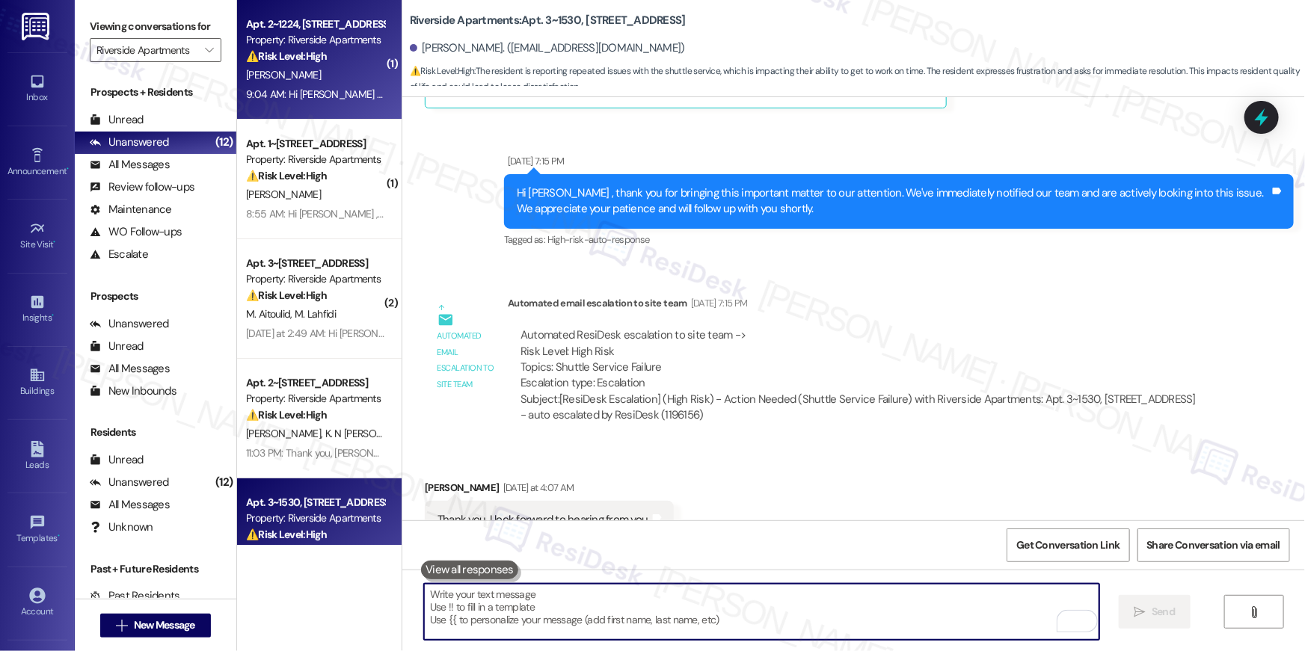
click at [307, 109] on div "Apt. 2~1224, 5860 Cameron Run Terrace Property: Riverside Apartments ⚠️ Risk Le…" at bounding box center [319, 60] width 165 height 120
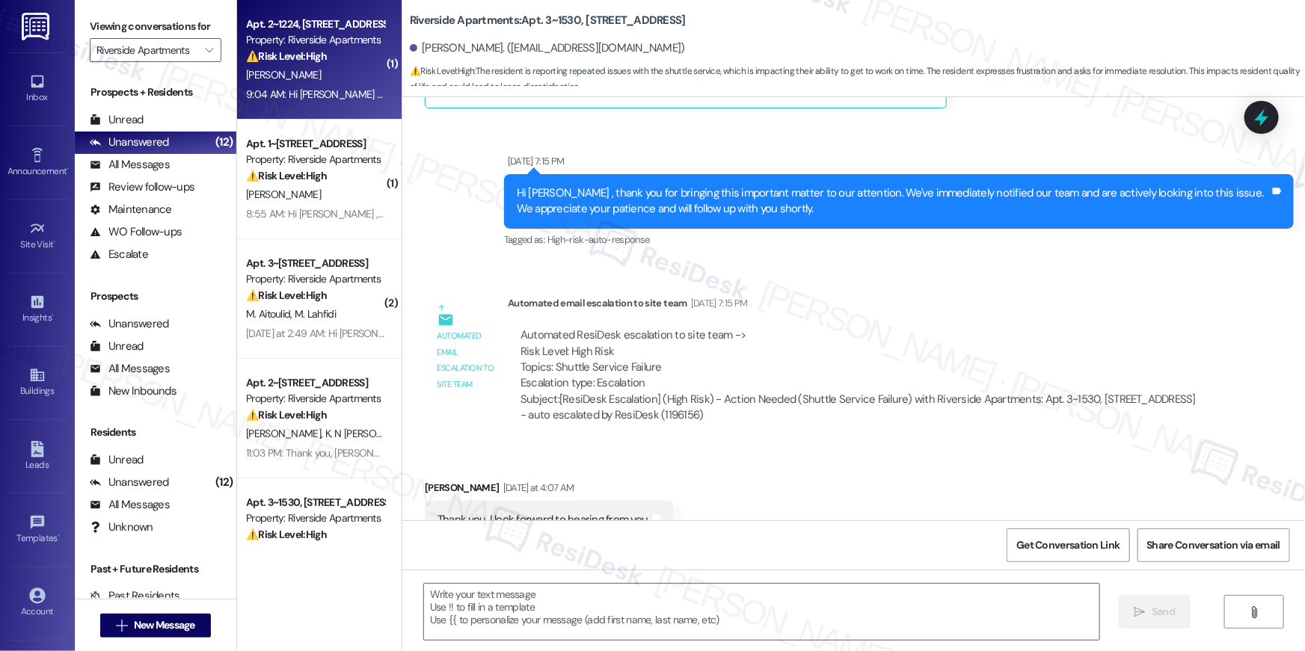
type textarea "Fetching suggested responses. Please feel free to read through the conversation…"
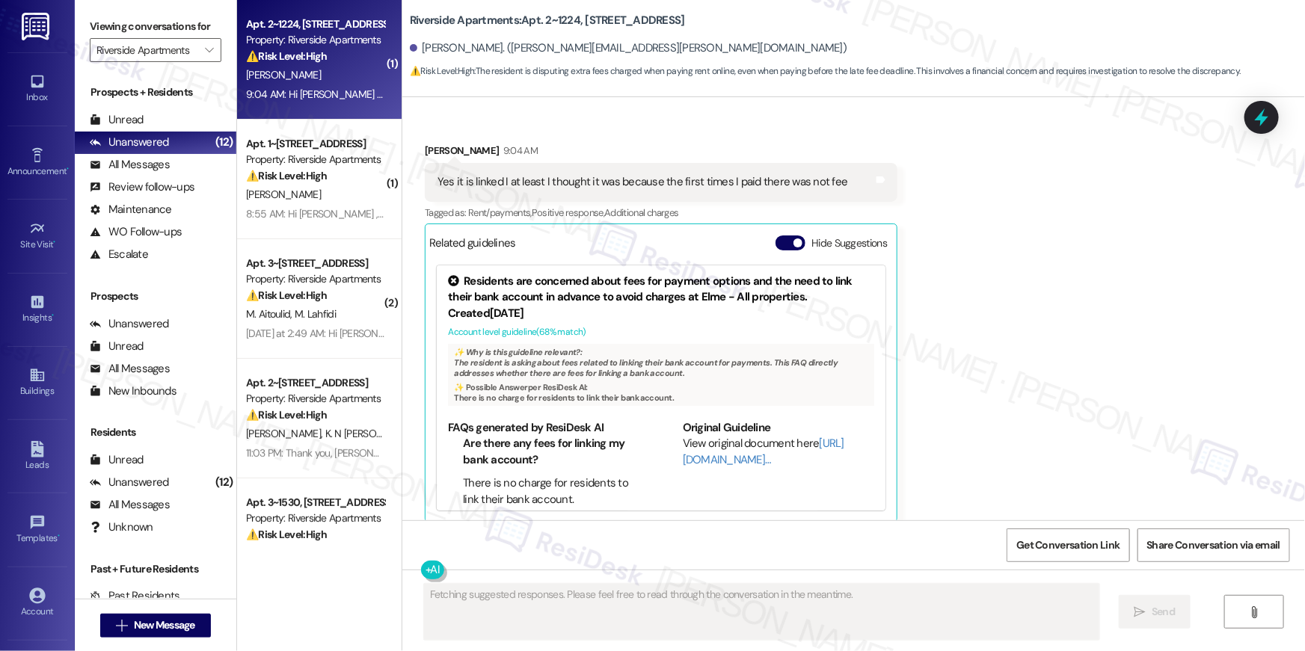
scroll to position [2925, 0]
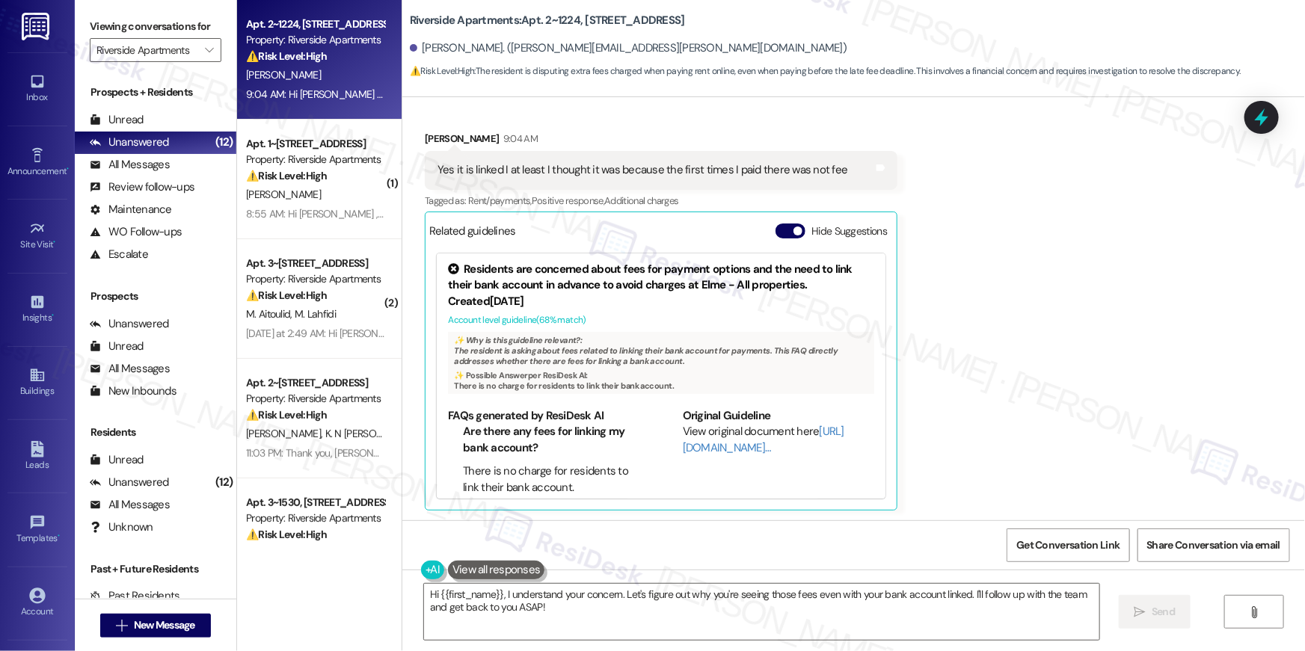
click at [1101, 260] on div "Received via SMS Nicole Mahoney 9:04 AM Yes it is linked I at least I thought i…" at bounding box center [853, 310] width 903 height 426
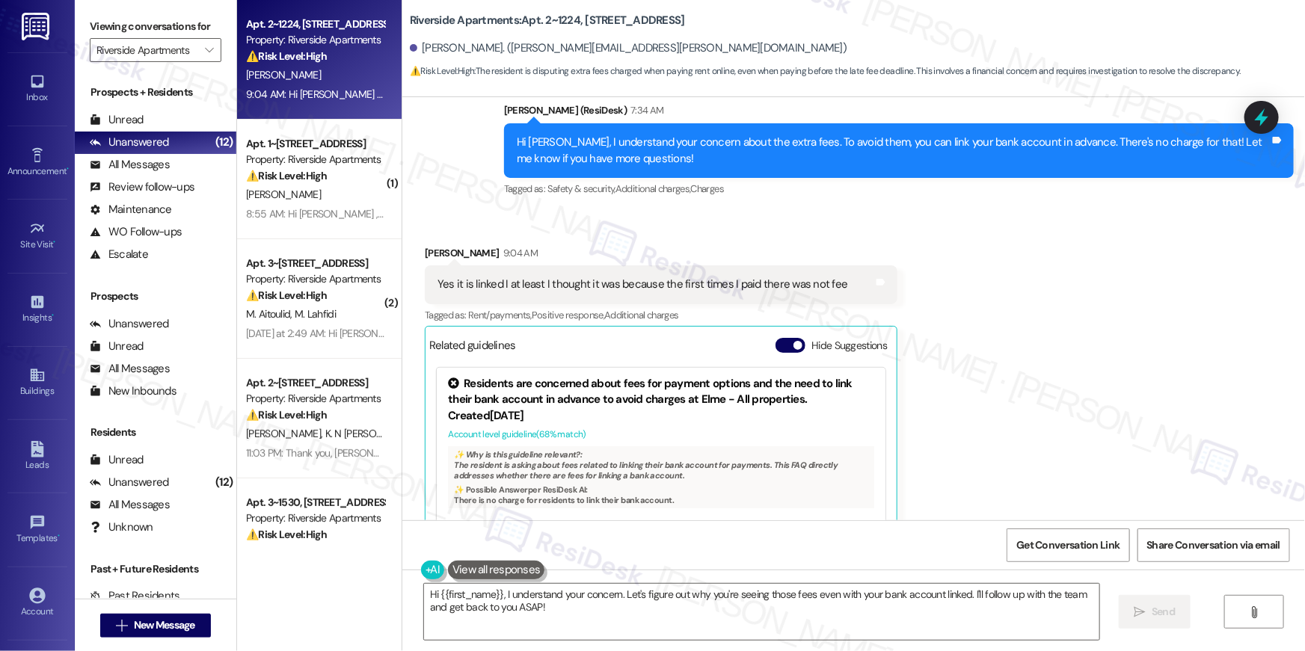
scroll to position [2870, 0]
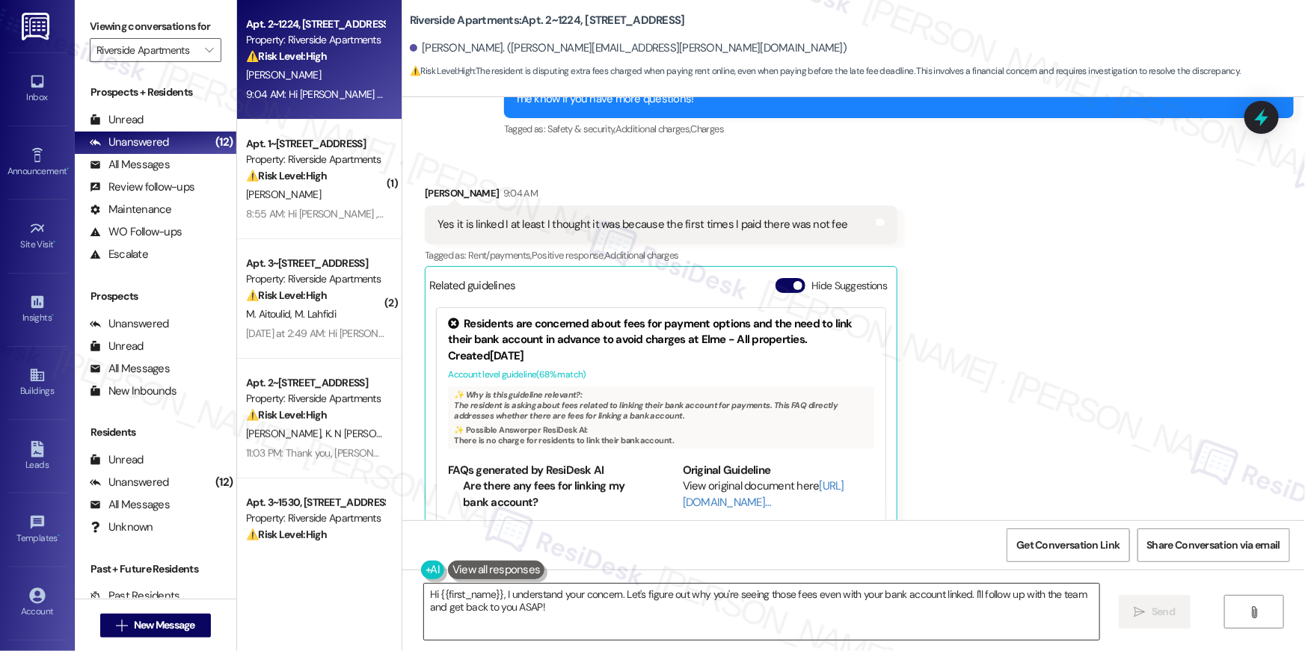
click at [608, 590] on textarea "Hi {{first_name}}, I understand your concern. Let's figure out why you're seein…" at bounding box center [761, 612] width 675 height 56
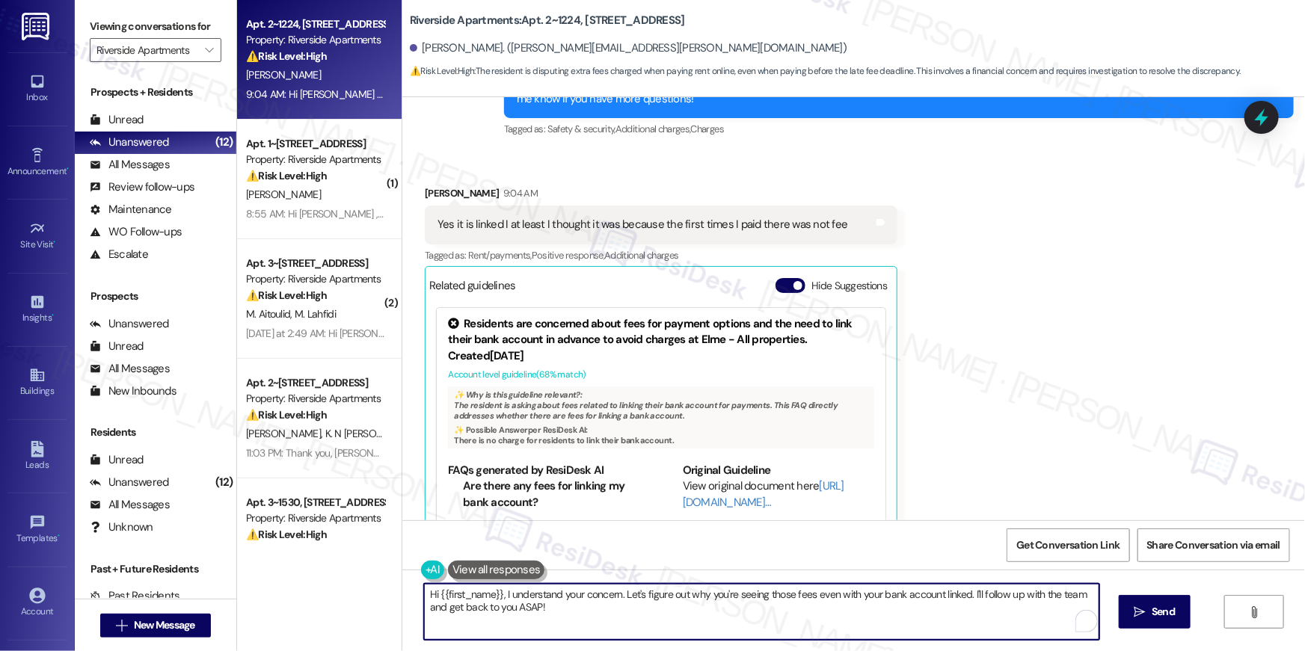
drag, startPoint x: 606, startPoint y: 605, endPoint x: 597, endPoint y: 607, distance: 9.1
click at [606, 605] on textarea "Hi {{first_name}}, I understand your concern. Let's figure out why you're seein…" at bounding box center [761, 612] width 675 height 56
drag, startPoint x: 593, startPoint y: 605, endPoint x: 365, endPoint y: 550, distance: 234.7
click at [365, 550] on div "Apt. 2~1224, 5860 Cameron Run Terrace Property: Riverside Apartments ⚠️ Risk Le…" at bounding box center [771, 325] width 1068 height 651
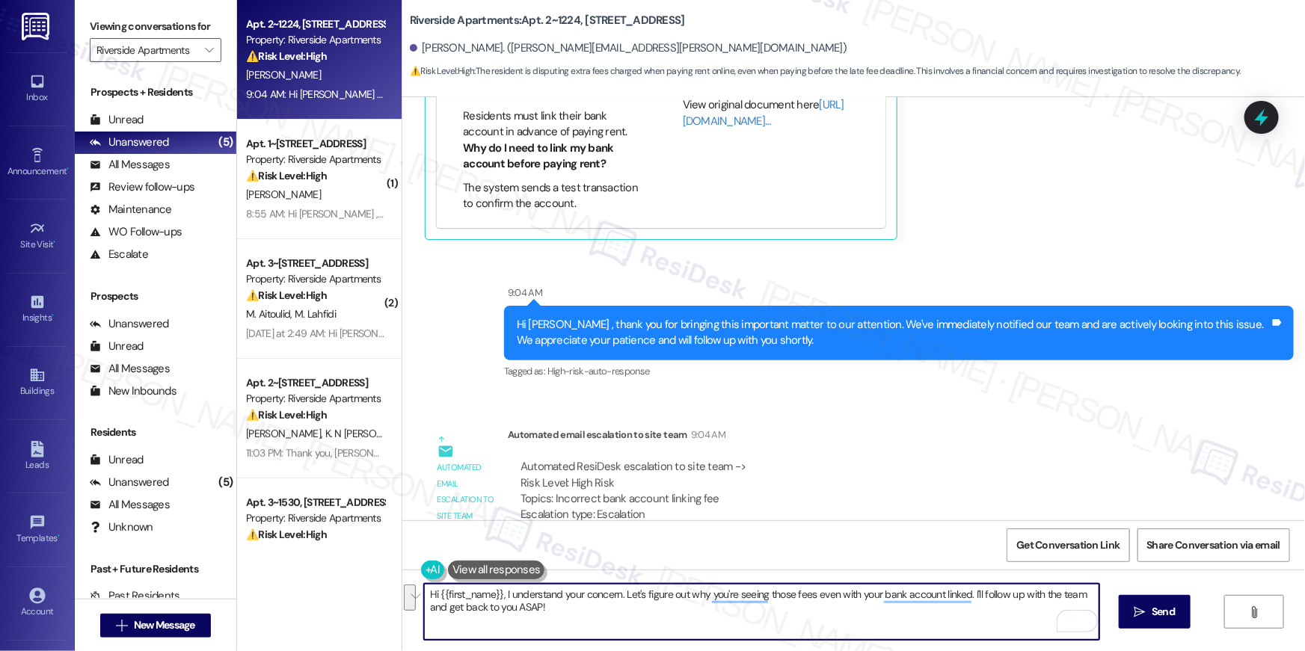
scroll to position [3252, 0]
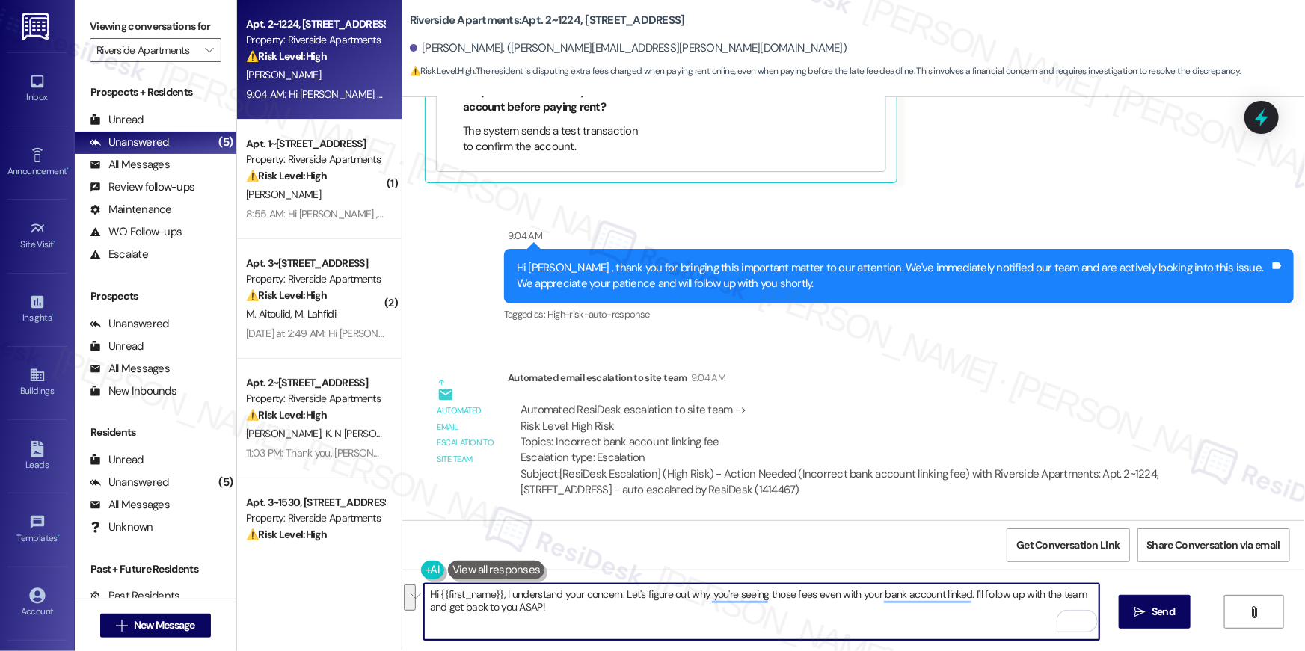
click at [513, 609] on textarea "Hi {{first_name}}, I understand your concern. Let's figure out why you're seein…" at bounding box center [761, 612] width 675 height 56
drag, startPoint x: 545, startPoint y: 623, endPoint x: 387, endPoint y: 586, distance: 161.3
click at [387, 586] on div "Apt. 2~1224, 5860 Cameron Run Terrace Property: Riverside Apartments ⚠️ Risk Le…" at bounding box center [771, 325] width 1068 height 651
type textarea "T"
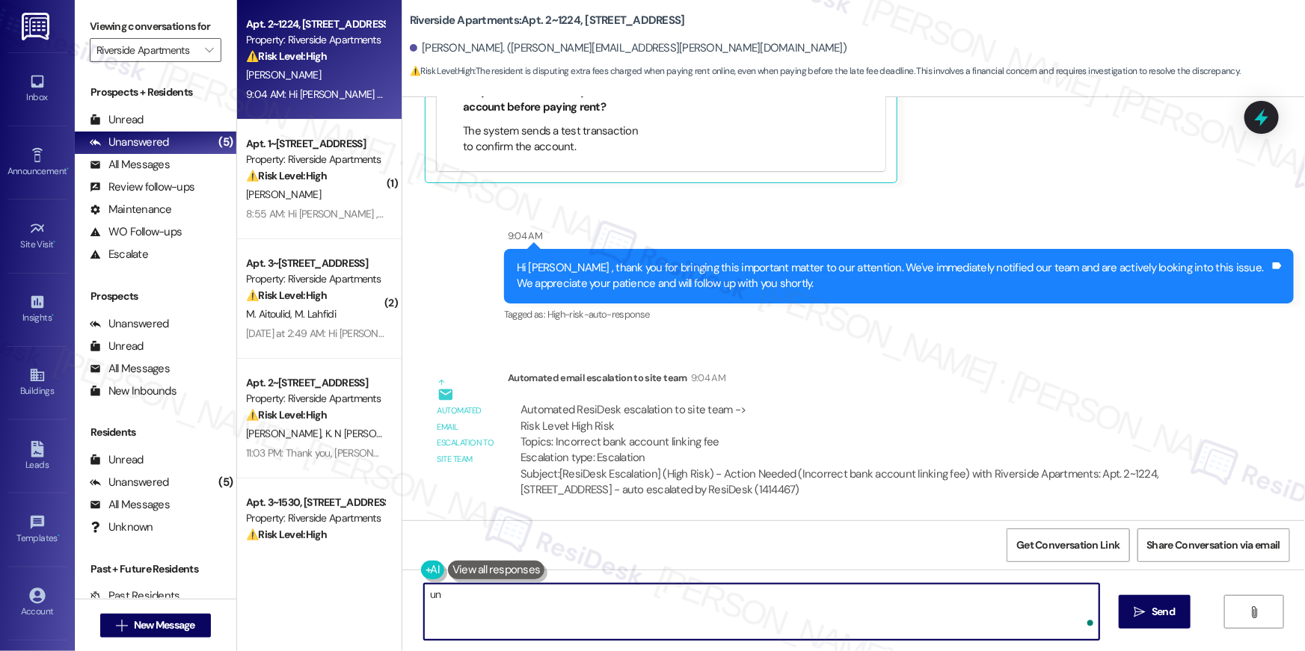
type textarea "u"
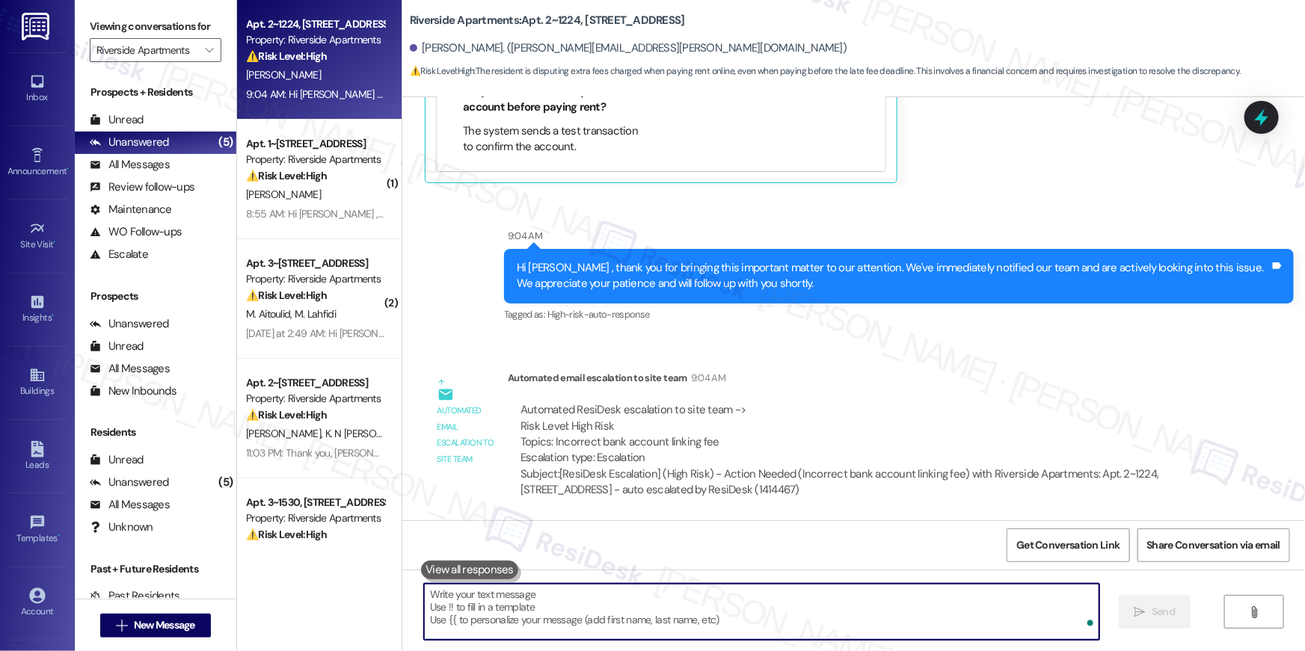
type textarea "H"
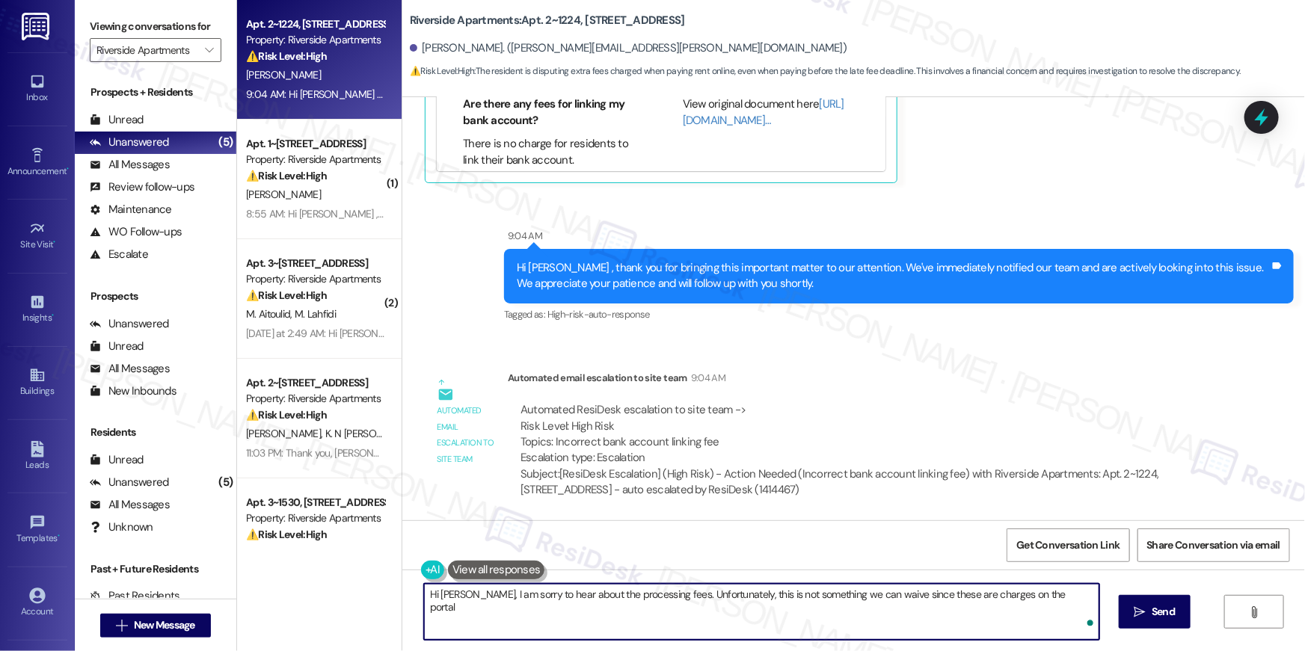
type textarea "Hi Nicole, I am sorry to hear about the processing fees. Unfortunately, this is…"
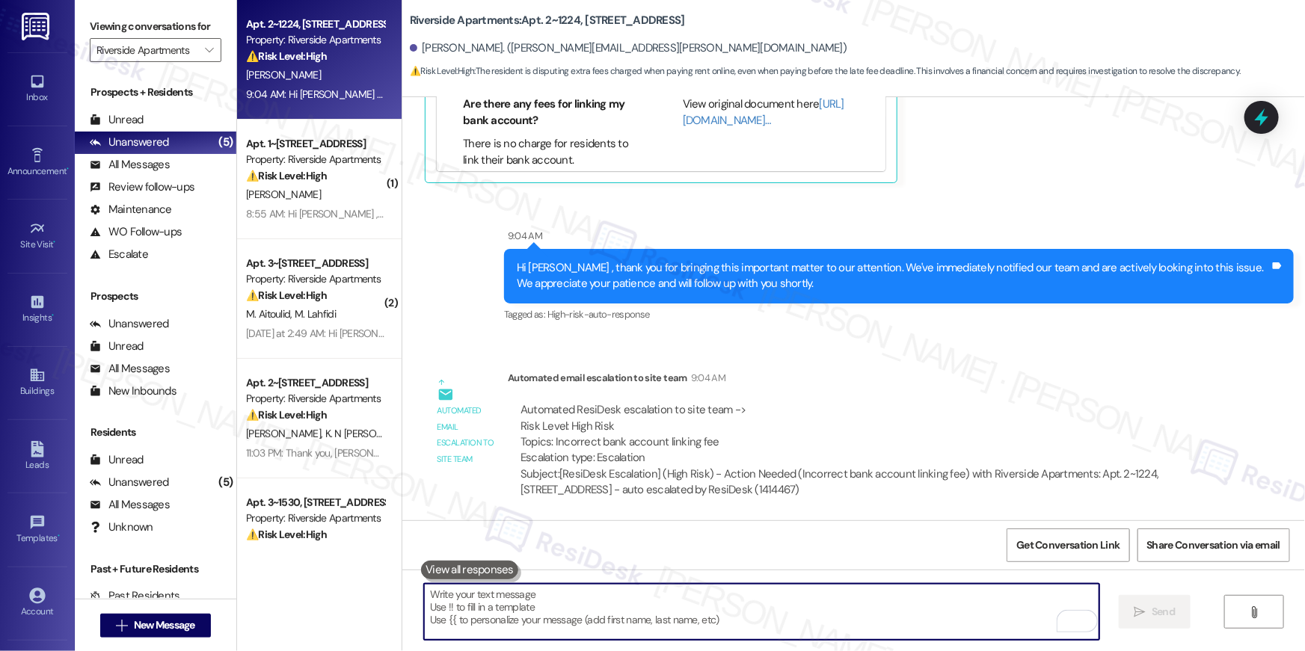
click at [591, 607] on textarea "To enrich screen reader interactions, please activate Accessibility in Grammarl…" at bounding box center [761, 612] width 675 height 56
paste textarea "Hi Nicole, I’m sorry to hear about the processing fees. Unfortunately, these ar…"
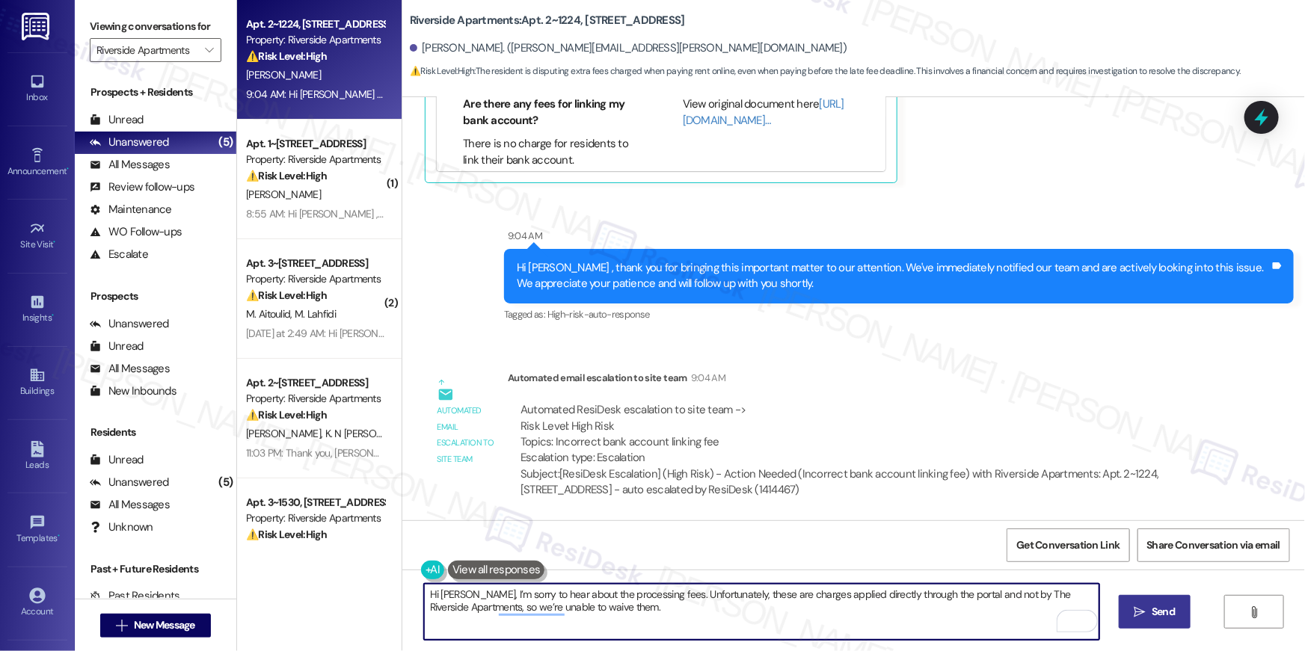
type textarea "Hi Nicole, I’m sorry to hear about the processing fees. Unfortunately, these ar…"
click at [1165, 610] on span "Send" at bounding box center [1163, 612] width 23 height 16
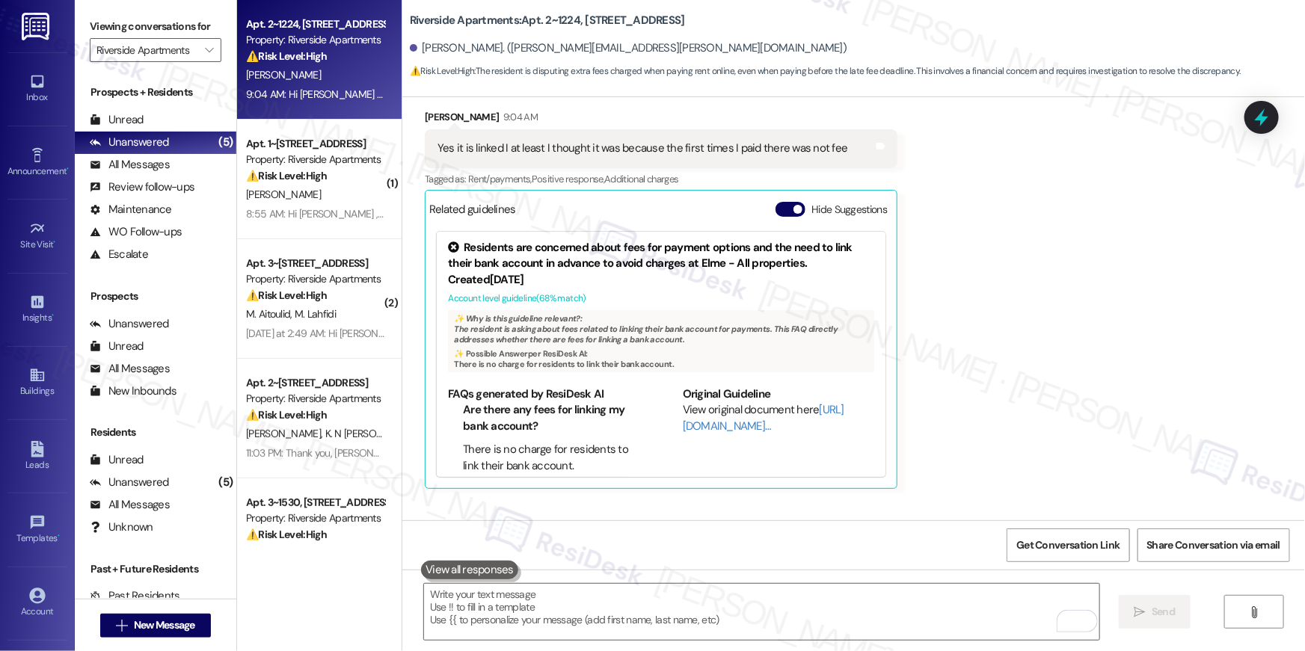
scroll to position [2925, 0]
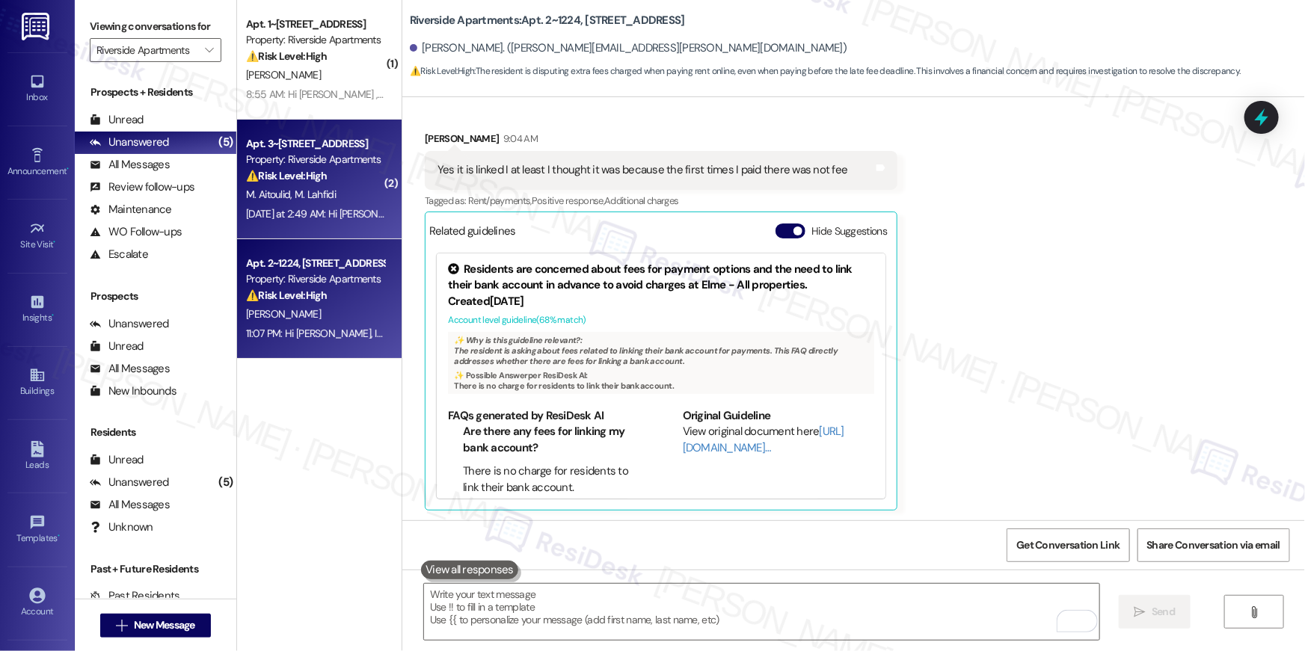
click at [288, 153] on div "Property: Riverside Apartments" at bounding box center [315, 160] width 138 height 16
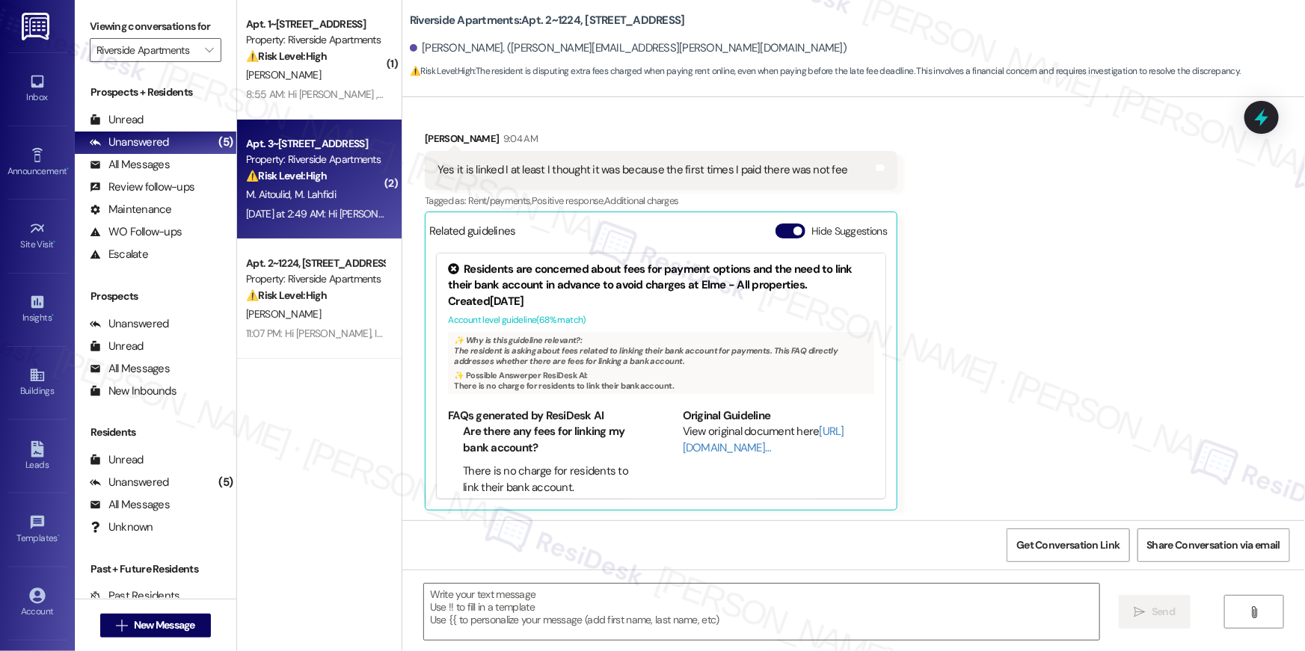
type textarea "Fetching suggested responses. Please feel free to read through the conversation…"
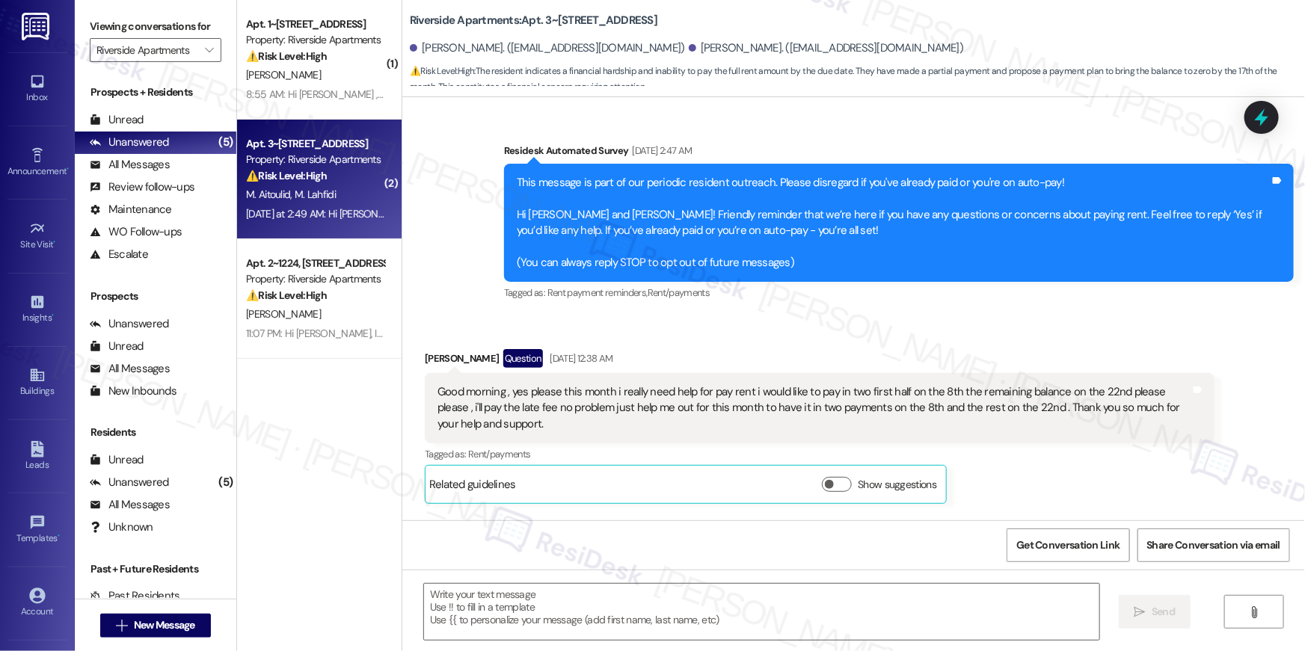
scroll to position [9383, 0]
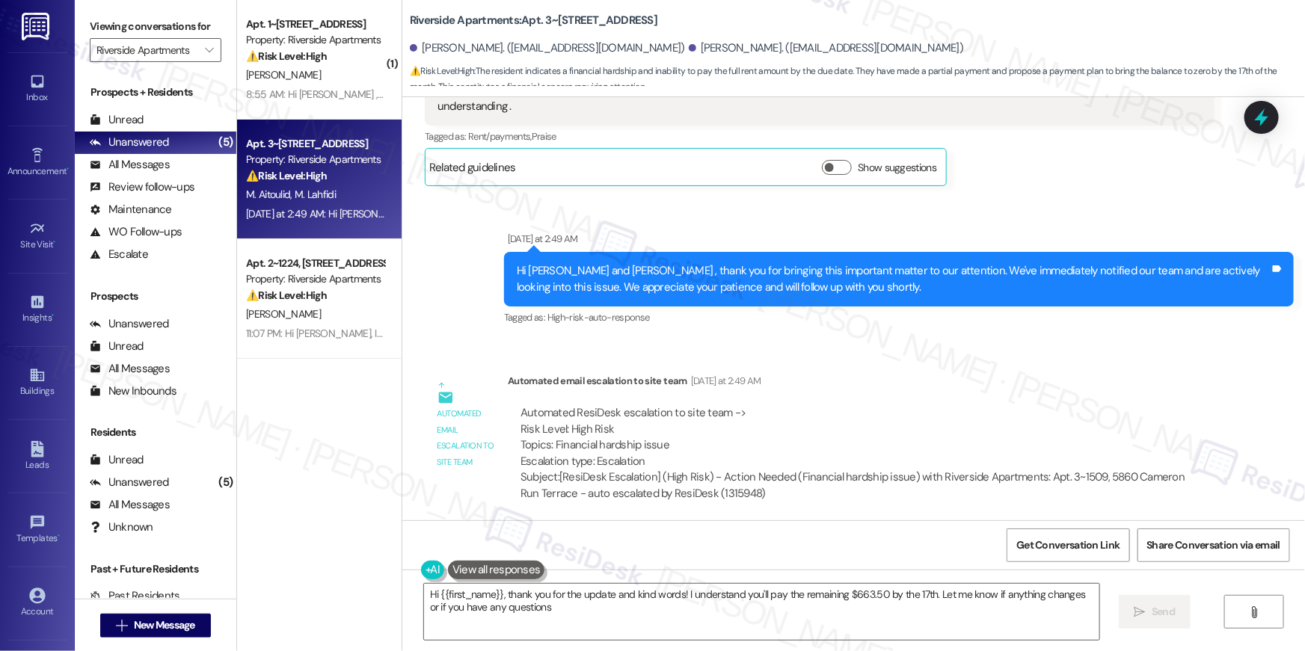
type textarea "Hi {{first_name}}, thank you for the update and kind words! I understand you'll…"
click at [878, 385] on div "Automated email escalation to site team Yesterday at 2:49 AM" at bounding box center [861, 383] width 707 height 21
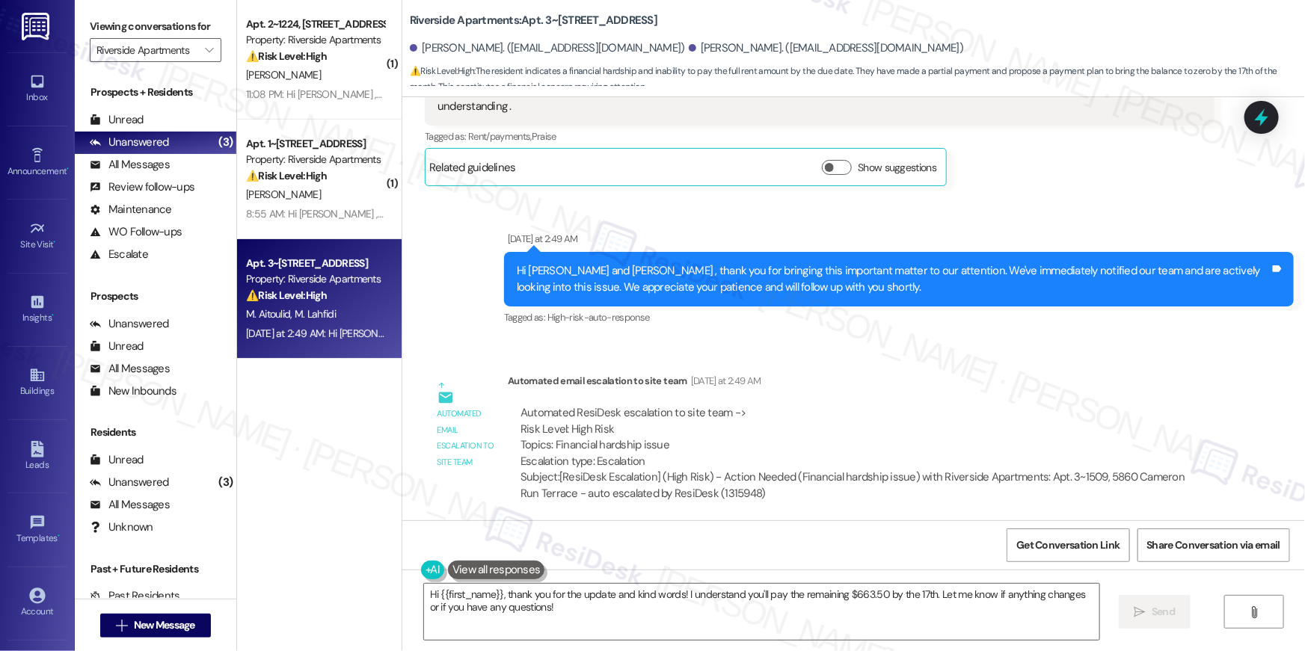
click at [817, 381] on div "Automated email escalation to site team Yesterday at 2:49 AM" at bounding box center [861, 383] width 707 height 21
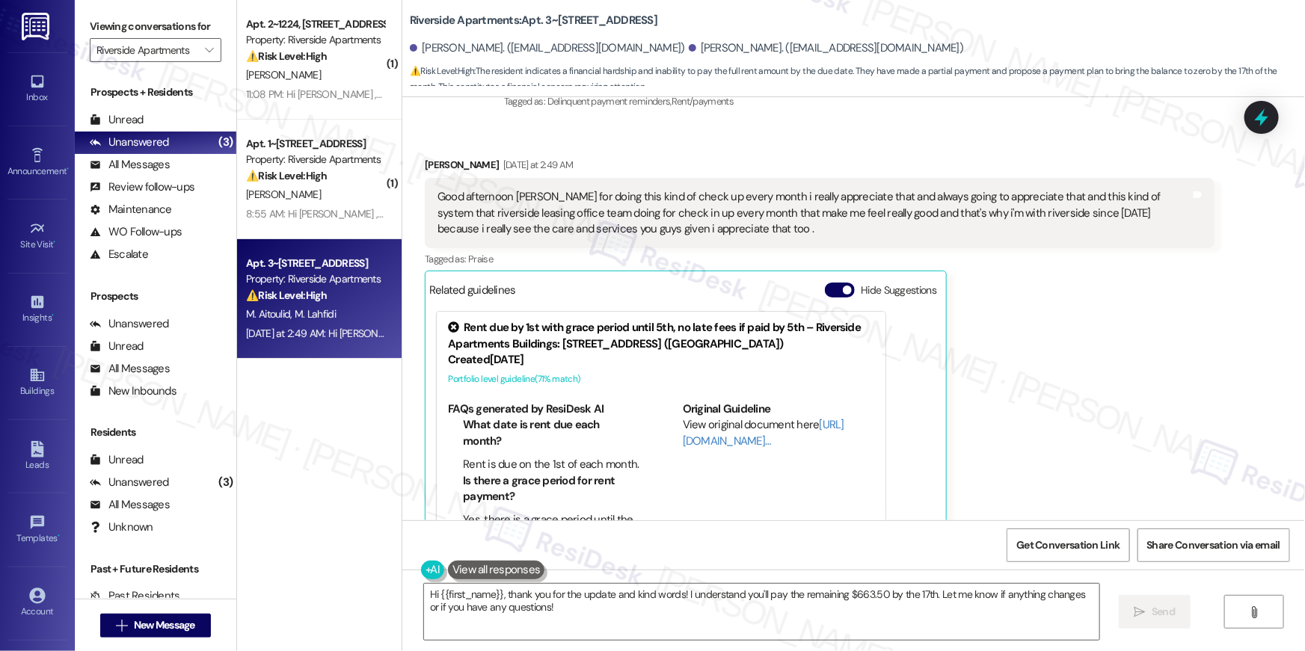
scroll to position [8842, 0]
click at [637, 610] on textarea "Hi {{first_name}}, thank you for the update and kind words! I understand you'll…" at bounding box center [761, 612] width 675 height 56
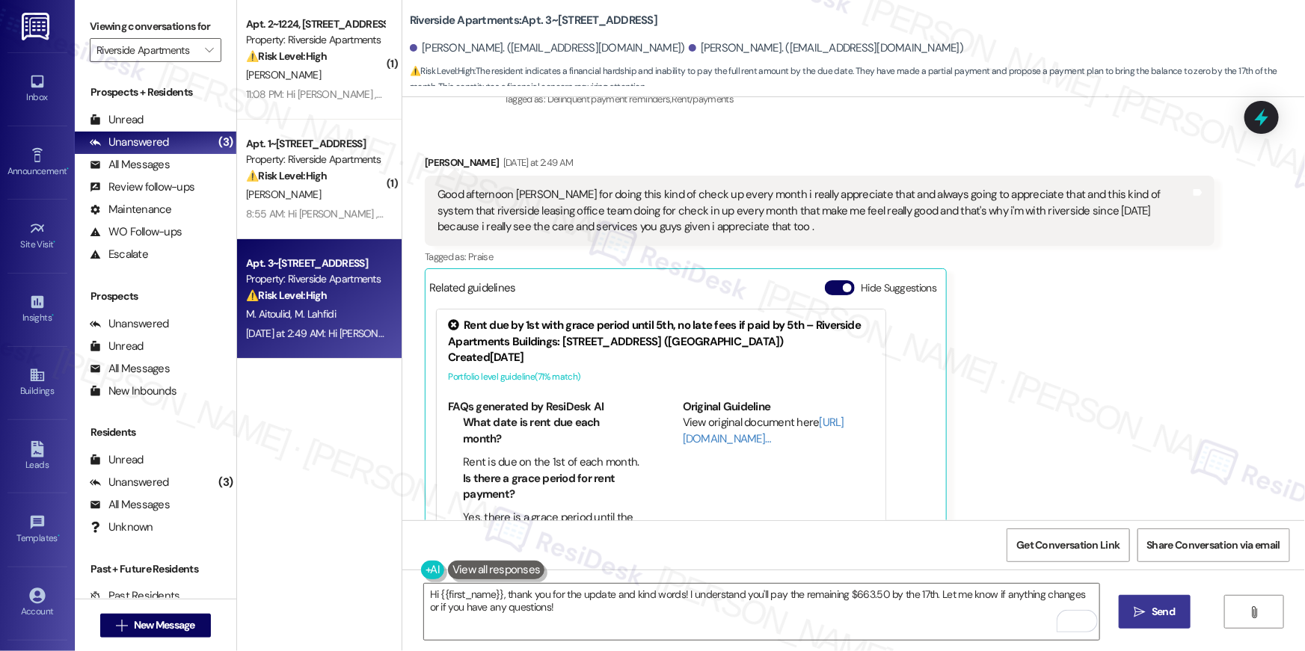
click at [1144, 617] on icon "" at bounding box center [1140, 613] width 11 height 12
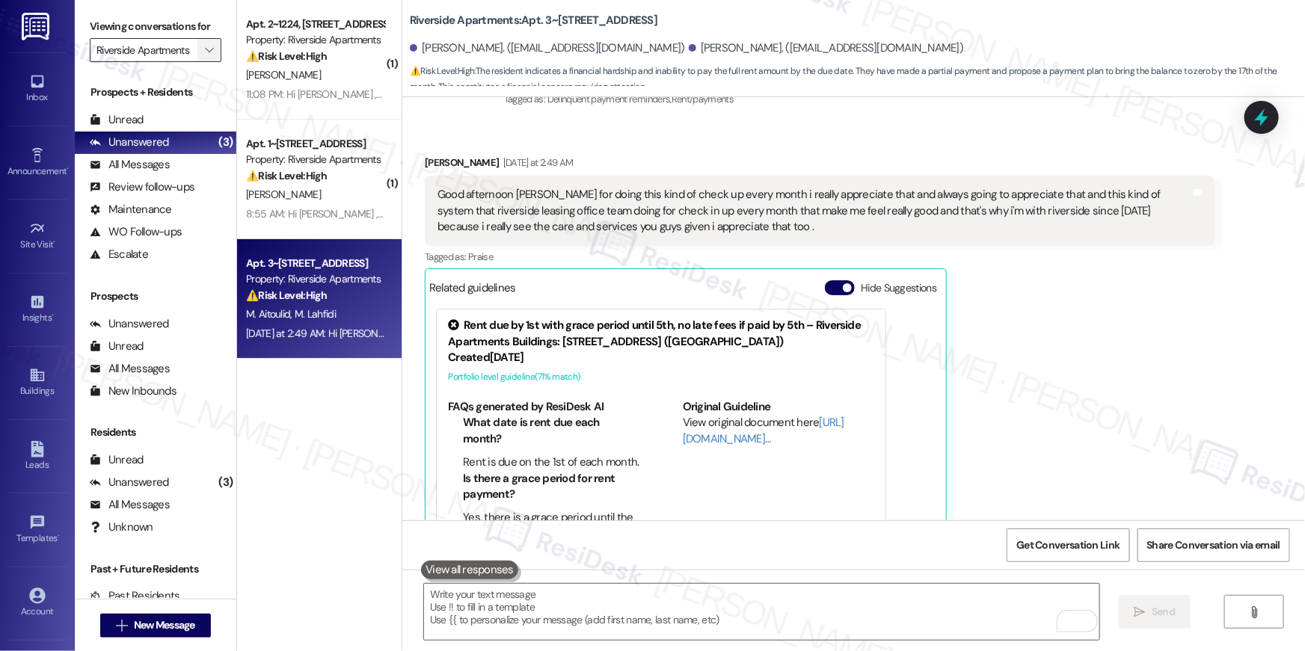
click at [205, 51] on icon "" at bounding box center [209, 50] width 8 height 12
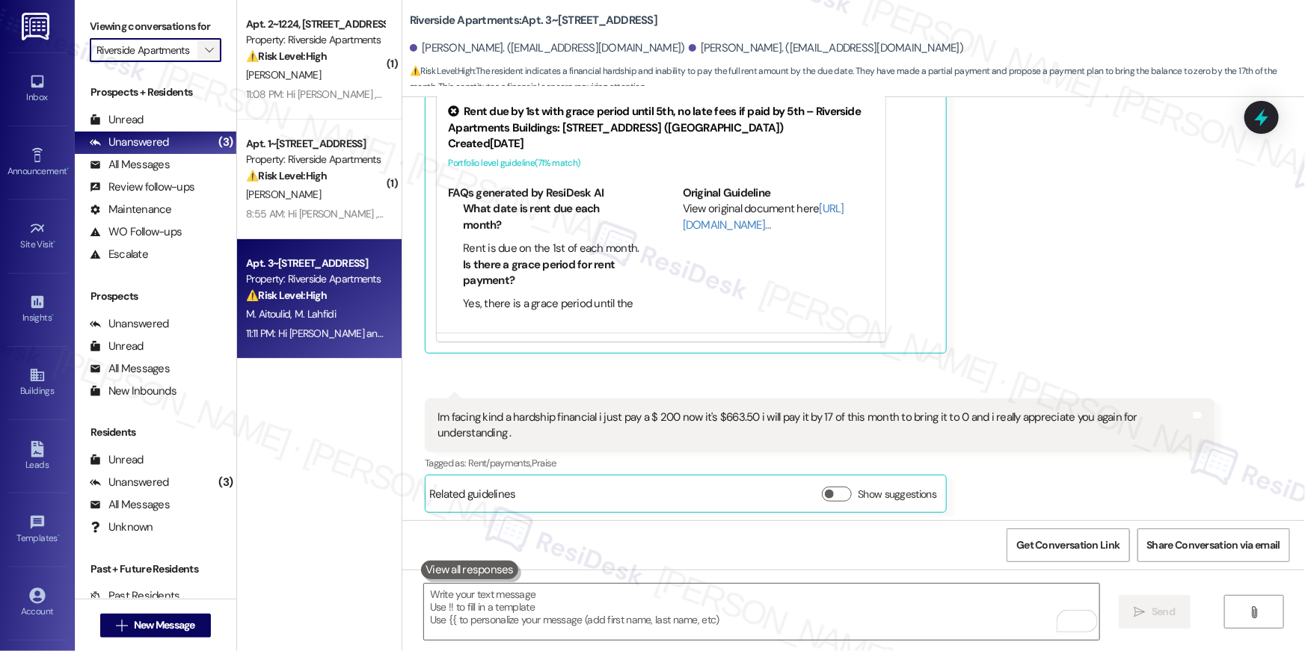
scroll to position [0, 0]
click at [197, 53] on button "" at bounding box center [209, 50] width 24 height 24
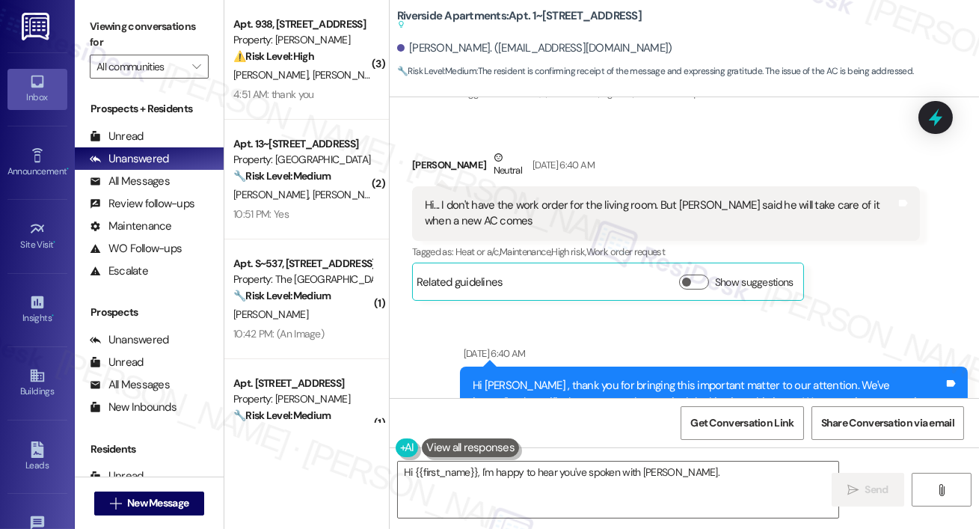
scroll to position [3035, 0]
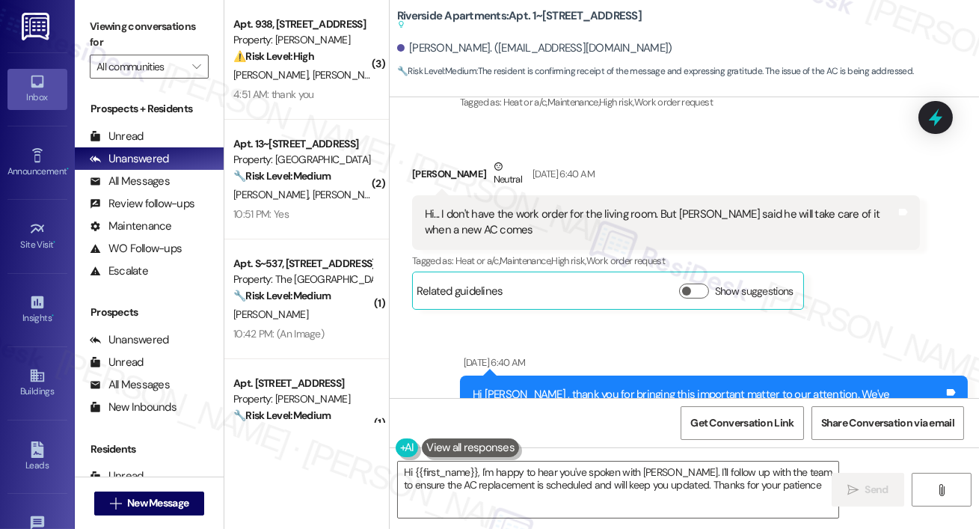
type textarea "Hi {{first_name}}, I'm happy to hear you've spoken with [PERSON_NAME]. I'll fol…"
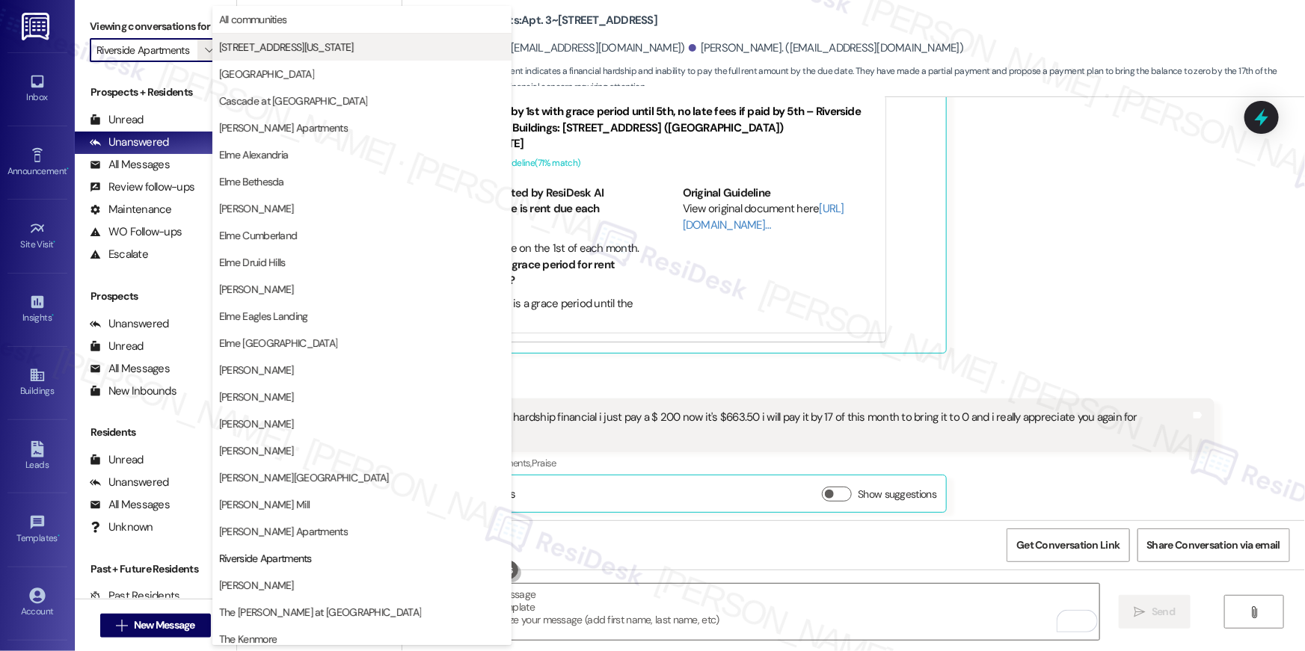
click at [294, 57] on button "[STREET_ADDRESS][US_STATE]" at bounding box center [361, 47] width 299 height 27
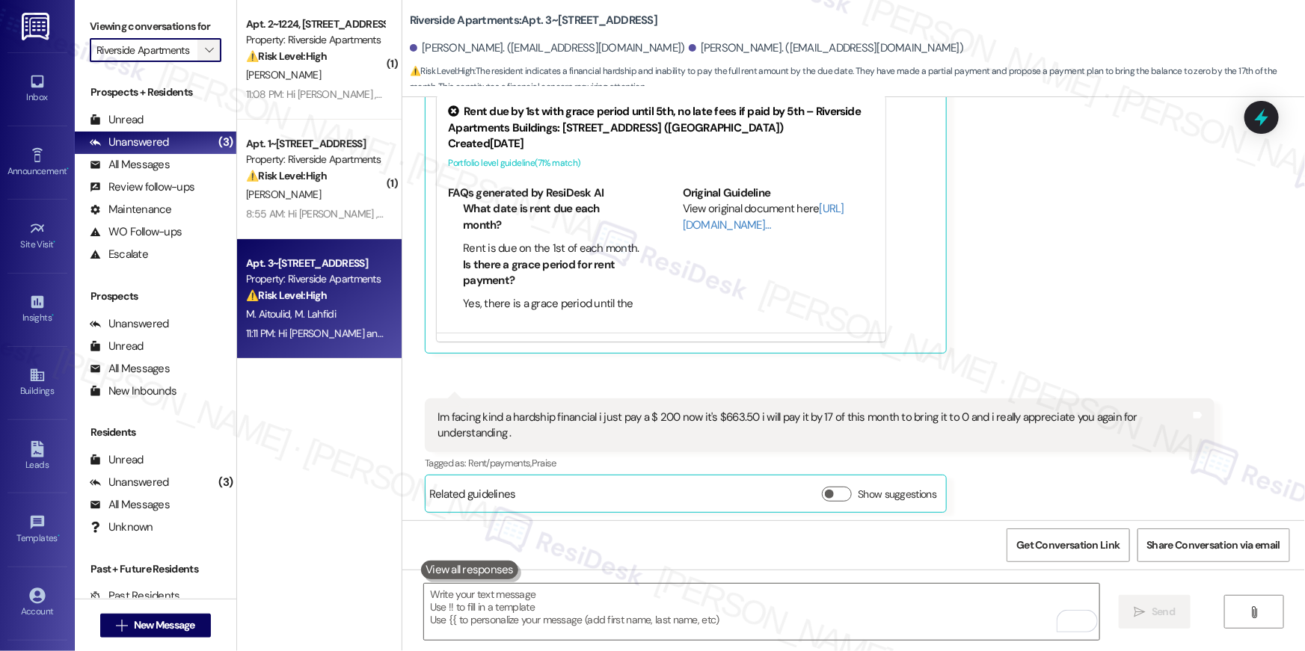
type input "[STREET_ADDRESS][US_STATE]"
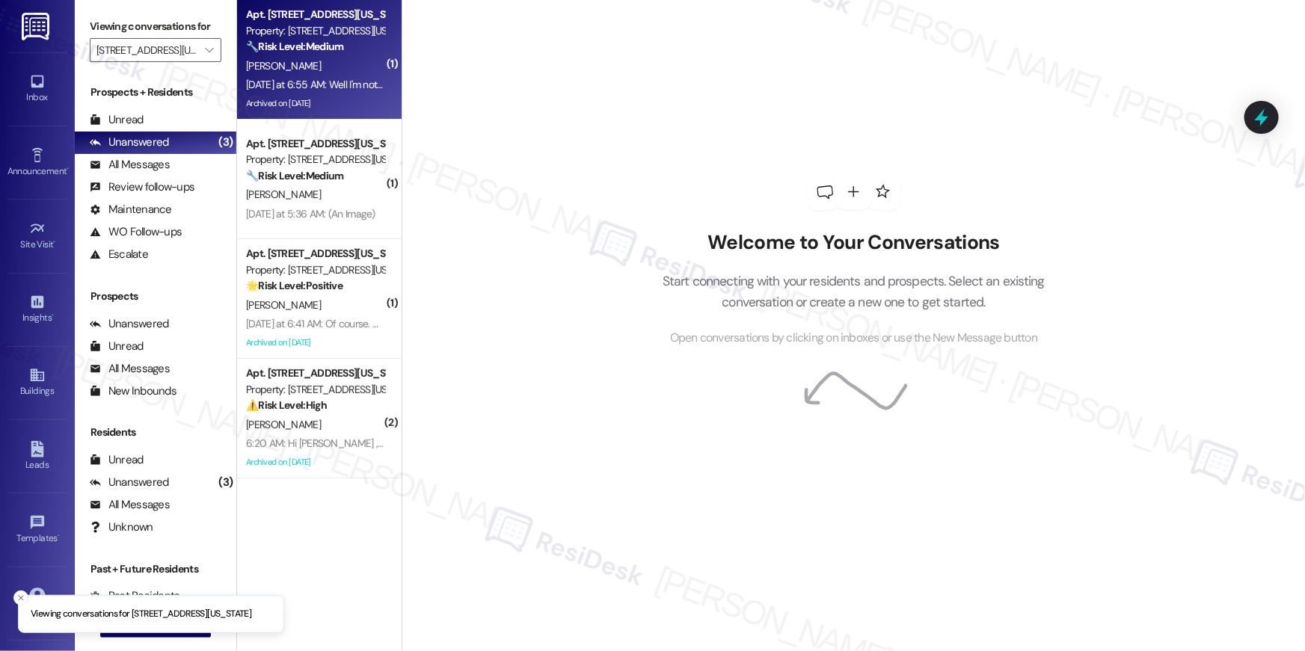
click at [264, 59] on span "[PERSON_NAME]" at bounding box center [283, 65] width 75 height 13
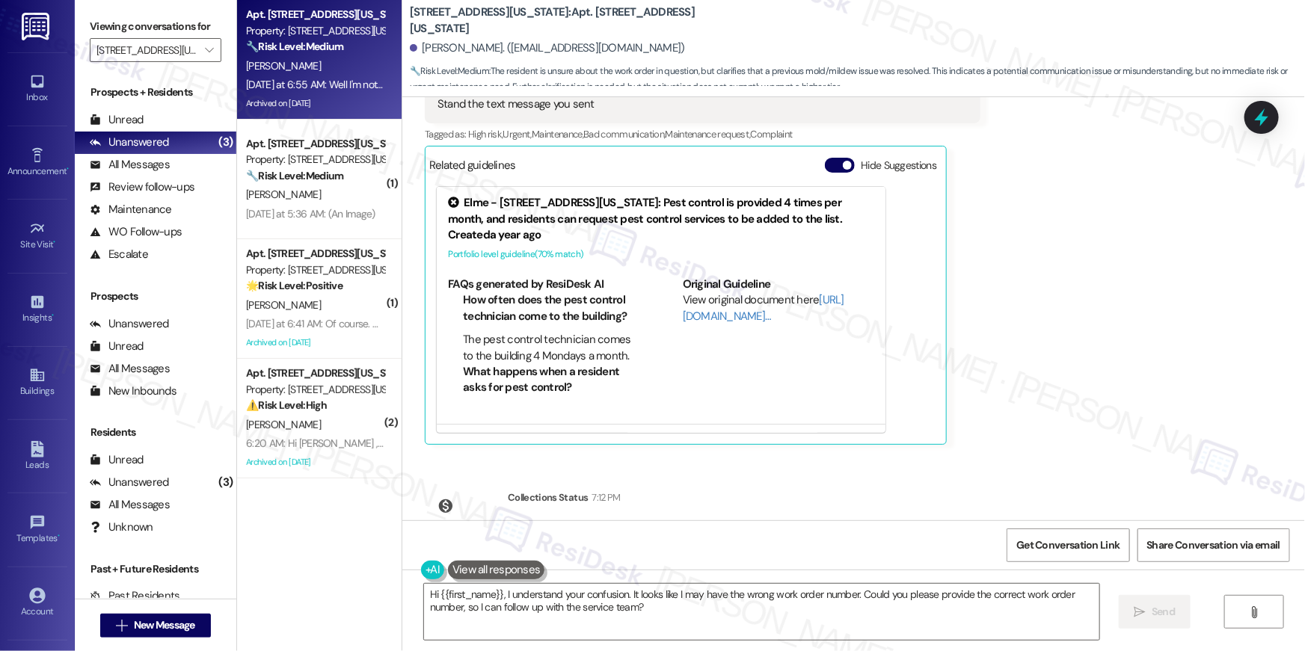
scroll to position [9496, 0]
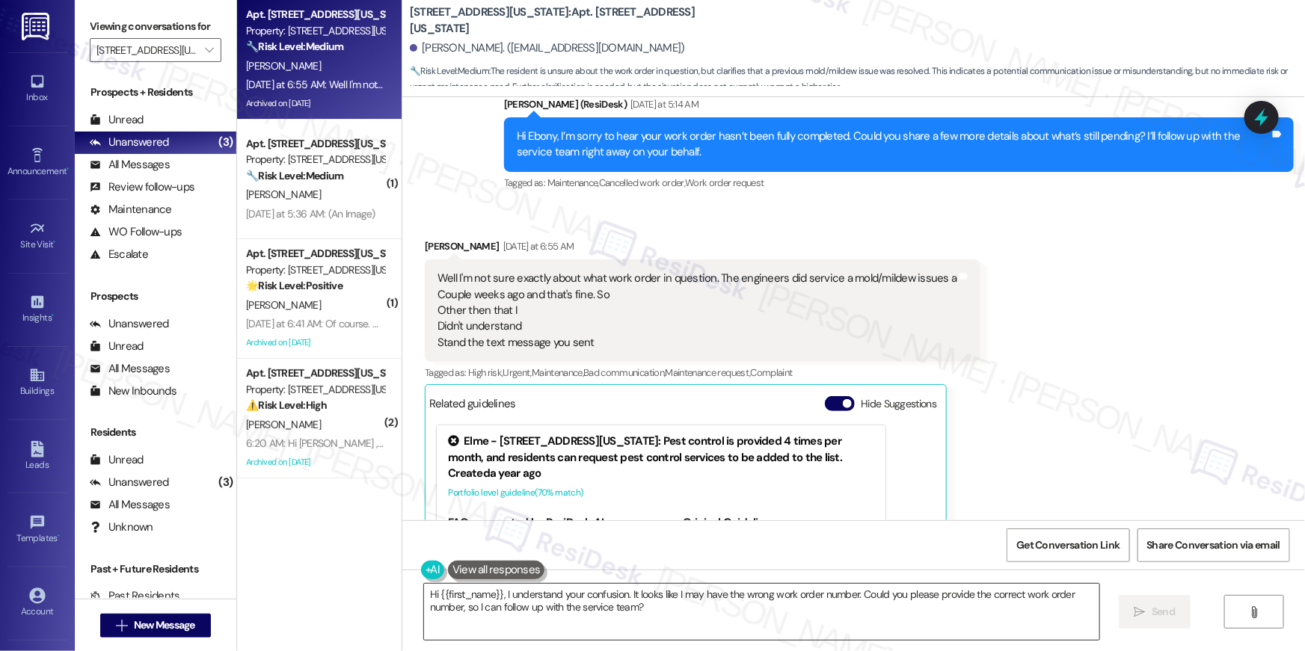
click at [674, 618] on textarea "Hi {{first_name}}, I understand your confusion. It looks like I may have the wr…" at bounding box center [761, 612] width 675 height 56
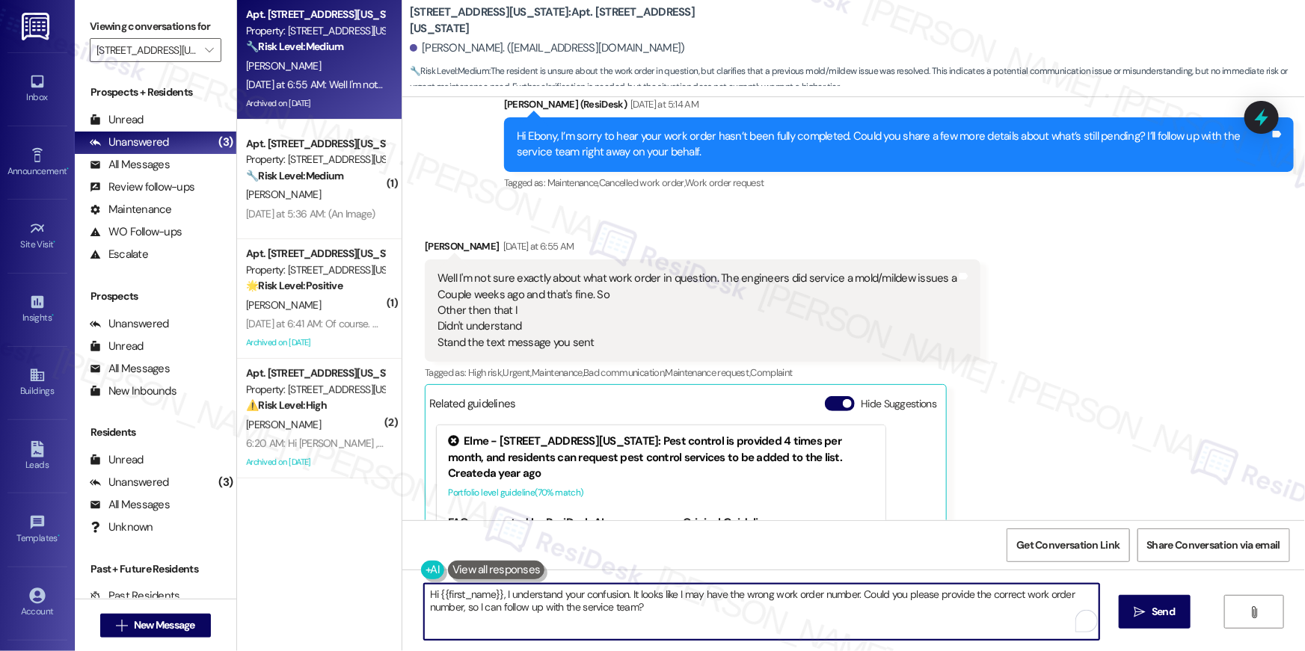
click at [671, 617] on textarea "Hi {{first_name}}, I understand your confusion. It looks like I may have the wr…" at bounding box center [761, 612] width 675 height 56
click at [711, 622] on textarea "Hi {{first_name}}, I understand your confusion. It looks like I may have the wr…" at bounding box center [761, 612] width 675 height 56
drag, startPoint x: 623, startPoint y: 595, endPoint x: 645, endPoint y: 616, distance: 30.2
click at [645, 616] on textarea "Hi {{first_name}}, I understand your confusion. It looks like I may have the wr…" at bounding box center [761, 612] width 675 height 56
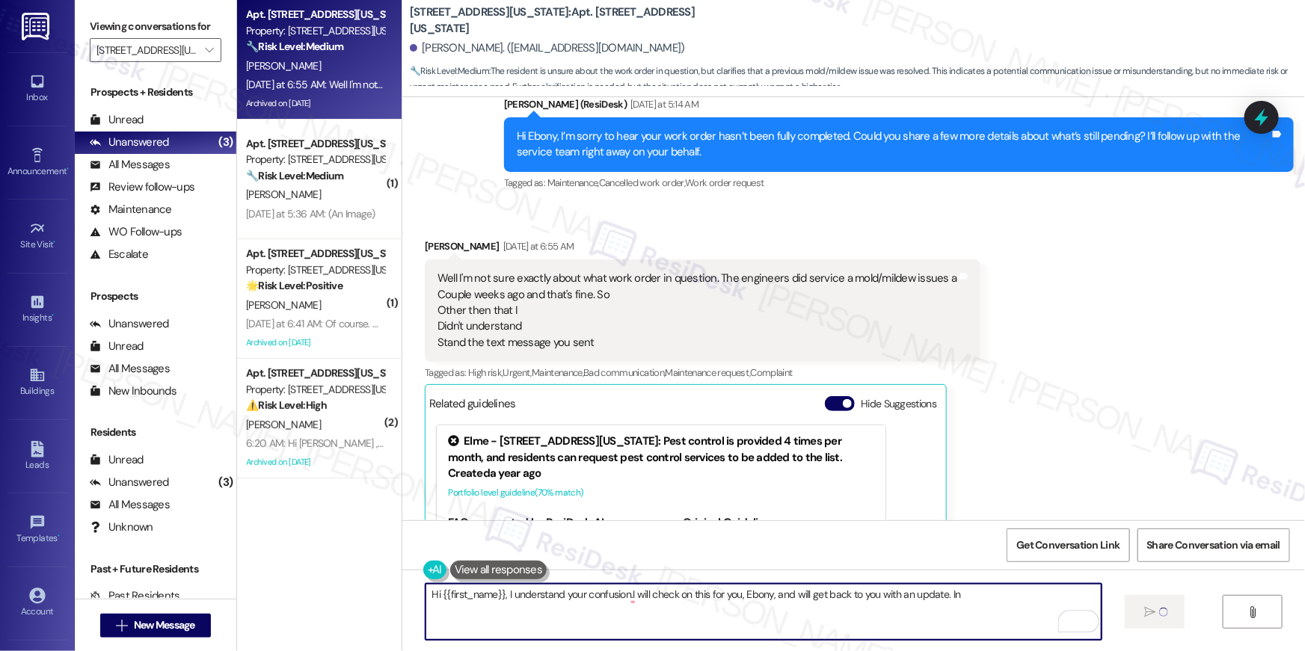
type textarea "Hi {{first_name}}, I understand your confusion.I will check on this for you, Eb…"
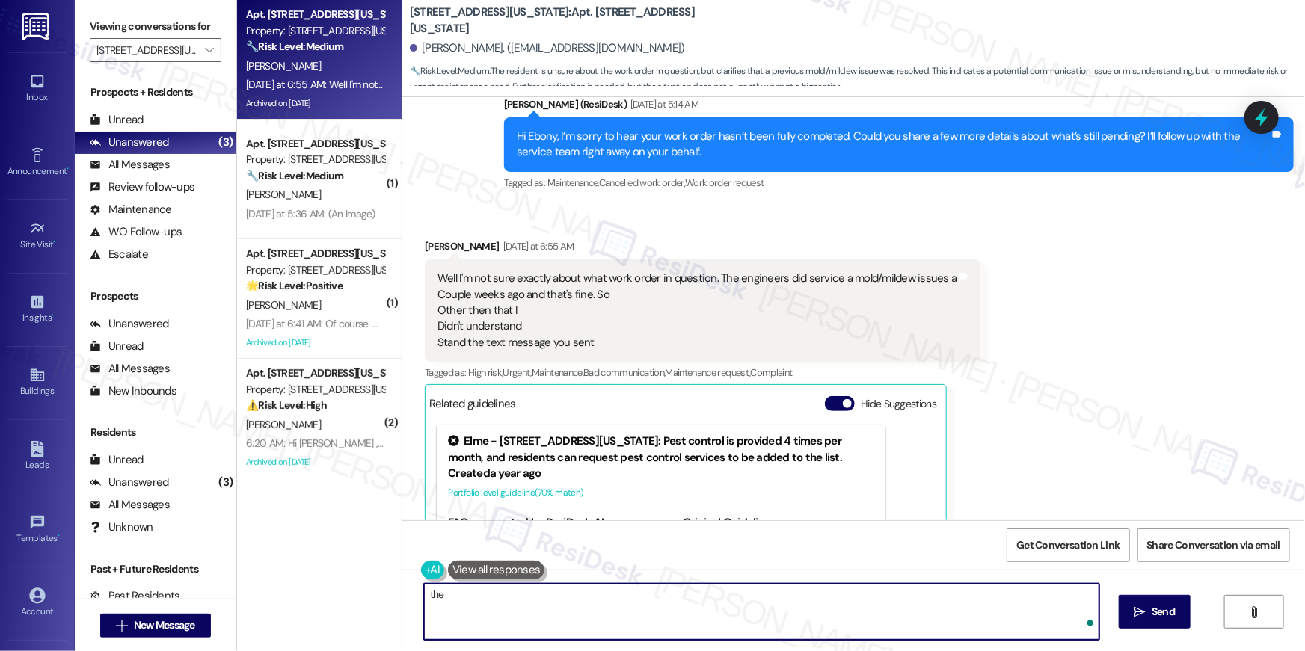
scroll to position [9650, 0]
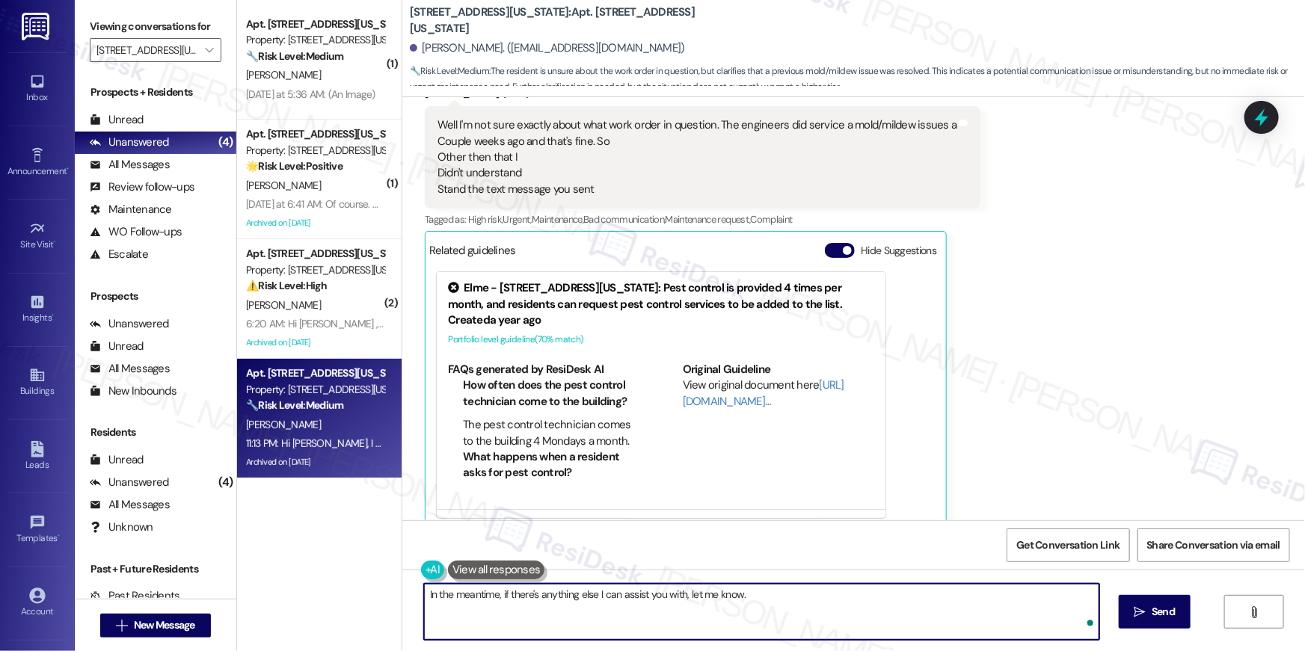
type textarea "In the meantime, if there's anything else I can assist you with, let me know."
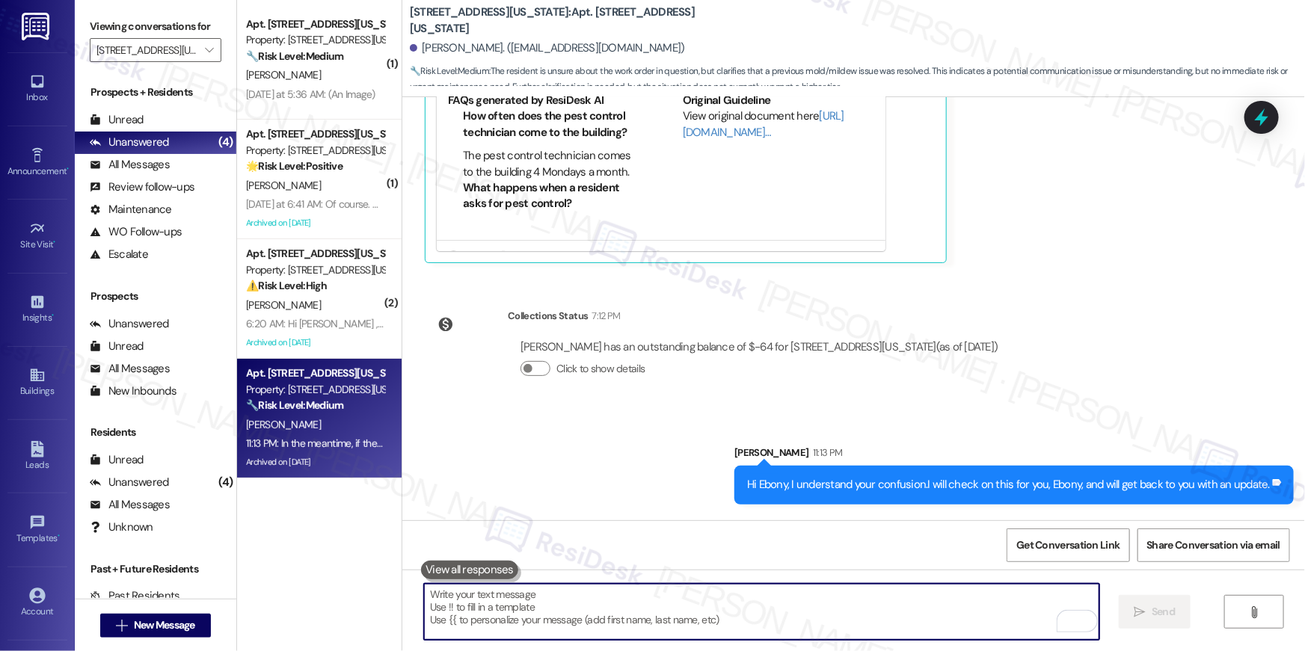
scroll to position [9996, 0]
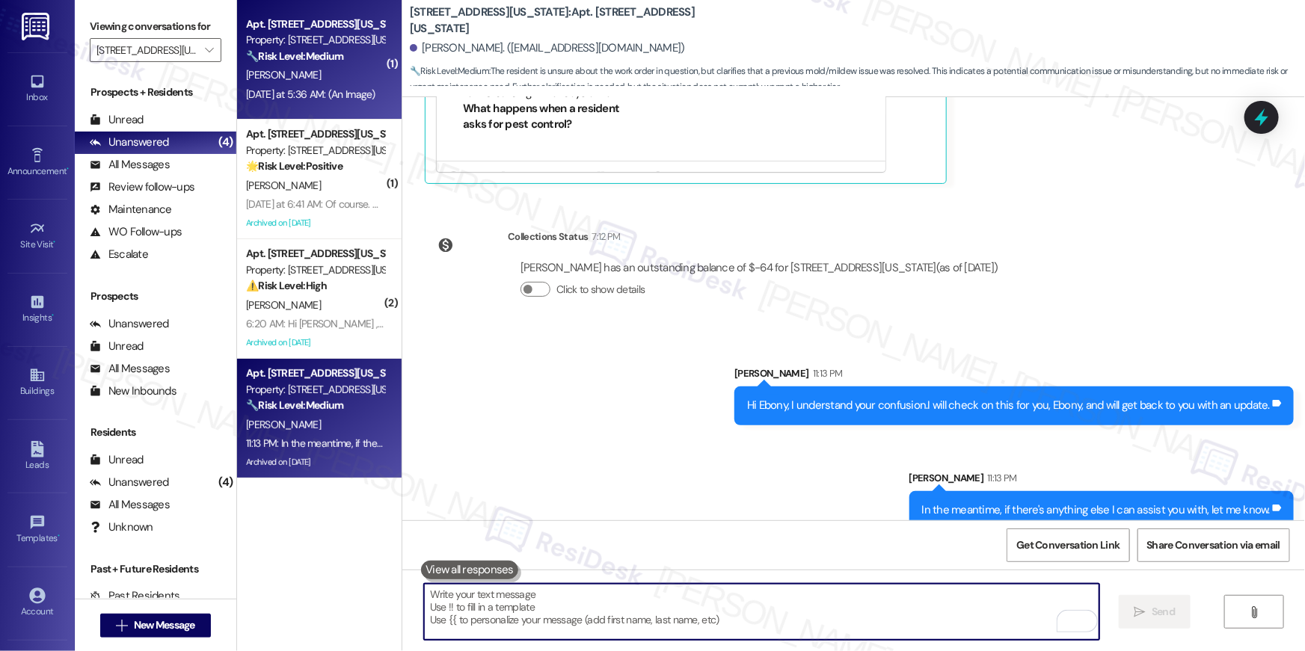
click at [320, 80] on div "D. Diaz Jr" at bounding box center [315, 75] width 141 height 19
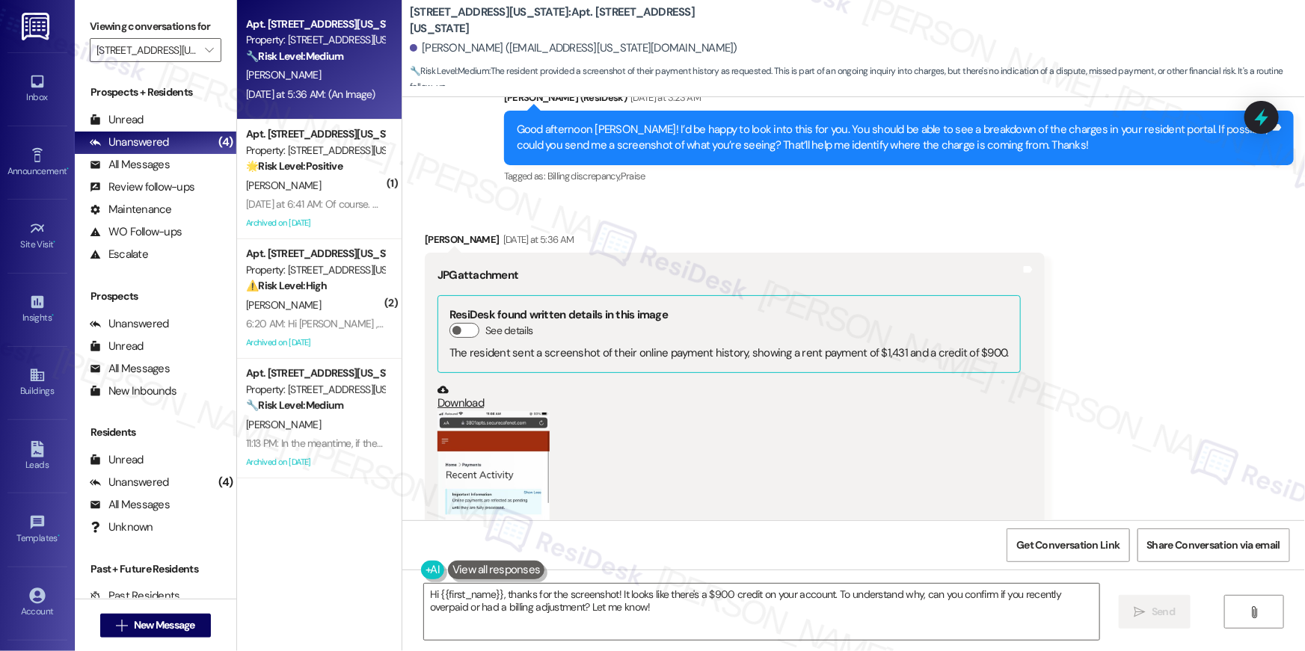
scroll to position [4261, 0]
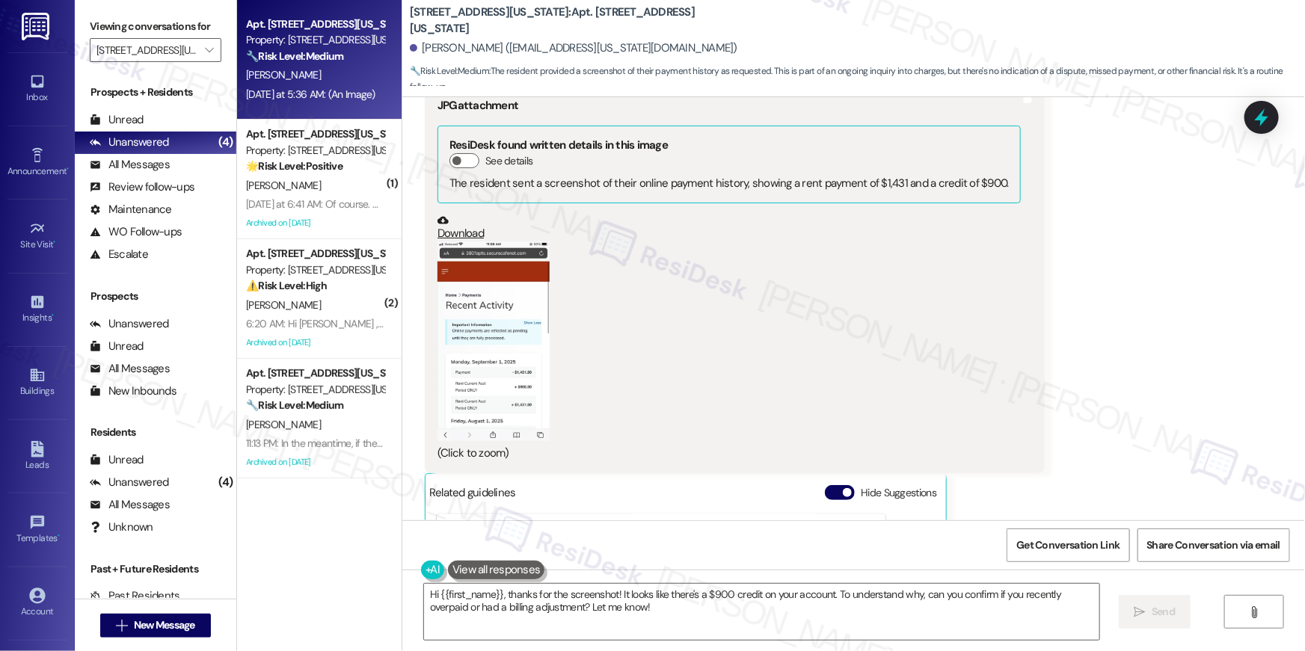
click at [472, 337] on button "Zoom image" at bounding box center [494, 342] width 112 height 200
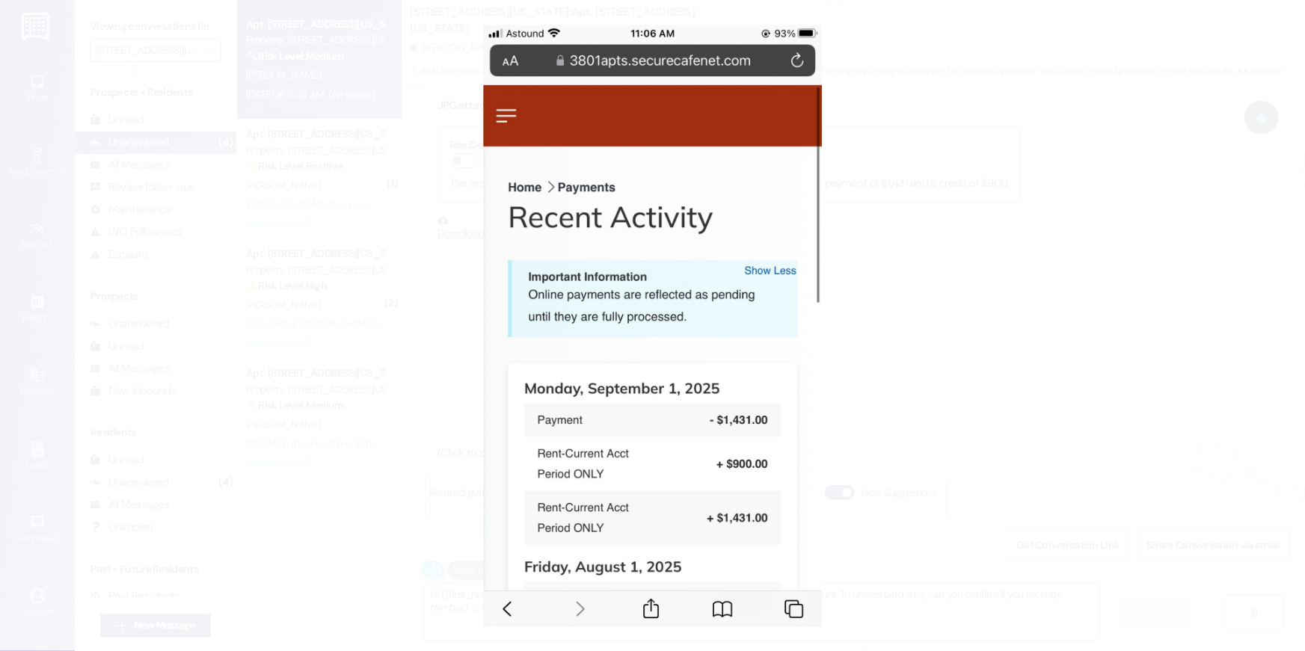
click at [951, 306] on button "Unzoom image" at bounding box center [652, 325] width 1305 height 651
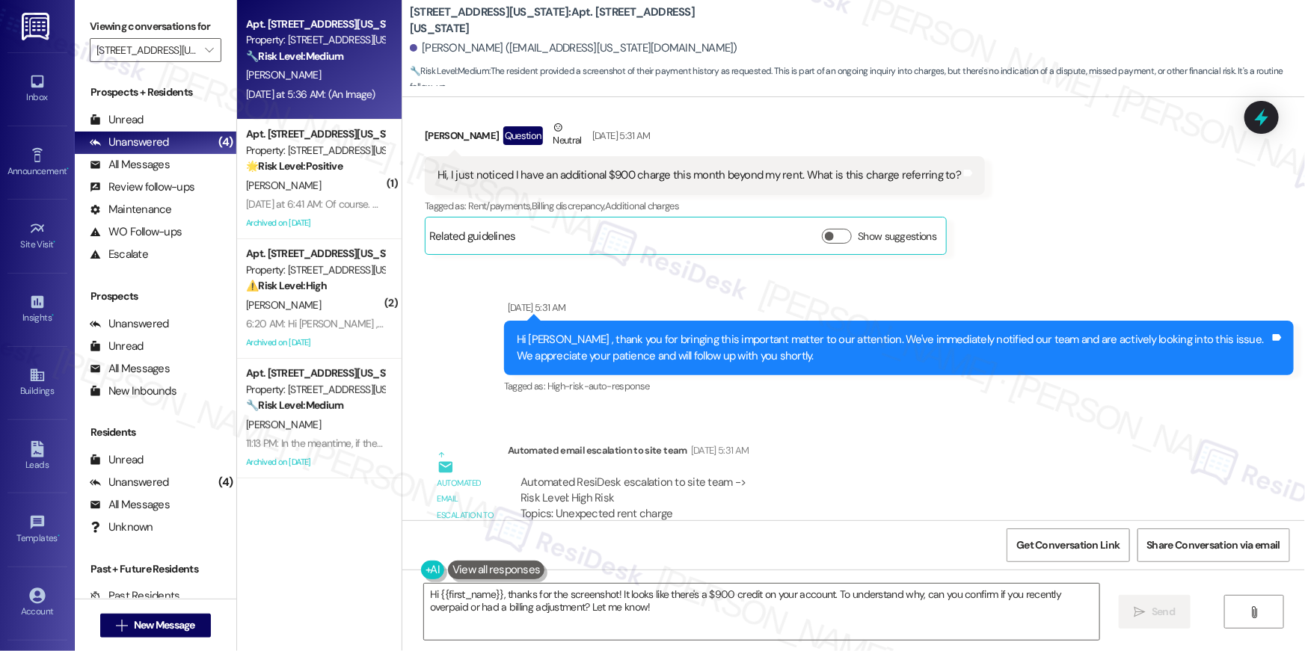
scroll to position [3365, 0]
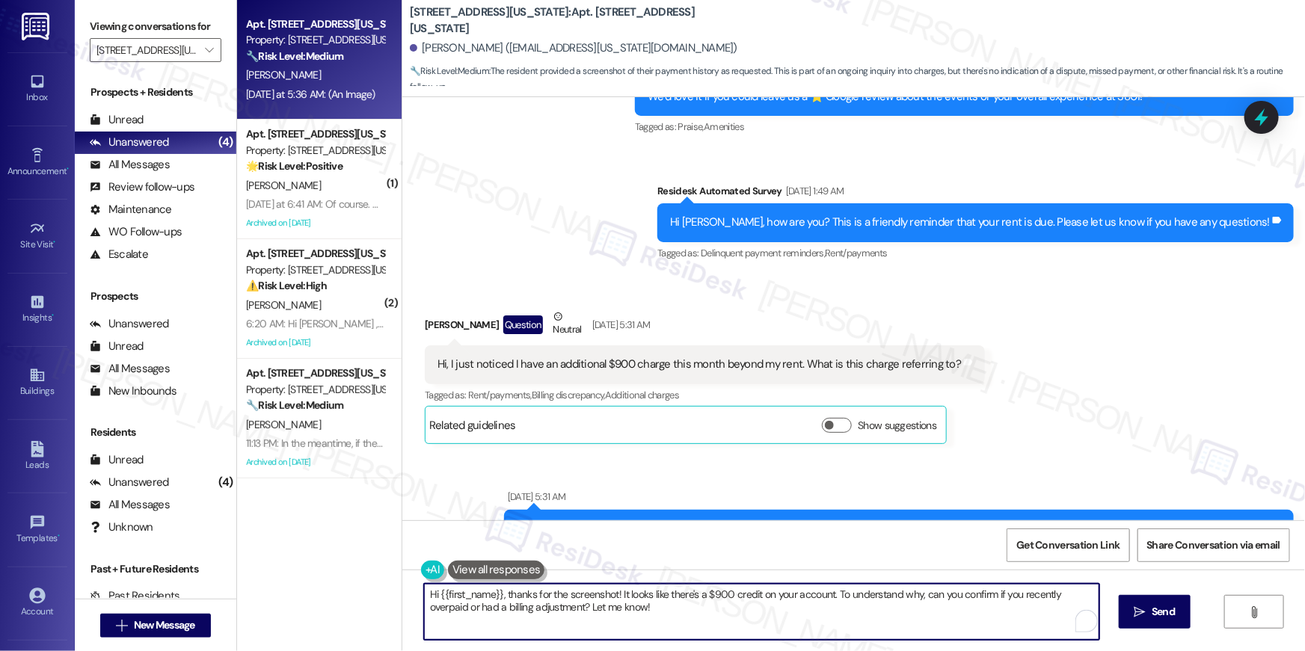
drag, startPoint x: 666, startPoint y: 617, endPoint x: 724, endPoint y: 617, distance: 57.6
click at [667, 617] on textarea "Hi {{first_name}}, thanks for the screenshot! It looks like there's a $900 cred…" at bounding box center [761, 612] width 675 height 56
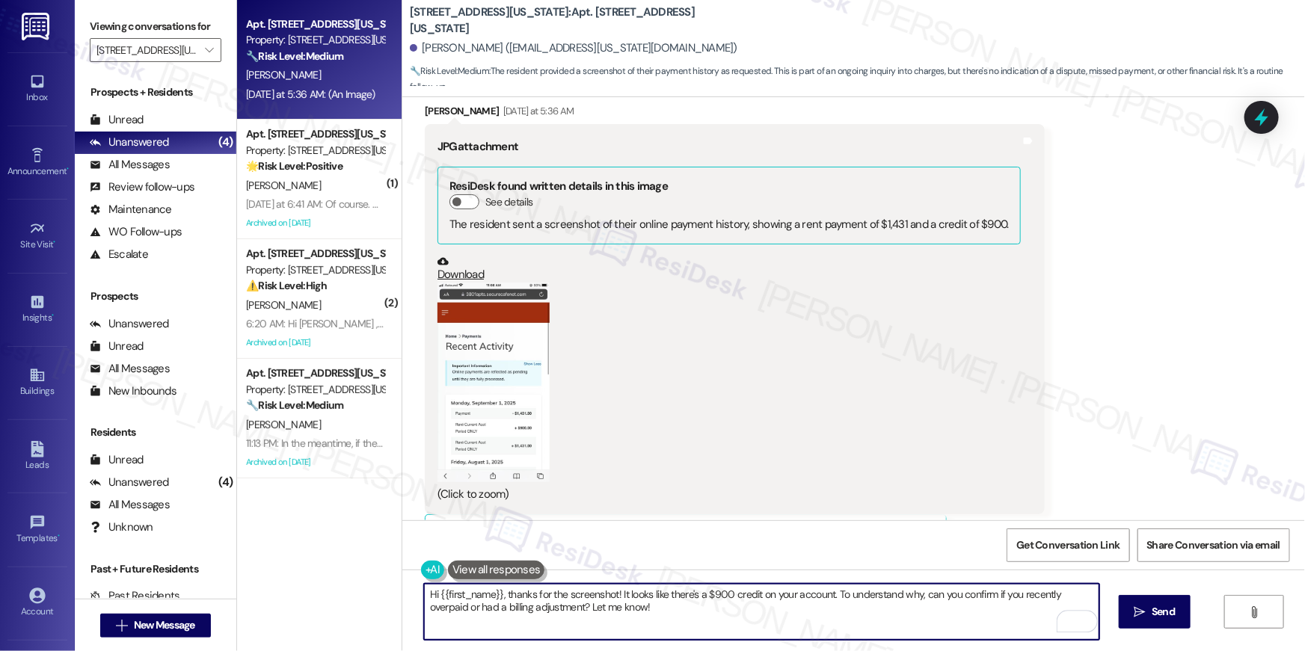
scroll to position [4317, 0]
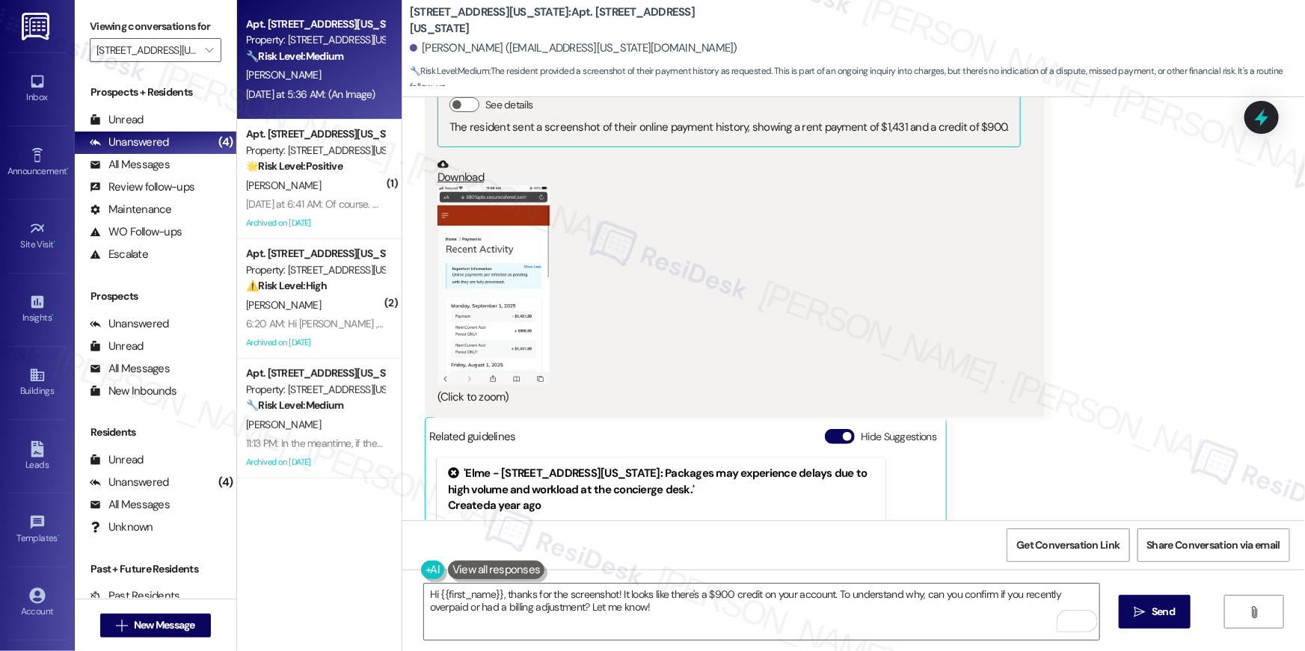
click at [517, 313] on button "Zoom image" at bounding box center [494, 285] width 112 height 200
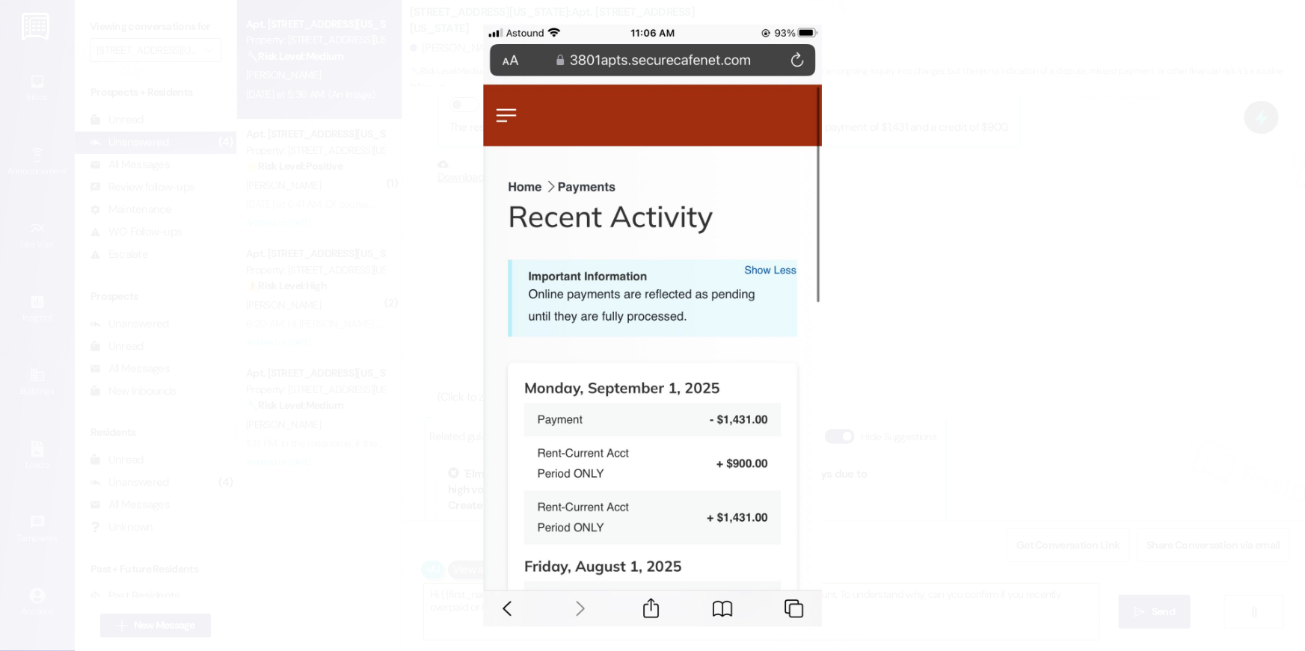
click at [921, 298] on button "Unzoom image" at bounding box center [652, 325] width 1305 height 651
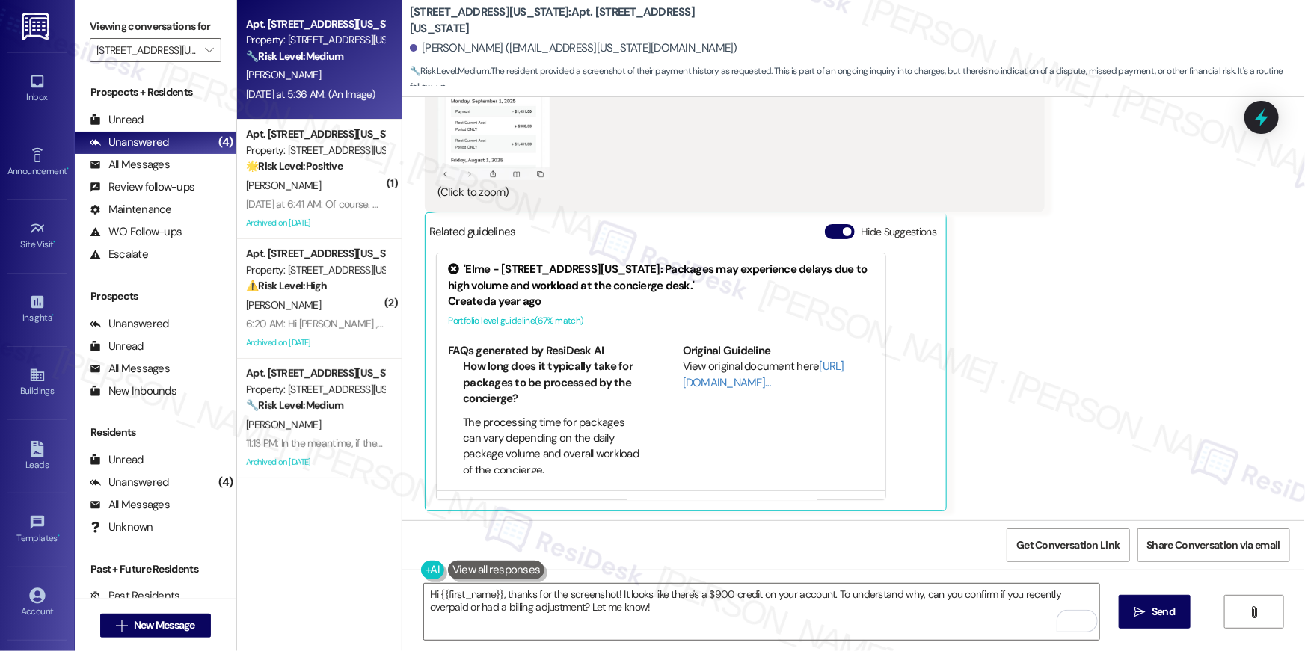
scroll to position [594, 0]
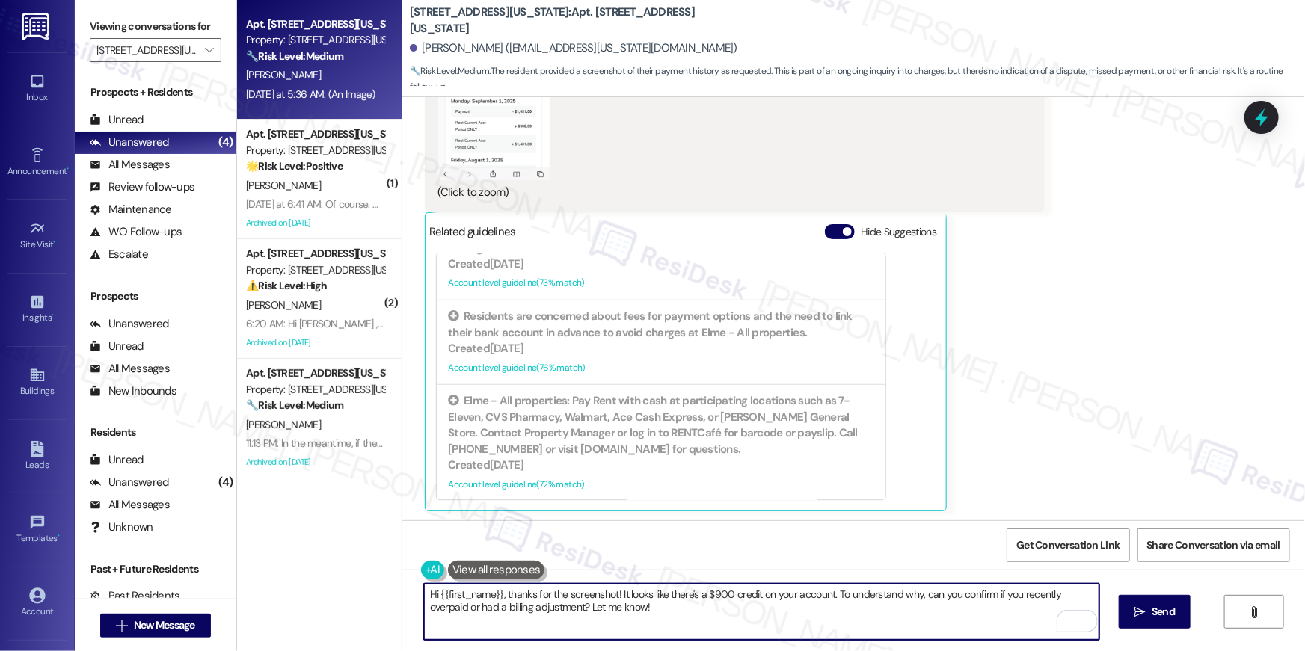
click at [787, 622] on textarea "Hi {{first_name}}, thanks for the screenshot! It looks like there's a $900 cred…" at bounding box center [761, 612] width 675 height 56
click at [623, 603] on textarea "Hi {{first_name}}, thanks for the screenshot! It looks like there's a $900 cred…" at bounding box center [761, 612] width 675 height 56
drag, startPoint x: 613, startPoint y: 597, endPoint x: 619, endPoint y: 618, distance: 22.0
click at [619, 618] on textarea "Hi {{first_name}}, thanks for the screenshot! It looks like there's a $900 cred…" at bounding box center [761, 612] width 675 height 56
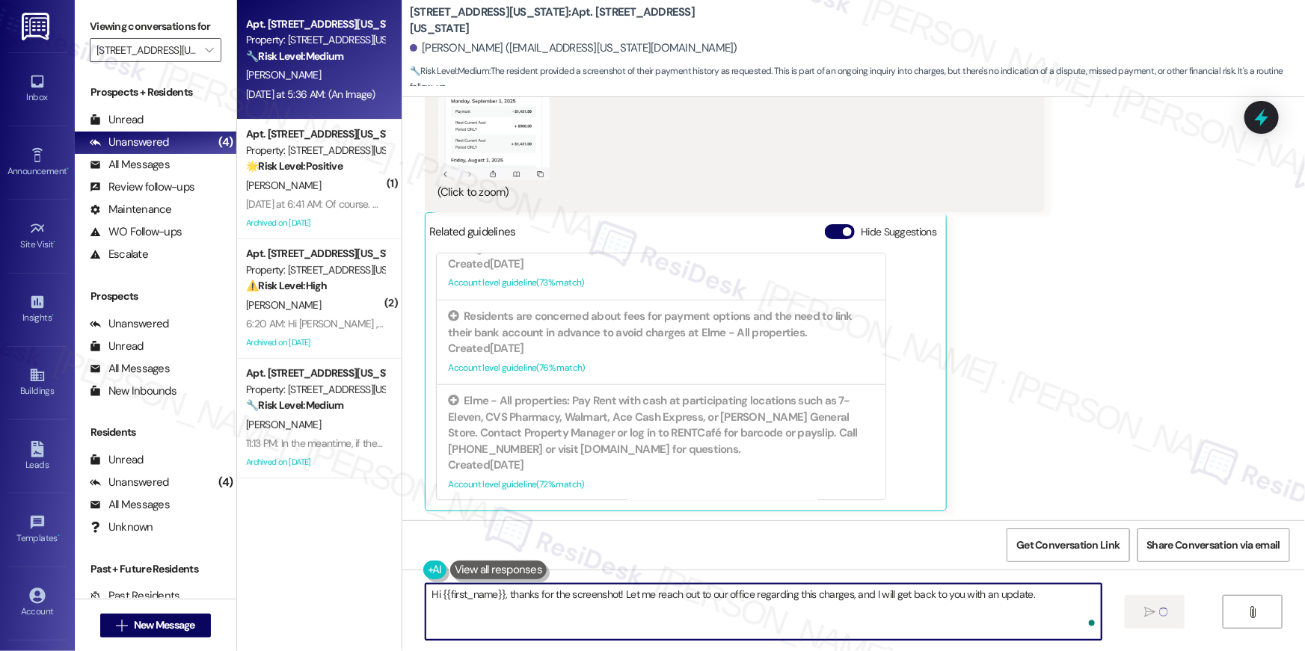
type textarea "Hi {{first_name}}, thanks for the screenshot! Let me reach out to our office re…"
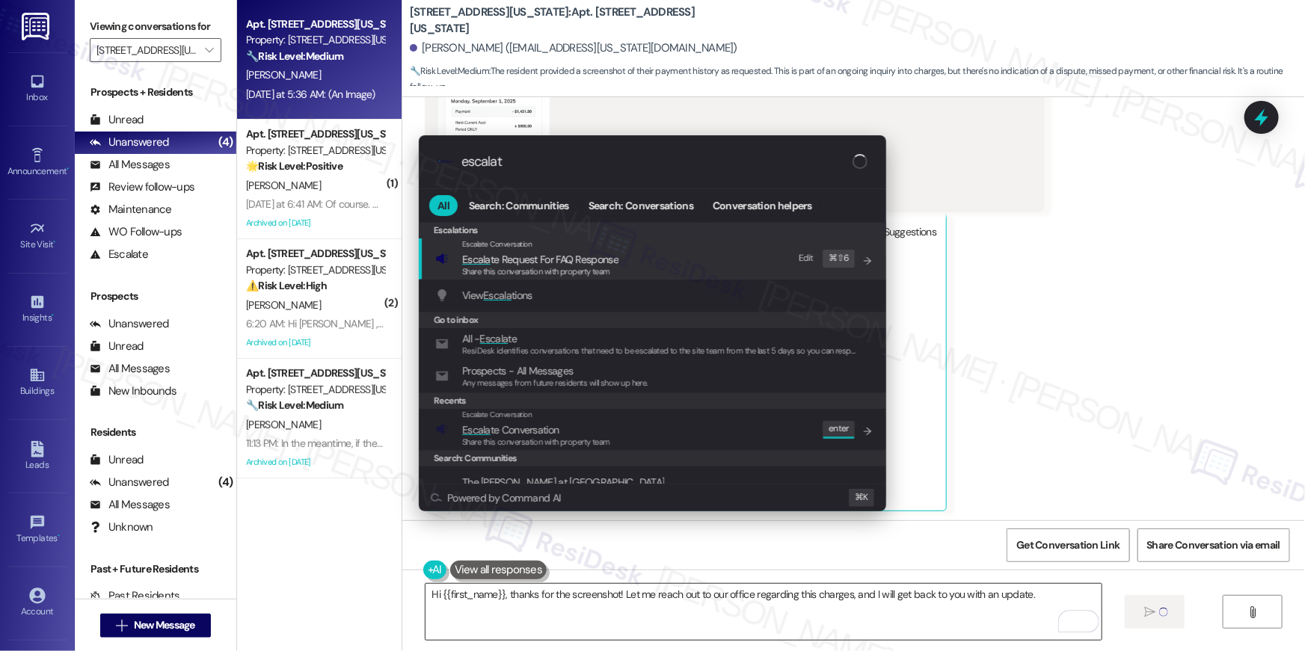
type input "escalate"
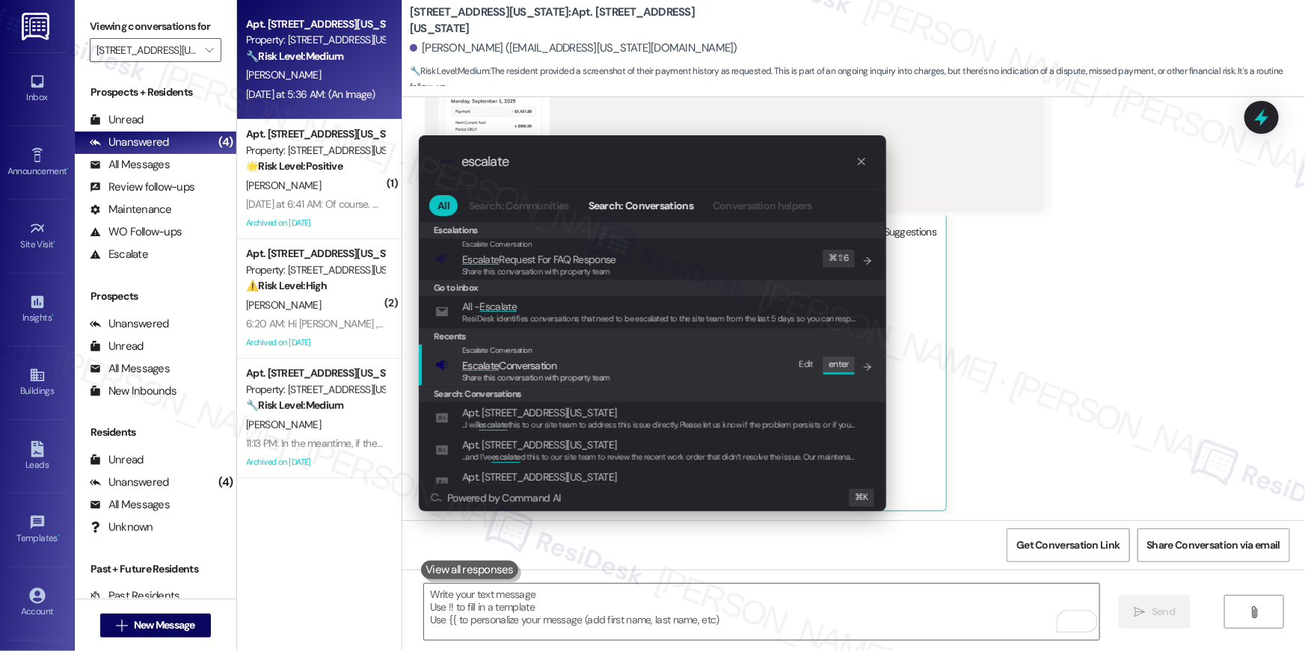
type input "escalate"
click at [513, 359] on span "Escalate Conversation" at bounding box center [509, 365] width 94 height 13
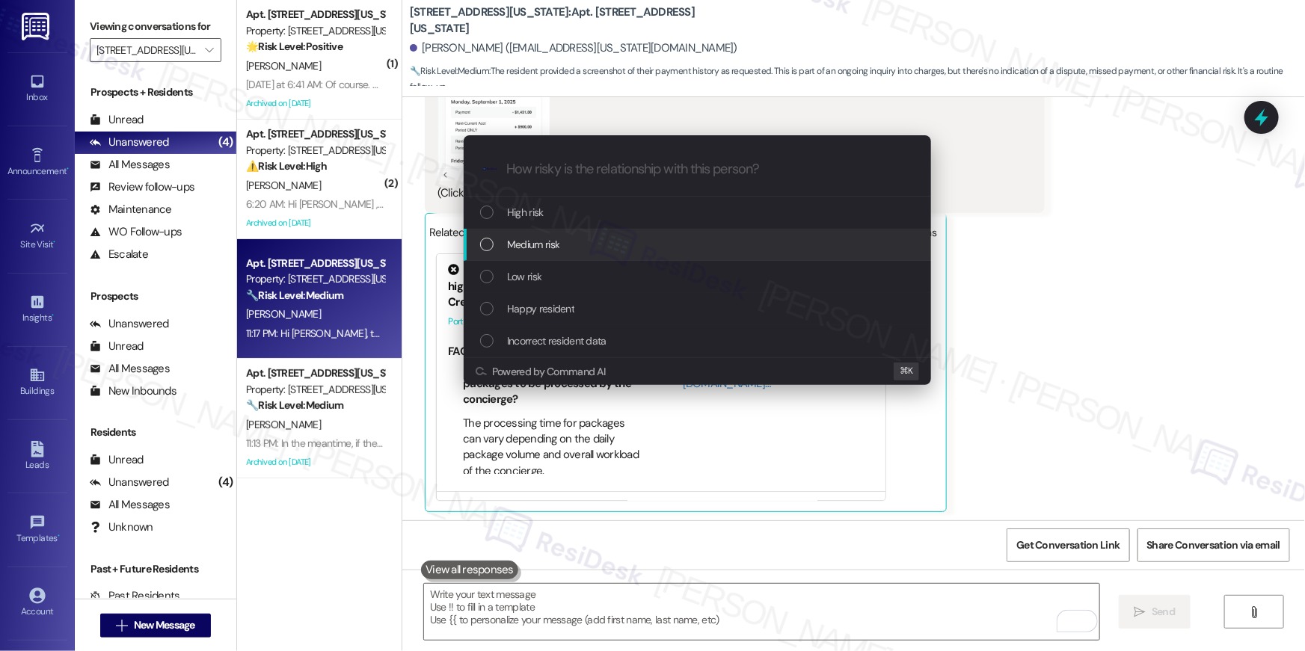
click at [537, 245] on span "Medium risk" at bounding box center [533, 244] width 52 height 16
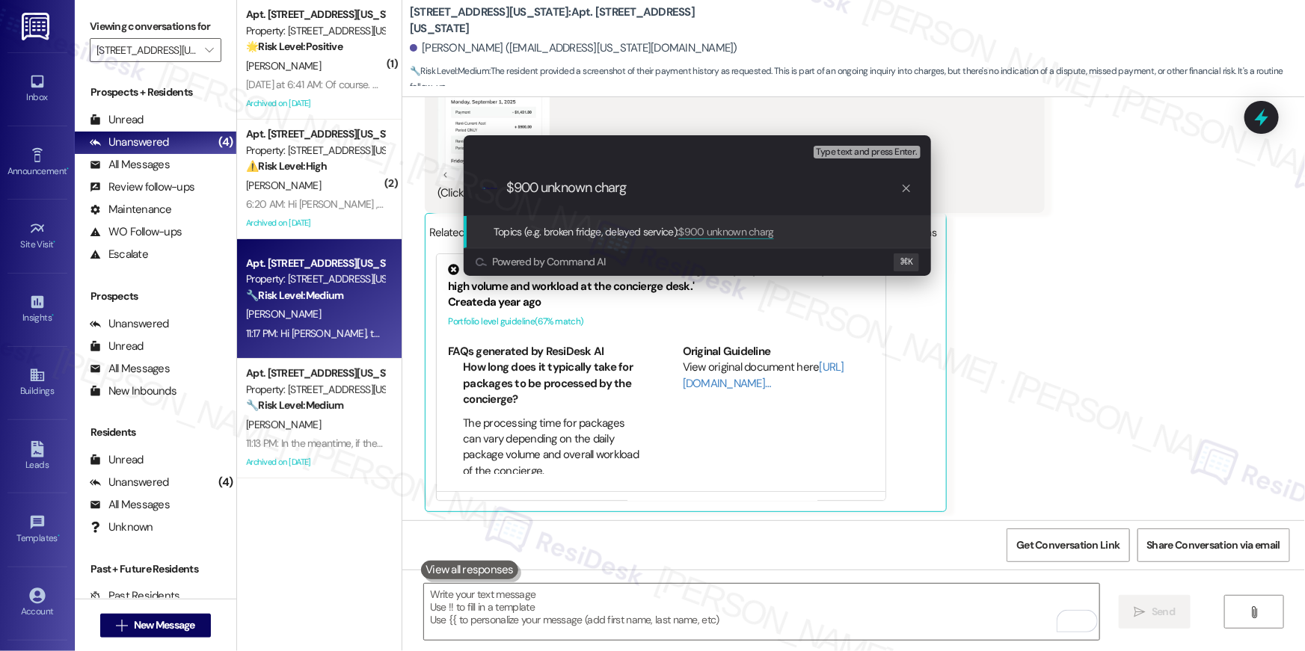
type input "$900 unknown charge"
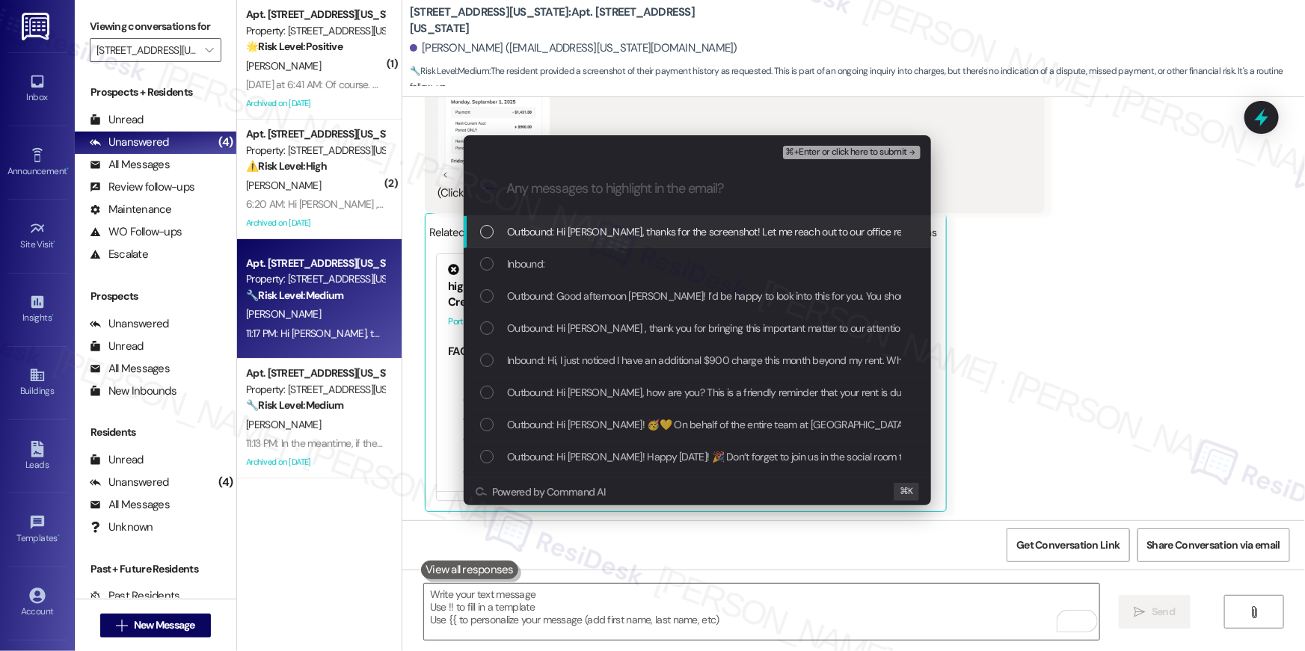
click at [485, 227] on div "List of options" at bounding box center [486, 231] width 13 height 13
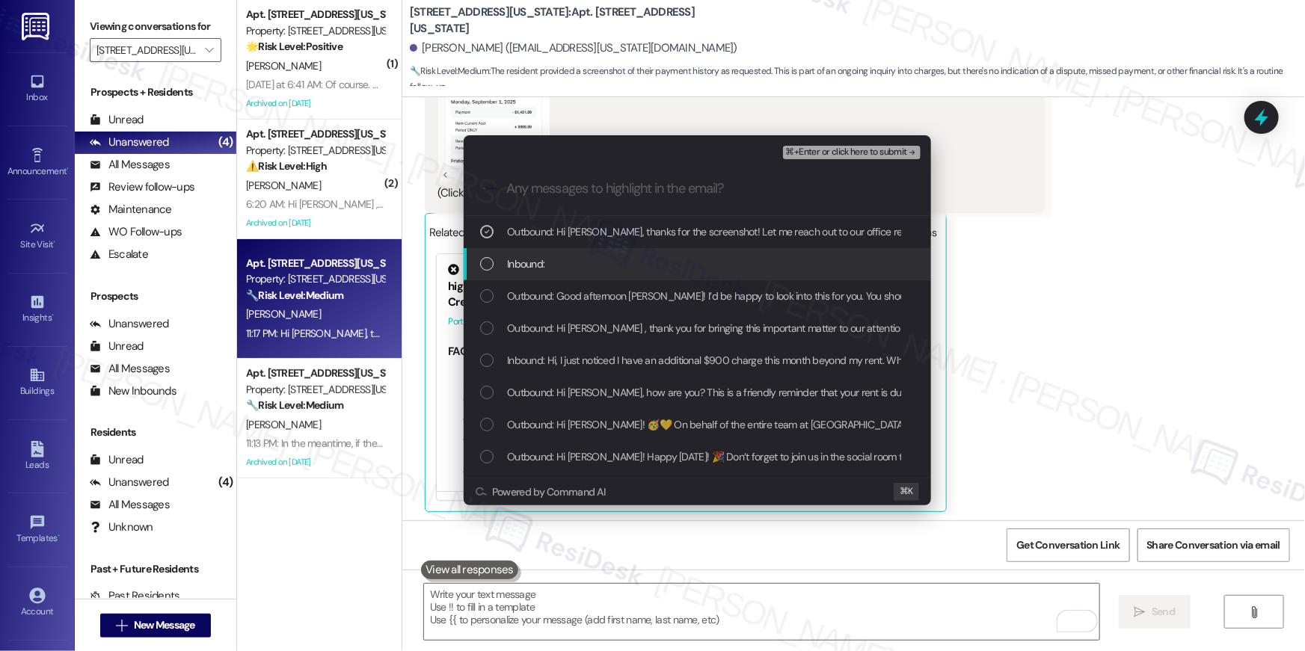
click at [487, 259] on div "List of options" at bounding box center [486, 263] width 13 height 13
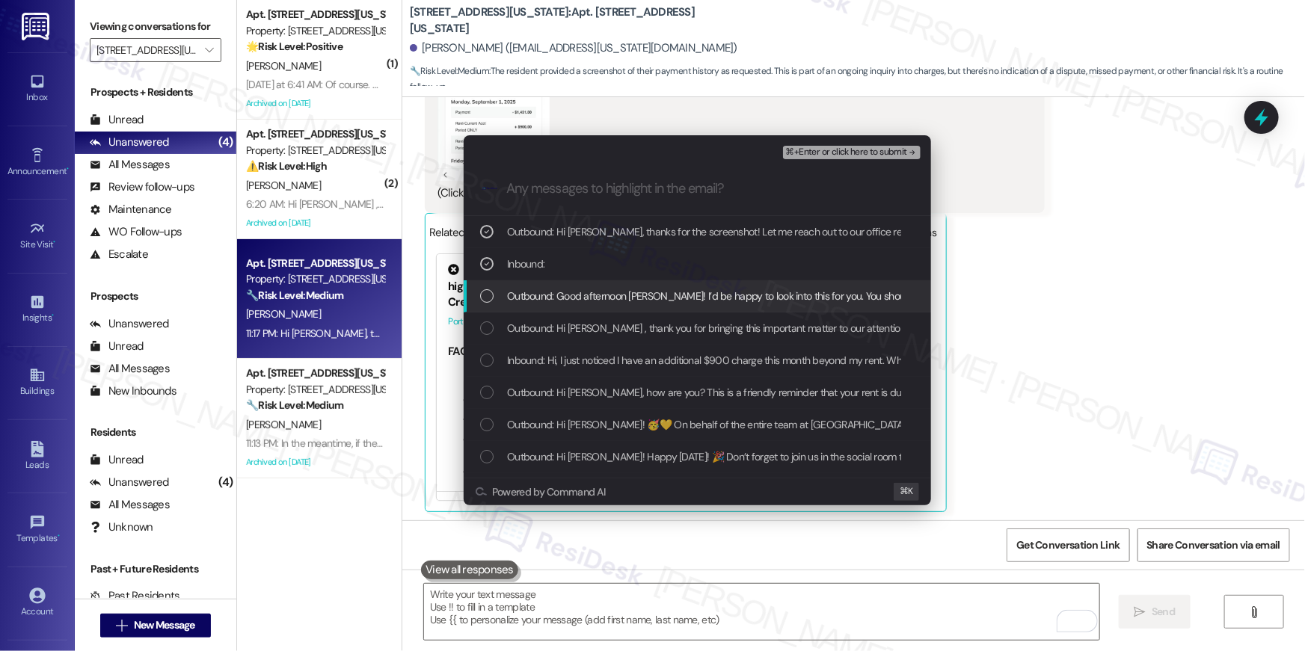
click at [497, 300] on div "Outbound: Good afternoon David! I’d be happy to look into this for you. You sho…" at bounding box center [699, 296] width 438 height 16
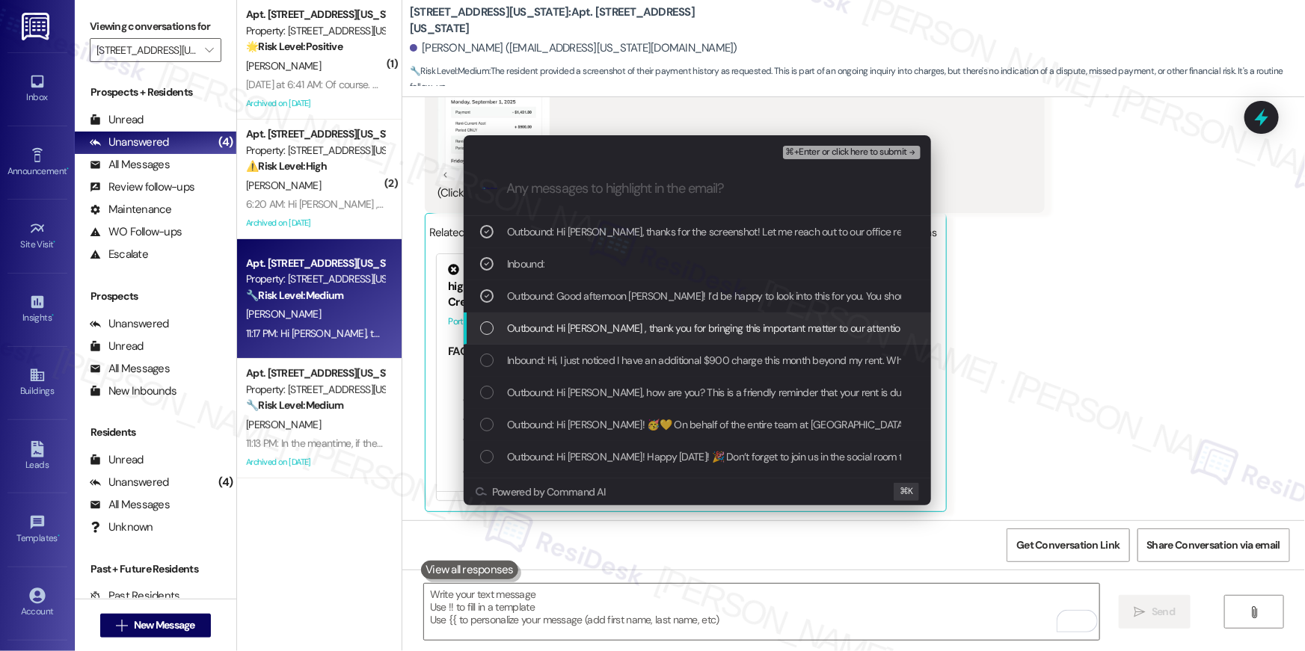
click at [485, 323] on div "List of options" at bounding box center [486, 328] width 13 height 13
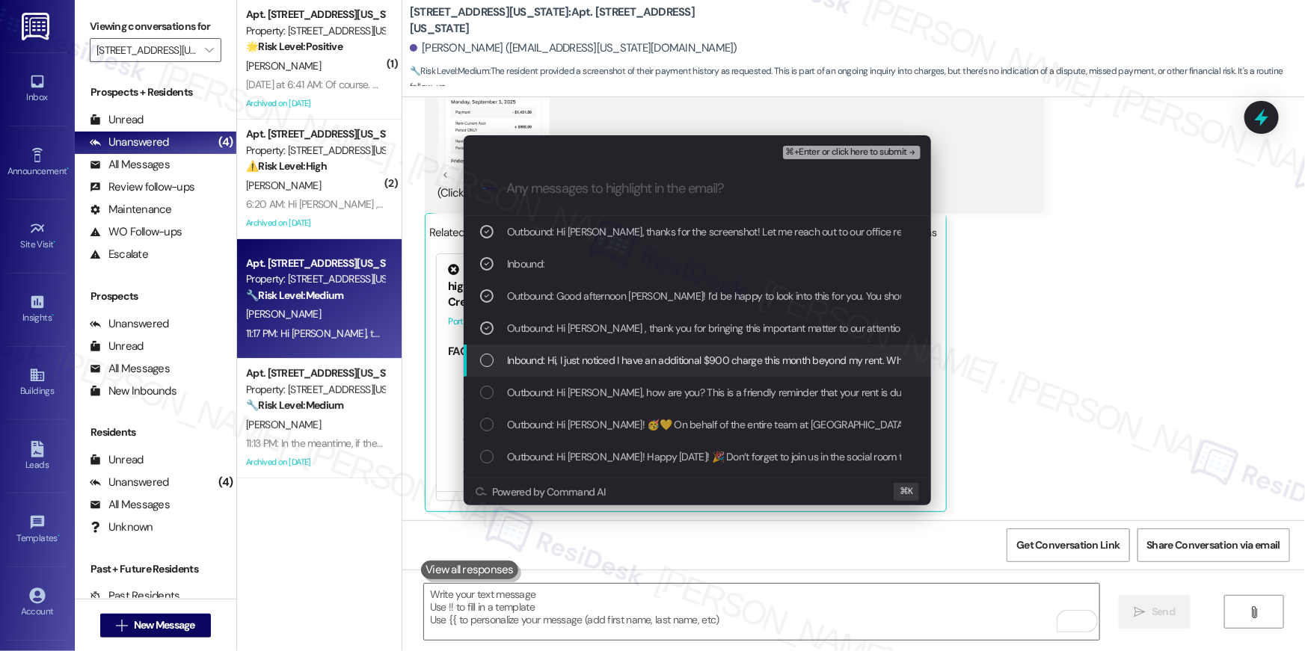
click at [485, 360] on div "List of options" at bounding box center [486, 360] width 13 height 13
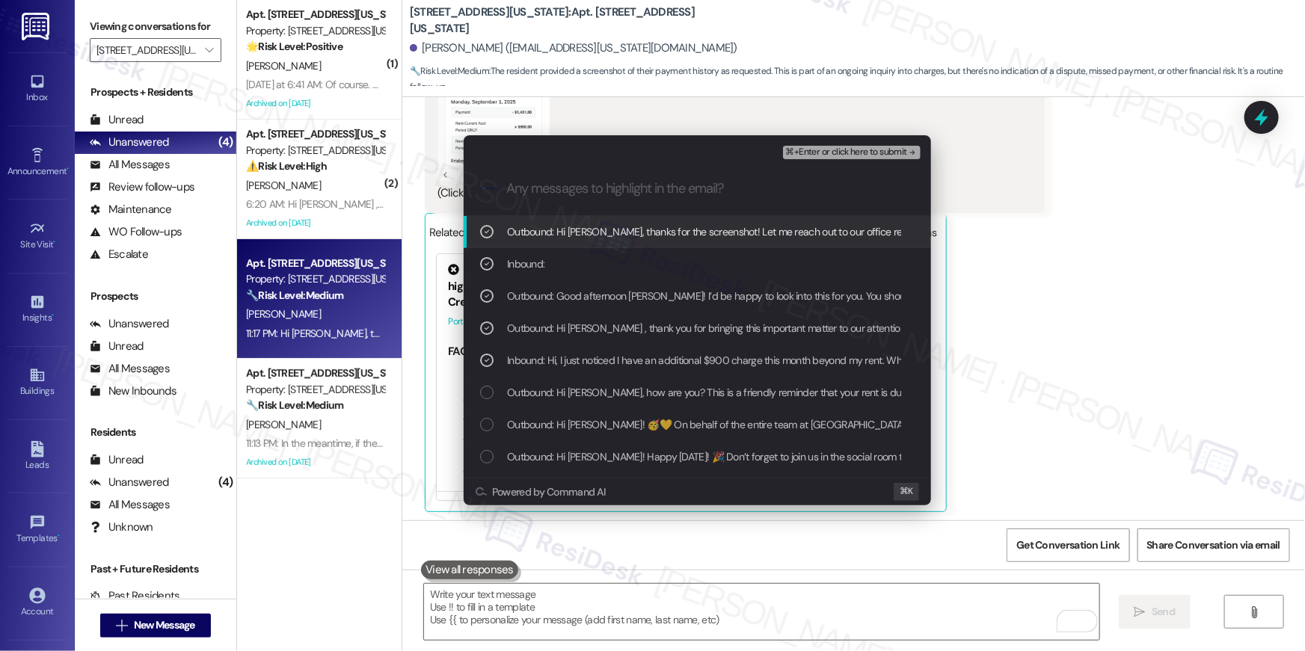
click at [868, 156] on span "⌘+Enter or click here to submit" at bounding box center [846, 152] width 121 height 10
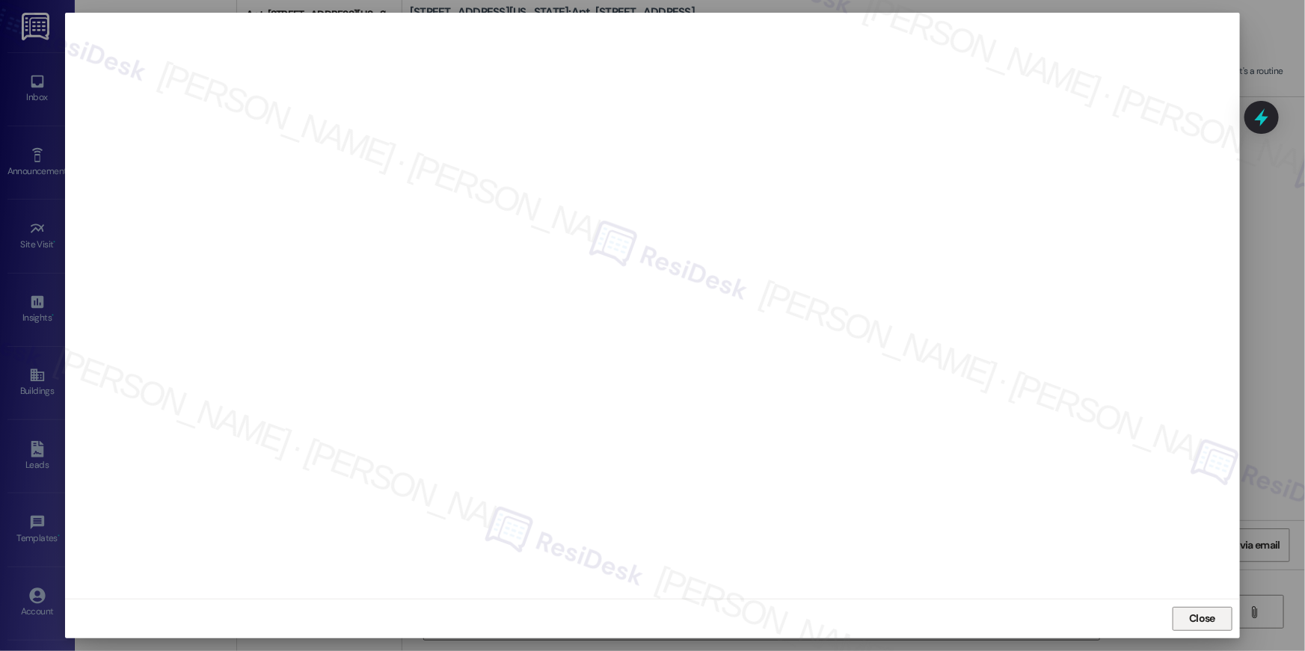
click at [1201, 622] on span "Close" at bounding box center [1202, 619] width 26 height 16
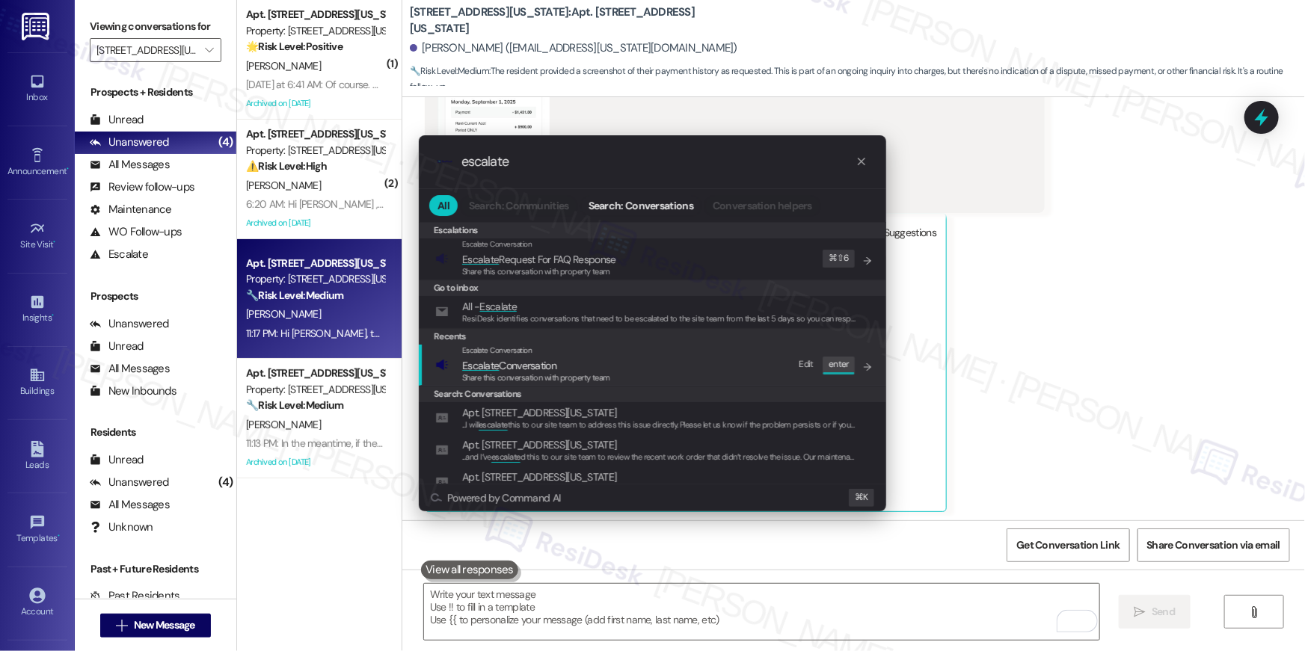
type input "escalate"
click at [563, 368] on span "Escalate Conversation" at bounding box center [536, 366] width 148 height 16
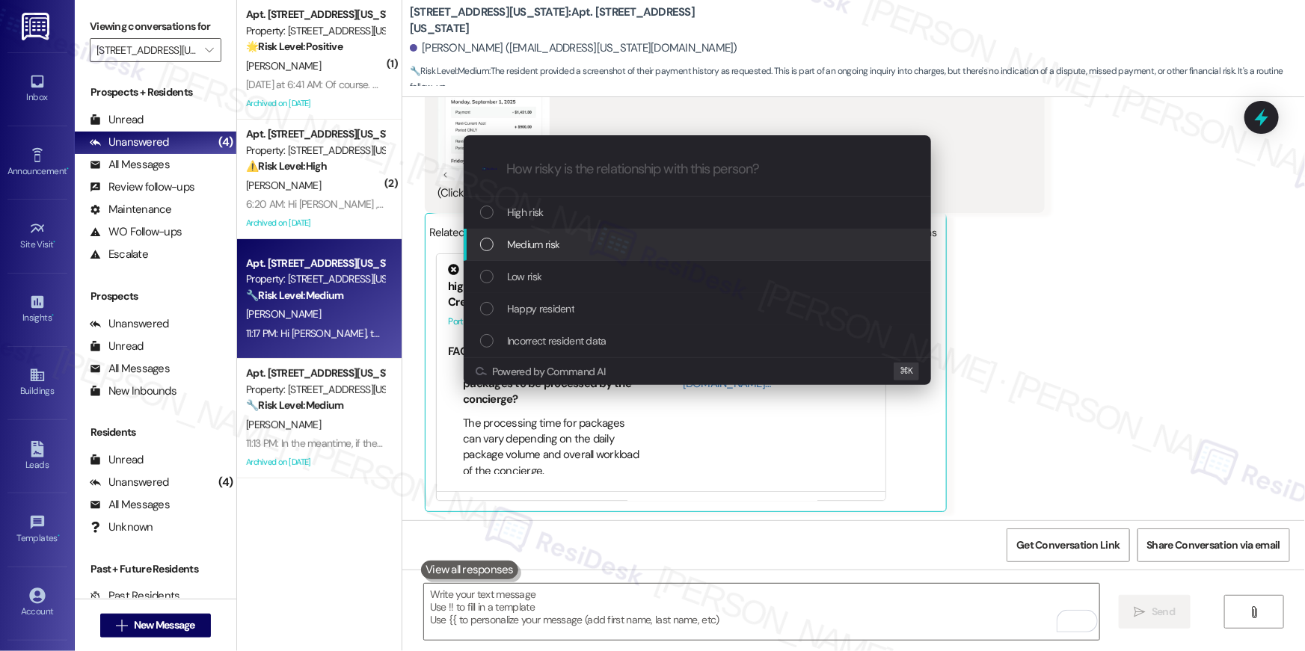
click at [545, 253] on div "Medium risk" at bounding box center [697, 245] width 467 height 32
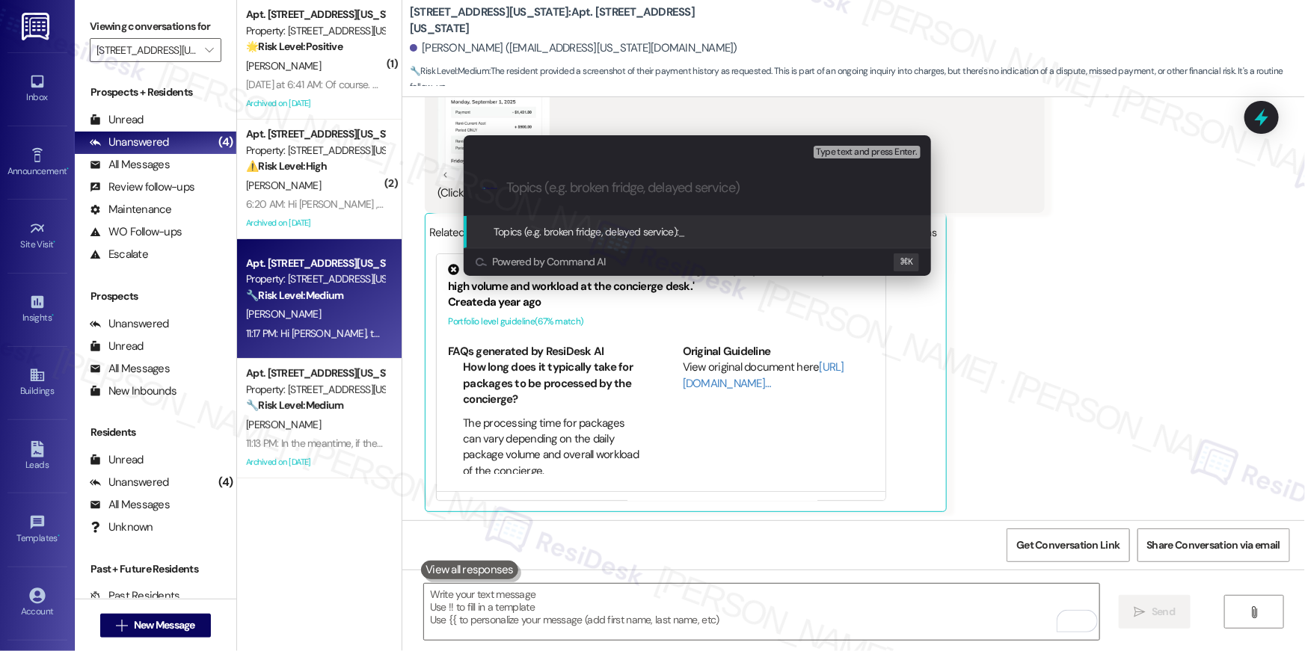
paste input "$900 unknown charge"
type input "$900 unknown charge"
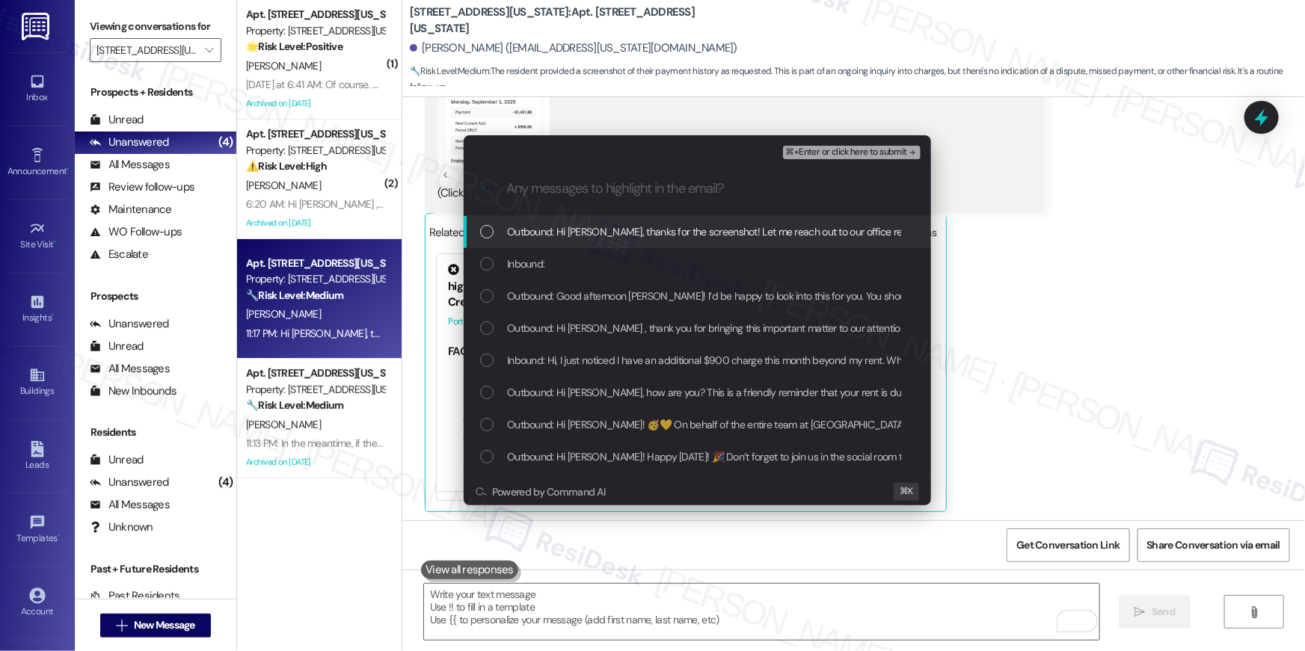
click at [575, 231] on span "Outbound: Hi David, thanks for the screenshot! Let me reach out to our office r…" at bounding box center [839, 232] width 665 height 16
click at [556, 261] on div "Inbound:" at bounding box center [699, 264] width 438 height 16
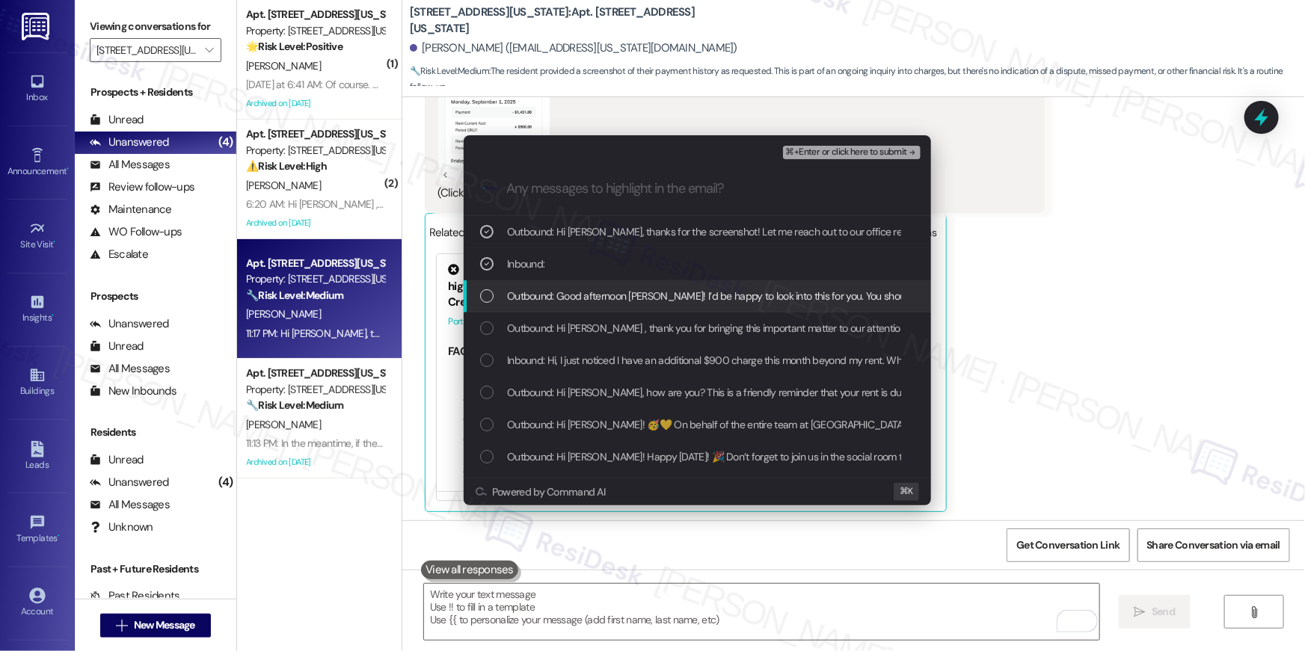
click at [556, 288] on span "Outbound: Good afternoon David! I’d be happy to look into this for you. You sho…" at bounding box center [1141, 296] width 1269 height 16
click at [553, 308] on div "Outbound: Good afternoon David! I’d be happy to look into this for you. You sho…" at bounding box center [697, 296] width 467 height 32
click at [555, 301] on span "Outbound: Good afternoon David! I’d be happy to look into this for you. You sho…" at bounding box center [1141, 296] width 1269 height 16
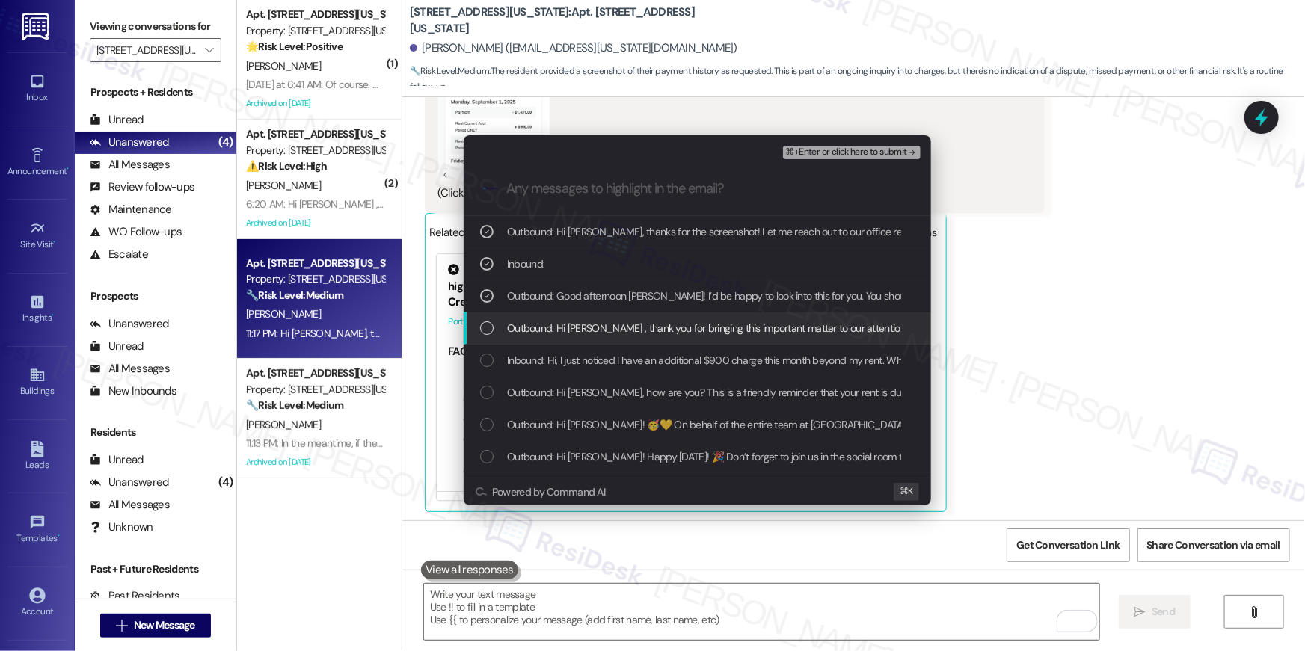
click at [562, 324] on span "Outbound: Hi David , thank you for bringing this important matter to our attent…" at bounding box center [1009, 328] width 1005 height 16
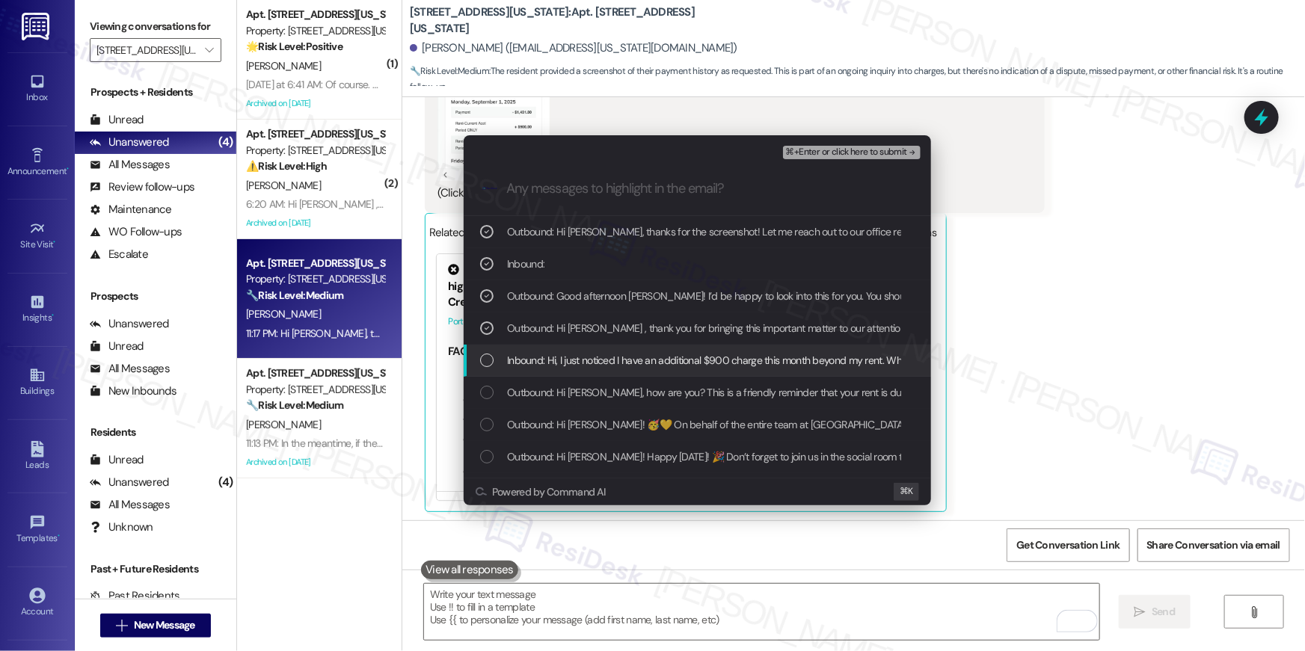
click at [572, 359] on span "Inbound: Hi, I just noticed I have an additional $900 charge this month beyond …" at bounding box center [766, 360] width 518 height 16
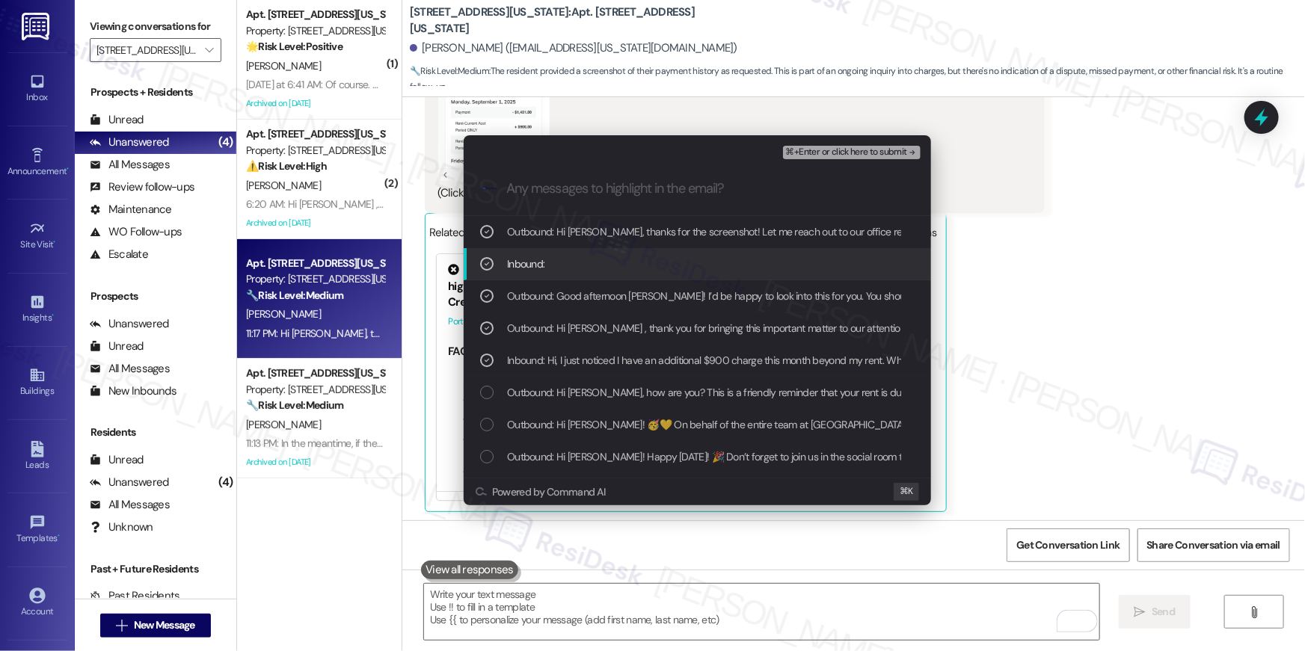
click at [826, 154] on span "⌘+Enter or click here to submit" at bounding box center [846, 152] width 121 height 10
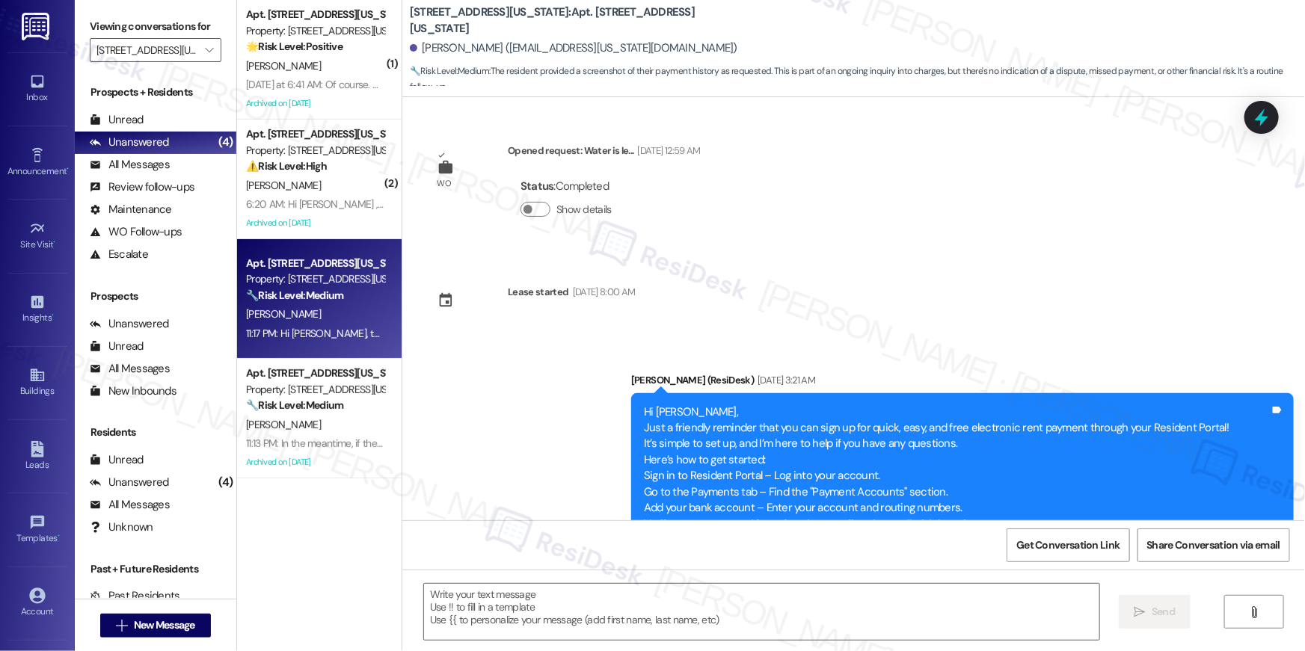
scroll to position [4544, 0]
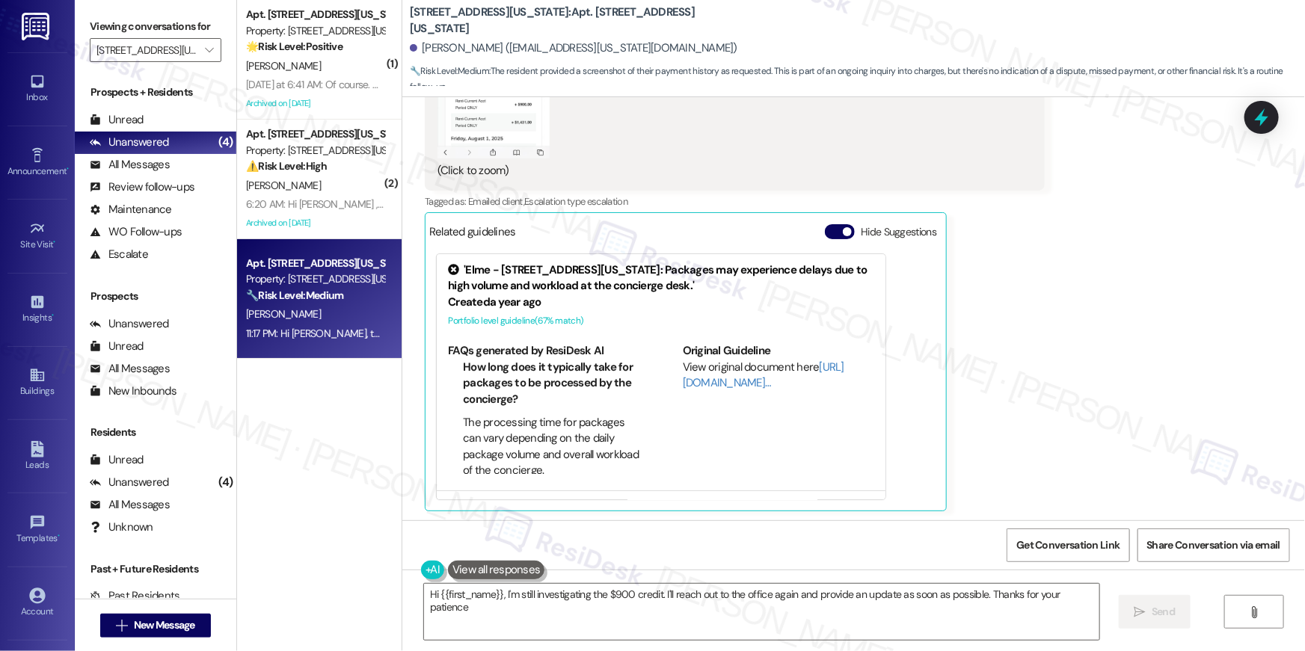
type textarea "Hi {{first_name}}, I'm still investigating the $900 credit. I'll reach out to t…"
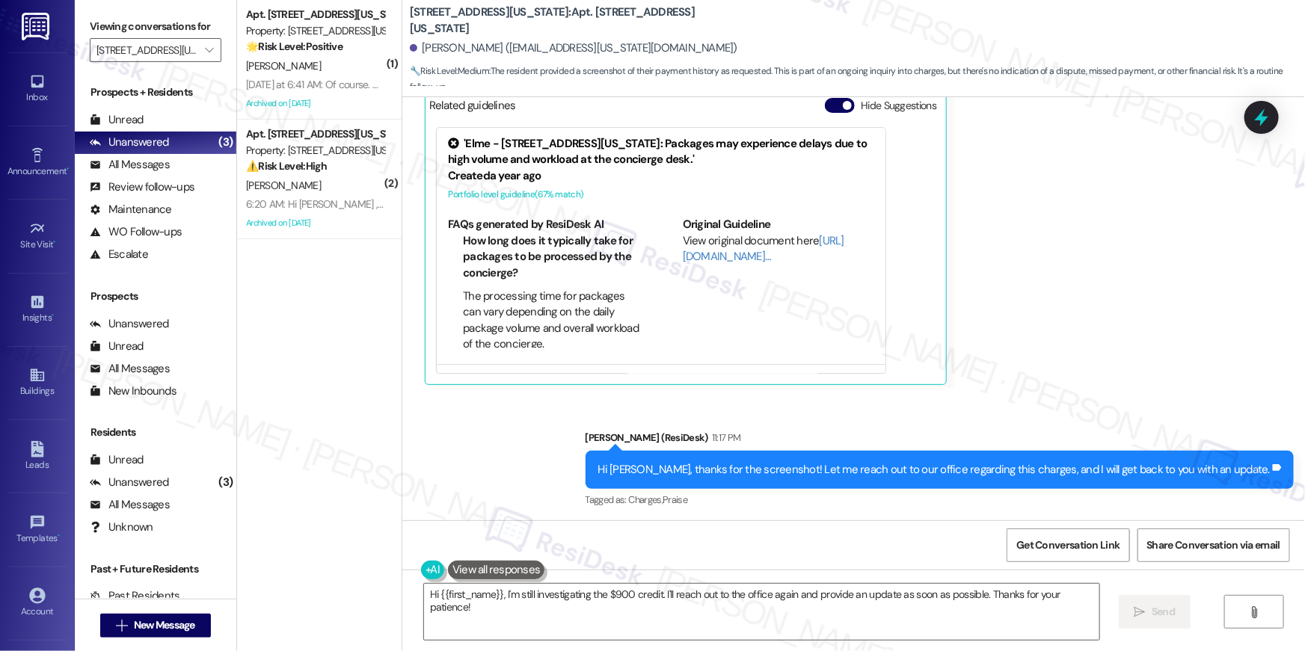
scroll to position [4670, 0]
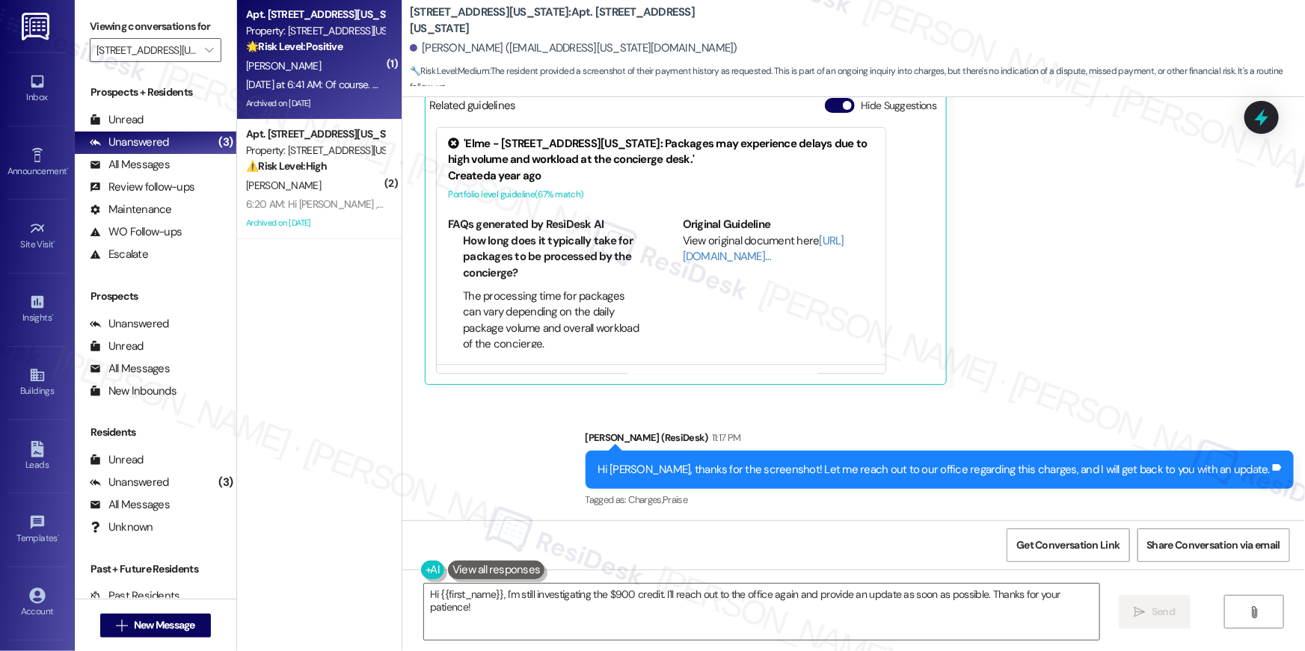
click at [273, 65] on span "L. Blandin" at bounding box center [283, 65] width 75 height 13
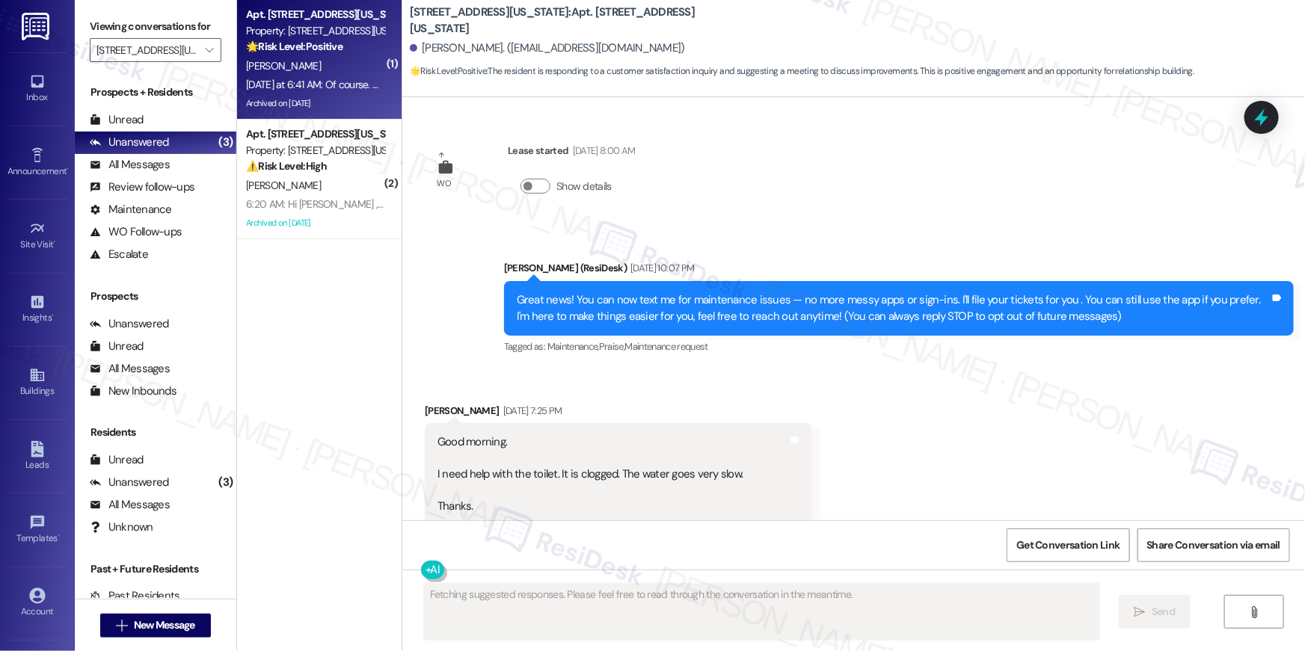
scroll to position [11508, 0]
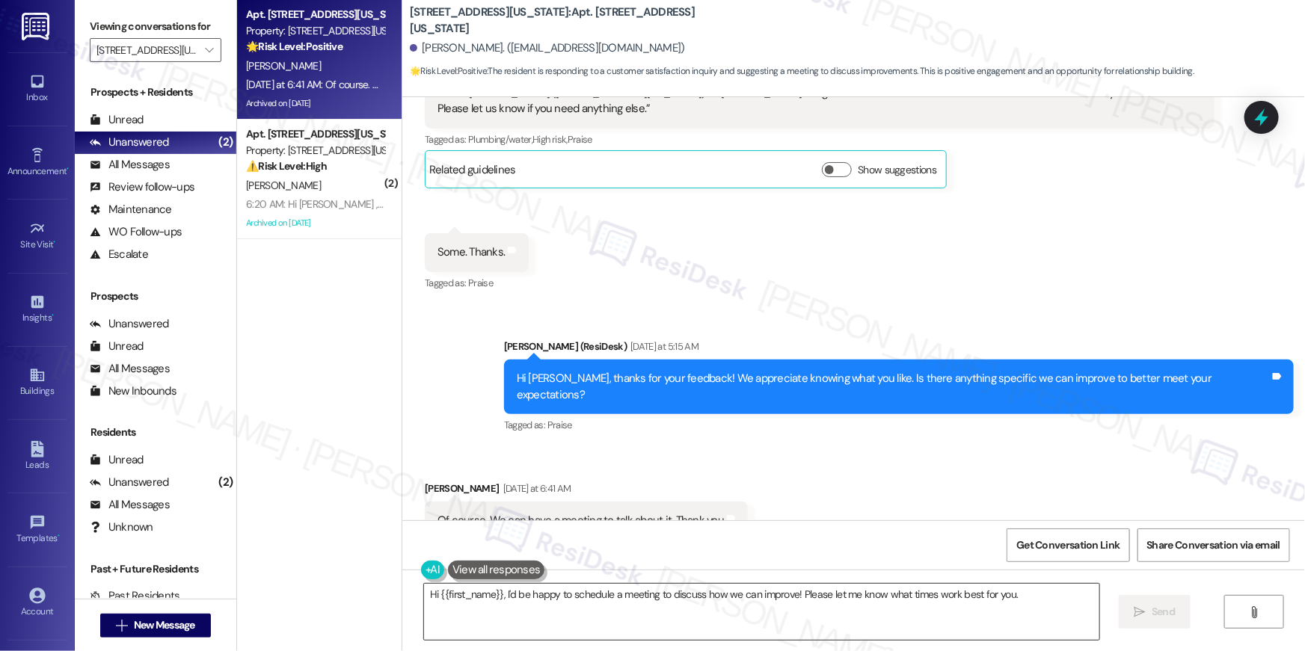
click at [752, 616] on textarea "Hi {{first_name}}, I'd be happy to schedule a meeting to discuss how we can imp…" at bounding box center [761, 612] width 675 height 56
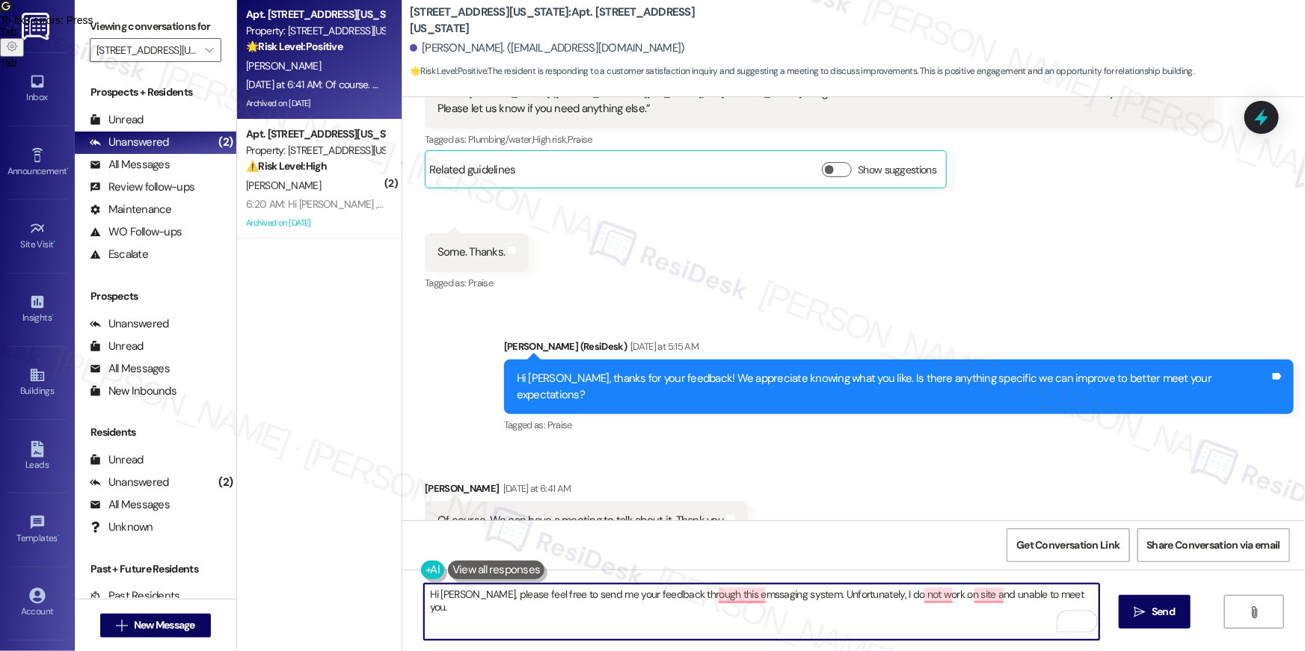
drag, startPoint x: 648, startPoint y: 629, endPoint x: 654, endPoint y: 625, distance: 7.7
click at [648, 628] on textarea "Hi Lourdes, please feel free to send me your feedback through this emssaging sy…" at bounding box center [761, 612] width 675 height 56
click at [766, 612] on textarea "Hi Lourdes, please feel free to send me your feedback through this emssaging sy…" at bounding box center [761, 612] width 675 height 56
click at [746, 600] on textarea "Hi Lourdes, please feel free to send me your feedback through this emssaging sy…" at bounding box center [761, 612] width 675 height 56
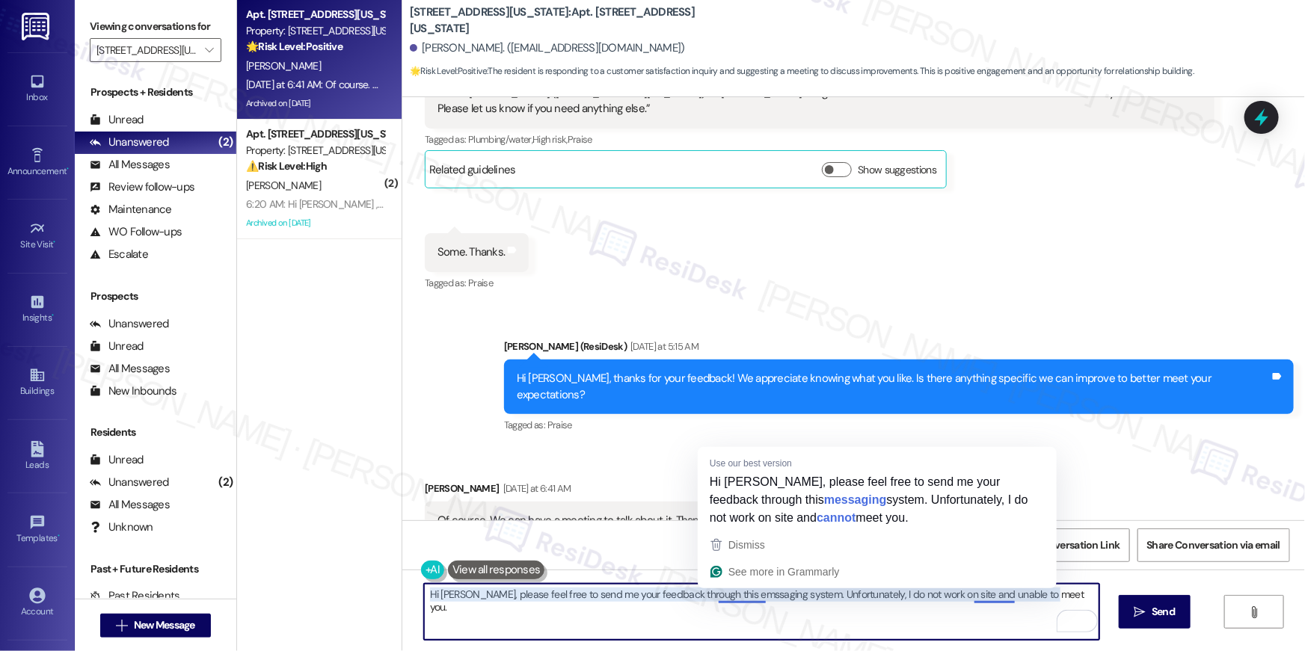
click at [742, 592] on textarea "Hi Lourdes, please feel free to send me your feedback through this emssaging sy…" at bounding box center [761, 612] width 675 height 56
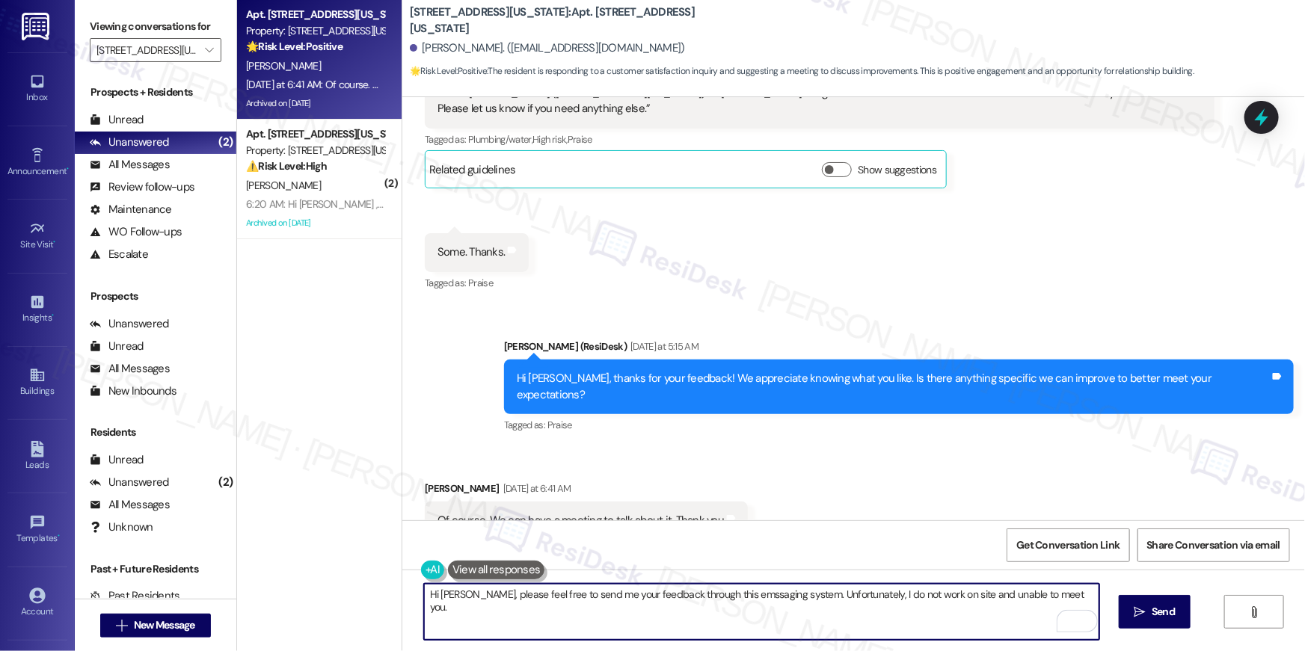
click at [799, 494] on div "Received via SMS Lourdes Blandin Yesterday at 6:41 AM Of course. We can have a …" at bounding box center [853, 510] width 903 height 126
click at [615, 611] on textarea "Hi Lourdes, please feel free to send me your feedback through this emssaging sy…" at bounding box center [761, 612] width 675 height 56
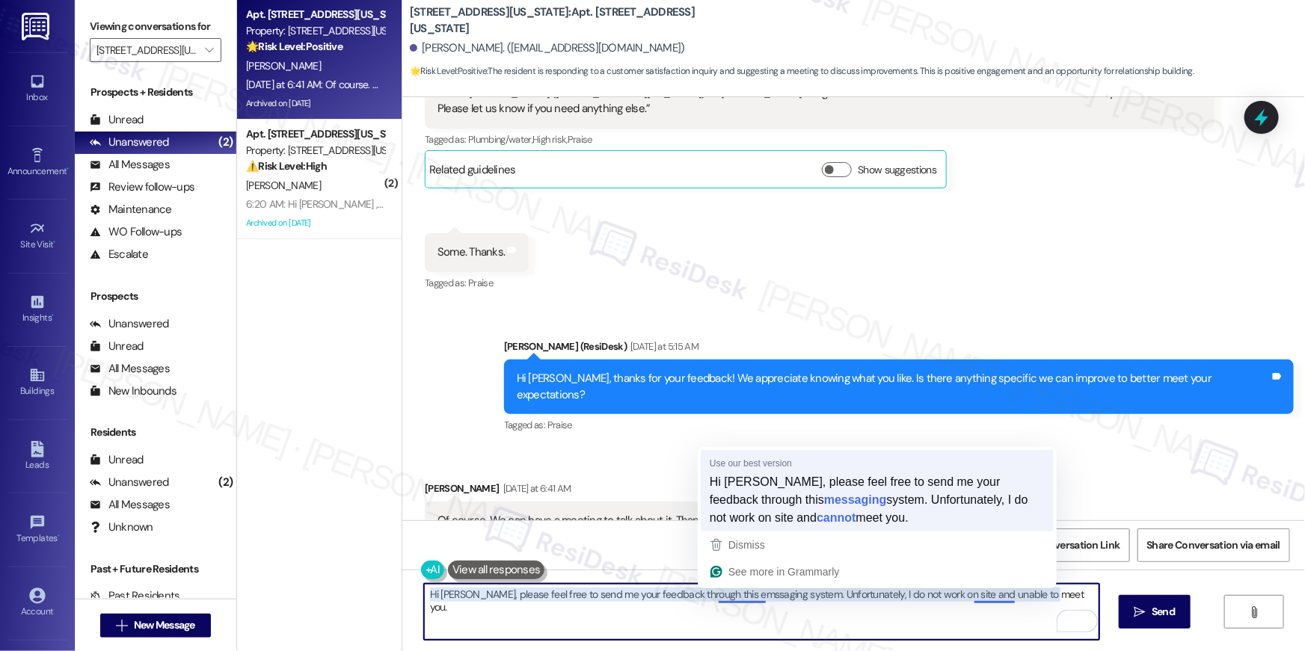
type textarea "Hi Lourdes, please feel free to send me your feedback through this messaging sy…"
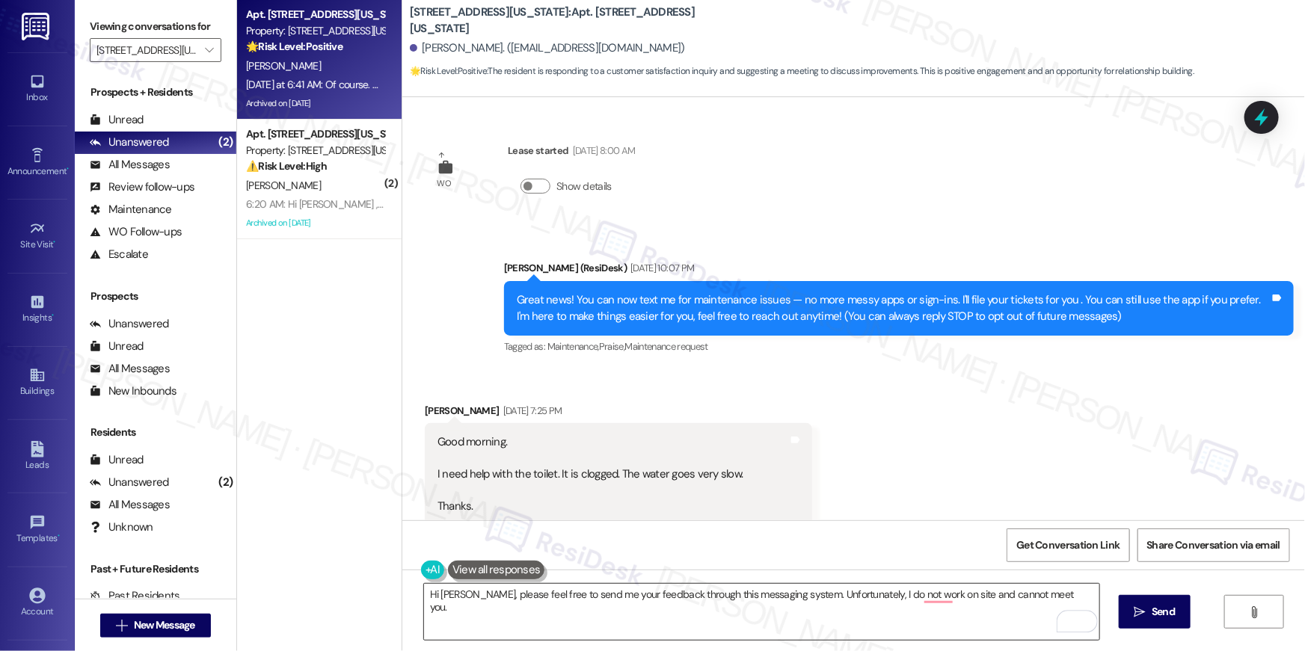
scroll to position [11508, 0]
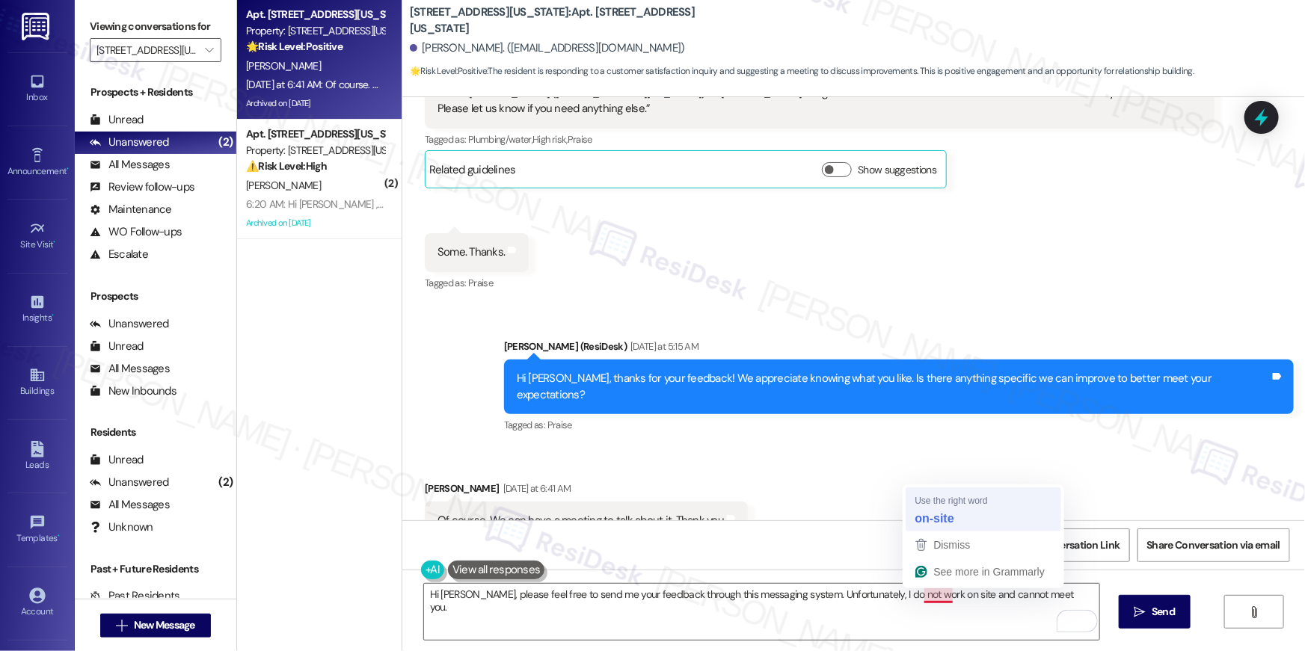
type textarea "Hi [PERSON_NAME], please feel free to send me your feedback through this messag…"
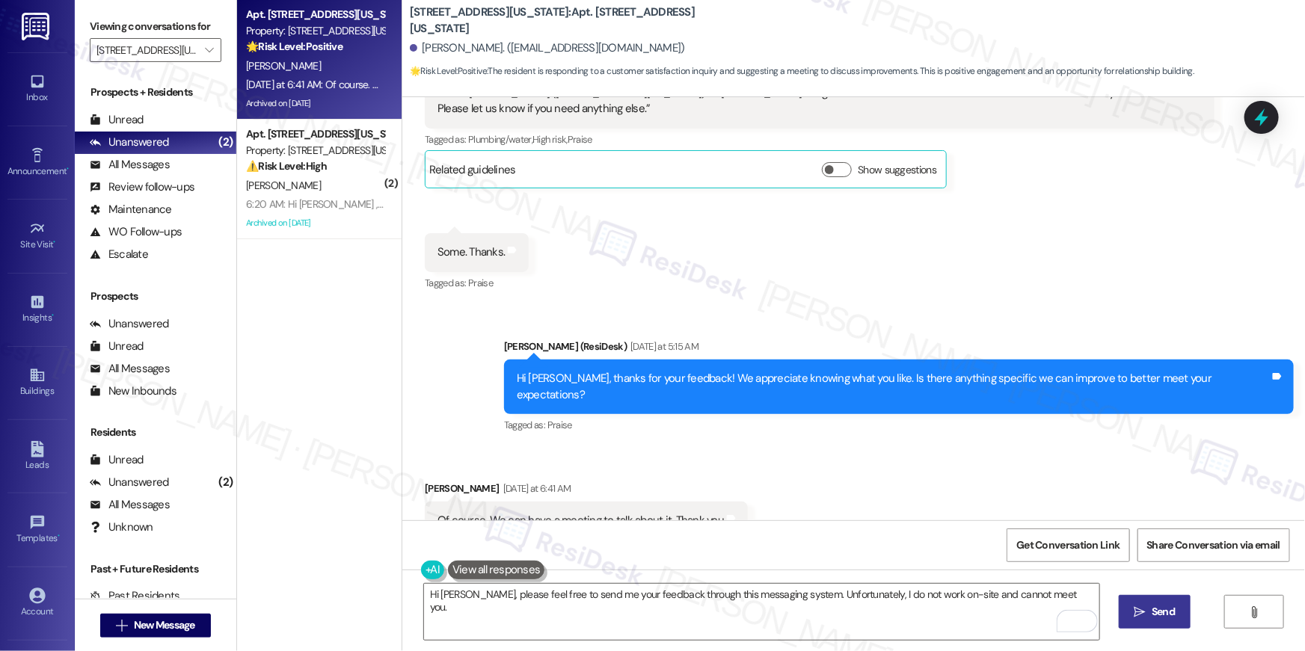
drag, startPoint x: 946, startPoint y: 520, endPoint x: 1180, endPoint y: 600, distance: 247.4
click at [1181, 614] on button " Send" at bounding box center [1155, 612] width 73 height 34
click at [923, 619] on textarea "Hi [PERSON_NAME], please feel free to send me your feedback through this messag…" at bounding box center [761, 612] width 675 height 56
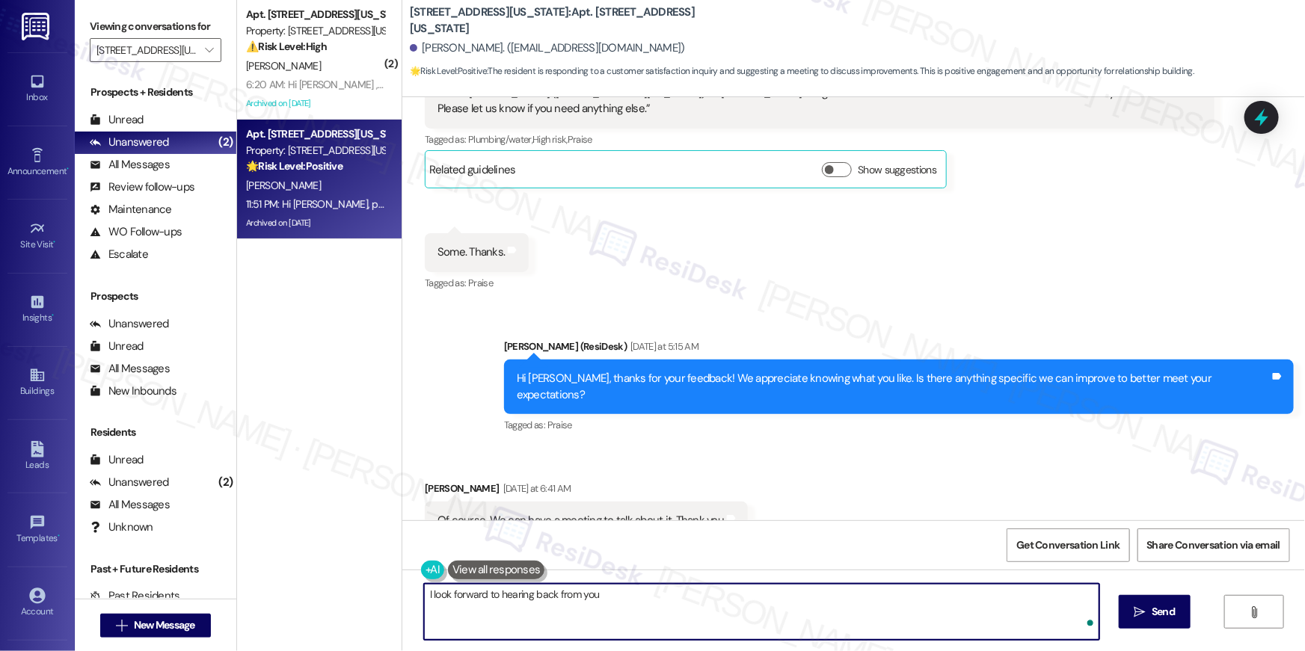
type textarea "I look forward to hearing back from you!"
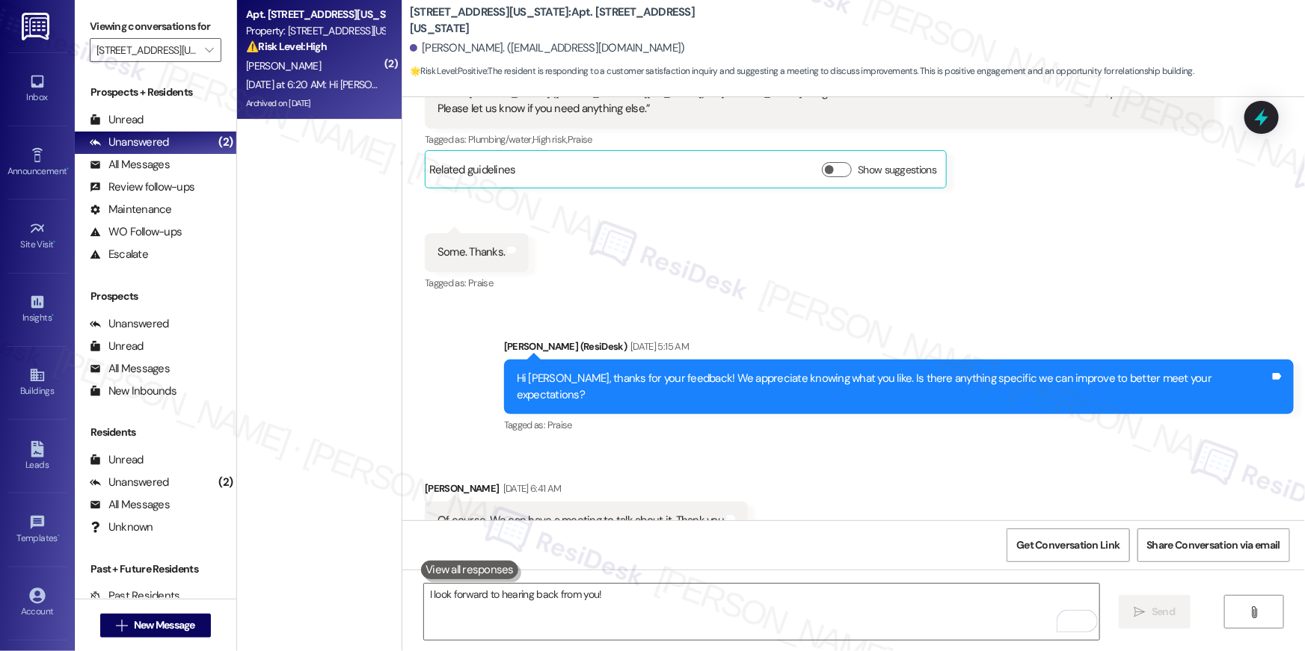
click at [316, 86] on div "[DATE] at 6:20 AM: Hi [PERSON_NAME] , thank you for bringing this important mat…" at bounding box center [765, 84] width 1038 height 13
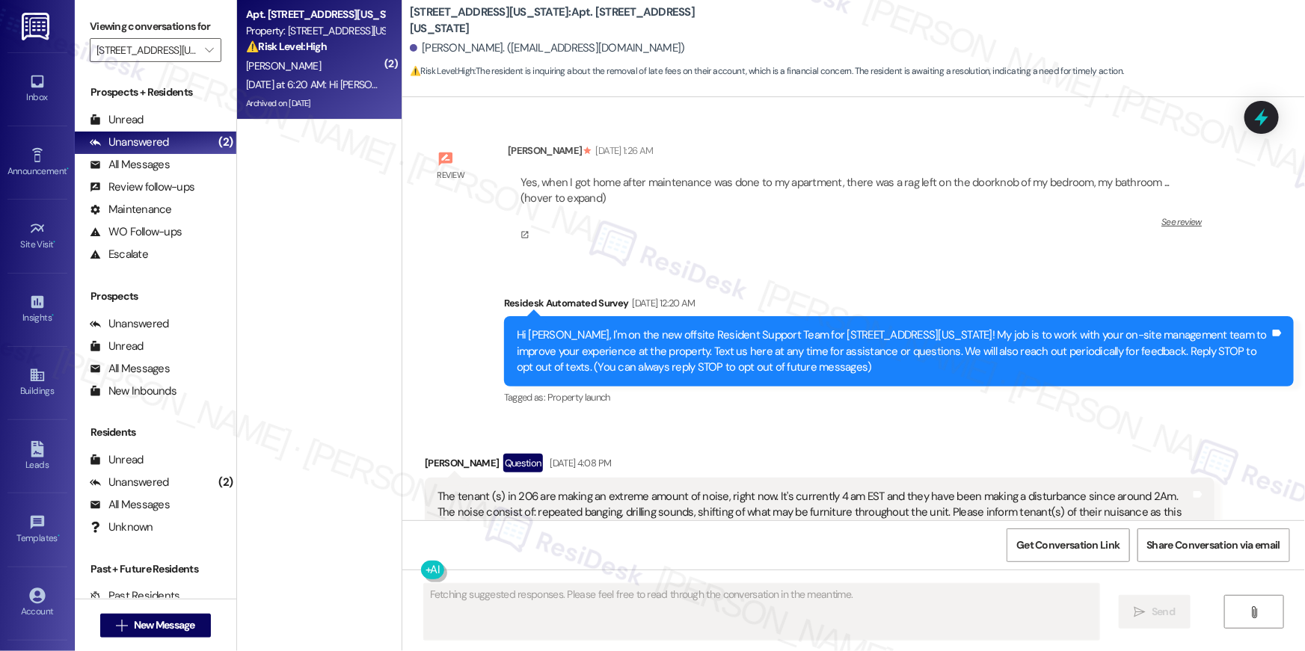
scroll to position [12654, 0]
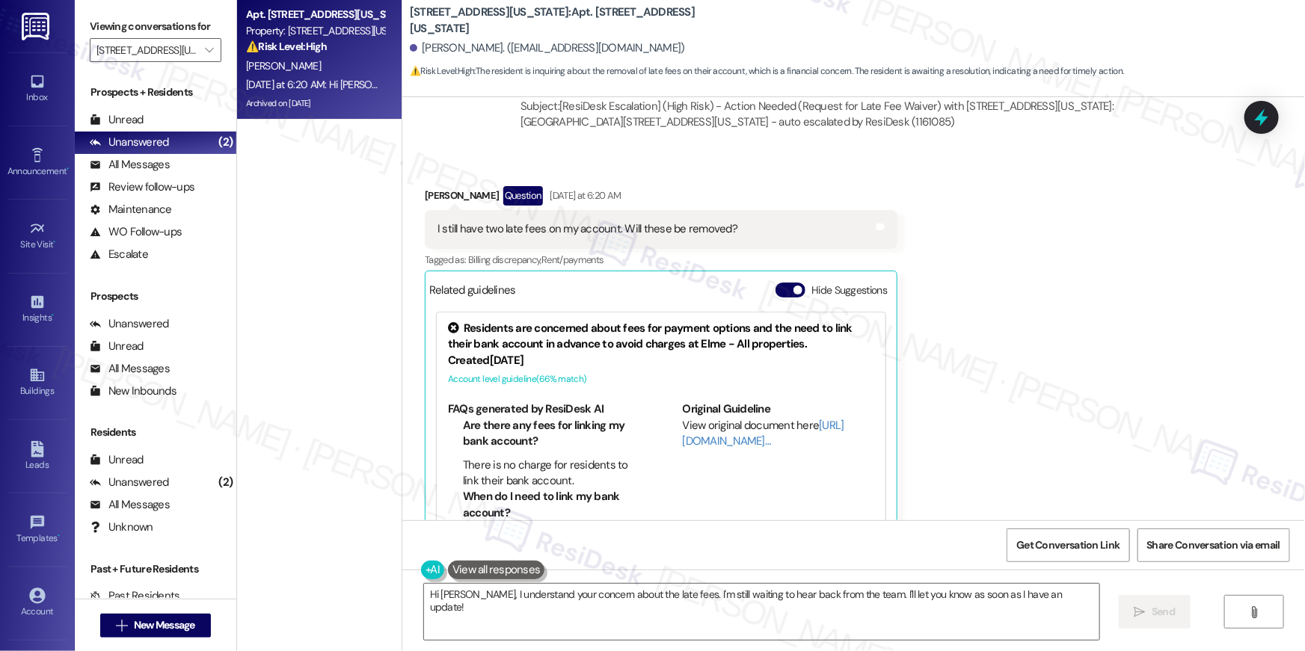
click at [1046, 402] on div "Received via SMS [PERSON_NAME] Question [DATE] at 6:20 AM I still have two late…" at bounding box center [853, 363] width 903 height 420
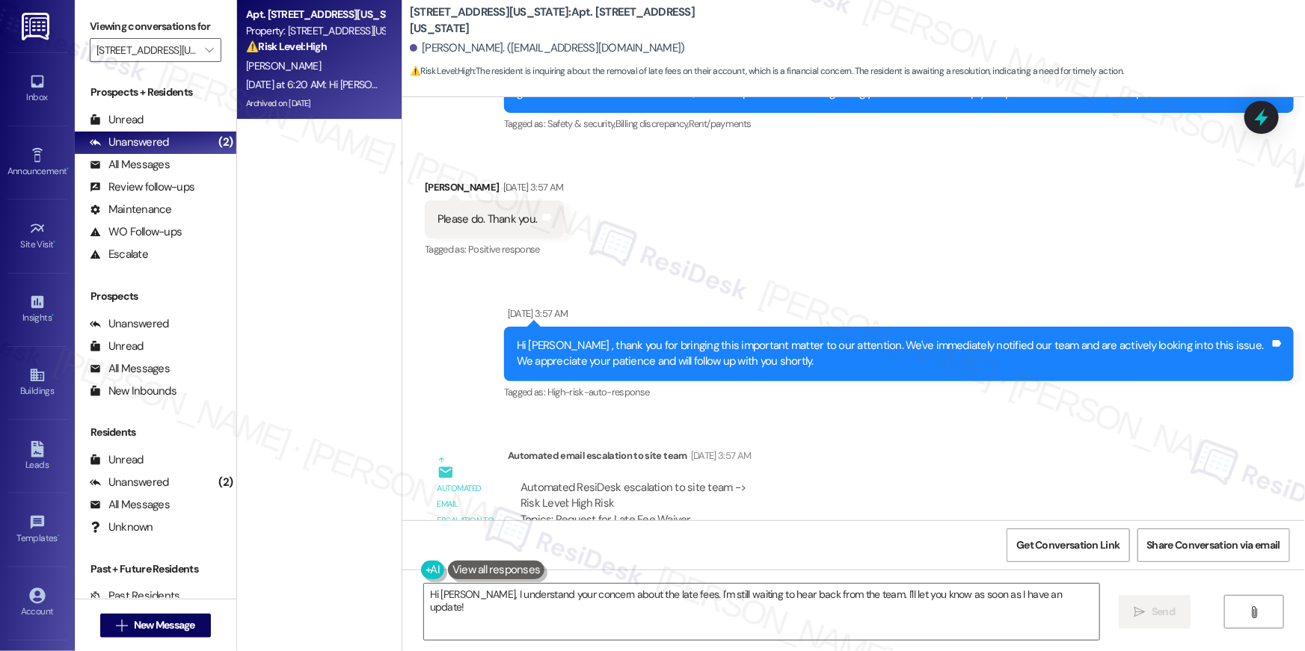
scroll to position [12980, 0]
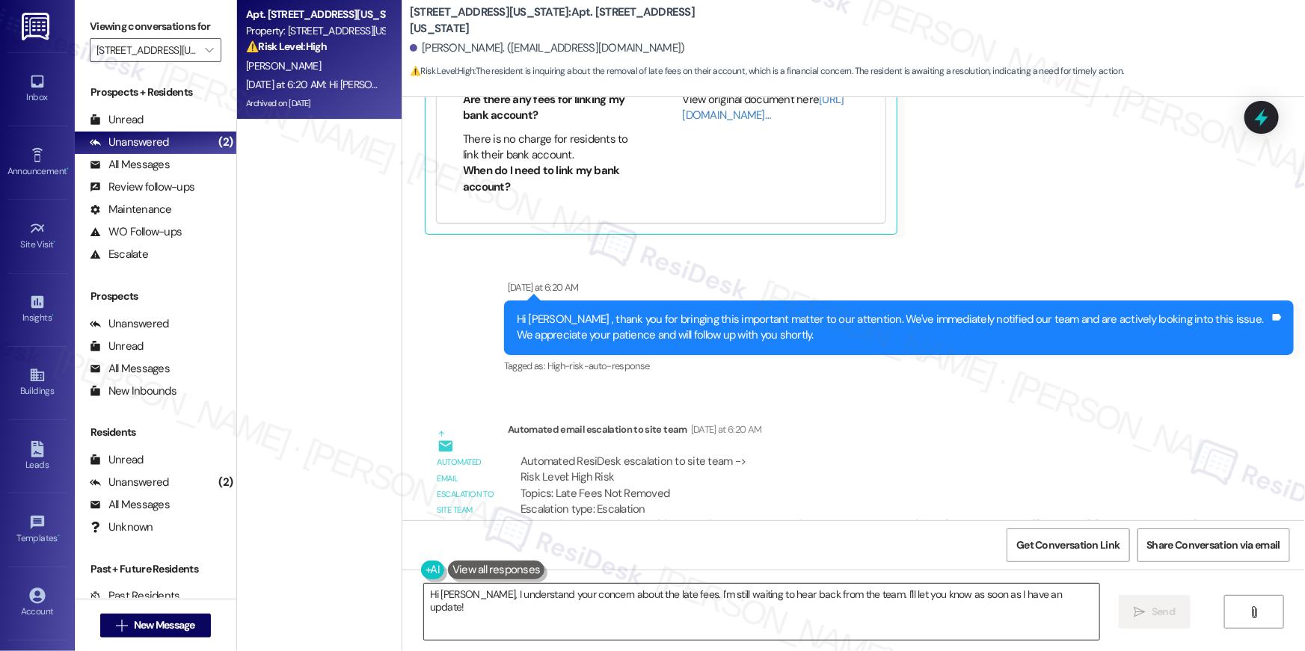
drag, startPoint x: 577, startPoint y: 603, endPoint x: 556, endPoint y: 610, distance: 22.2
click at [577, 603] on textarea "Hi [PERSON_NAME], I understand your concern about the late fees. I'm still wait…" at bounding box center [761, 612] width 675 height 56
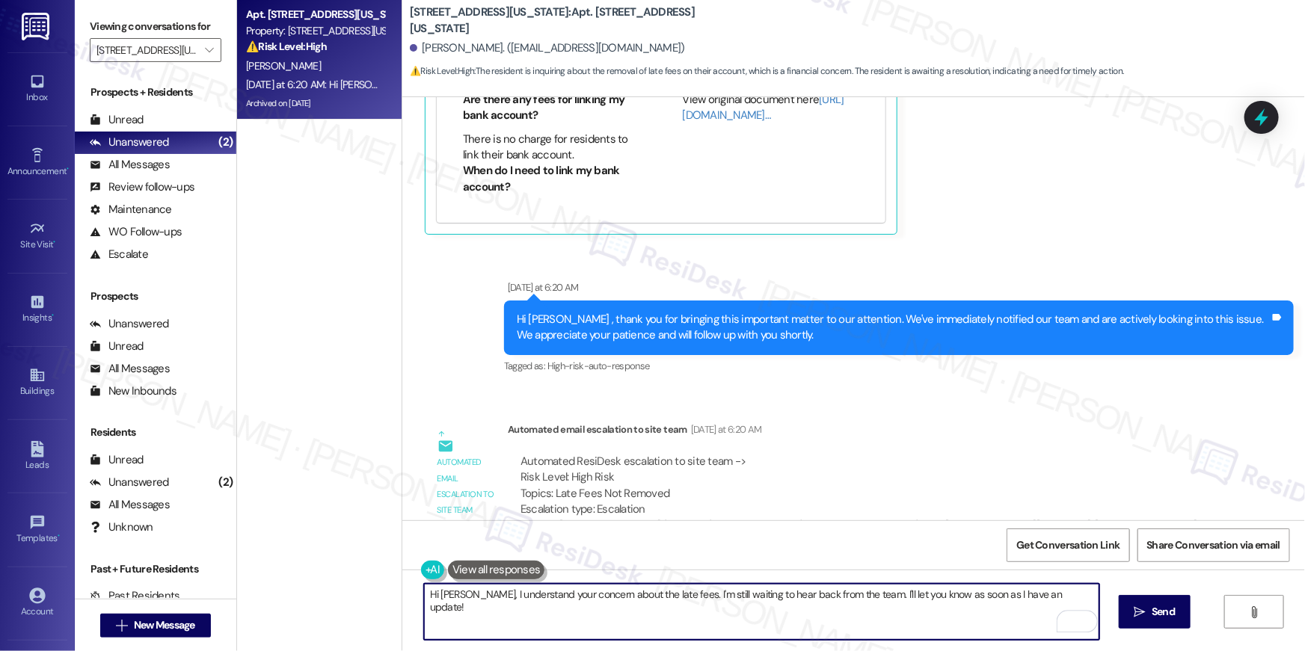
drag, startPoint x: 664, startPoint y: 596, endPoint x: 678, endPoint y: 628, distance: 34.5
click at [678, 628] on textarea "Hi [PERSON_NAME], I understand your concern about the late fees. I'm still wait…" at bounding box center [761, 612] width 675 height 56
click at [741, 604] on textarea "Hi [PERSON_NAME], I understand your concern about the late fees. I'm still wait…" at bounding box center [761, 612] width 675 height 56
drag, startPoint x: 847, startPoint y: 595, endPoint x: 855, endPoint y: 613, distance: 19.1
click at [855, 613] on textarea "Hi [PERSON_NAME], I understand your concern about the late fees. I'm still wait…" at bounding box center [761, 612] width 675 height 56
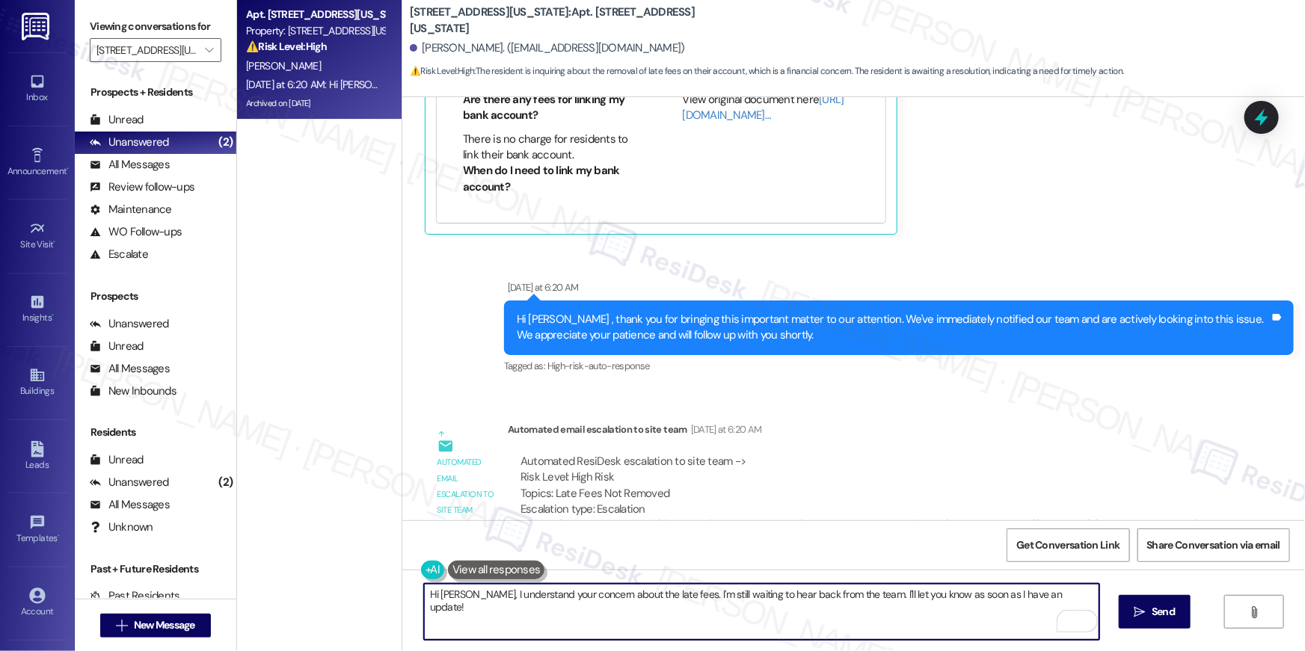
click at [845, 600] on textarea "Hi [PERSON_NAME], I understand your concern about the late fees. I'm still wait…" at bounding box center [761, 612] width 675 height 56
type textarea "Hi [PERSON_NAME], I understand your concern about the late fees. I'm still wait…"
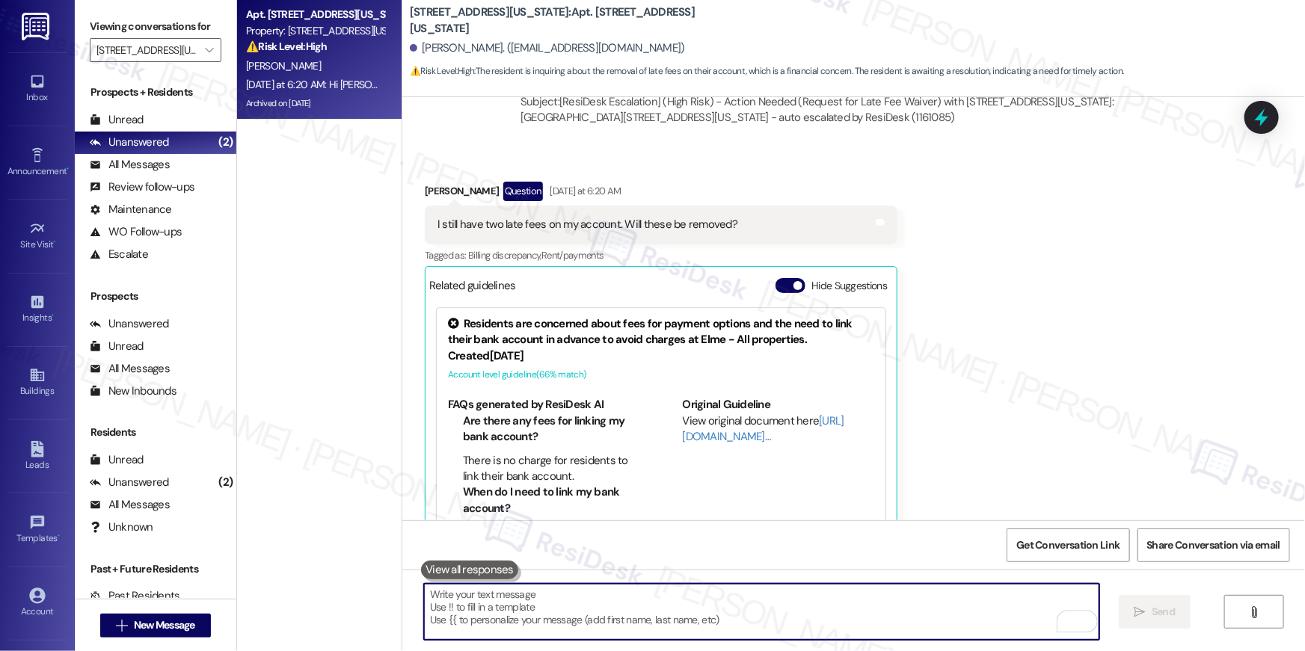
scroll to position [12654, 0]
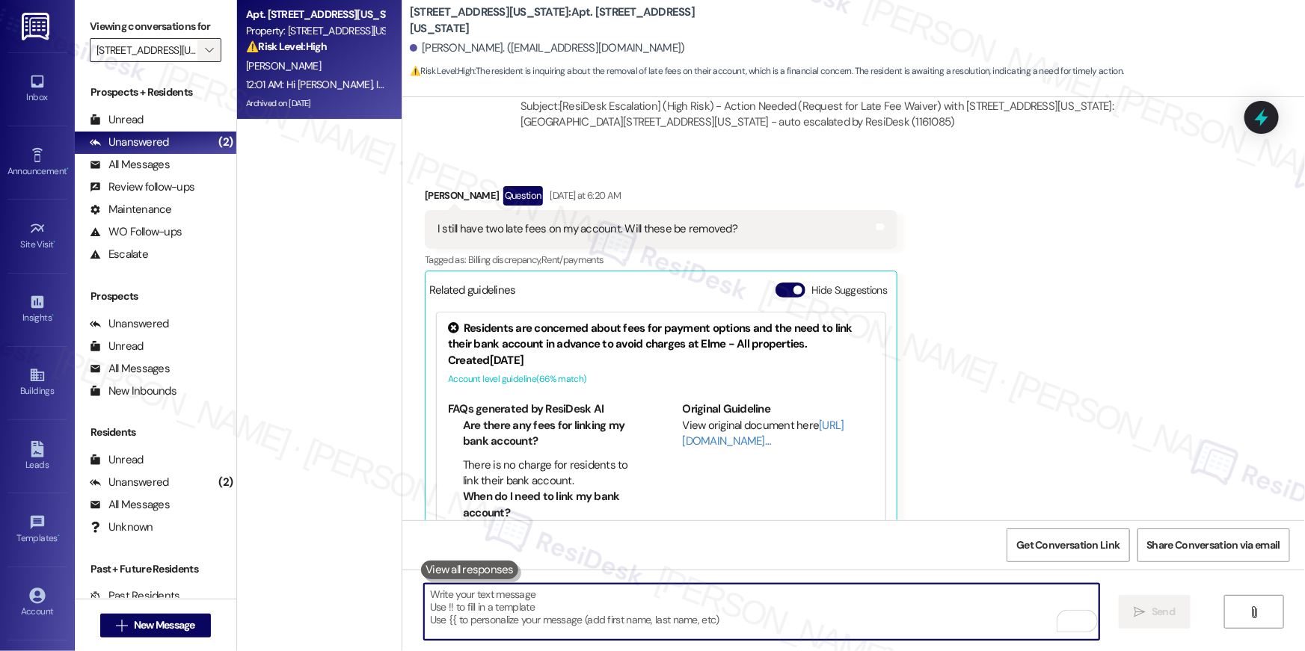
click at [210, 52] on button "" at bounding box center [209, 50] width 24 height 24
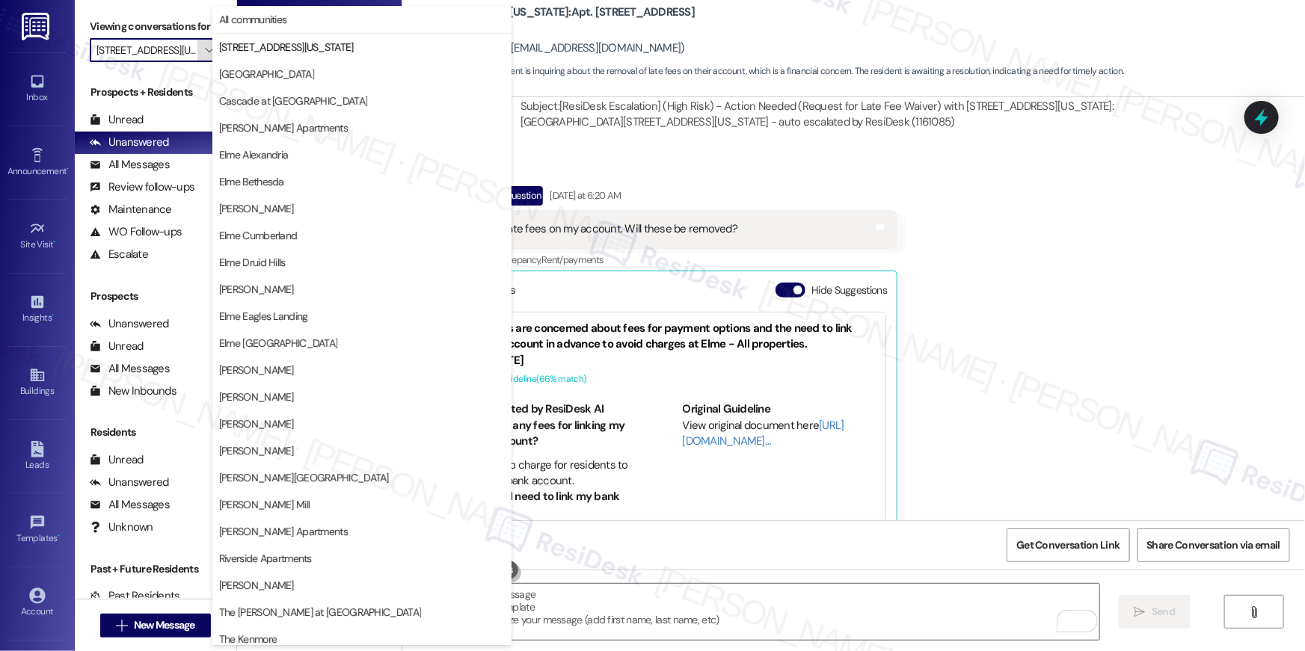
scroll to position [0, 20]
click at [323, 85] on button "[GEOGRAPHIC_DATA]" at bounding box center [361, 74] width 299 height 27
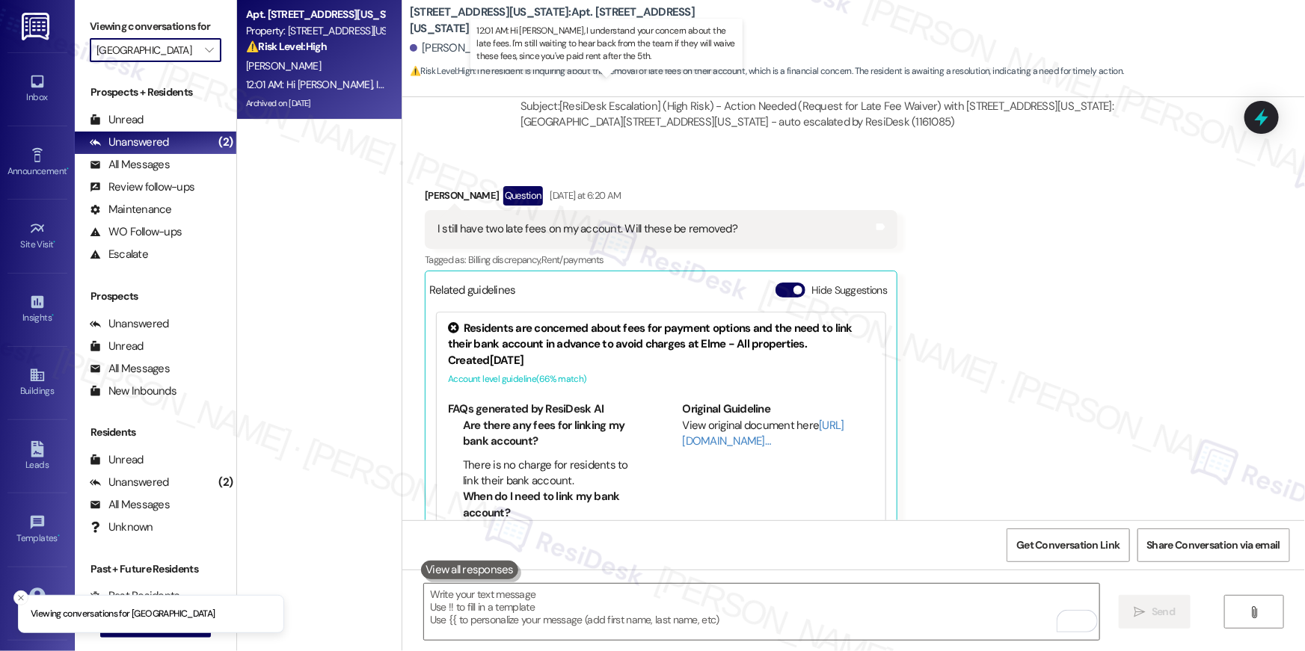
type input "[GEOGRAPHIC_DATA]"
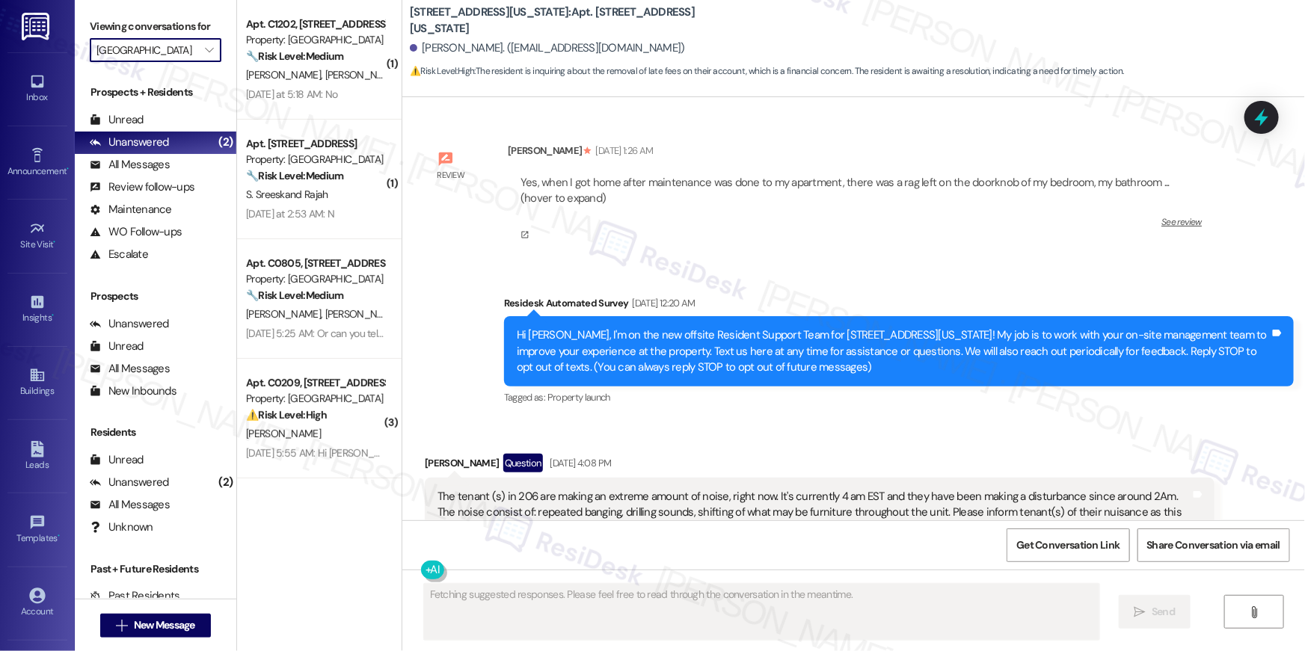
scroll to position [12654, 0]
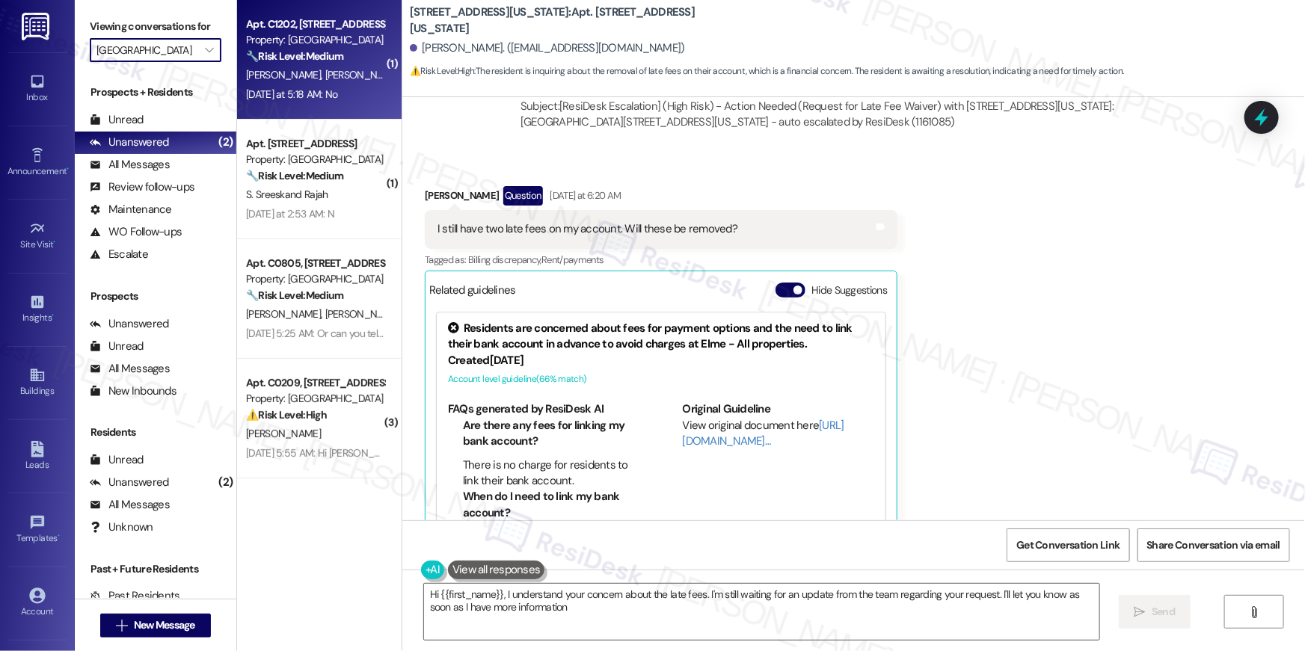
type textarea "Hi {{first_name}}, I understand your concern about the late fees. I'm still wai…"
click at [346, 60] on div "🔧 Risk Level: Medium The resident responded 'No' to a general satisfaction ques…" at bounding box center [315, 57] width 138 height 16
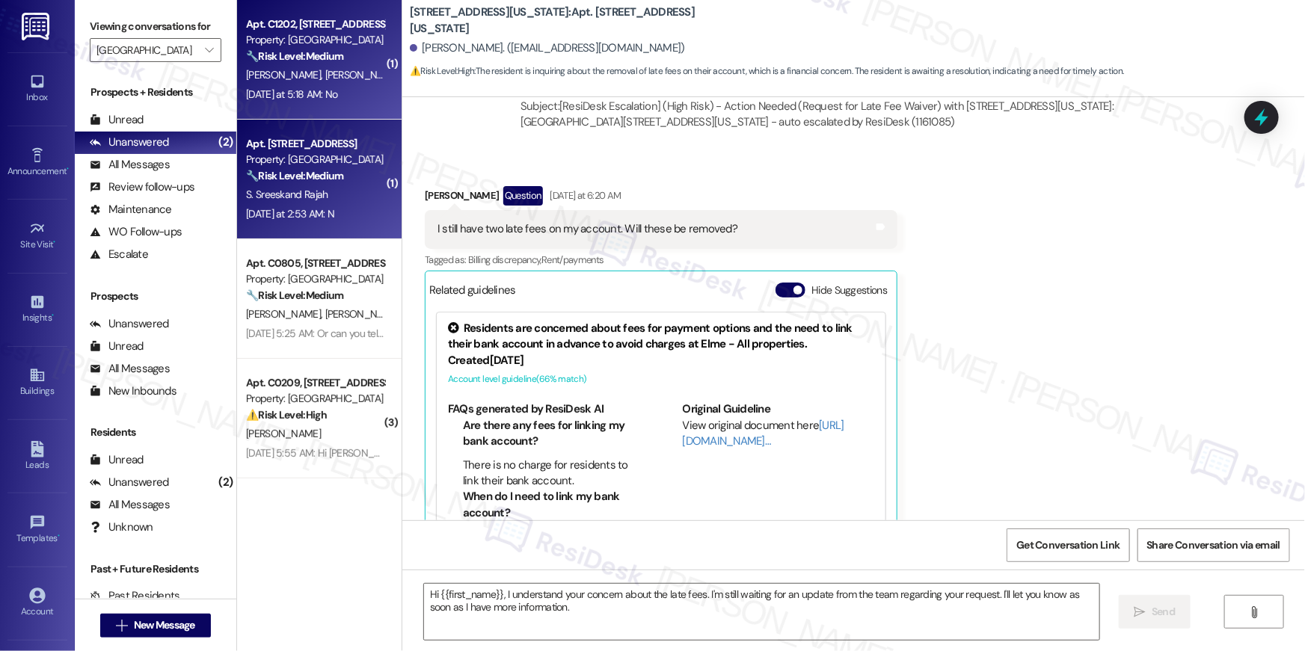
type textarea "Fetching suggested responses. Please feel free to read through the conversation…"
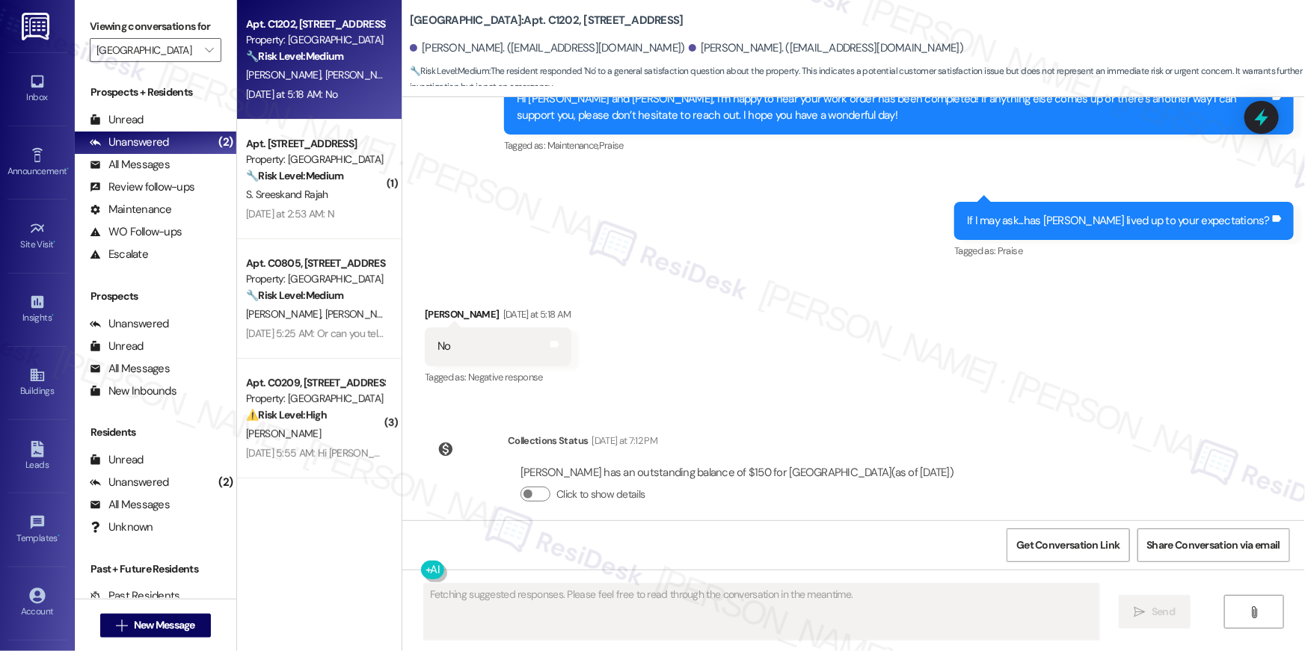
scroll to position [1899, 0]
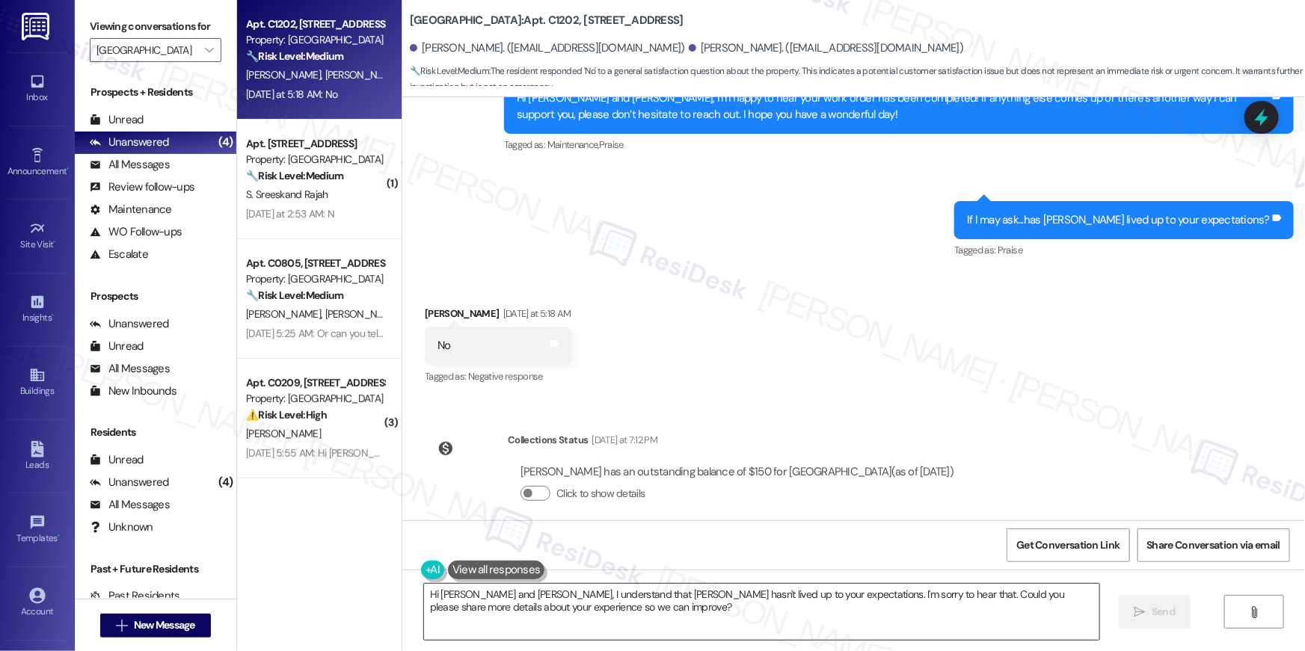
click at [635, 614] on textarea "Hi [PERSON_NAME] and [PERSON_NAME], I understand that [PERSON_NAME] hasn't live…" at bounding box center [761, 612] width 675 height 56
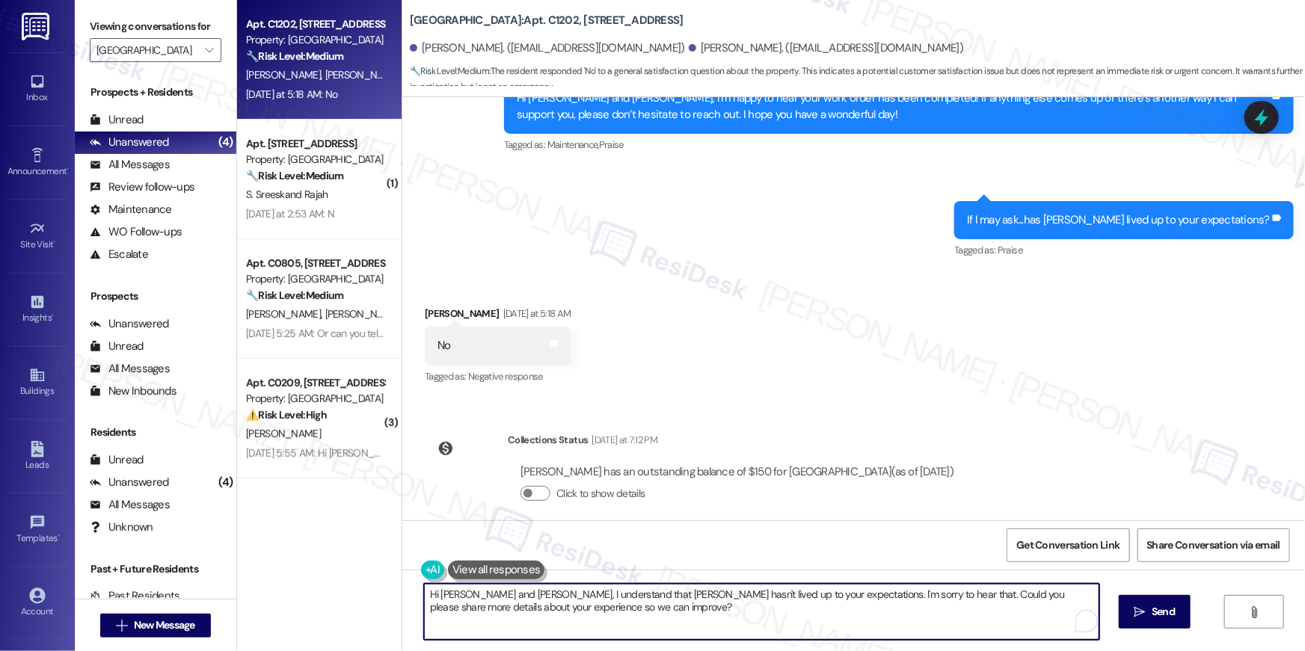
click at [685, 617] on textarea "Hi [PERSON_NAME] and [PERSON_NAME], I understand that [PERSON_NAME] hasn't live…" at bounding box center [761, 612] width 675 height 56
click at [878, 617] on textarea "Hi [PERSON_NAME] and [PERSON_NAME], I understand that [PERSON_NAME] hasn't live…" at bounding box center [761, 612] width 675 height 56
click at [883, 616] on textarea "Hi [PERSON_NAME] and [PERSON_NAME], I understand that [PERSON_NAME] hasn't live…" at bounding box center [761, 612] width 675 height 56
click at [453, 598] on textarea "Hi [PERSON_NAME] and [PERSON_NAME], I understand that [PERSON_NAME] hasn't live…" at bounding box center [761, 612] width 675 height 56
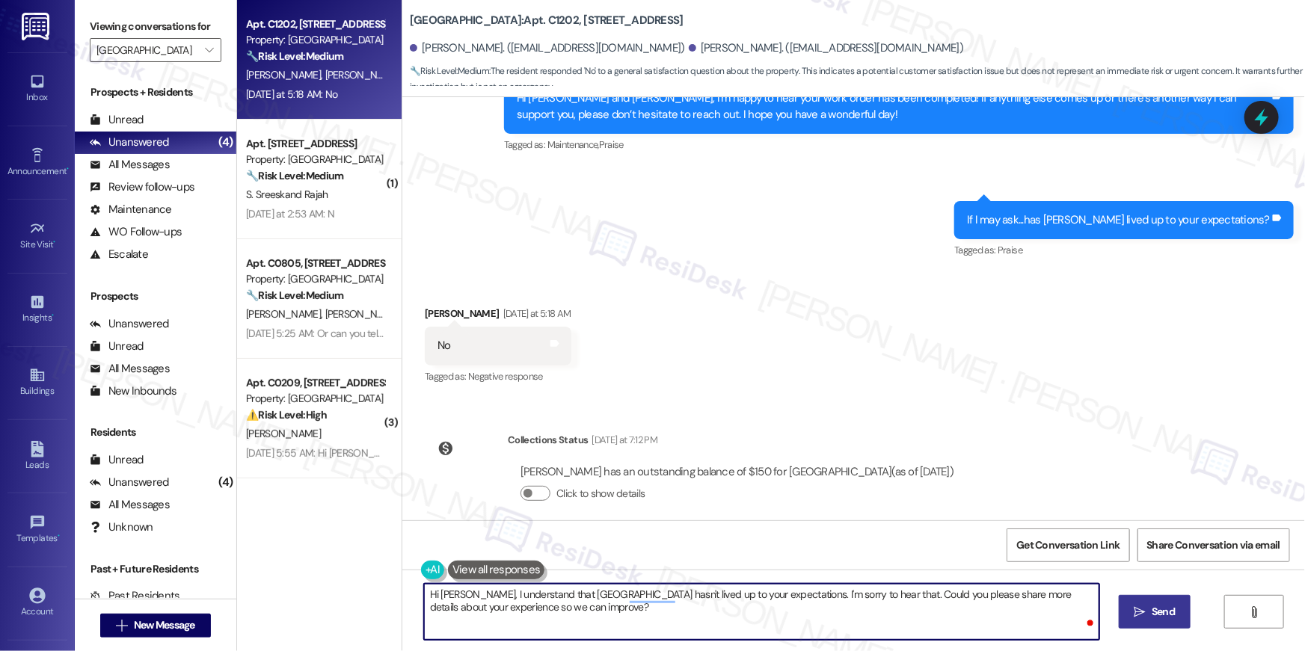
type textarea "Hi [PERSON_NAME], I understand that [GEOGRAPHIC_DATA] hasn't lived up to your e…"
click at [1168, 618] on span "Send" at bounding box center [1163, 612] width 23 height 16
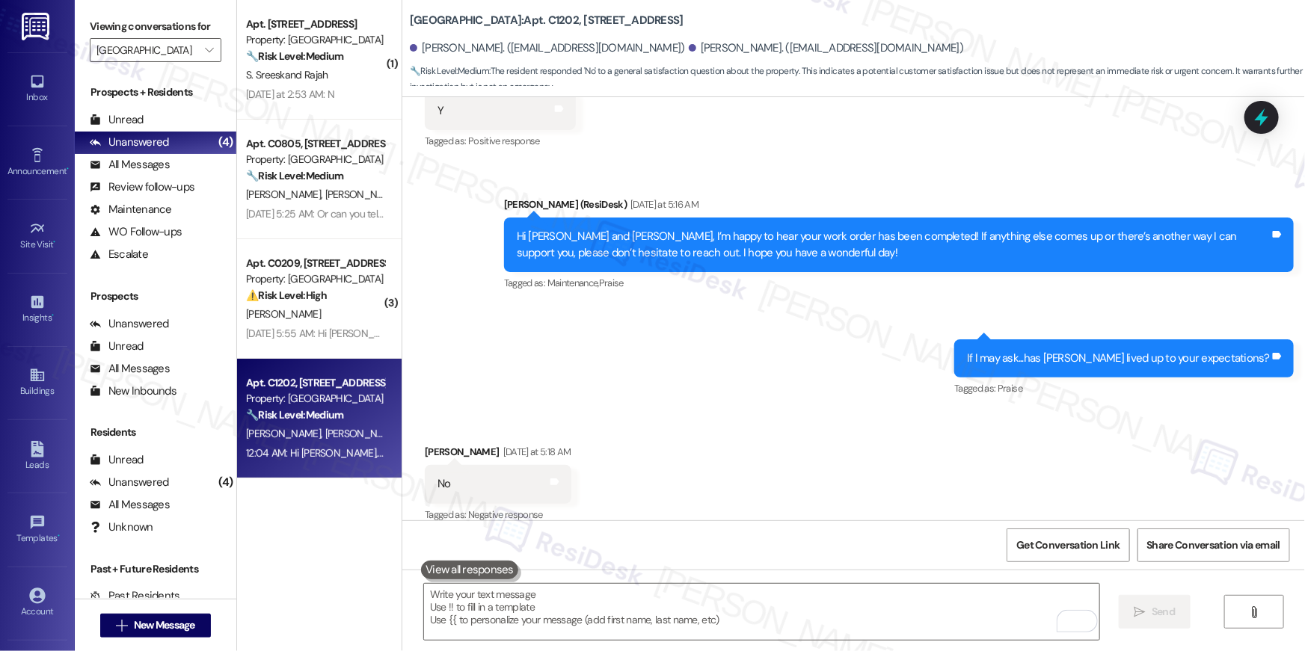
scroll to position [2019, 0]
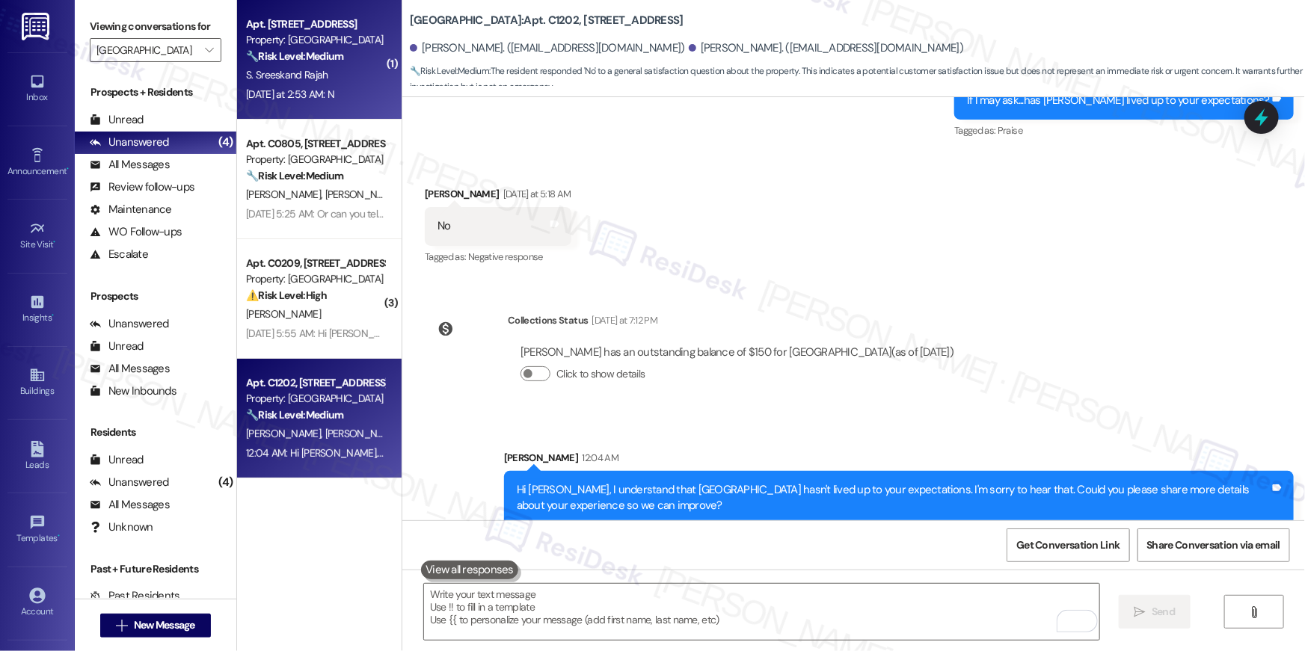
click at [329, 99] on div "Yesterday at 2:53 AM: N Yesterday at 2:53 AM: N" at bounding box center [290, 94] width 88 height 13
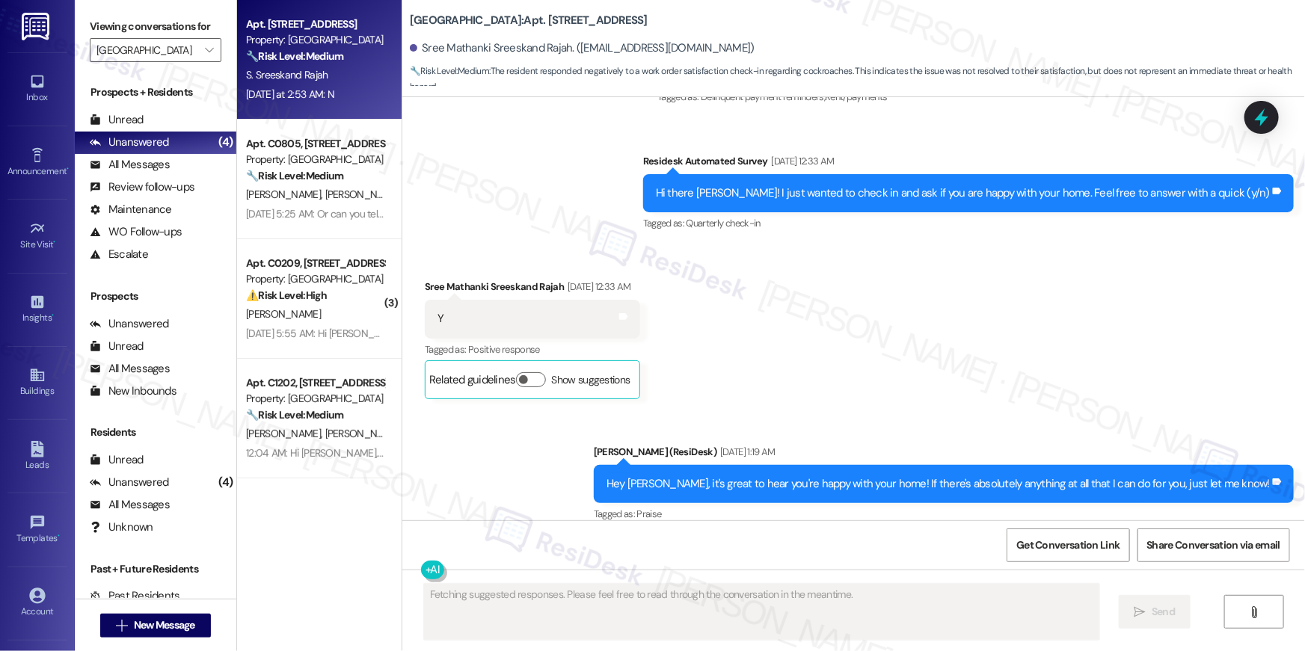
scroll to position [3752, 0]
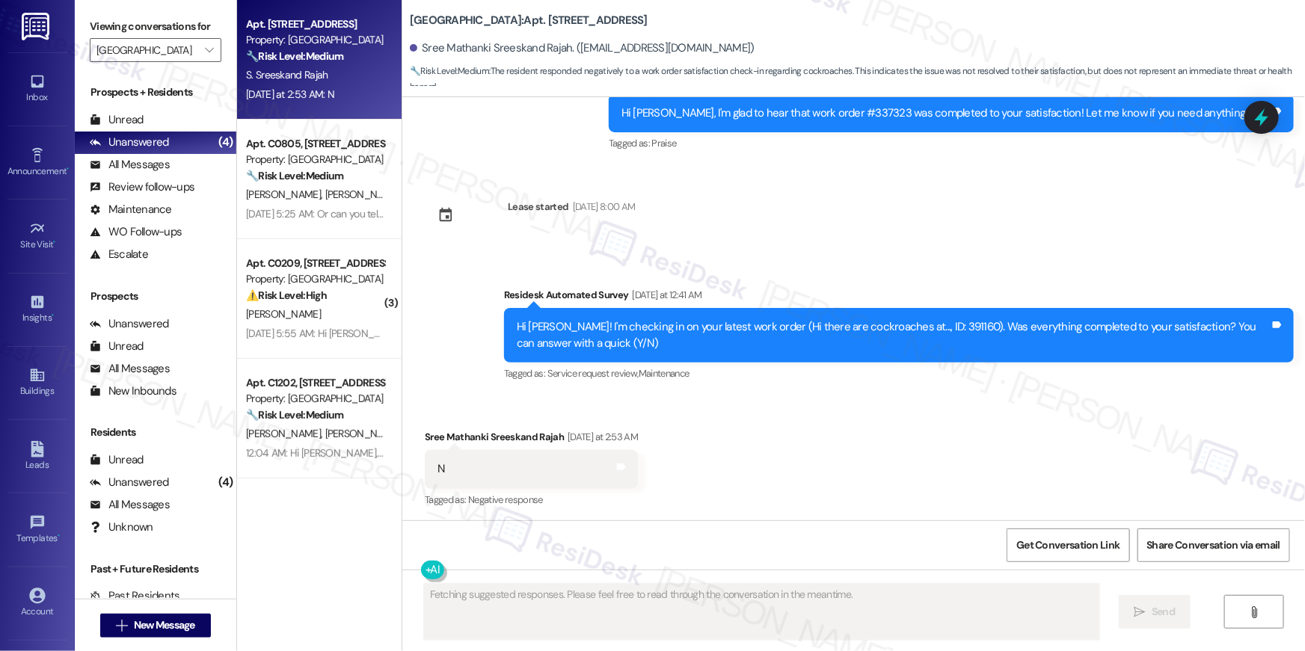
click at [948, 320] on div "Hi Sree Mathanki! I'm checking in on your latest work order (Hi there are cockr…" at bounding box center [893, 335] width 753 height 32
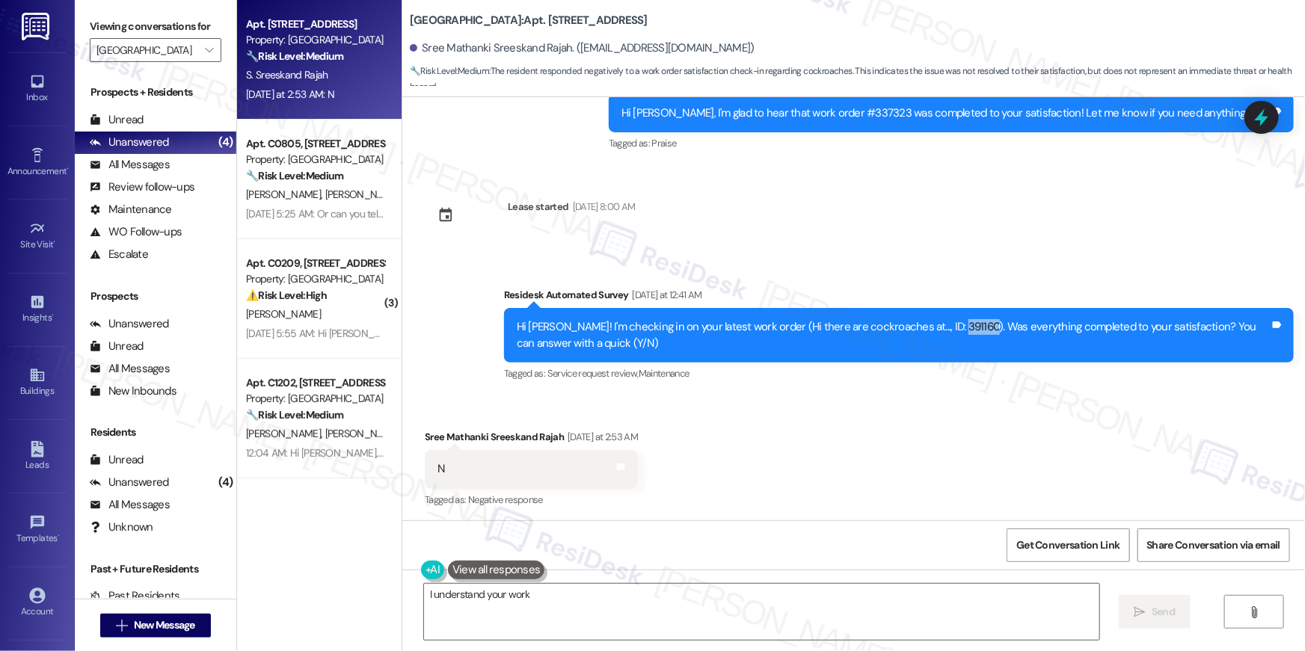
copy div "391160"
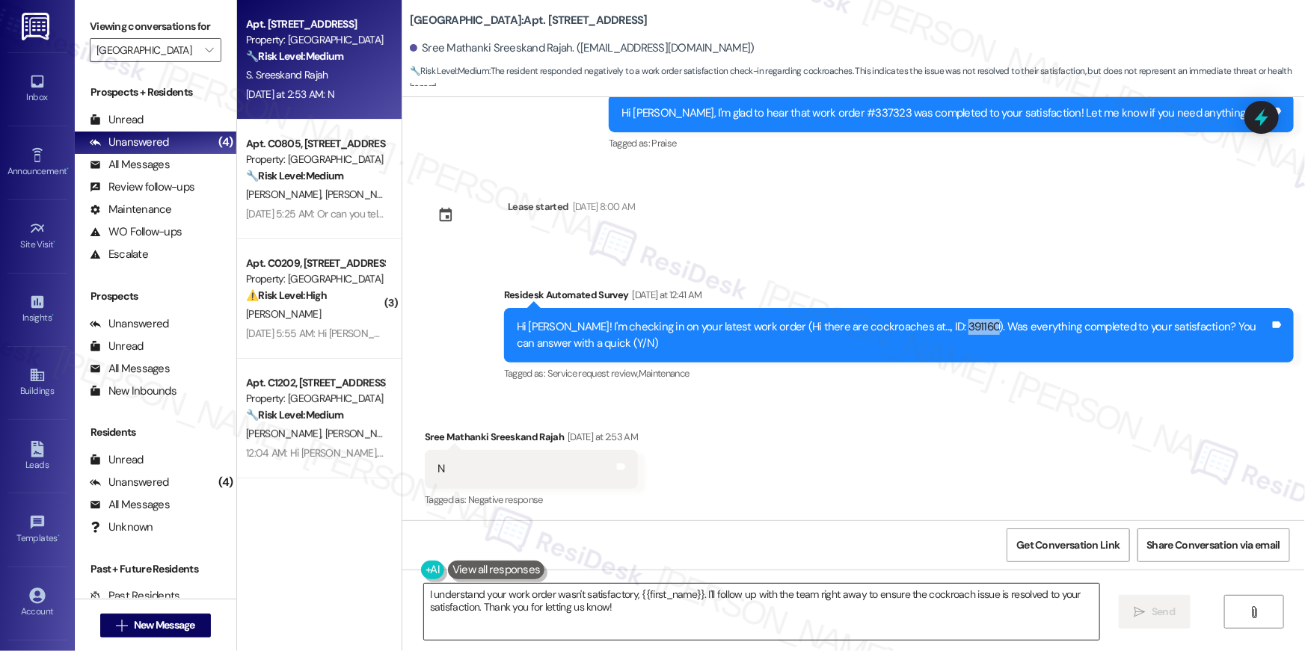
click at [578, 610] on textarea "I understand your work order wasn't satisfactory, {{first_name}}. I'll follow u…" at bounding box center [761, 612] width 675 height 56
click at [625, 607] on textarea "I understand your work order wasn't satisfactory, {{first_name}}. I'll follow u…" at bounding box center [761, 612] width 675 height 56
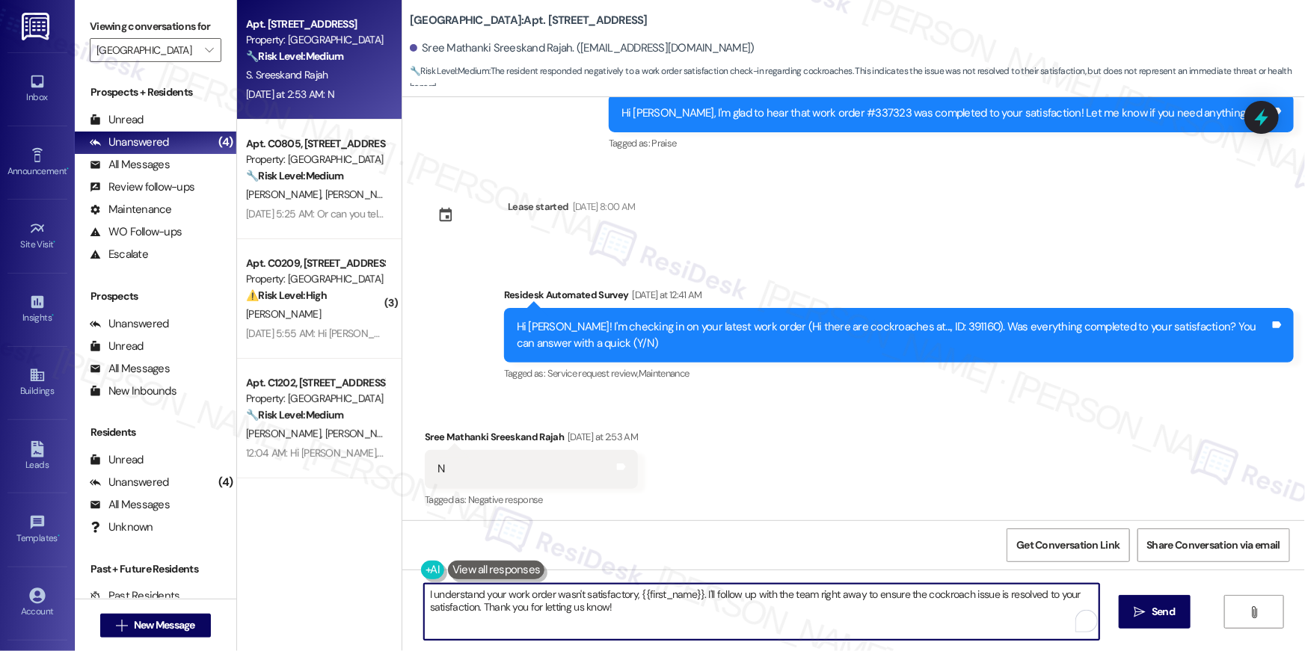
drag, startPoint x: 644, startPoint y: 613, endPoint x: 397, endPoint y: 574, distance: 249.9
click at [416, 595] on div "I understand your work order wasn't satisfactory, {{first_name}}. I'll follow u…" at bounding box center [754, 612] width 677 height 58
type textarea "Hi Sree, just checking in to see if the pest control has been to your unit? Upo…"
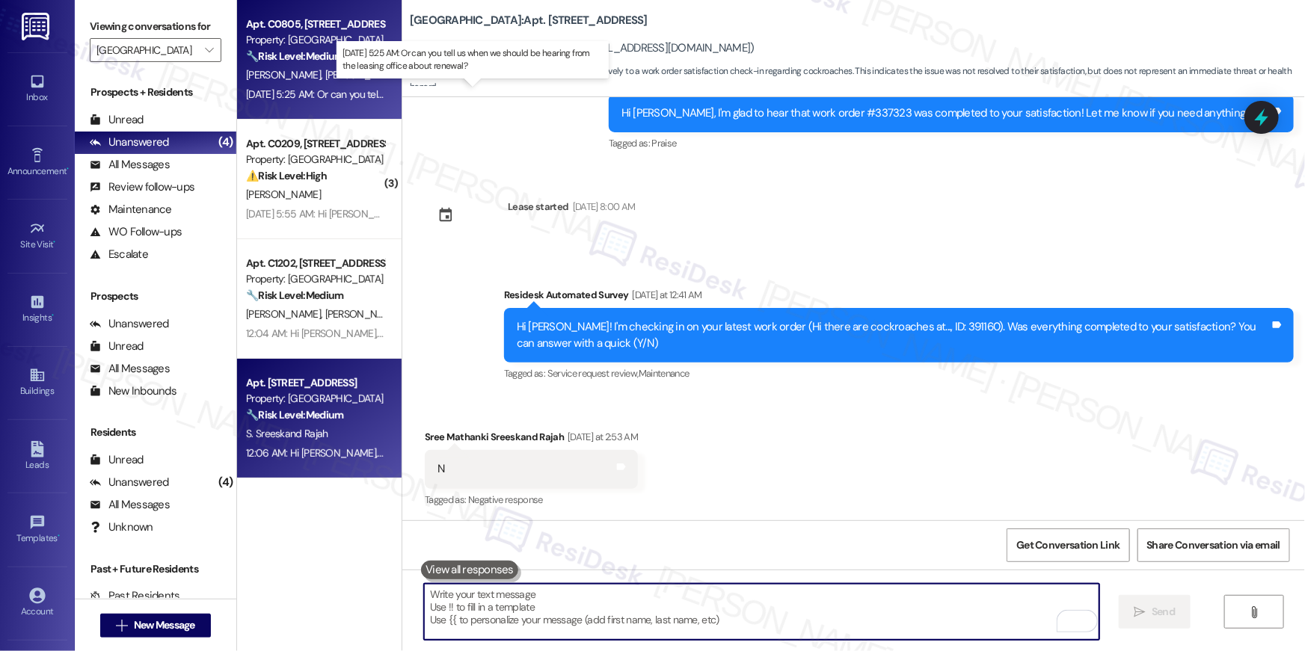
click at [348, 100] on div "Sep 10, 2025 at 5:25 AM: Or can you tell us when we should be hearing from the …" at bounding box center [465, 94] width 438 height 13
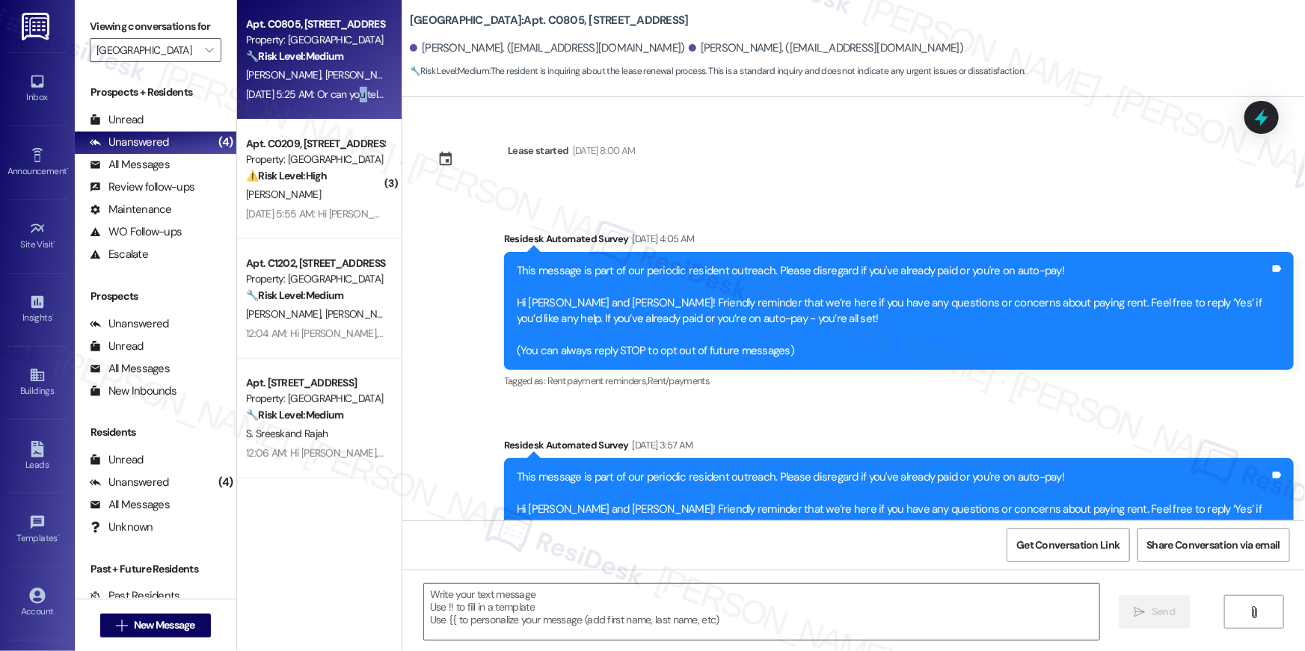
scroll to position [5533, 0]
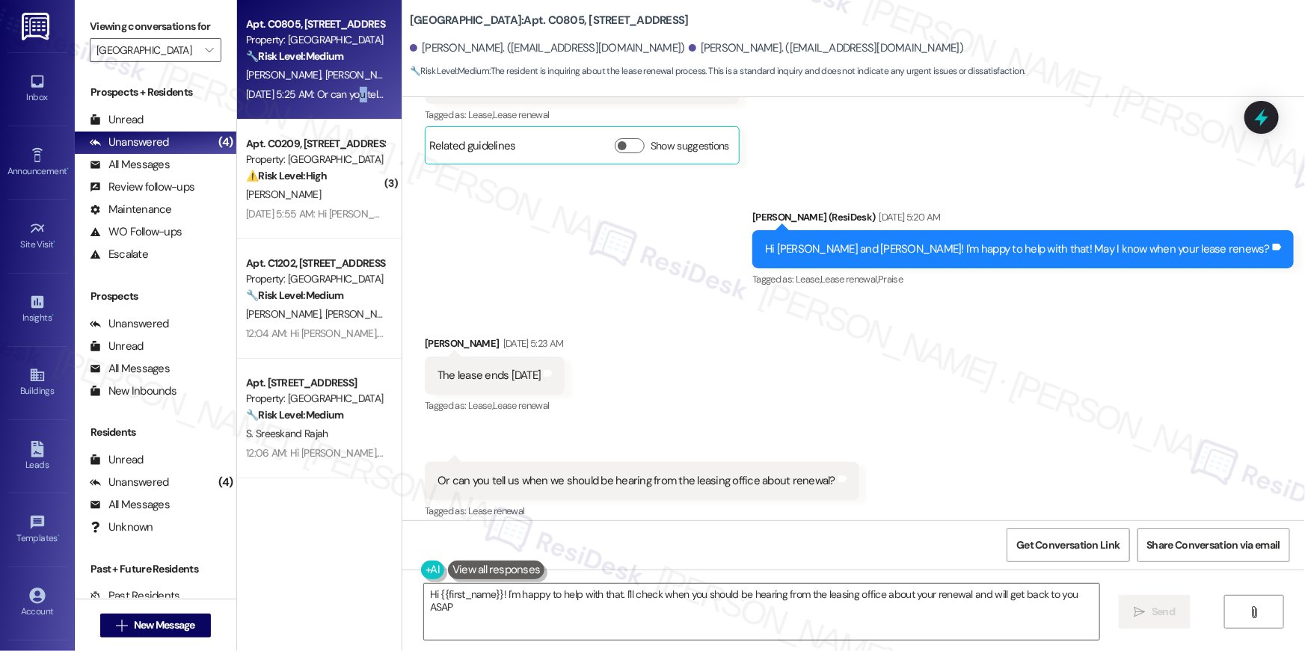
type textarea "Hi {{first_name}}! I'm happy to help with that. I'll check when you should be h…"
click at [573, 620] on textarea "Hi {{first_name}}! I'm happy to help with that. I'll check when you should be h…" at bounding box center [761, 612] width 675 height 56
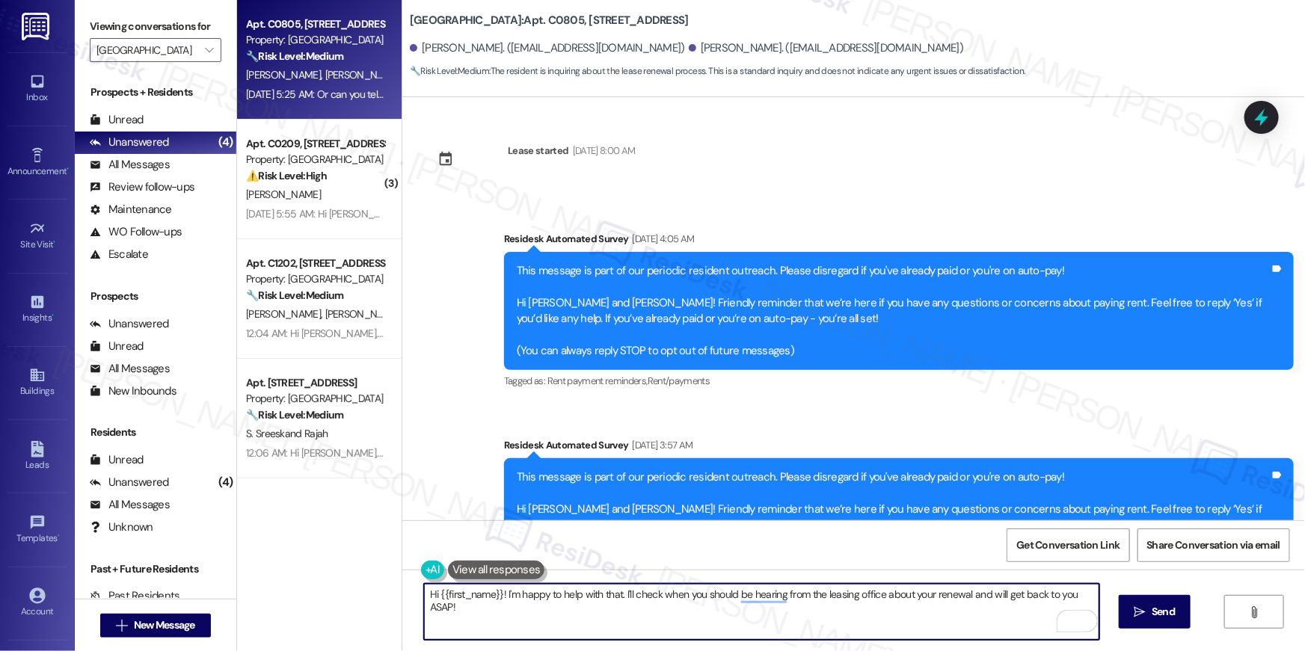
scroll to position [5533, 0]
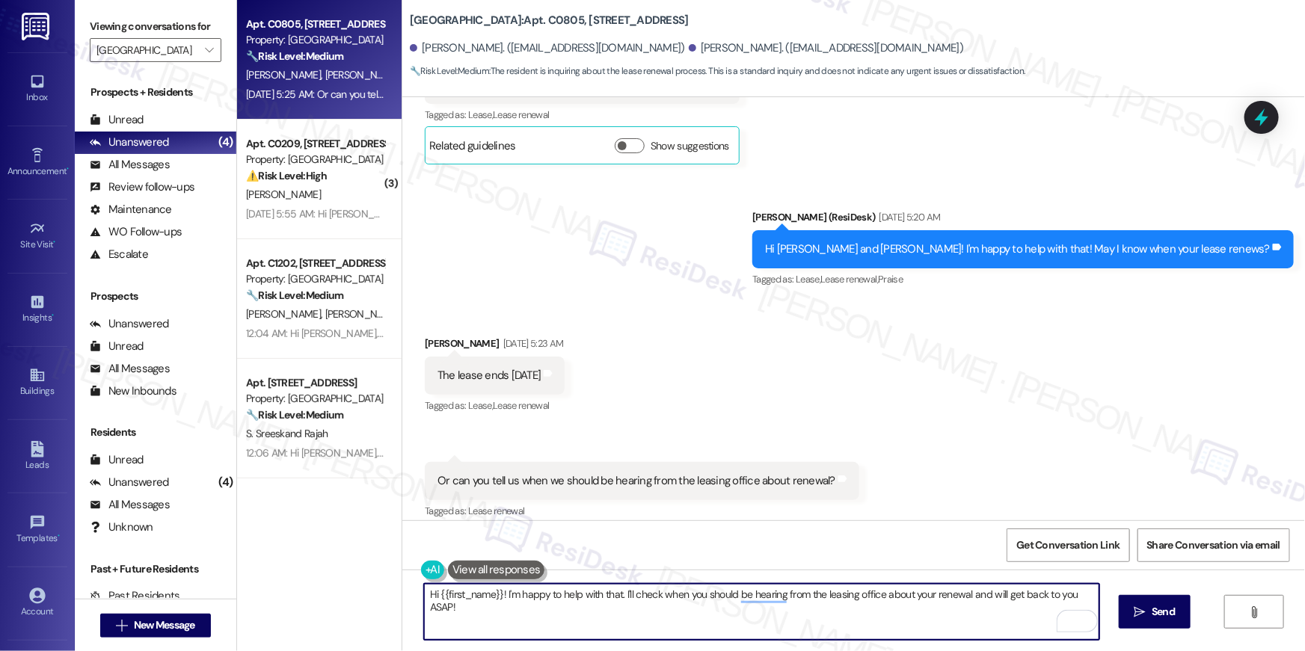
click at [586, 633] on textarea "Hi {{first_name}}! I'm happy to help with that. I'll check when you should be h…" at bounding box center [761, 612] width 675 height 56
drag, startPoint x: 587, startPoint y: 623, endPoint x: 501, endPoint y: 599, distance: 89.3
click at [498, 599] on textarea "Hi {{first_name}}! I'm happy to help with that. I'll check when you should be h…" at bounding box center [761, 612] width 675 height 56
type textarea "Hi {{first_name}}! You should hear back from us around the 1st week of October …"
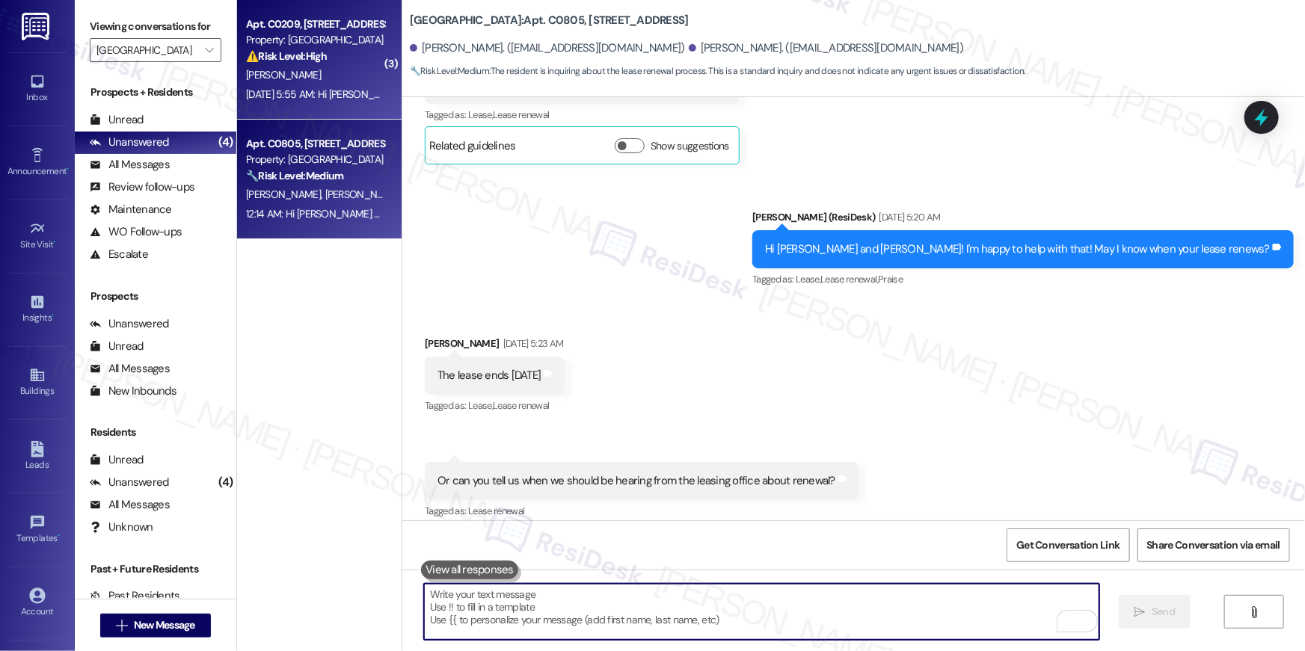
click at [327, 46] on div "Property: [GEOGRAPHIC_DATA]" at bounding box center [315, 40] width 138 height 16
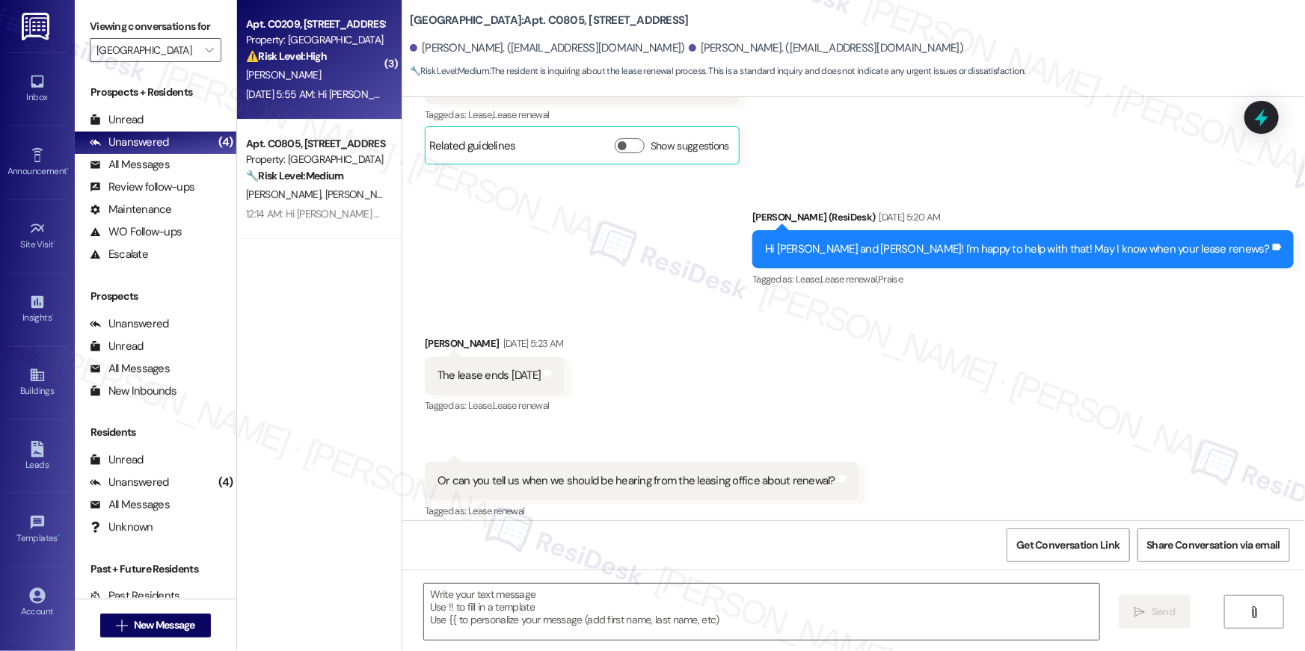
type textarea "Fetching suggested responses. Please feel free to read through the conversation…"
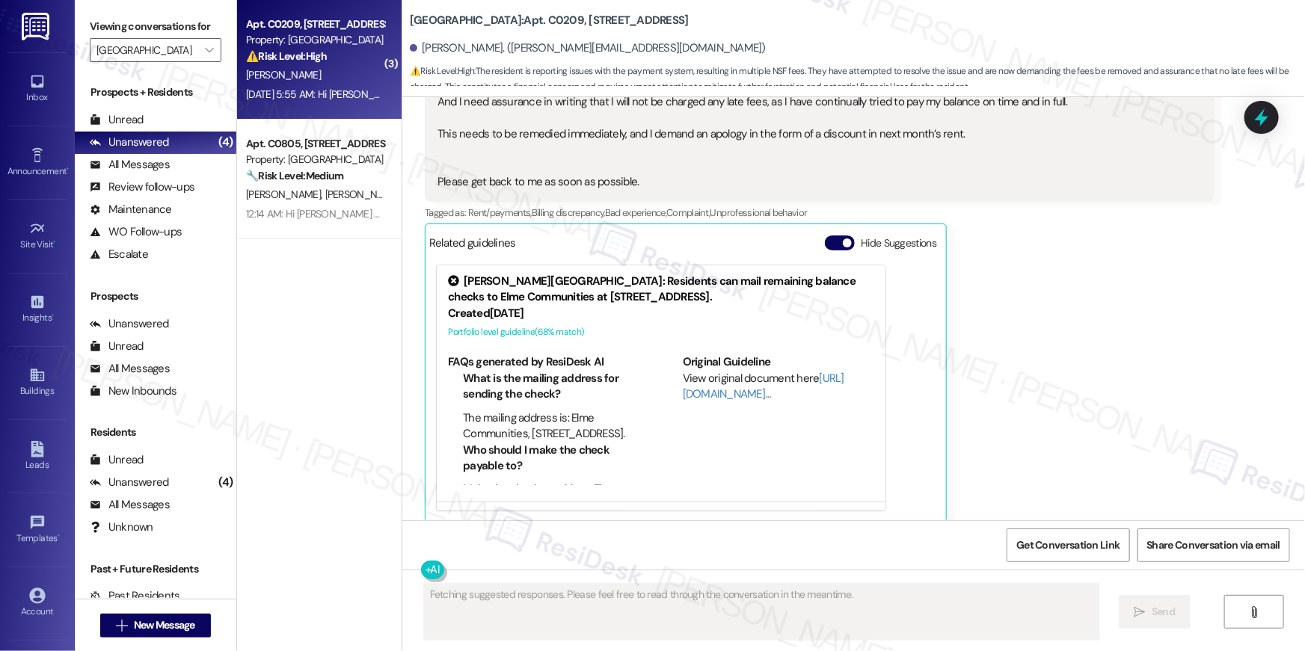
scroll to position [6342, 0]
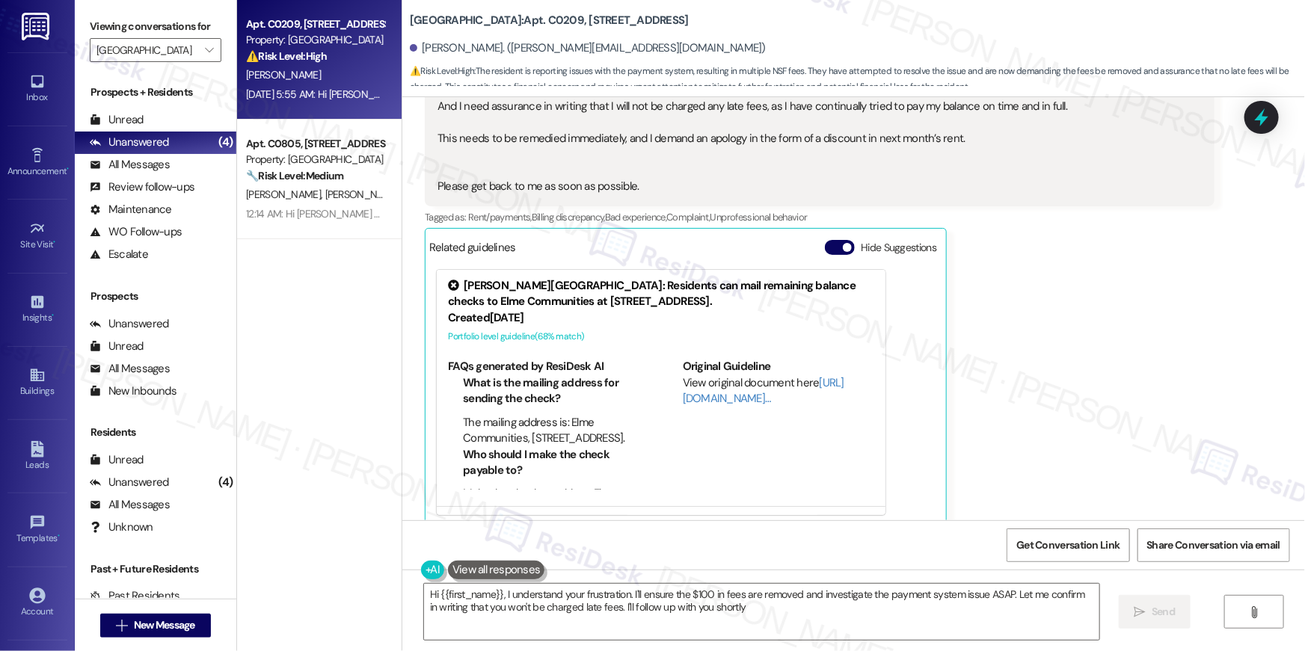
type textarea "Hi {{first_name}}, I understand your frustration. I'll ensure the $100 in fees …"
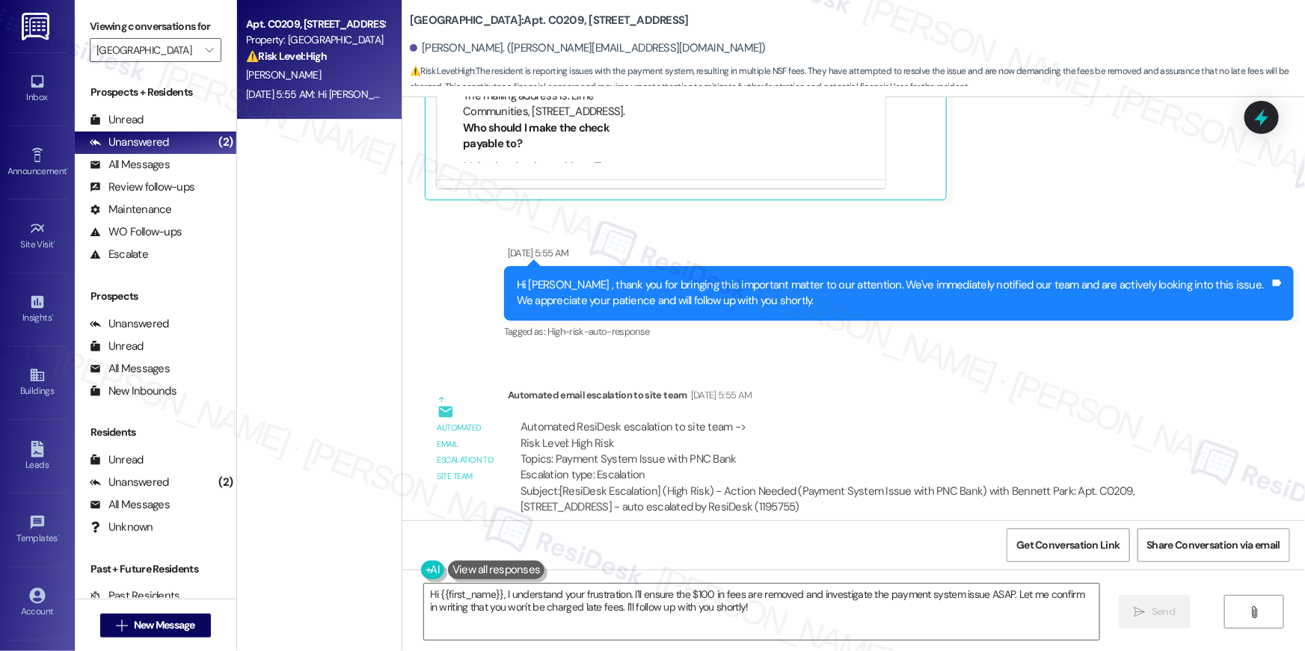
scroll to position [6666, 0]
click at [916, 387] on div "Automated email escalation to site team [DATE] 5:55 AM" at bounding box center [861, 397] width 707 height 21
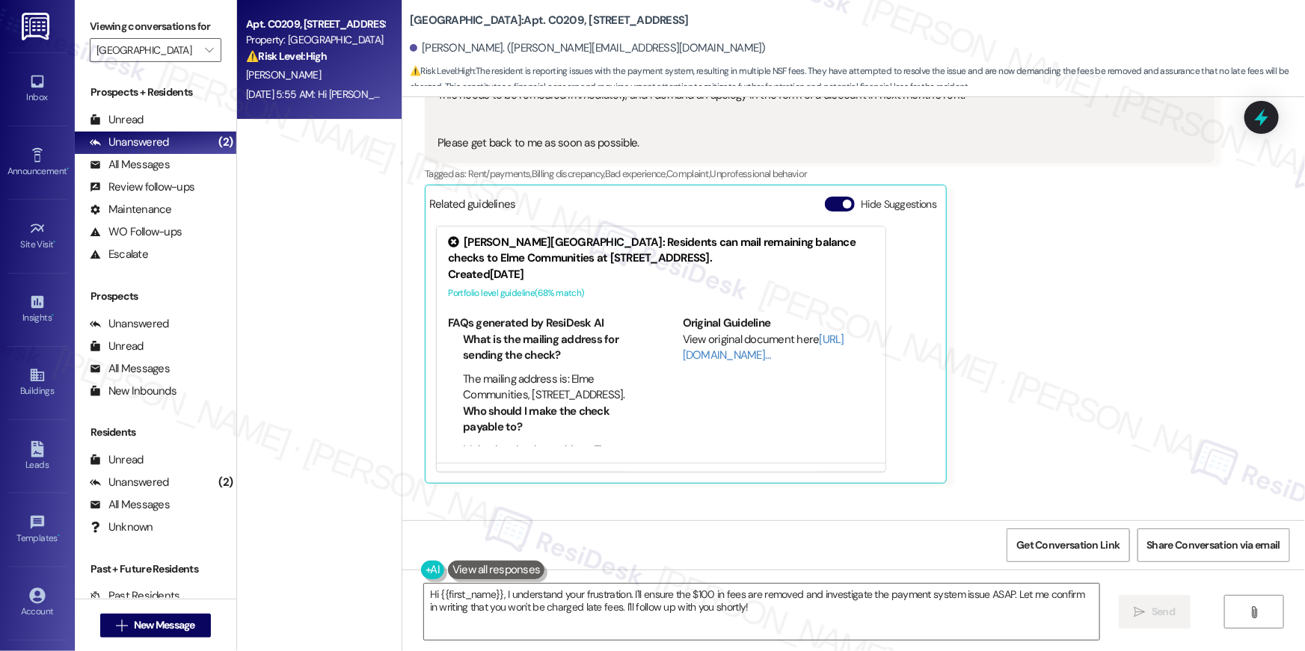
scroll to position [6669, 0]
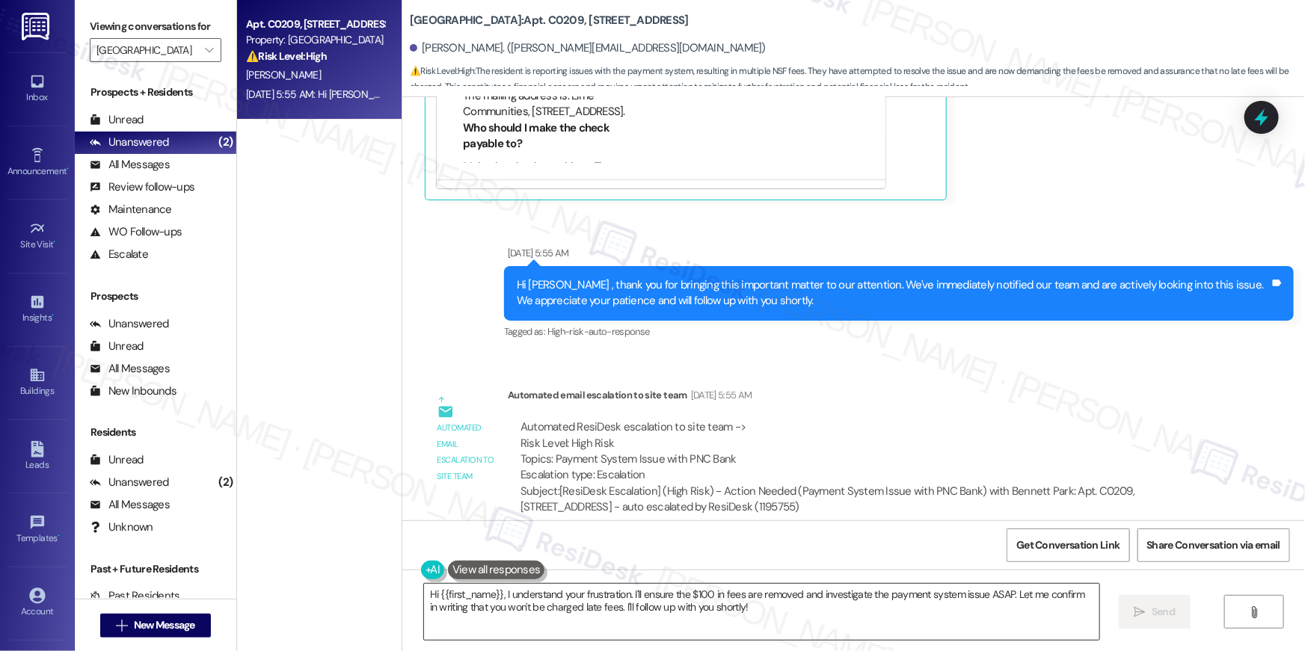
click at [776, 627] on textarea "Hi {{first_name}}, I understand your frustration. I'll ensure the $100 in fees …" at bounding box center [761, 612] width 675 height 56
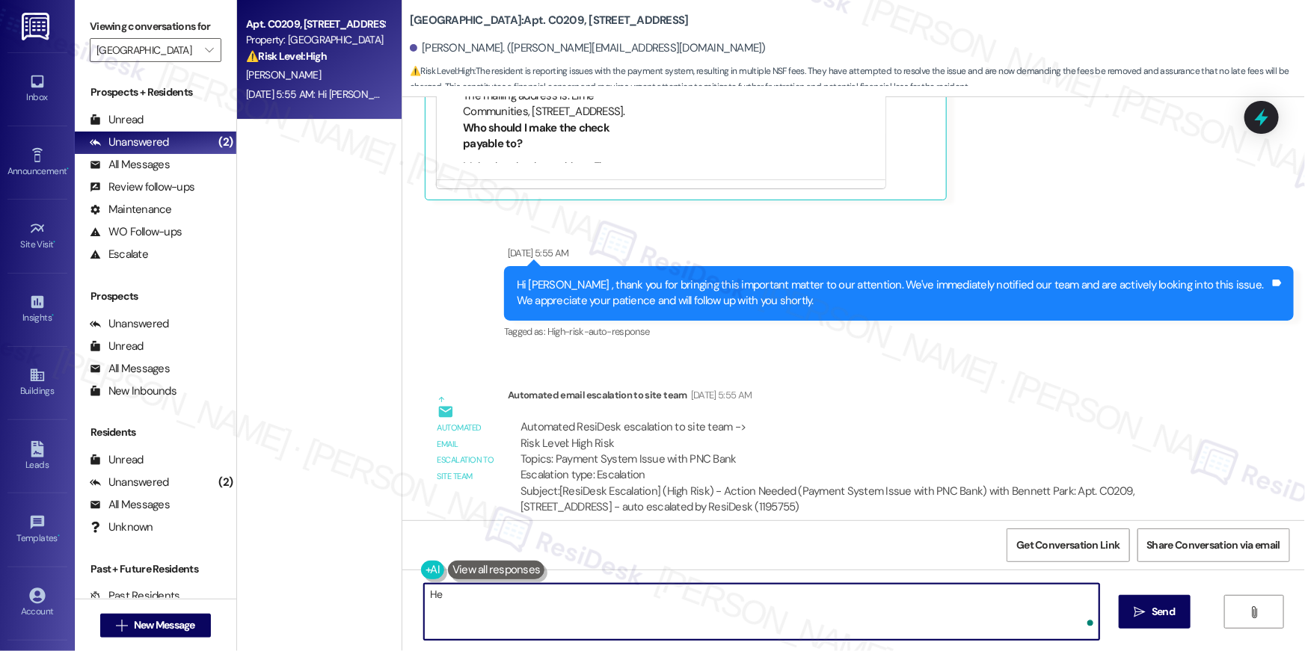
type textarea "H"
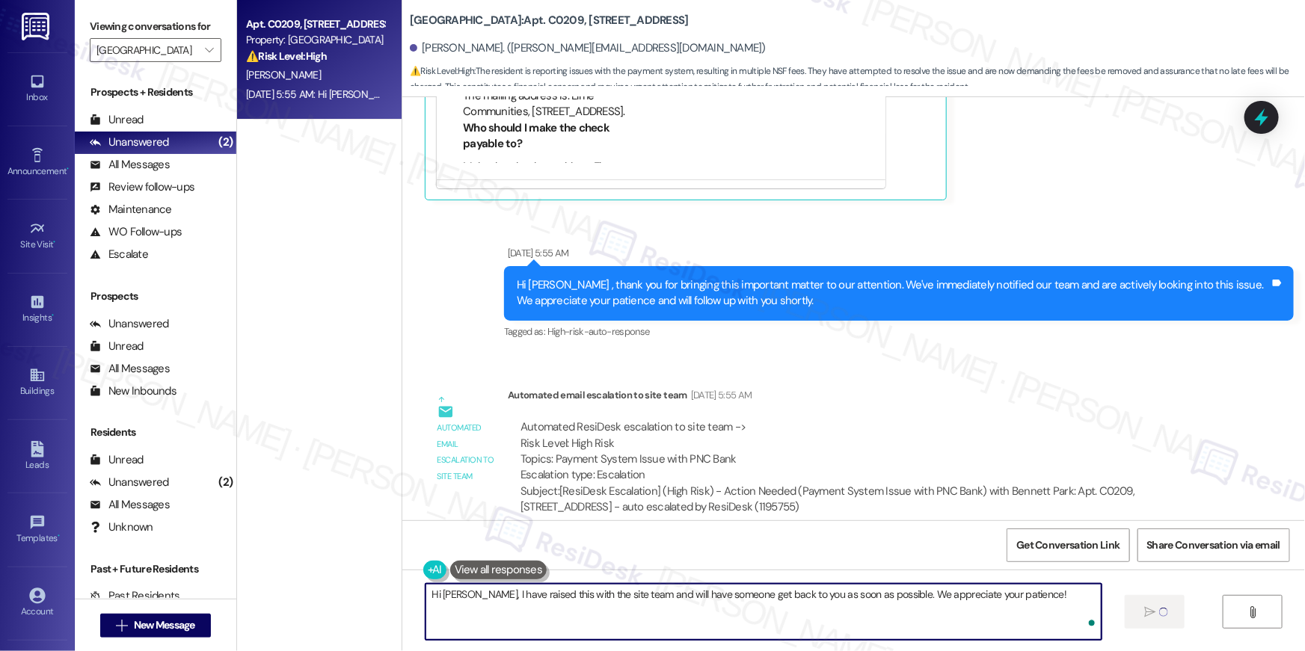
type textarea "Hi Steve, I have raised this with the site team and will have someone get back …"
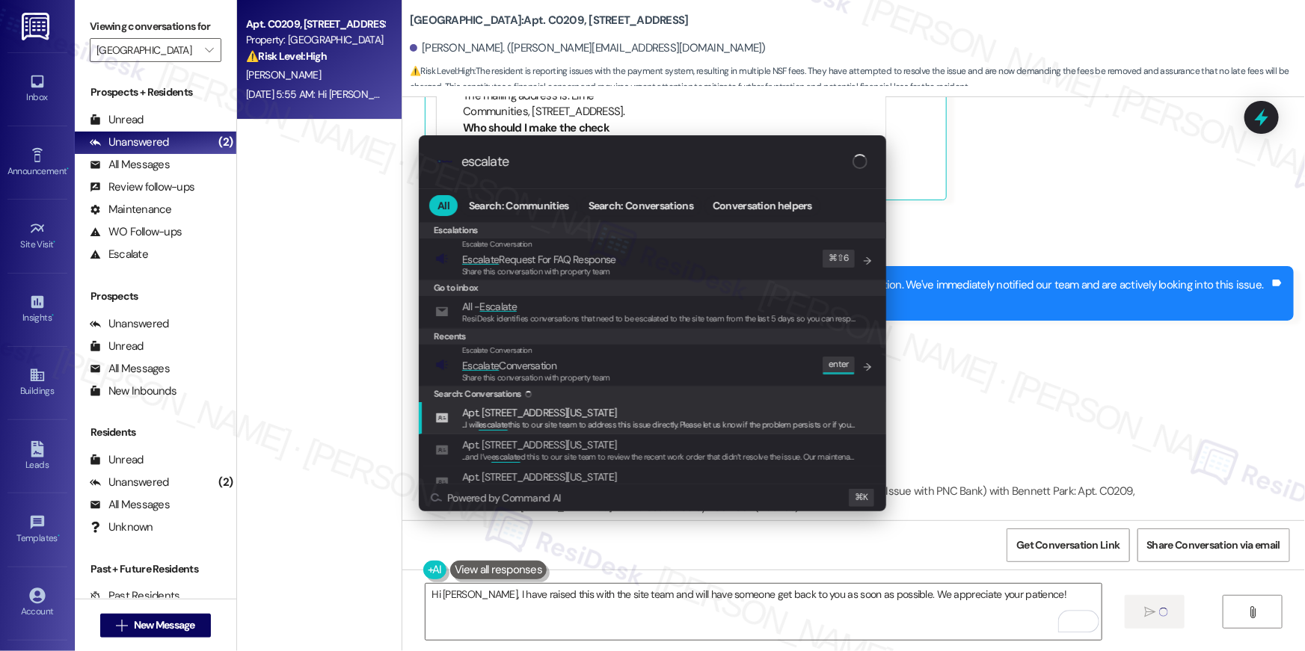
type input "escalate"
click at [572, 349] on div "Escalate Conversation" at bounding box center [536, 351] width 148 height 12
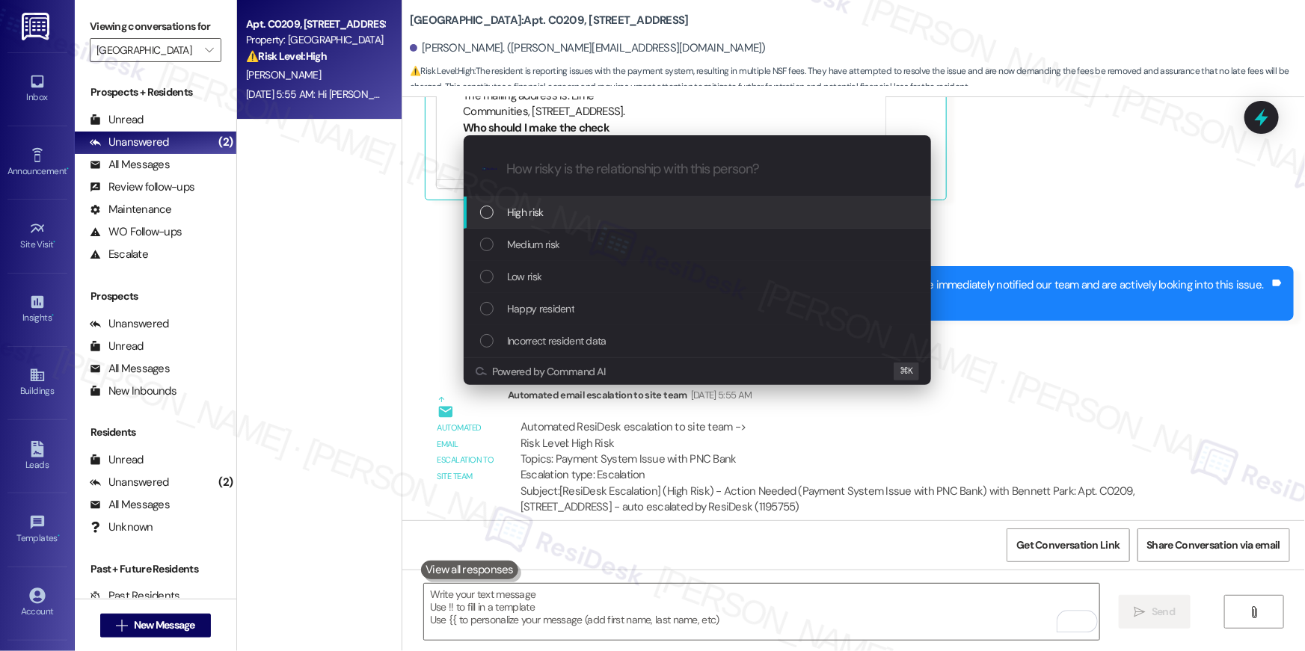
scroll to position [6342, 0]
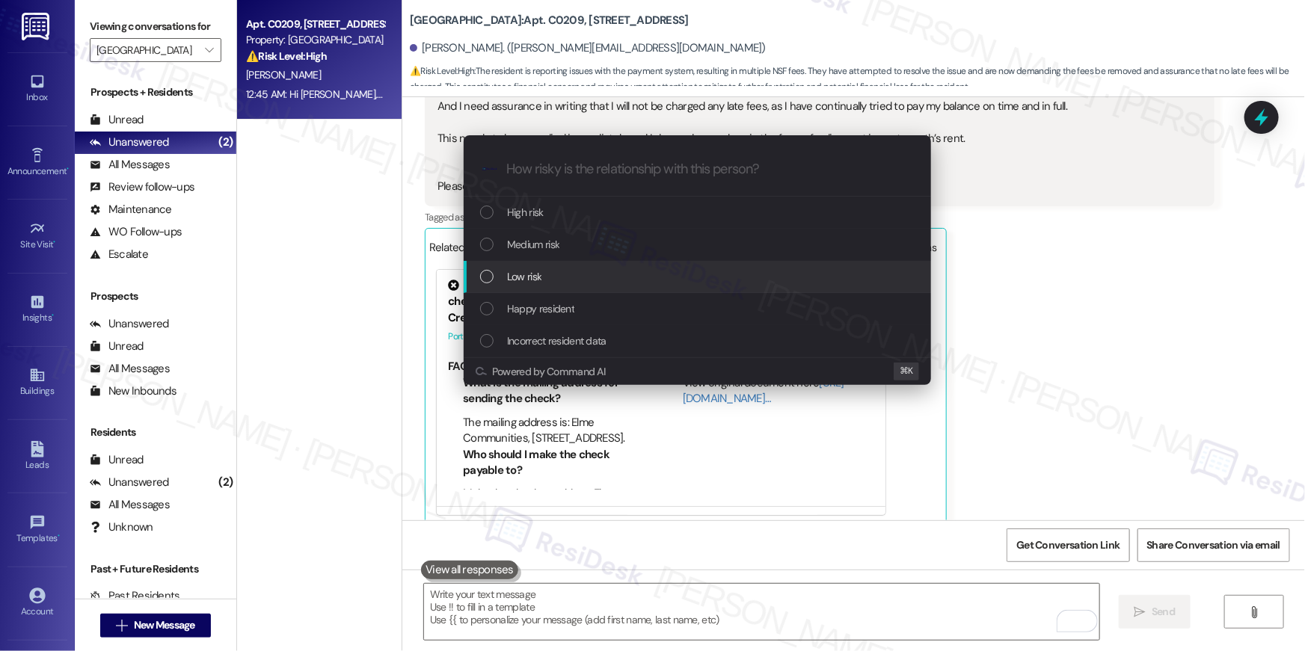
click at [574, 280] on div "Low risk" at bounding box center [699, 277] width 438 height 16
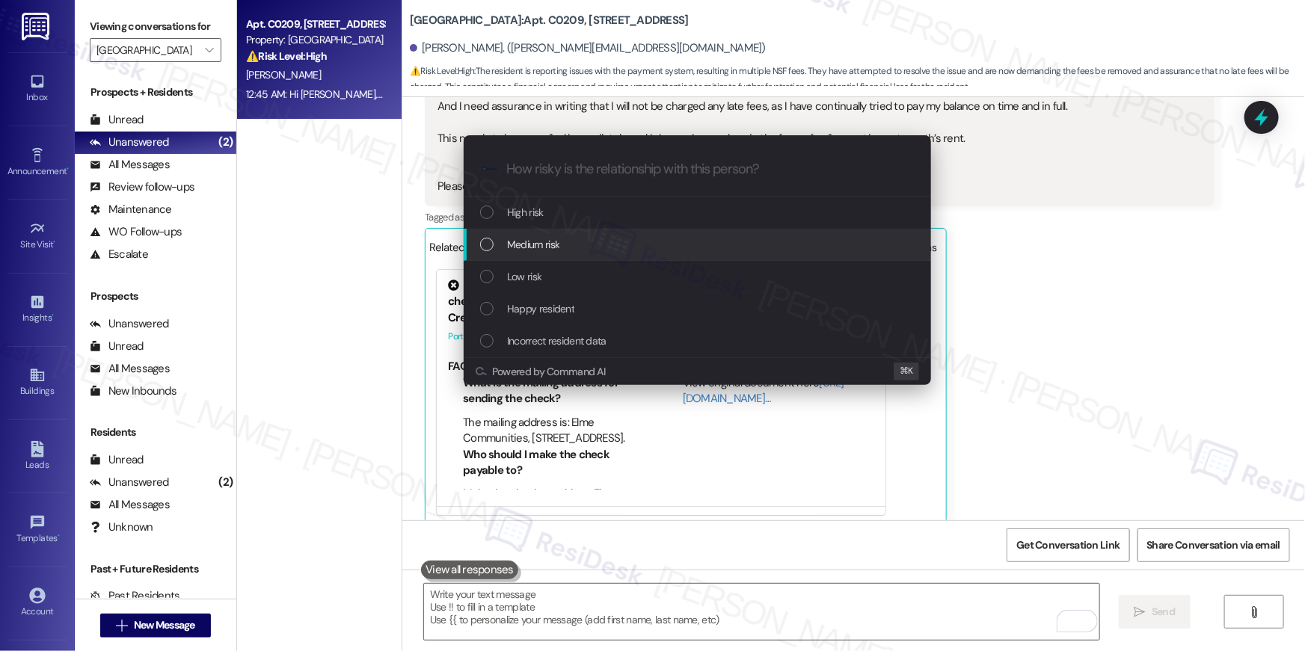
click at [589, 242] on div "Medium risk" at bounding box center [699, 244] width 438 height 16
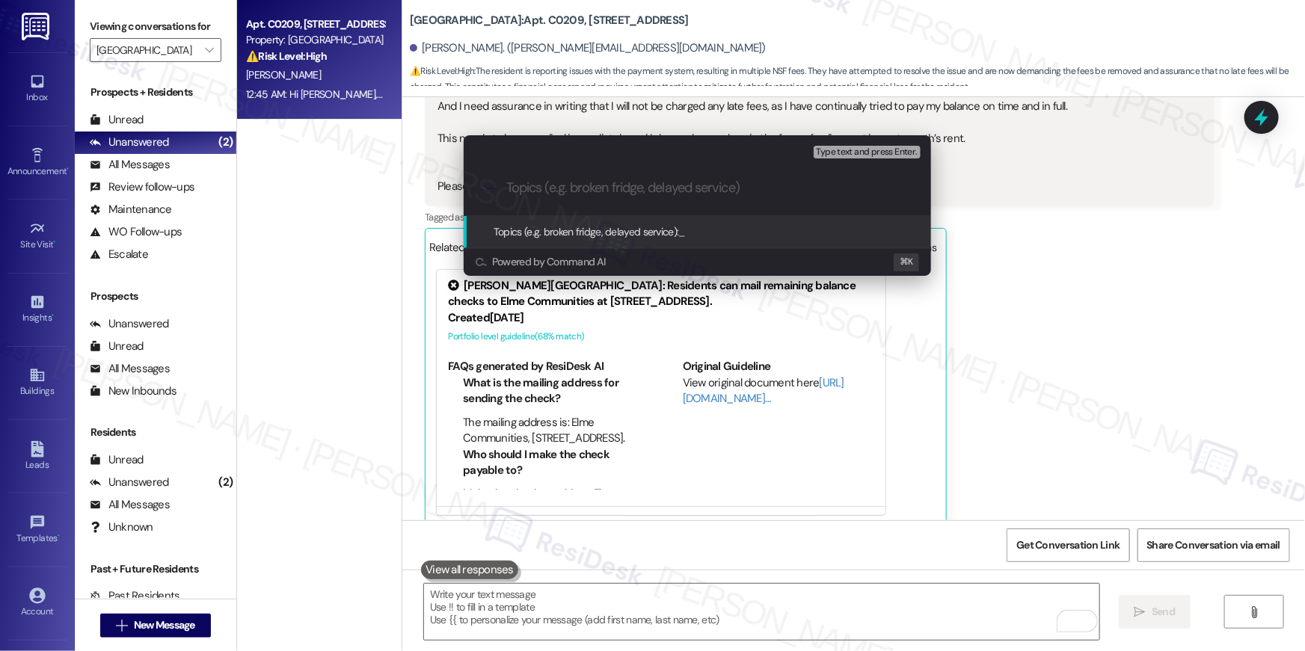
click at [649, 200] on div ".cls-1{fill:#0a055f;}.cls-2{fill:#0cc4c4;} resideskLogoBlueOrange" at bounding box center [697, 188] width 467 height 53
click at [653, 192] on input "Topics (e.g. broken fridge, delayed service)" at bounding box center [709, 188] width 406 height 16
type input "NSF charges due to PNC bank issue"
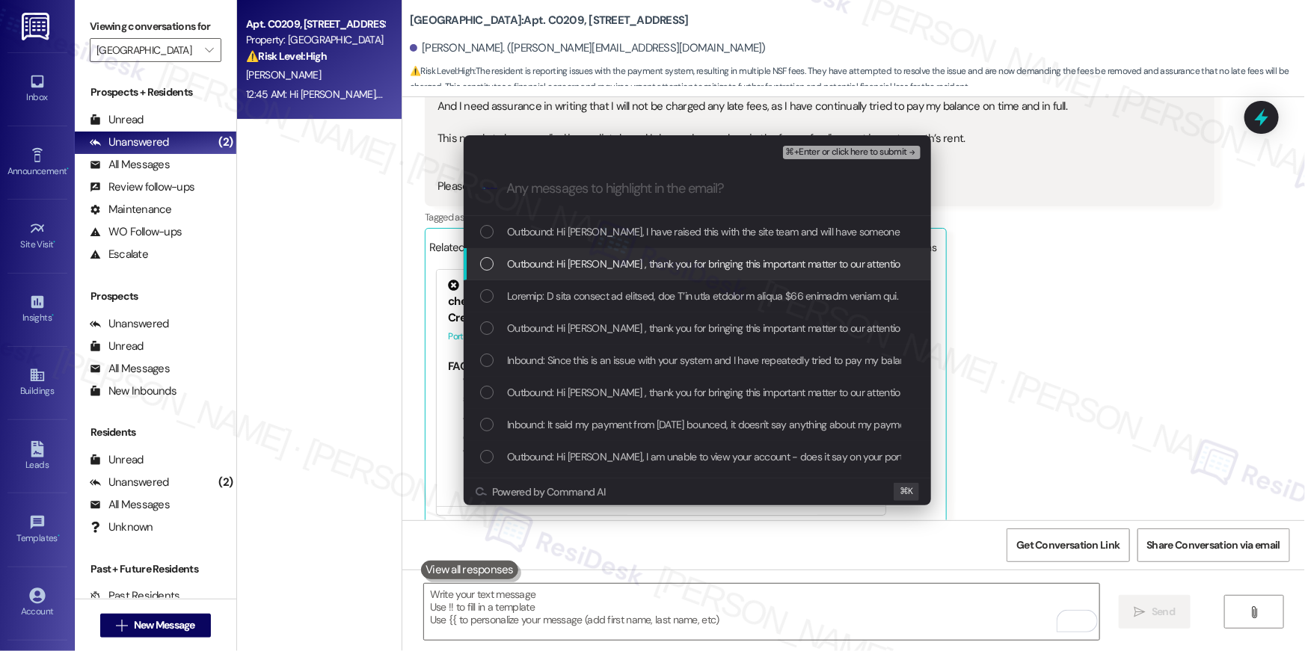
click at [483, 261] on div "List of options" at bounding box center [486, 263] width 13 height 13
click at [488, 285] on div "List of options" at bounding box center [697, 296] width 467 height 32
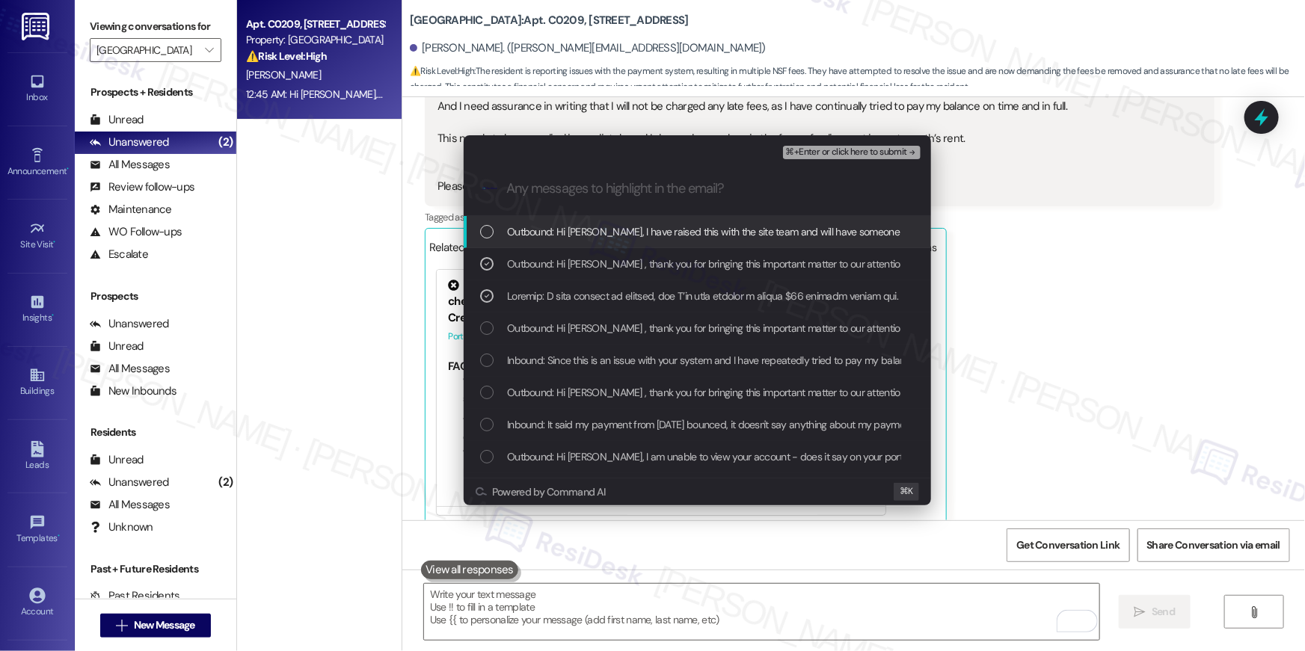
click at [485, 236] on div "List of options" at bounding box center [486, 231] width 13 height 13
click at [880, 153] on span "⌘+Enter or click here to submit" at bounding box center [846, 152] width 121 height 10
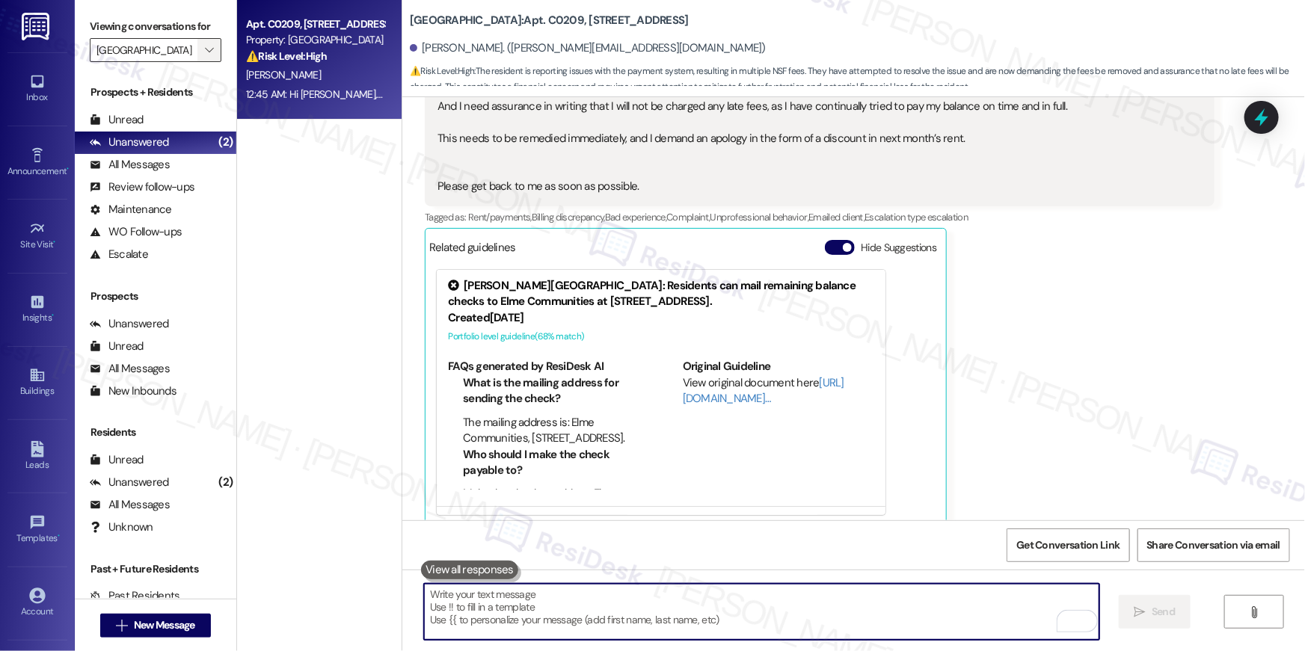
click at [210, 56] on button "" at bounding box center [209, 50] width 24 height 24
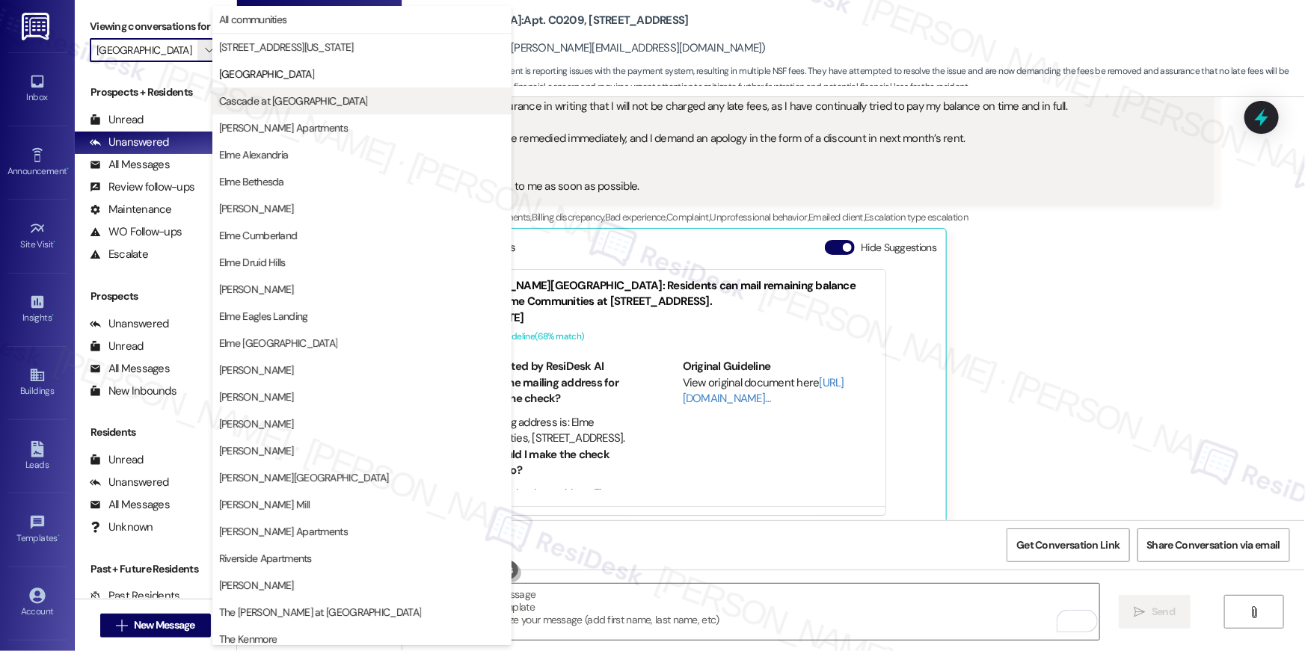
click at [260, 109] on button "Cascade at [GEOGRAPHIC_DATA]" at bounding box center [361, 101] width 299 height 27
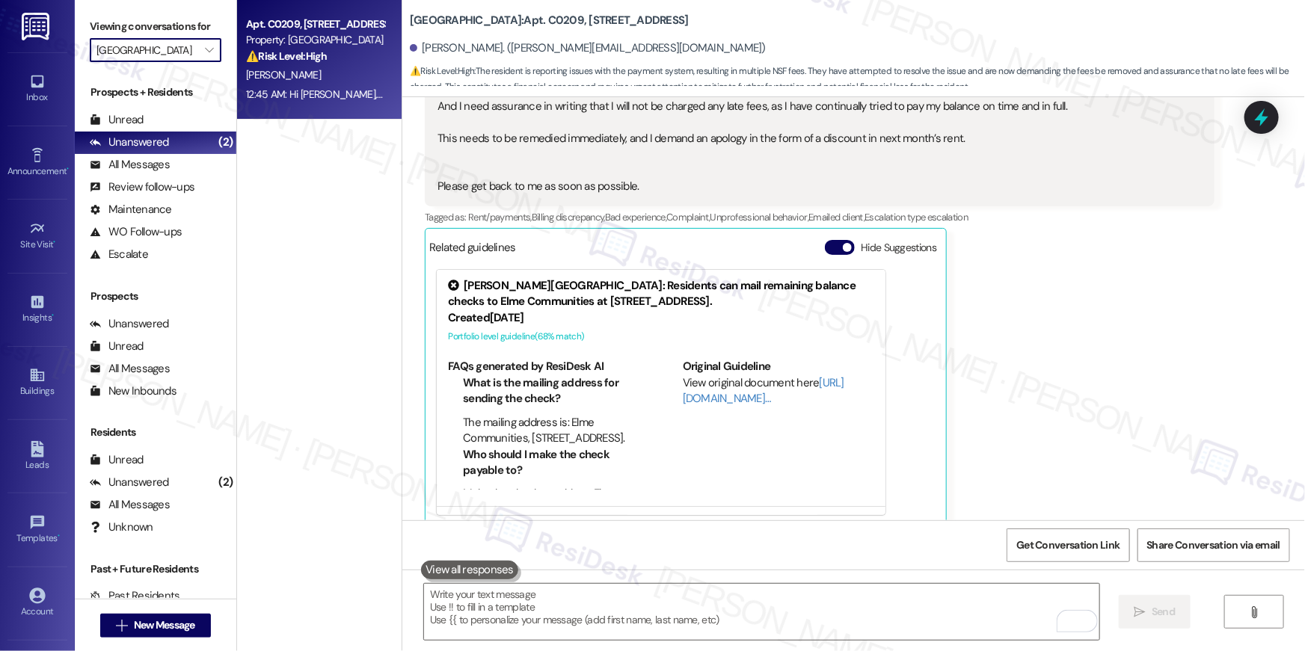
type input "Cascade at [GEOGRAPHIC_DATA]"
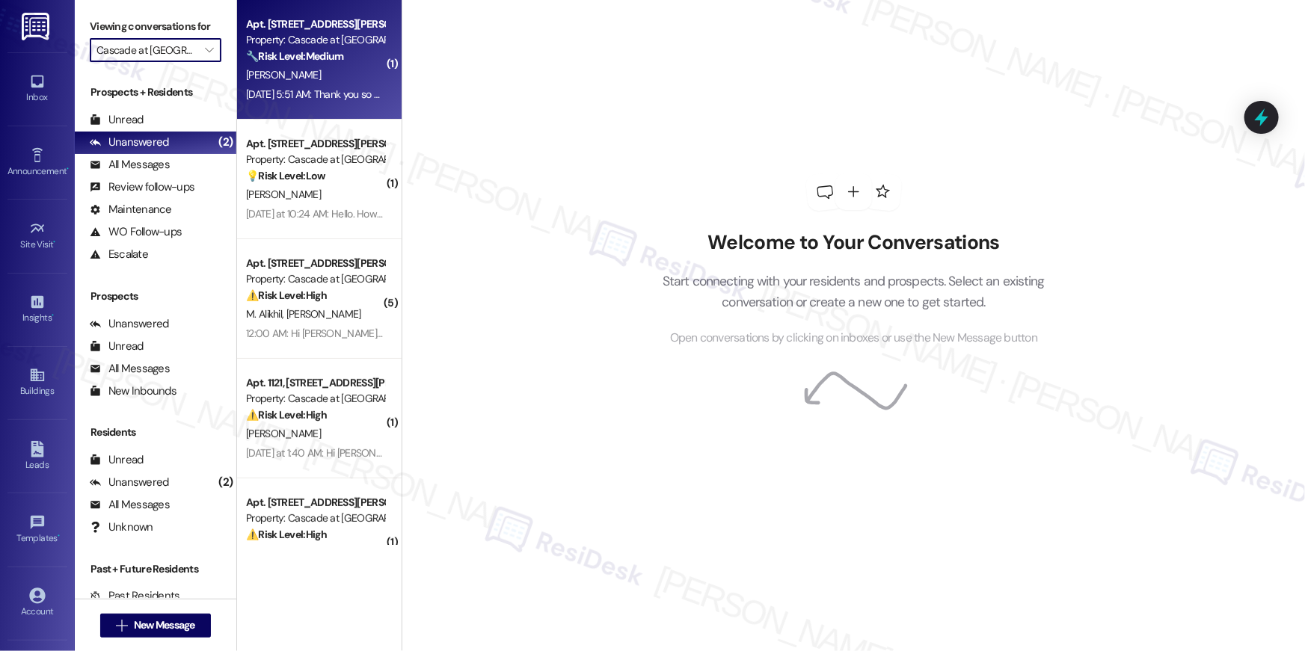
click at [301, 84] on div "H. Momand" at bounding box center [315, 75] width 141 height 19
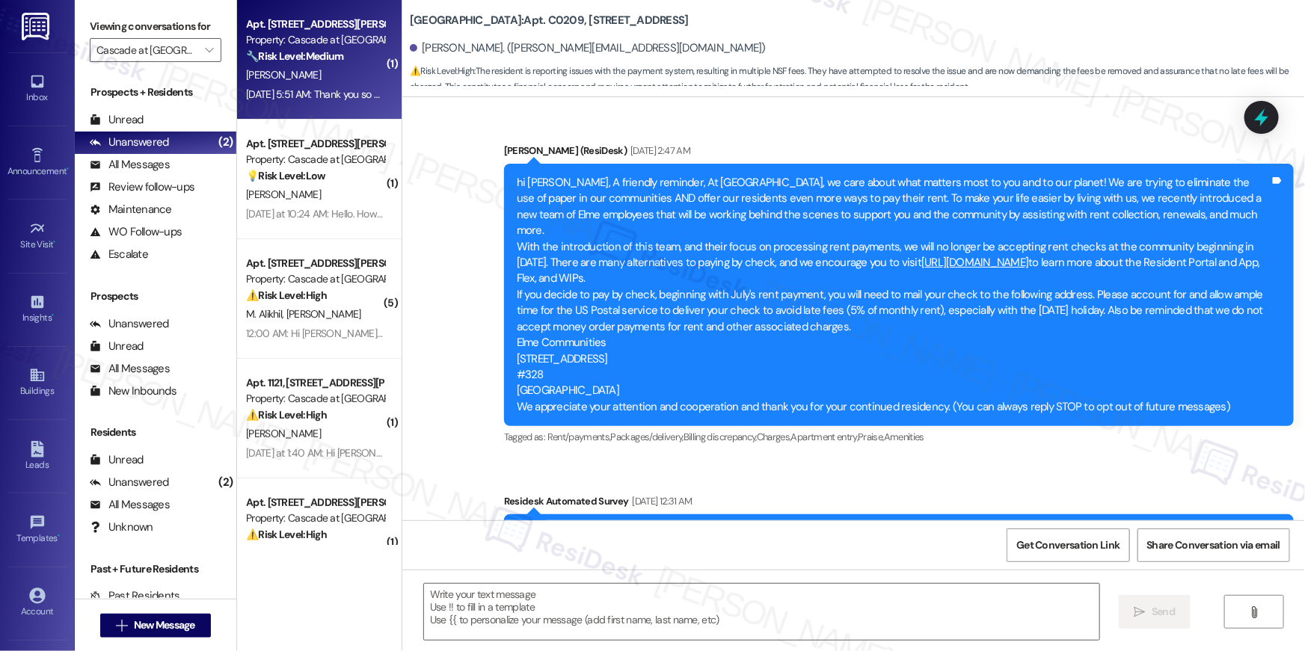
scroll to position [7083, 0]
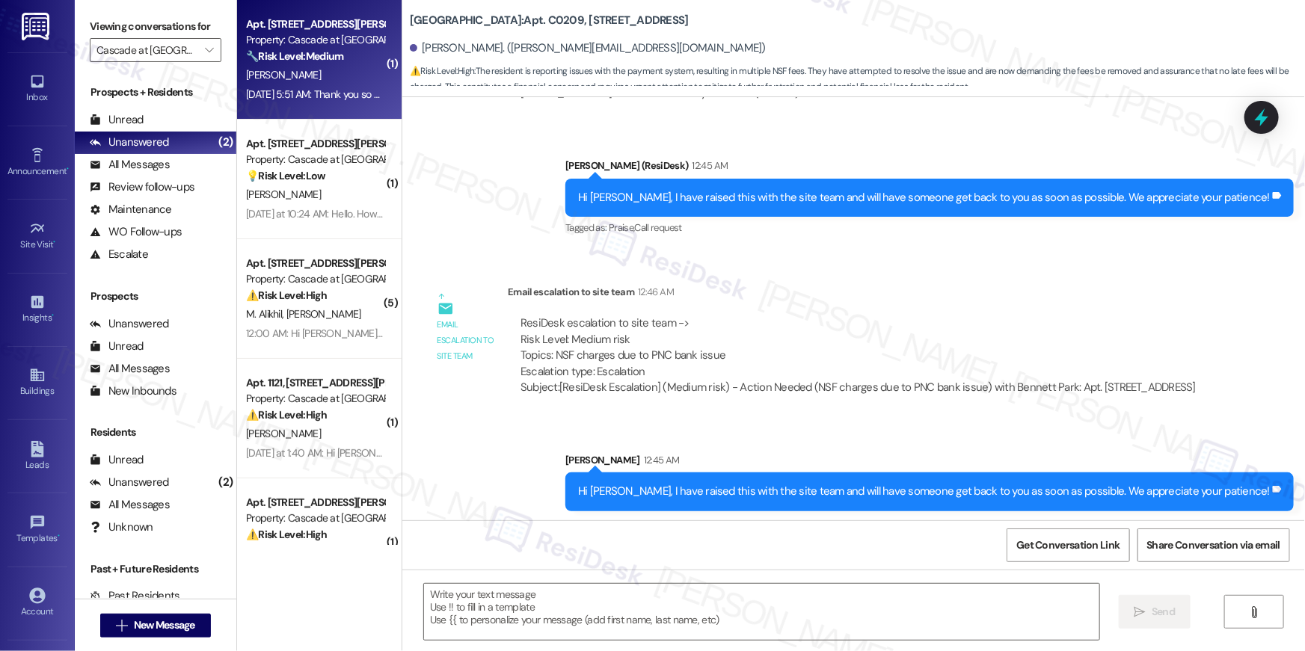
type textarea "Fetching suggested responses. Please feel free to read through the conversation…"
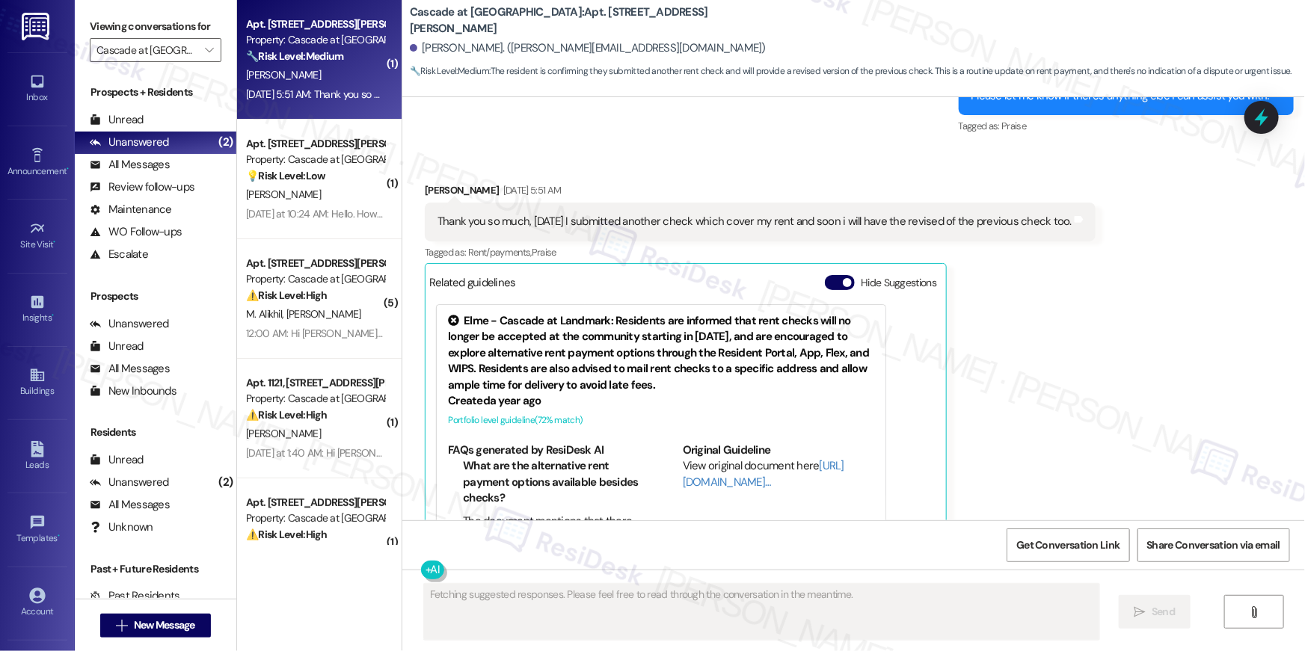
scroll to position [5116, 0]
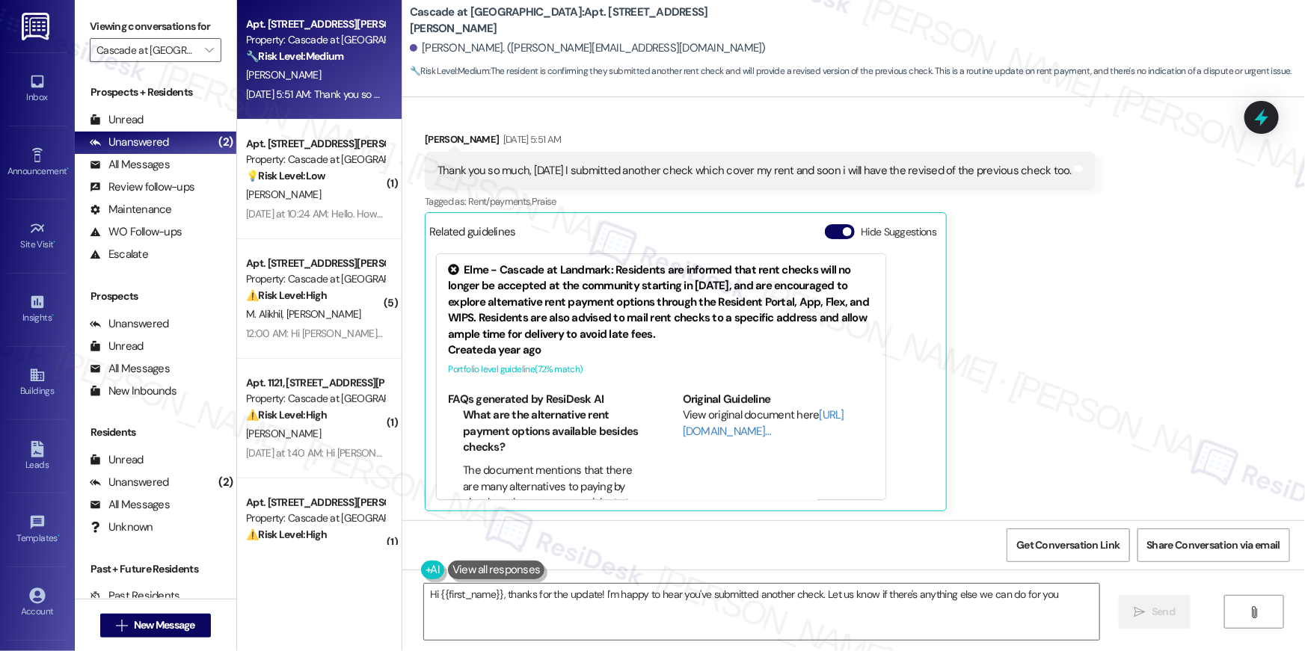
type textarea "Hi {{first_name}}, thanks for the update! I'm happy to hear you've submitted an…"
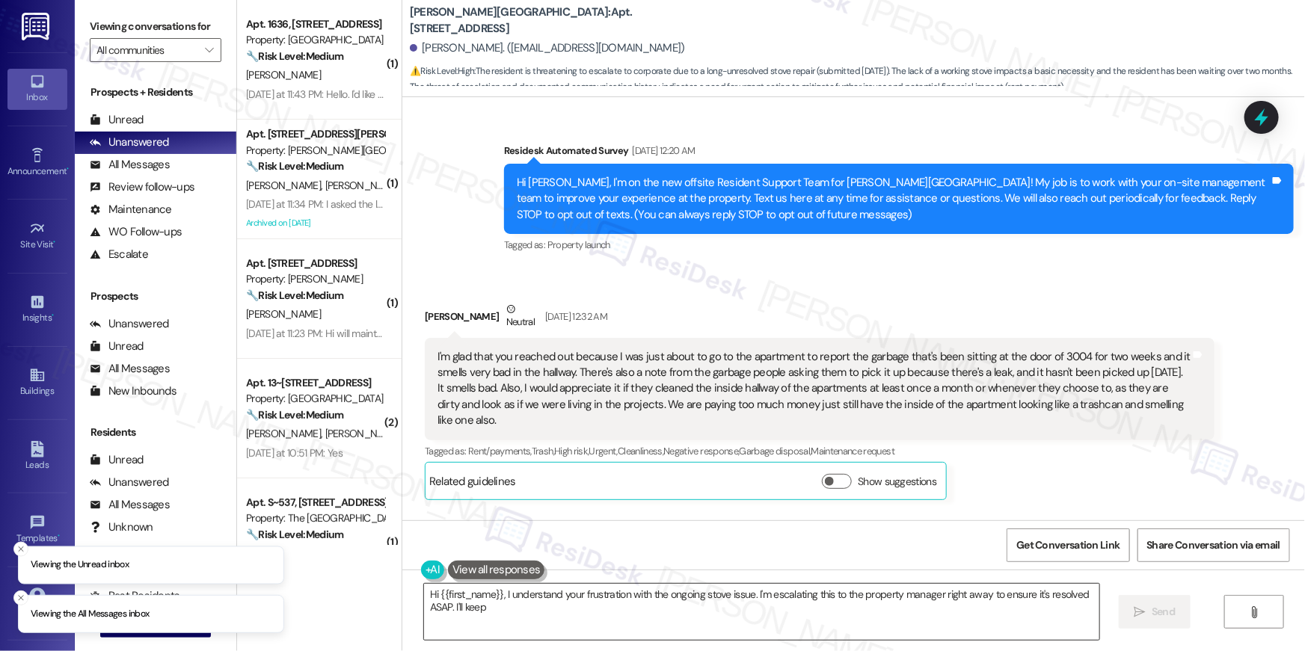
click at [567, 624] on textarea "Hi {{first_name}}, I understand your frustration with the ongoing stove issue. …" at bounding box center [761, 612] width 675 height 56
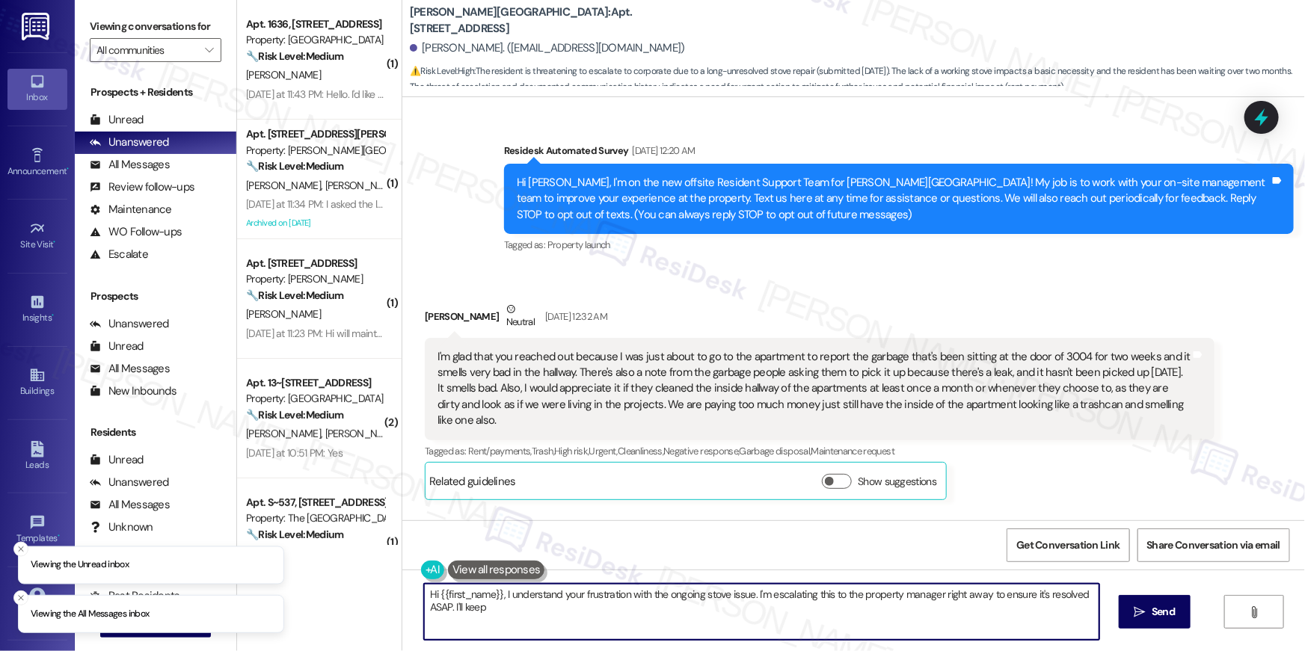
scroll to position [29072, 0]
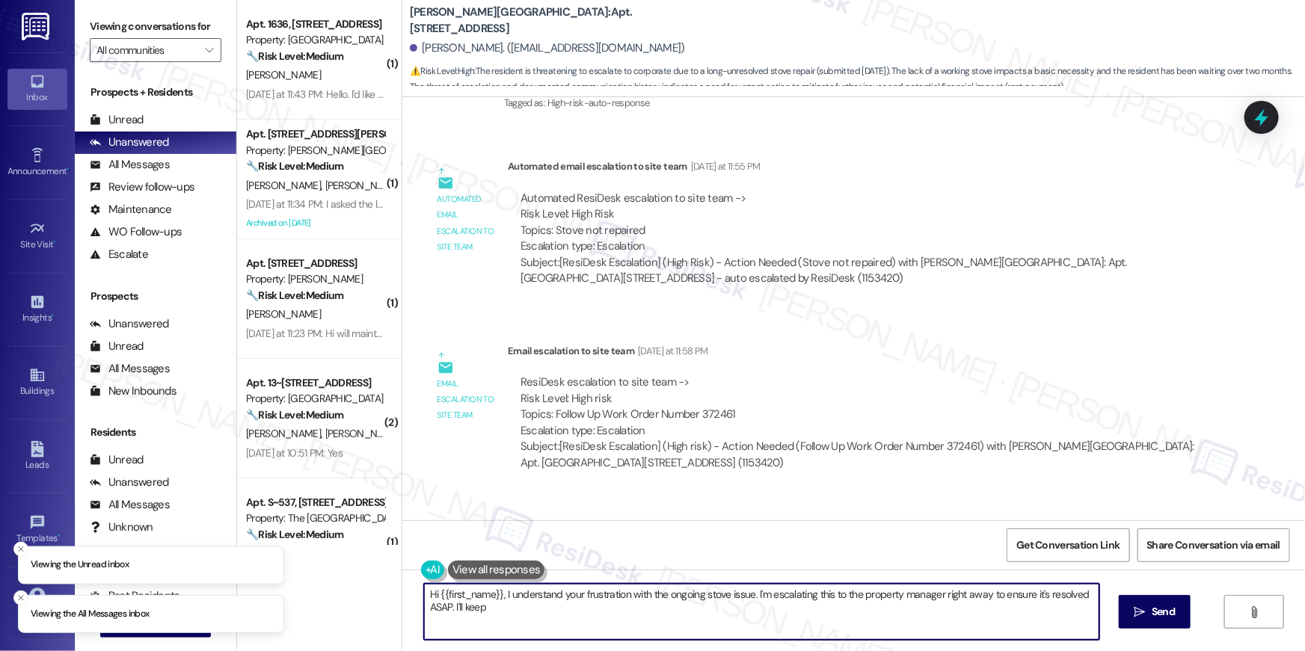
click at [517, 629] on textarea "Hi {{first_name}}, I understand your frustration with the ongoing stove issue. …" at bounding box center [761, 612] width 675 height 56
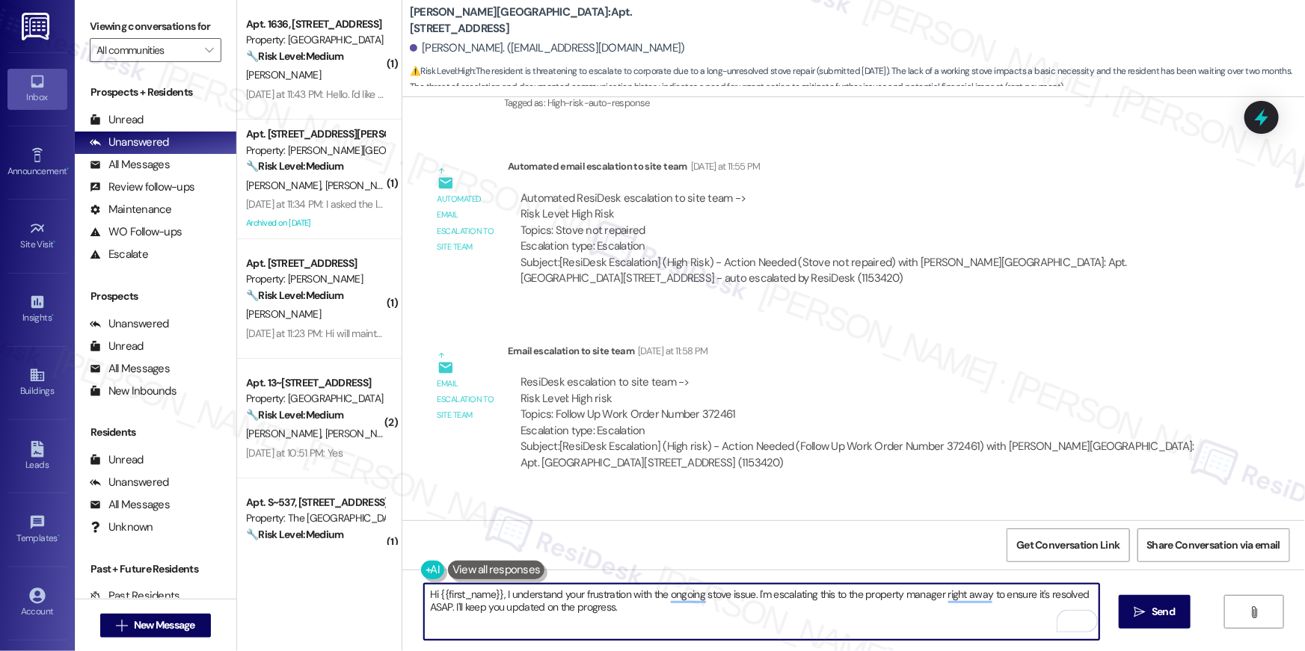
click at [497, 599] on textarea "Hi {{first_name}}, I understand your frustration with the ongoing stove issue. …" at bounding box center [761, 612] width 675 height 56
paste textarea "received a response from the site team. They informed me that this matter has b…"
click at [589, 609] on textarea "Hi {{first_name}}, I received a response from the site team. They informed me t…" at bounding box center [761, 612] width 675 height 56
type textarea "Hi {{first_name}}, I received a response from the site team. They informed me t…"
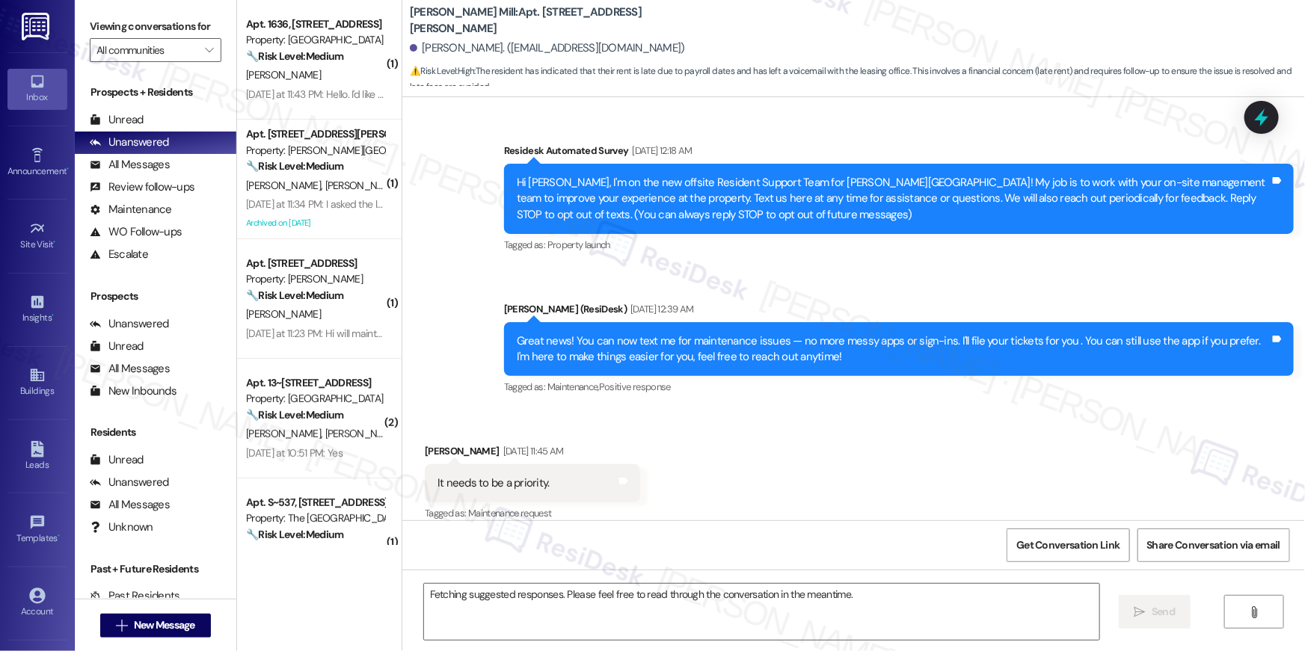
scroll to position [22313, 0]
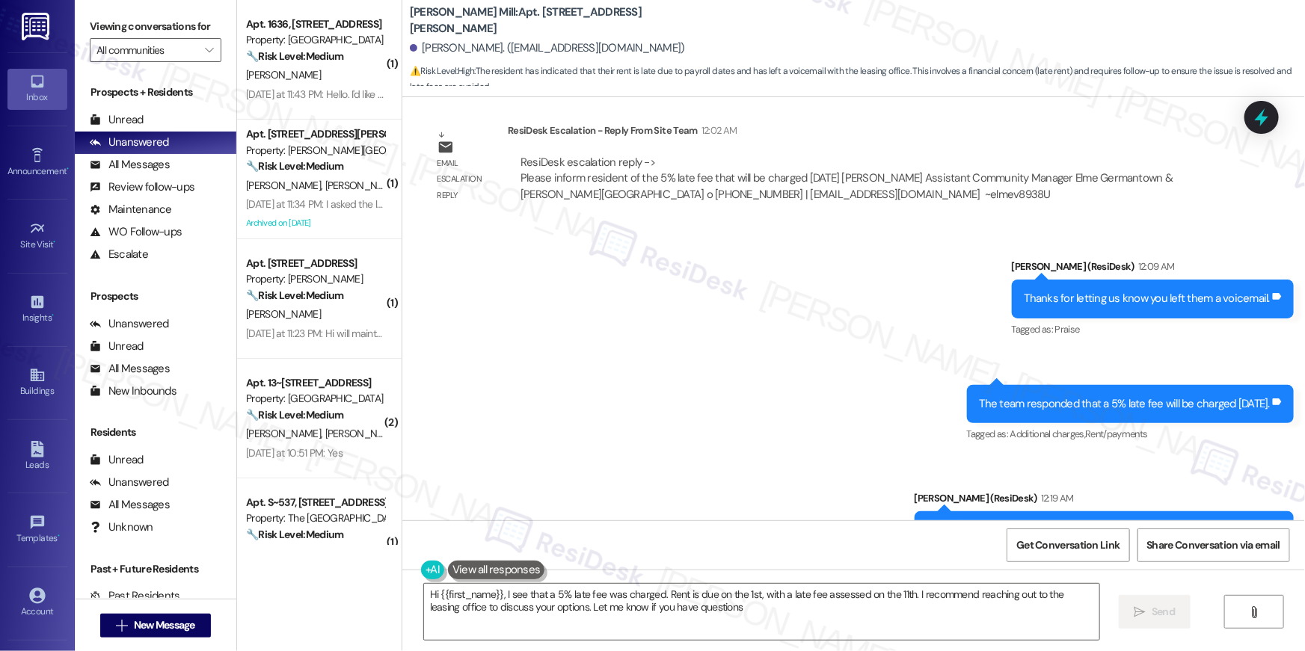
type textarea "Hi {{first_name}}, I see that a 5% late fee was charged. Rent is due on the 1st…"
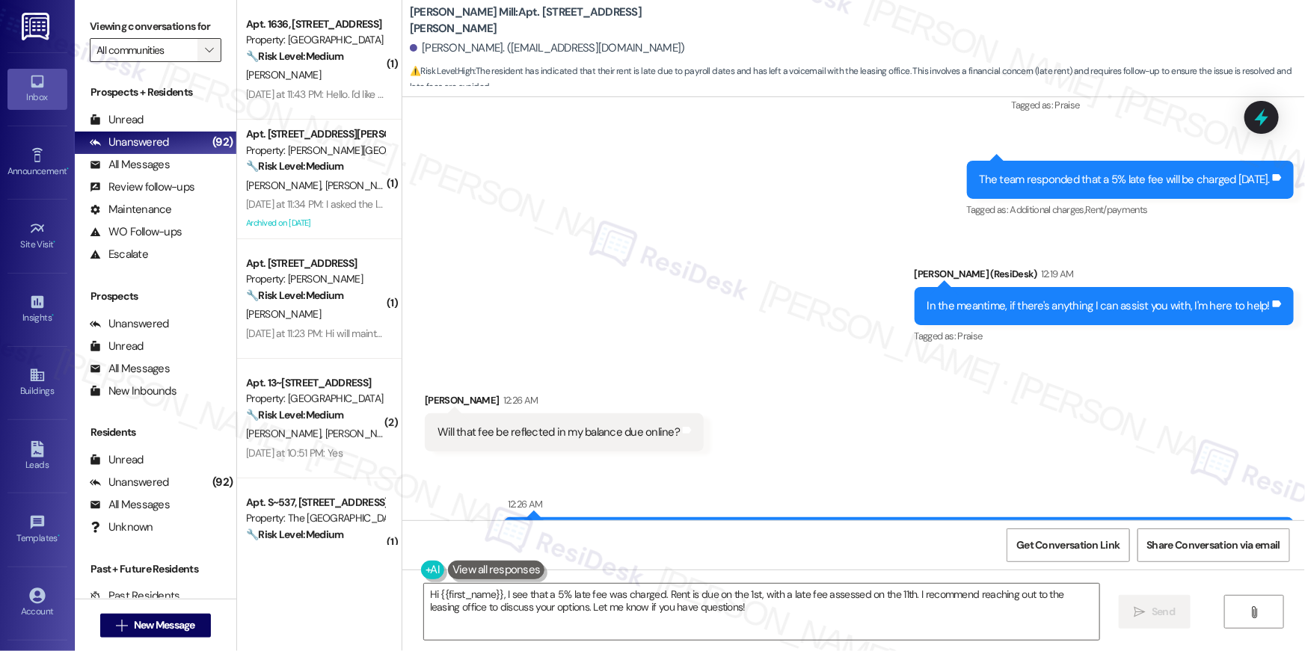
click at [202, 46] on span "" at bounding box center [209, 50] width 14 height 24
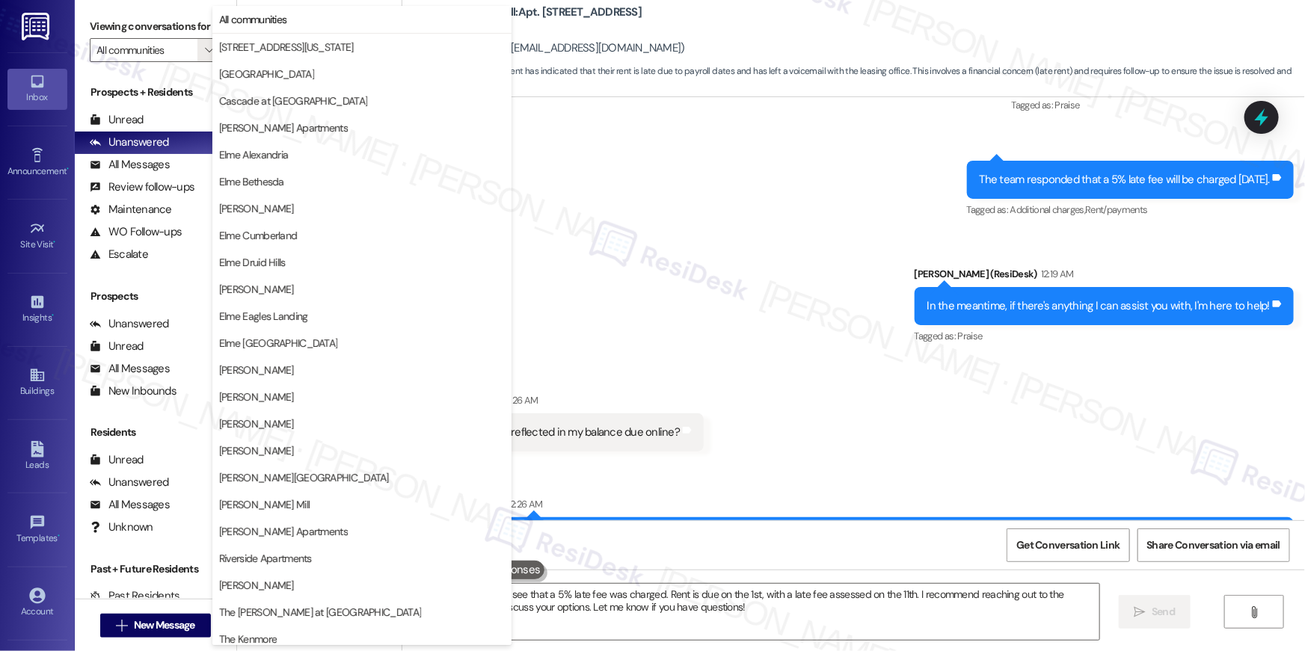
click at [771, 260] on div "Sent via SMS [PERSON_NAME] (ResiDesk) 12:09 AM Thanks for letting us know you l…" at bounding box center [853, 180] width 903 height 358
